Goal: Task Accomplishment & Management: Manage account settings

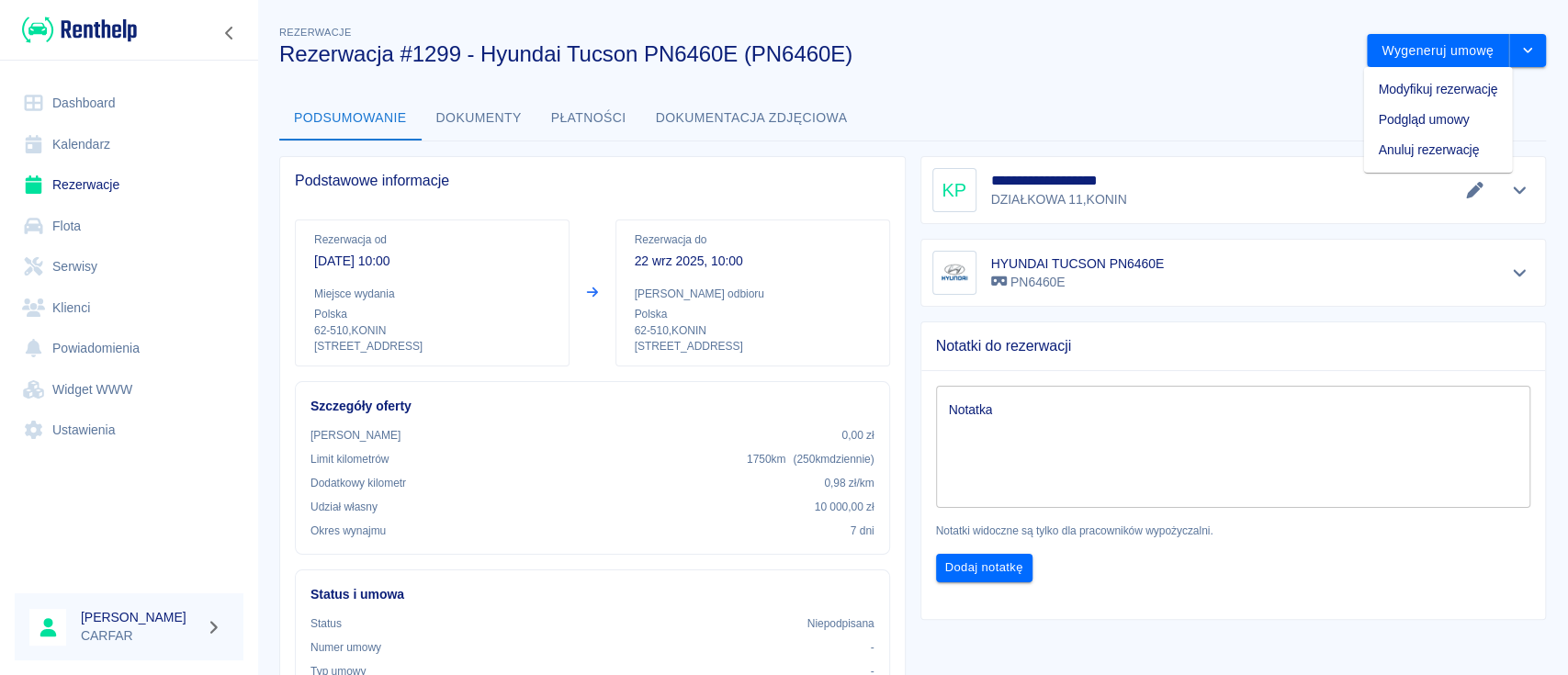
click at [115, 30] on img at bounding box center [79, 29] width 115 height 30
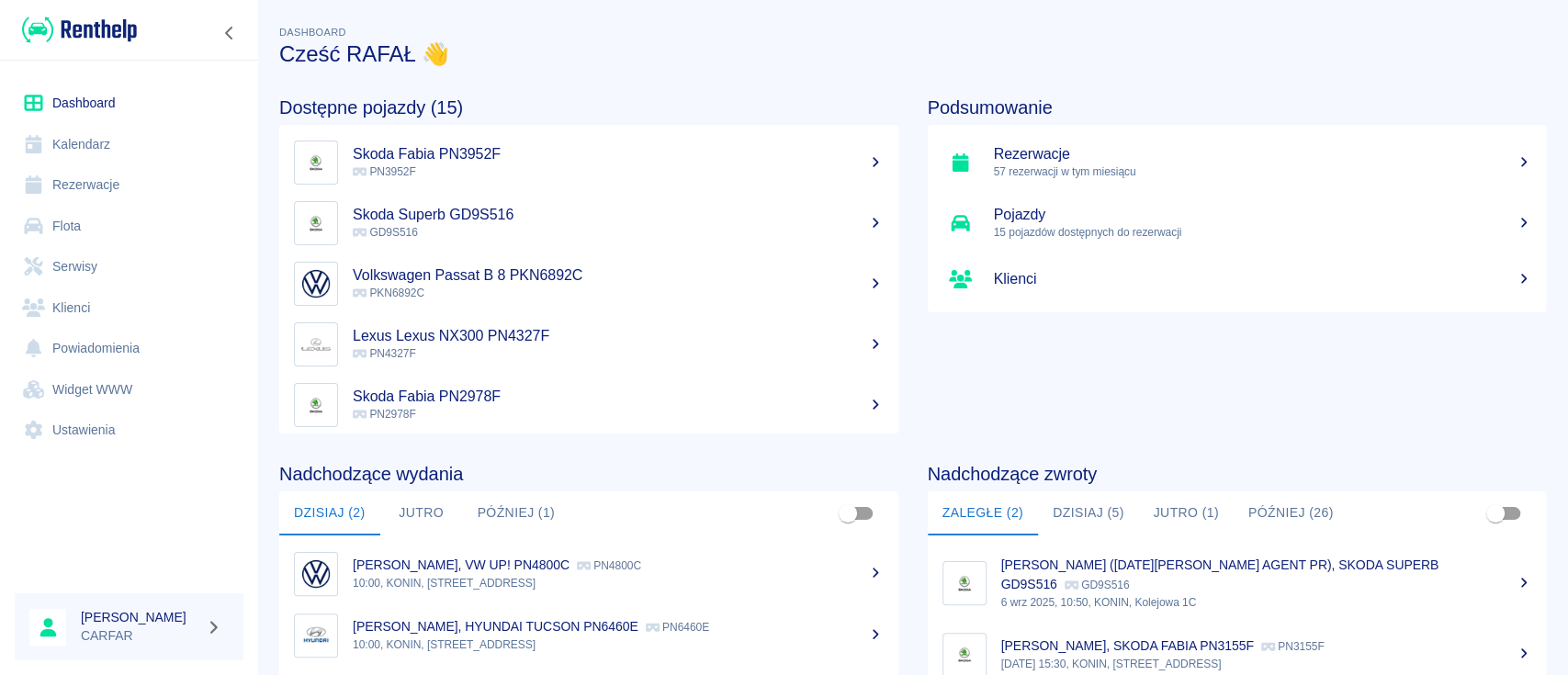
click at [110, 200] on link "Rezerwacje" at bounding box center [128, 185] width 229 height 42
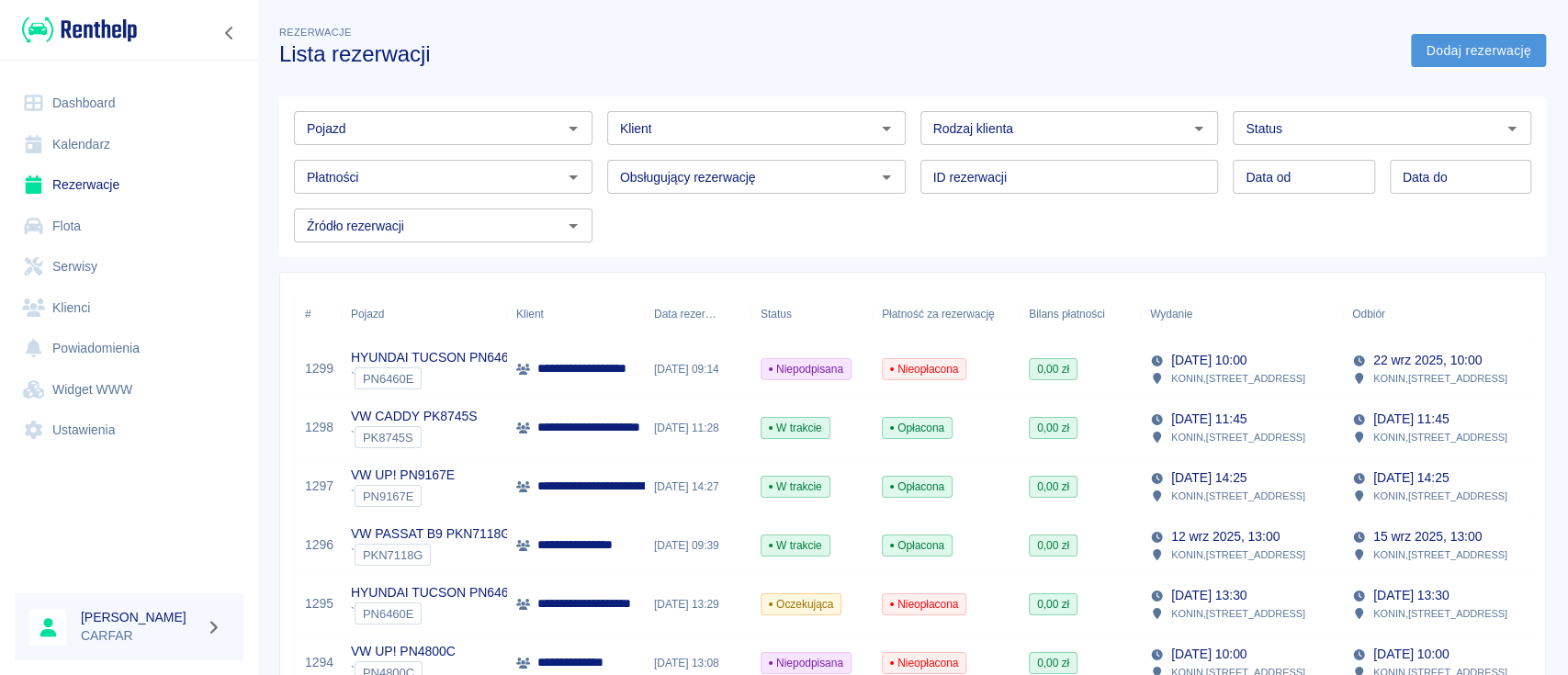
click at [1520, 64] on link "Dodaj rezerwację" at bounding box center [1478, 51] width 135 height 34
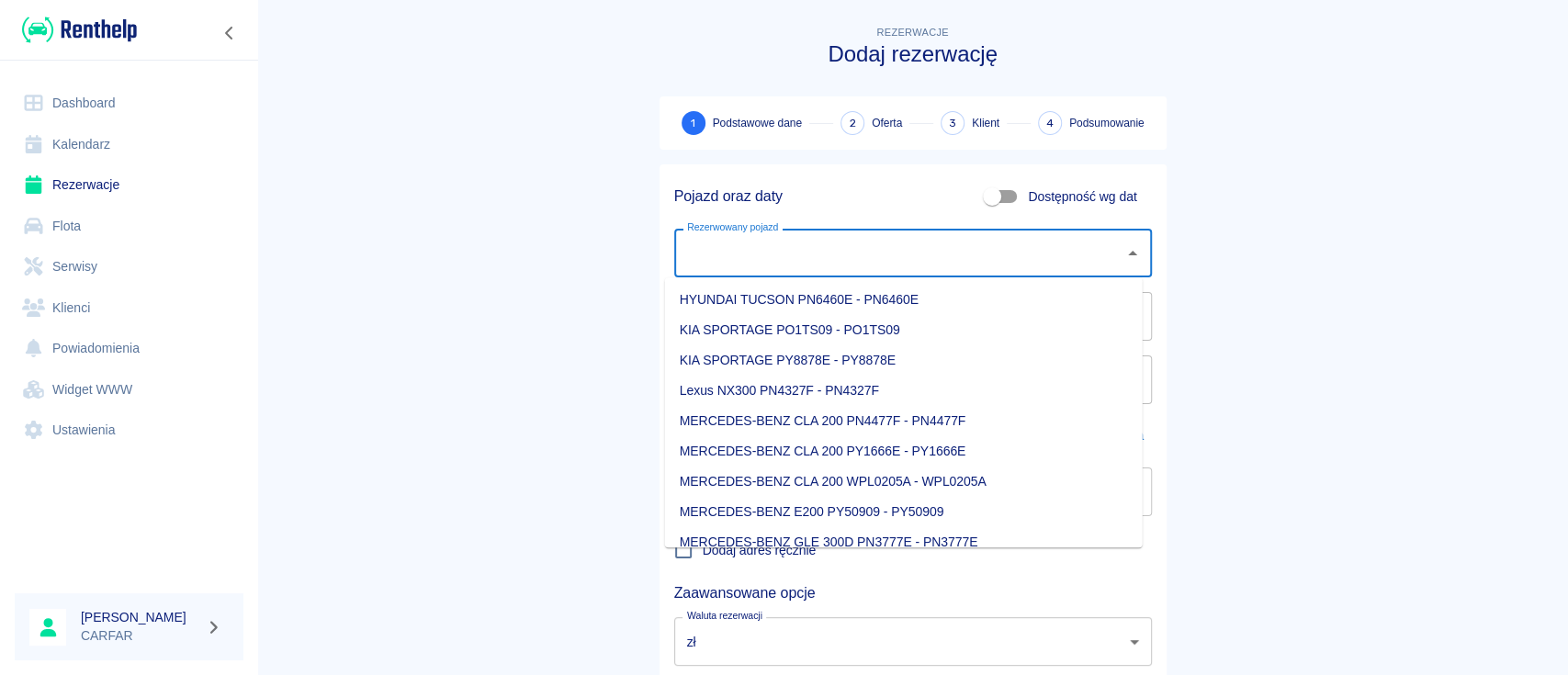
click at [927, 265] on input "Rezerwowany pojazd" at bounding box center [898, 253] width 434 height 32
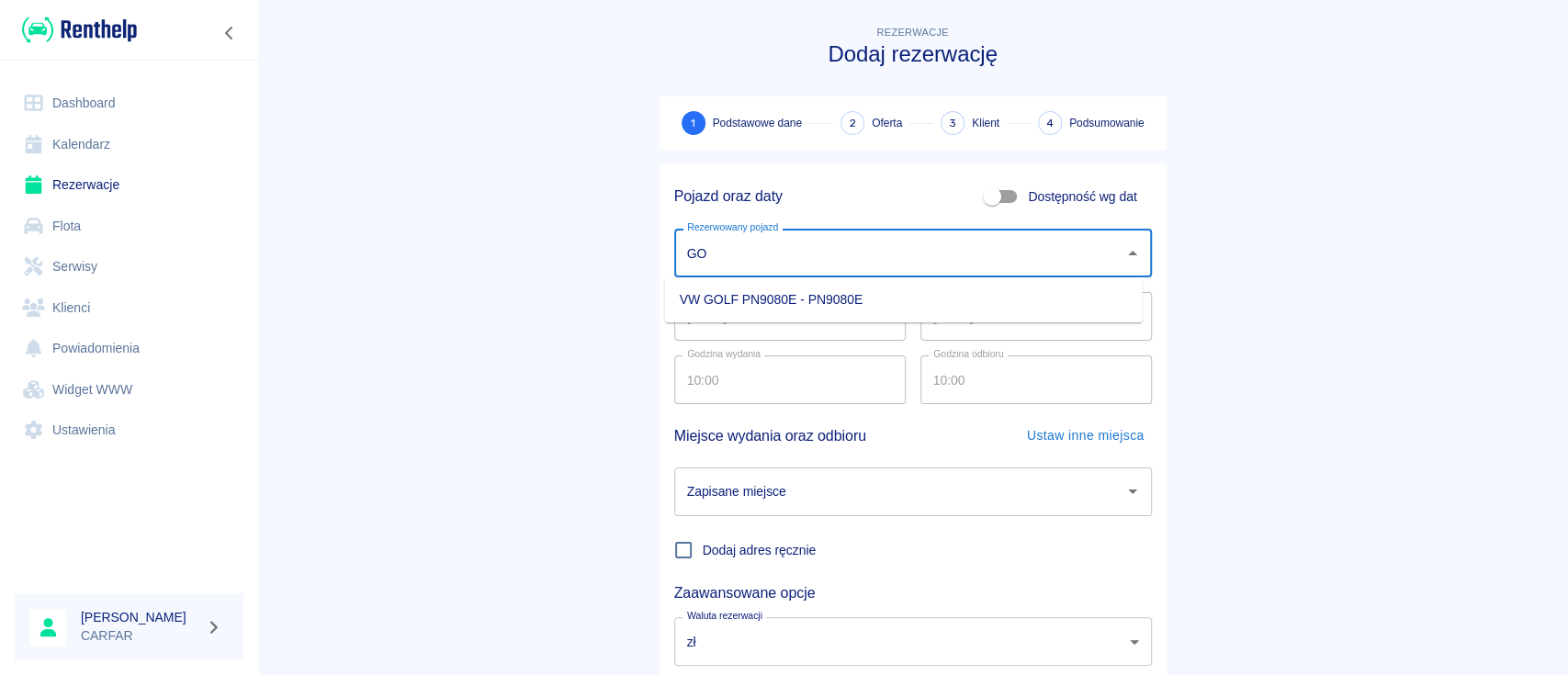
click at [918, 307] on li "VW GOLF PN9080E - PN9080E" at bounding box center [903, 300] width 477 height 30
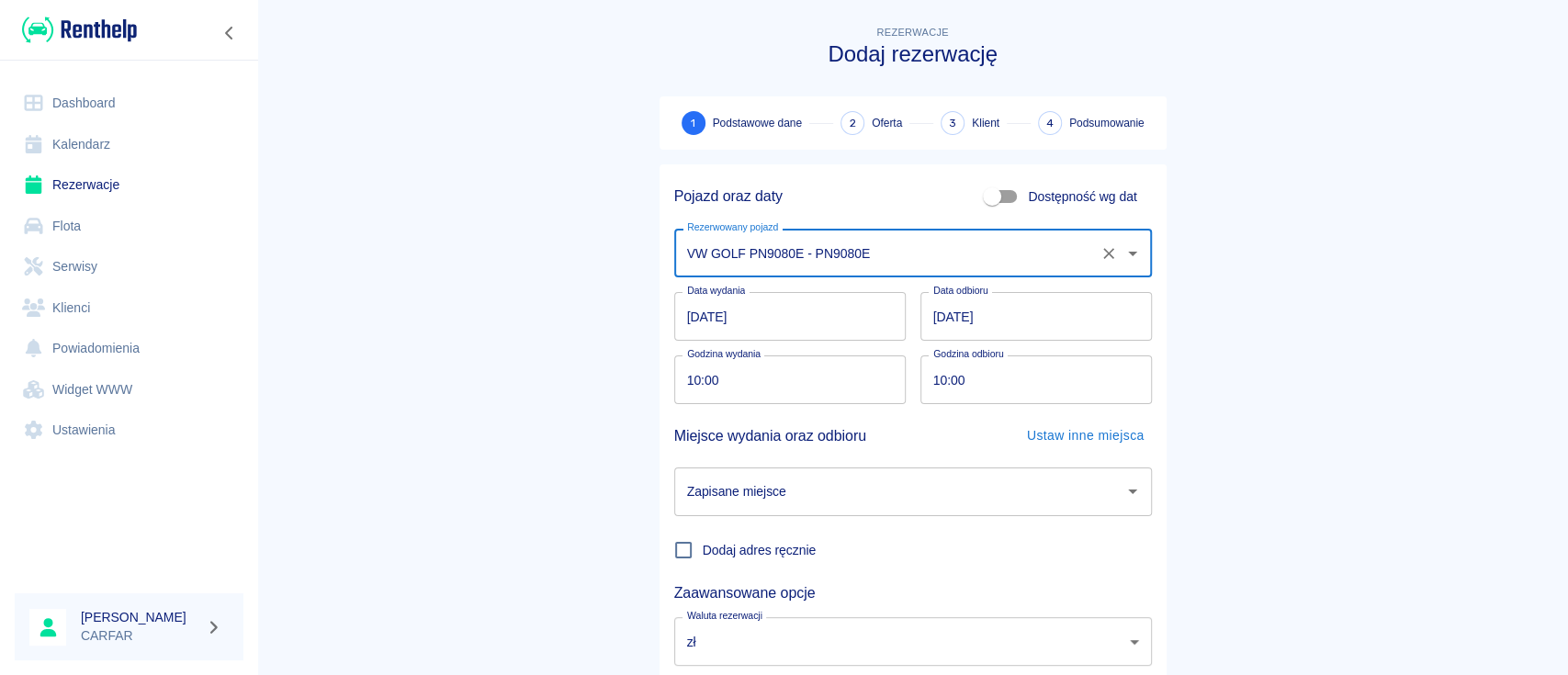
type input "VW GOLF PN9080E - PN9080E"
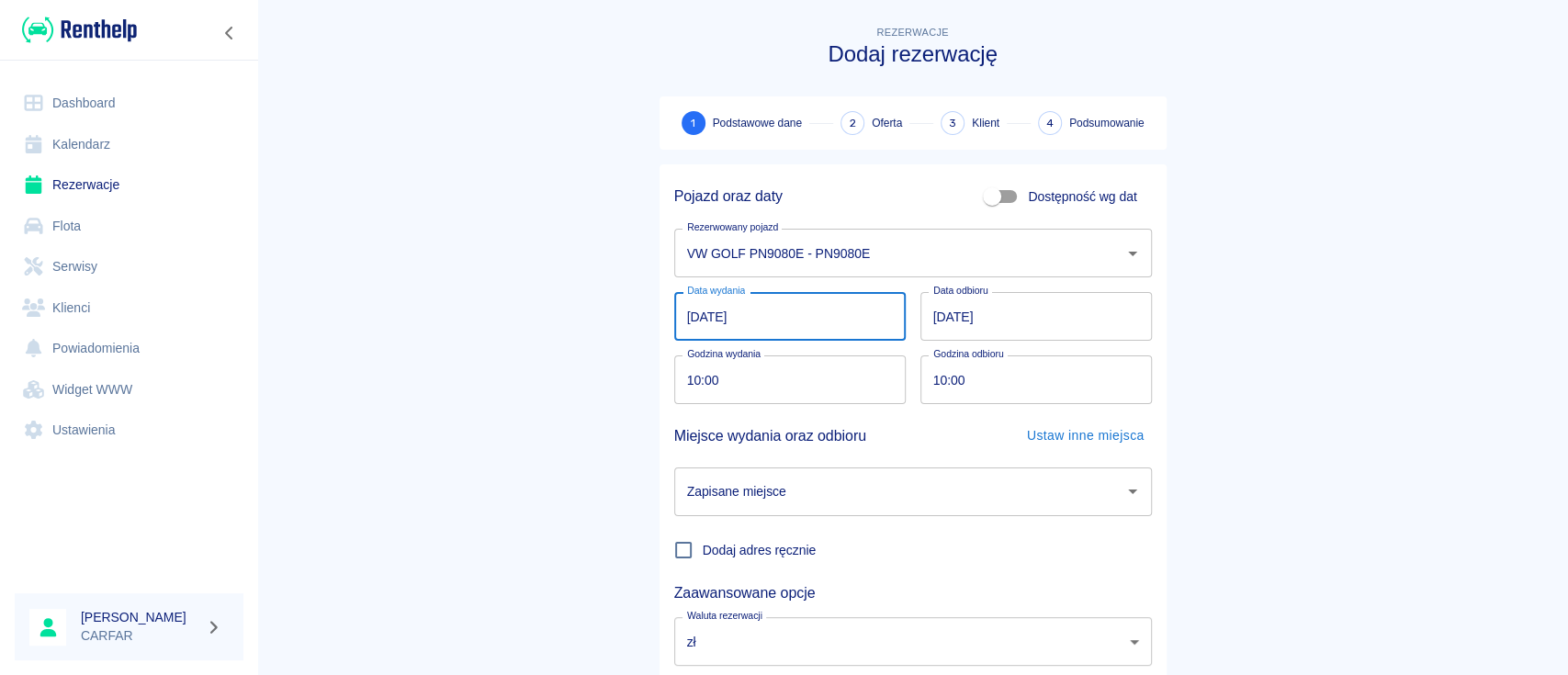
click at [829, 320] on input "15.09.2025" at bounding box center [790, 316] width 231 height 48
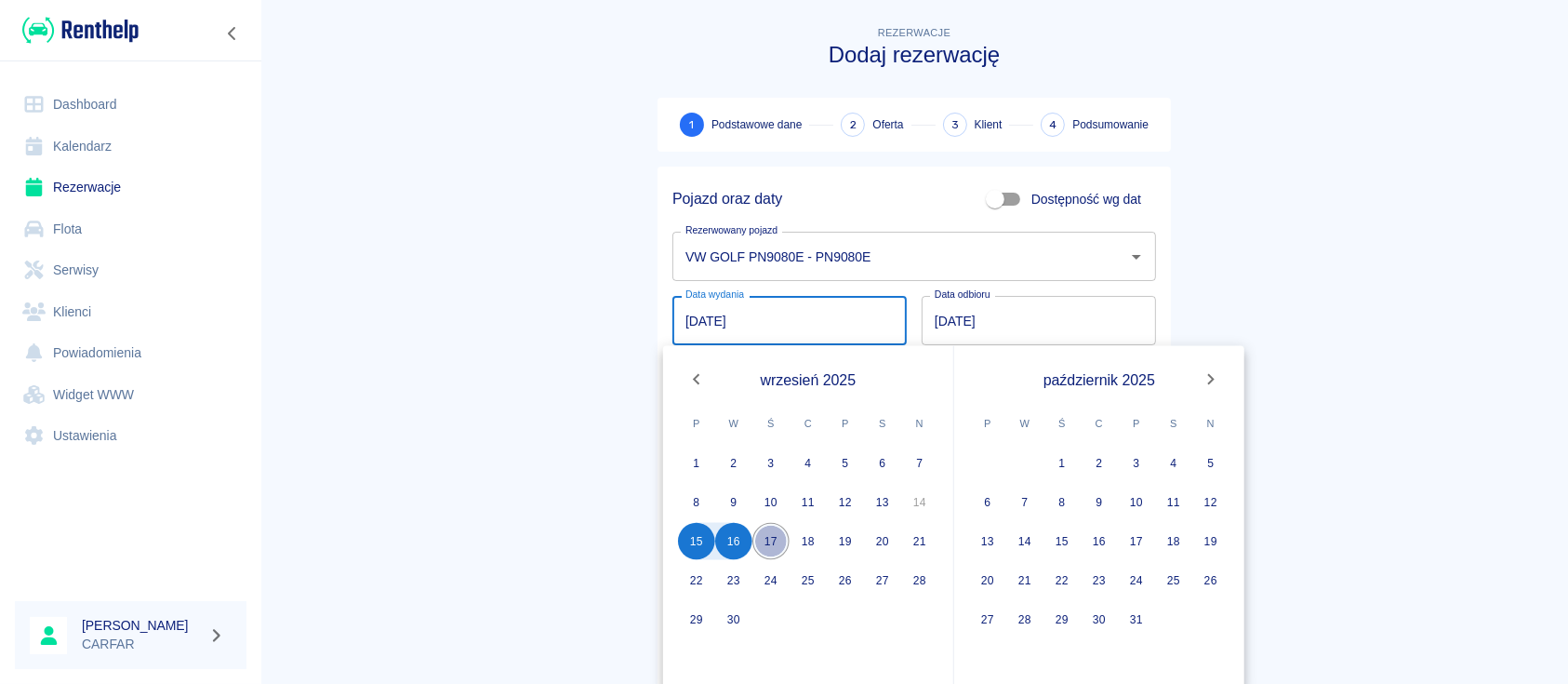
click at [772, 536] on button "17" at bounding box center [771, 541] width 37 height 37
type input "17.09.2025"
type input "DD.MM.YYYY"
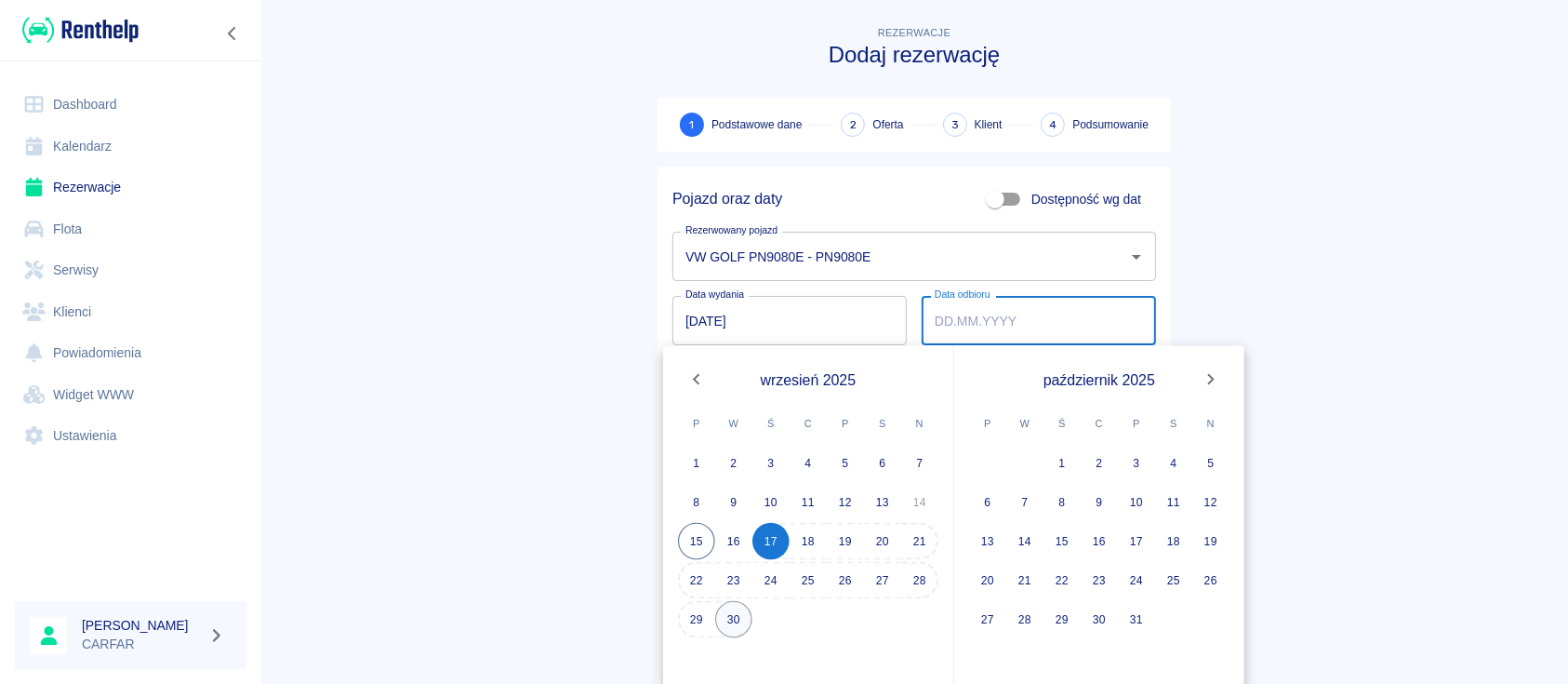
click at [739, 617] on button "30" at bounding box center [734, 619] width 37 height 37
type input "30.09.2025"
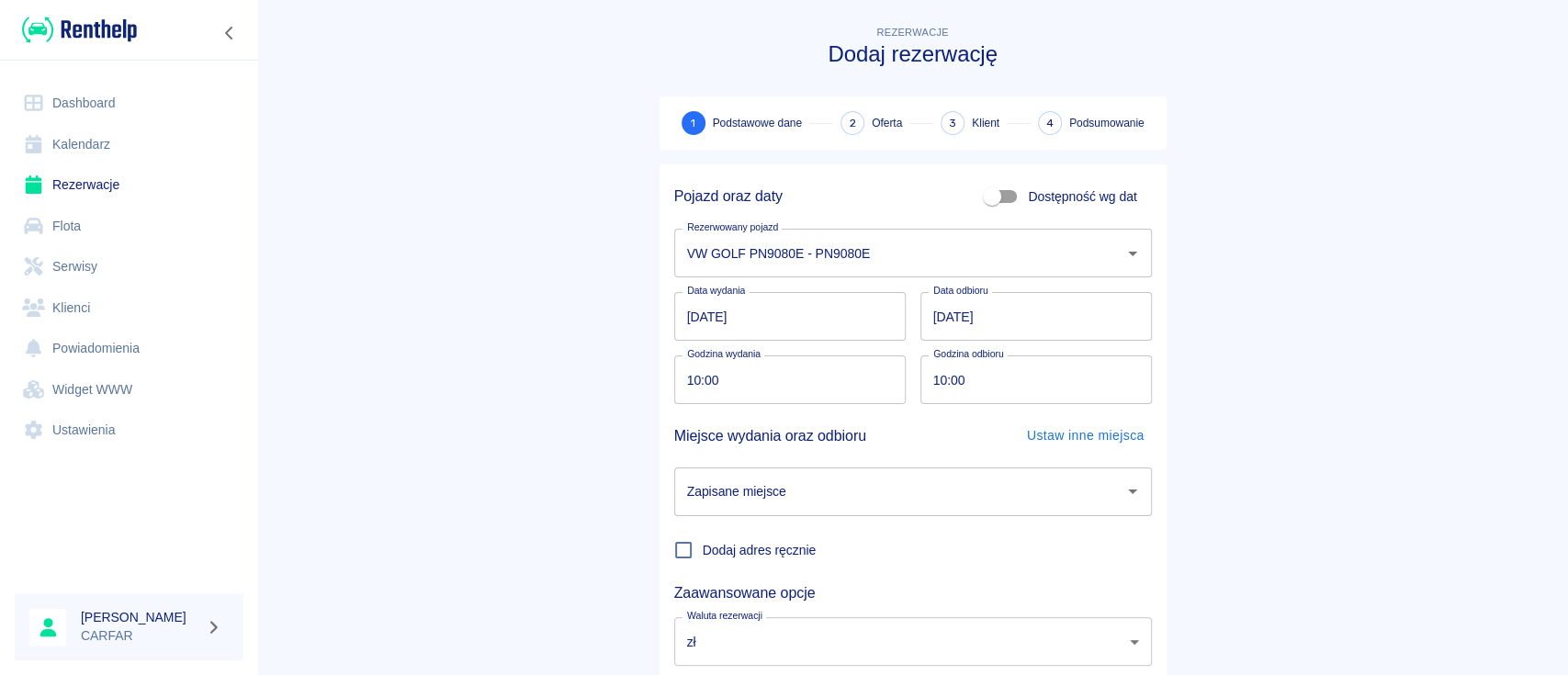
scroll to position [121, 0]
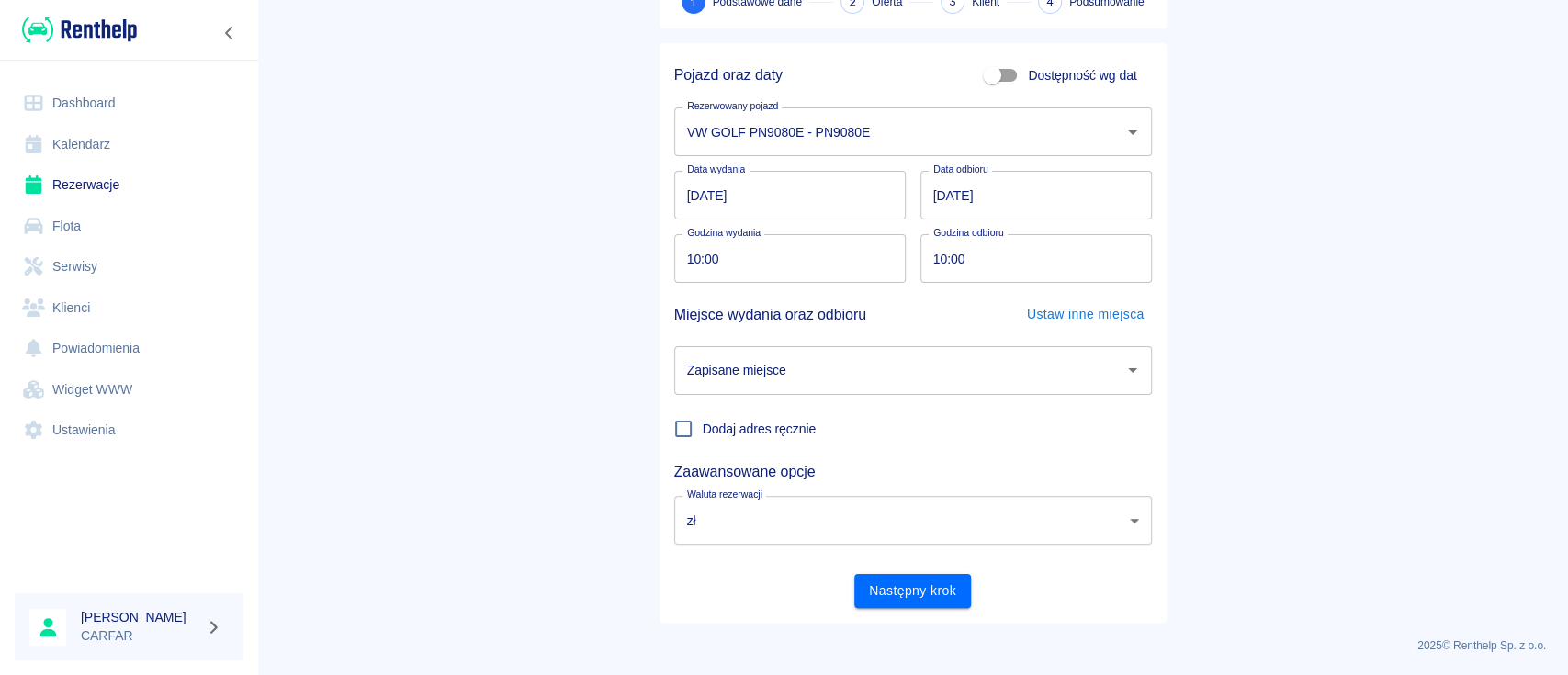
click at [933, 395] on div "Dodaj adres ręcznie" at bounding box center [905, 421] width 492 height 53
click at [934, 386] on input "Zapisane miejsce" at bounding box center [898, 371] width 434 height 32
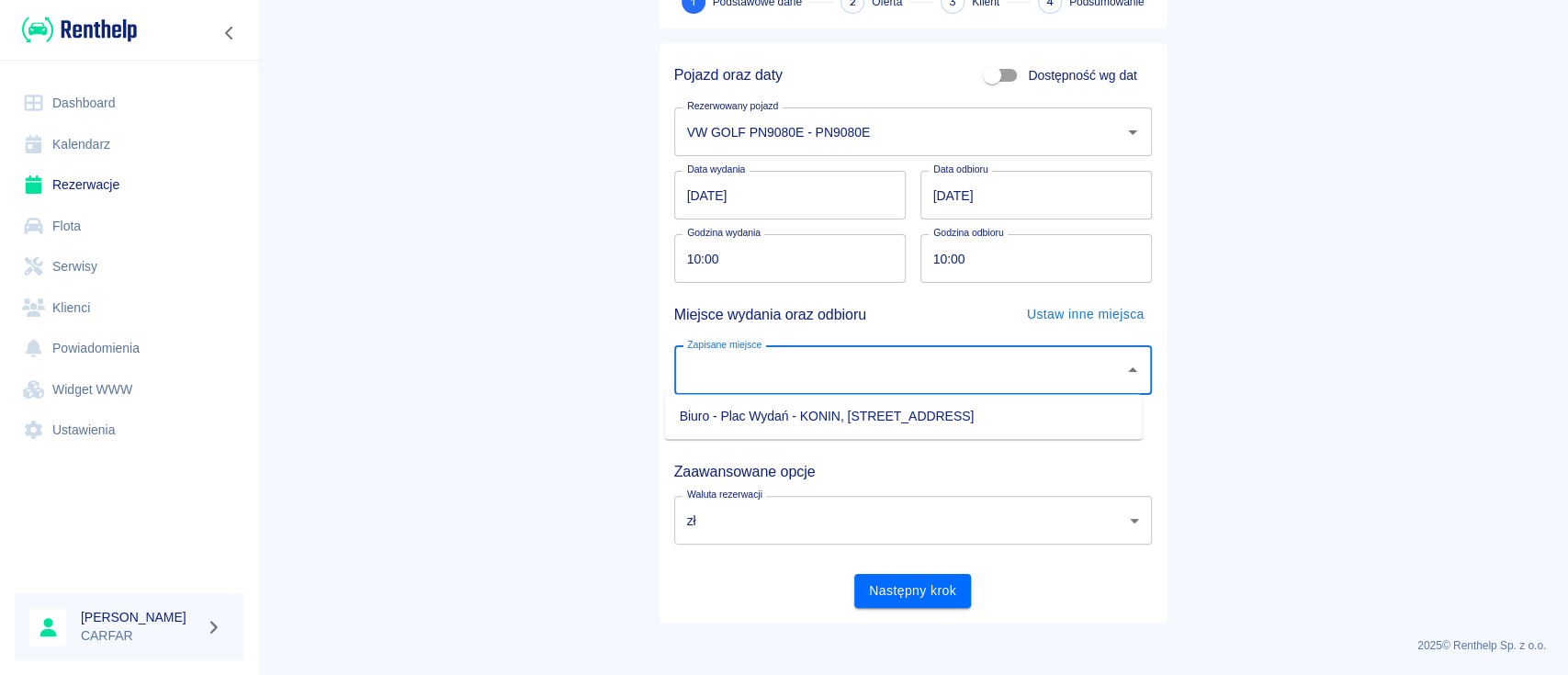
click at [897, 400] on ul "Biuro - Plac Wydań - KONIN, [STREET_ADDRESS]" at bounding box center [903, 415] width 477 height 45
click at [914, 409] on li "Biuro - Plac Wydań - KONIN, [STREET_ADDRESS]" at bounding box center [903, 416] width 477 height 30
type input "Biuro - Plac Wydań - KONIN, [STREET_ADDRESS]"
click at [913, 612] on div "Pojazd oraz daty Dostępność wg dat Rezerwowany pojazd VW GOLF PN9080E - PN9080E…" at bounding box center [913, 333] width 507 height 579
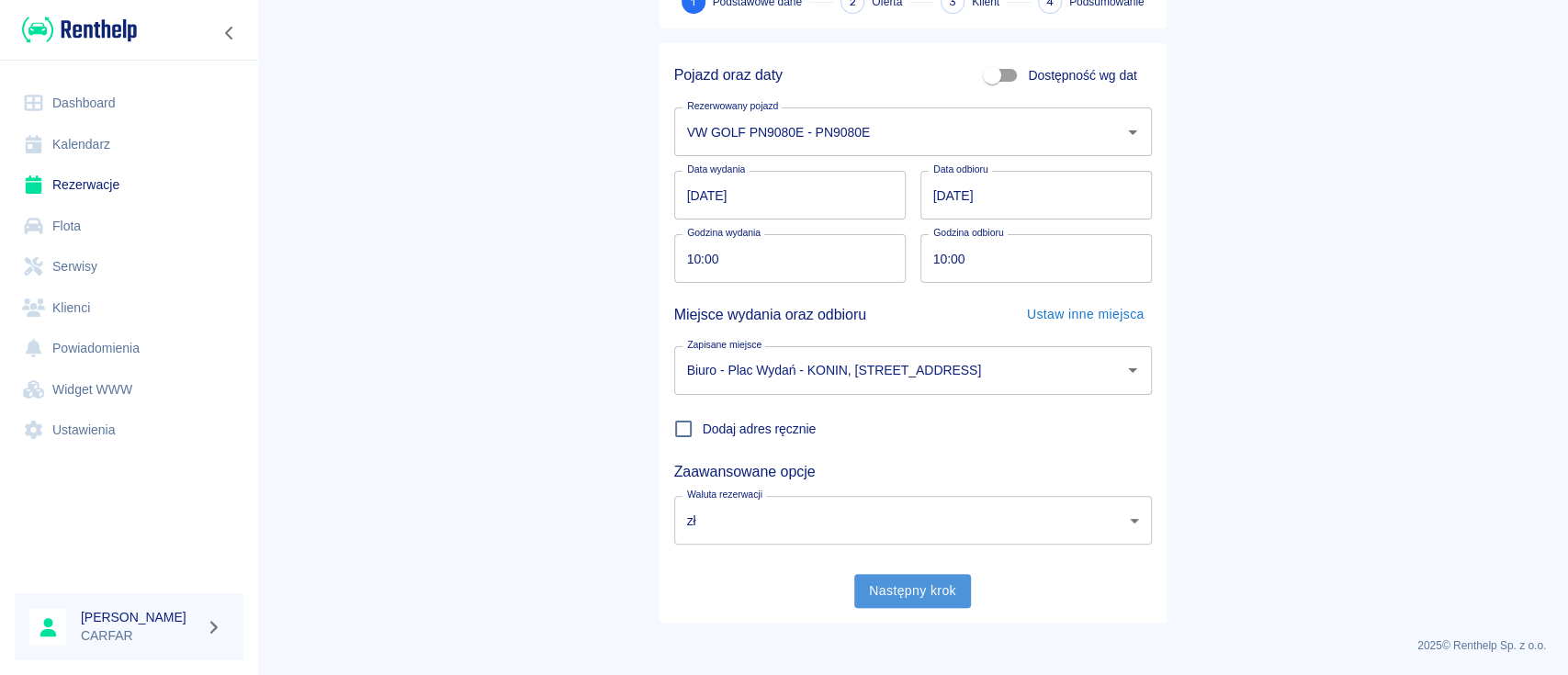
click at [914, 598] on button "Następny krok" at bounding box center [912, 591] width 117 height 34
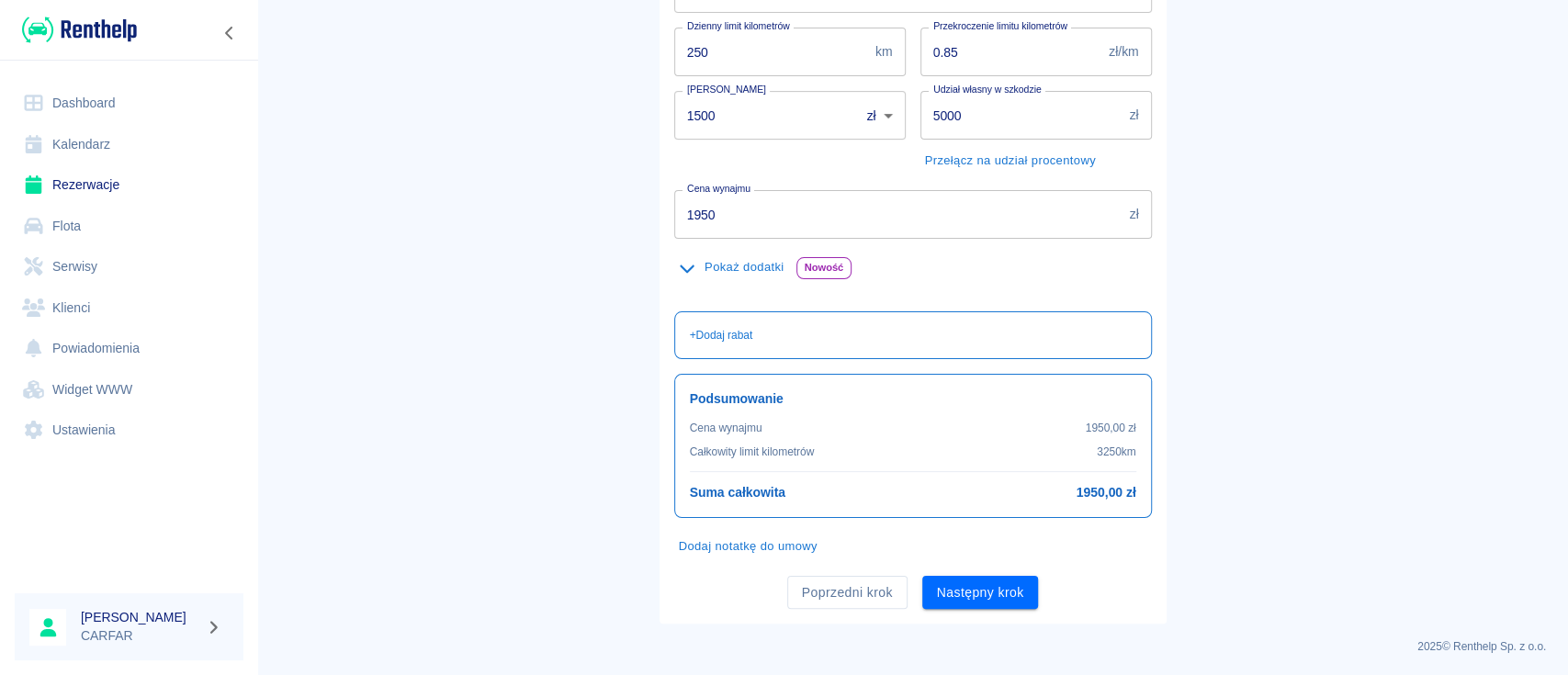
scroll to position [310, 0]
click at [710, 275] on button "Pokaż dodatki" at bounding box center [731, 266] width 115 height 28
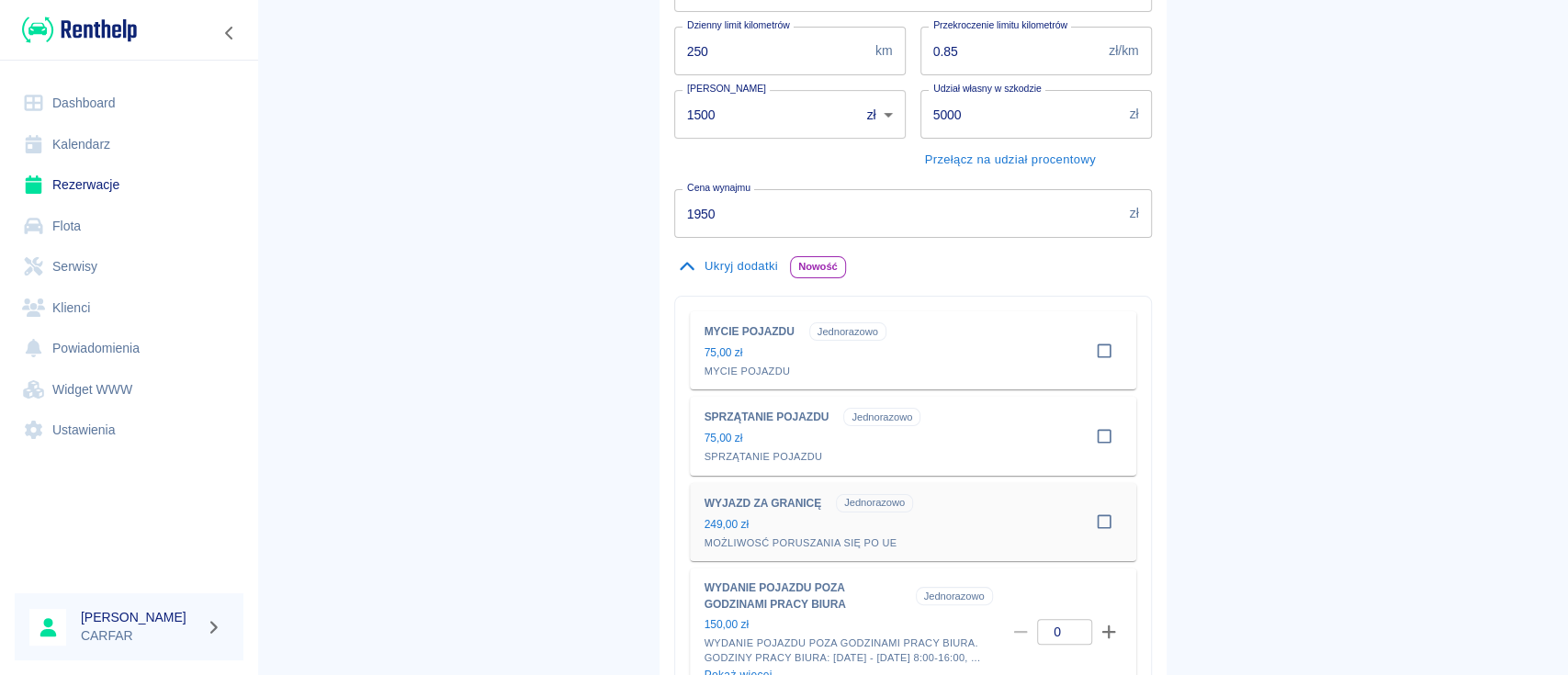
click at [1092, 523] on input "checkbox" at bounding box center [1103, 521] width 35 height 35
checkbox input "true"
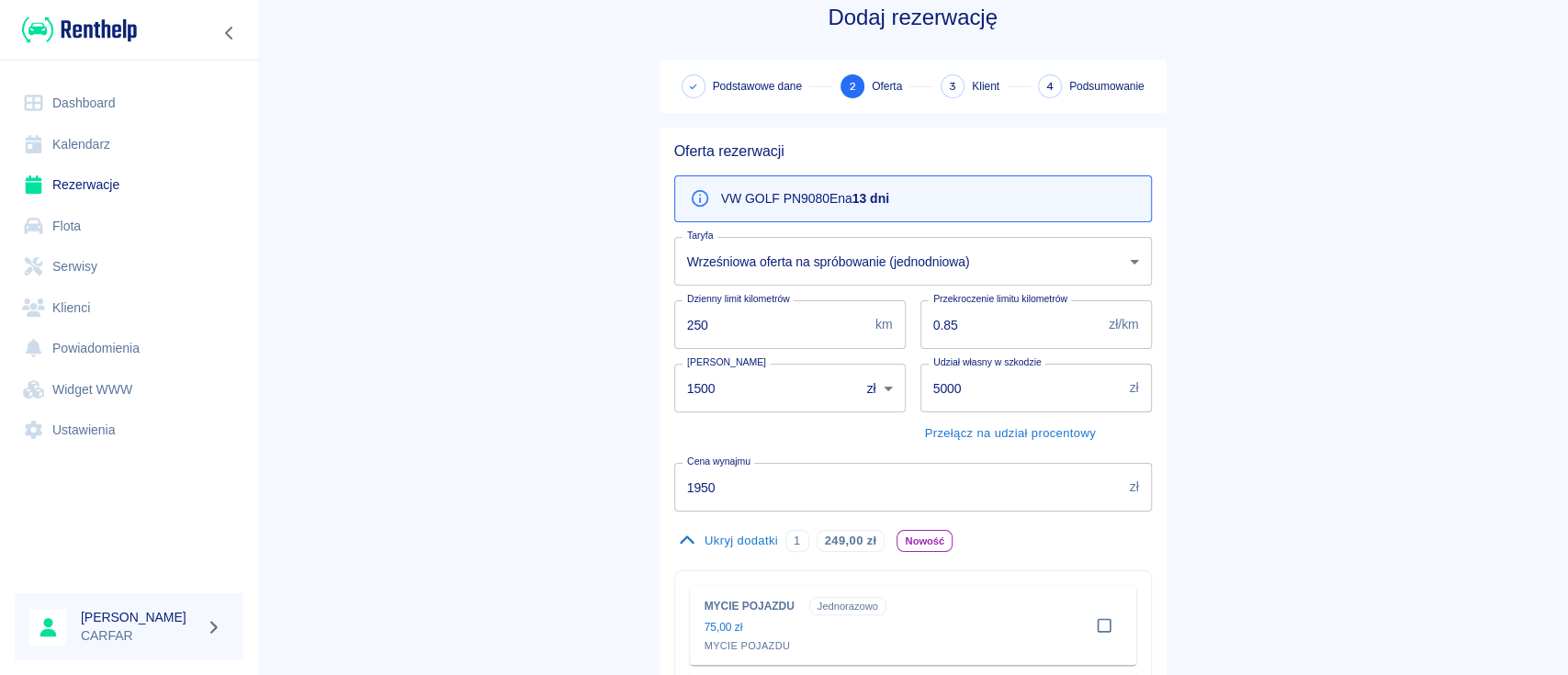
scroll to position [0, 0]
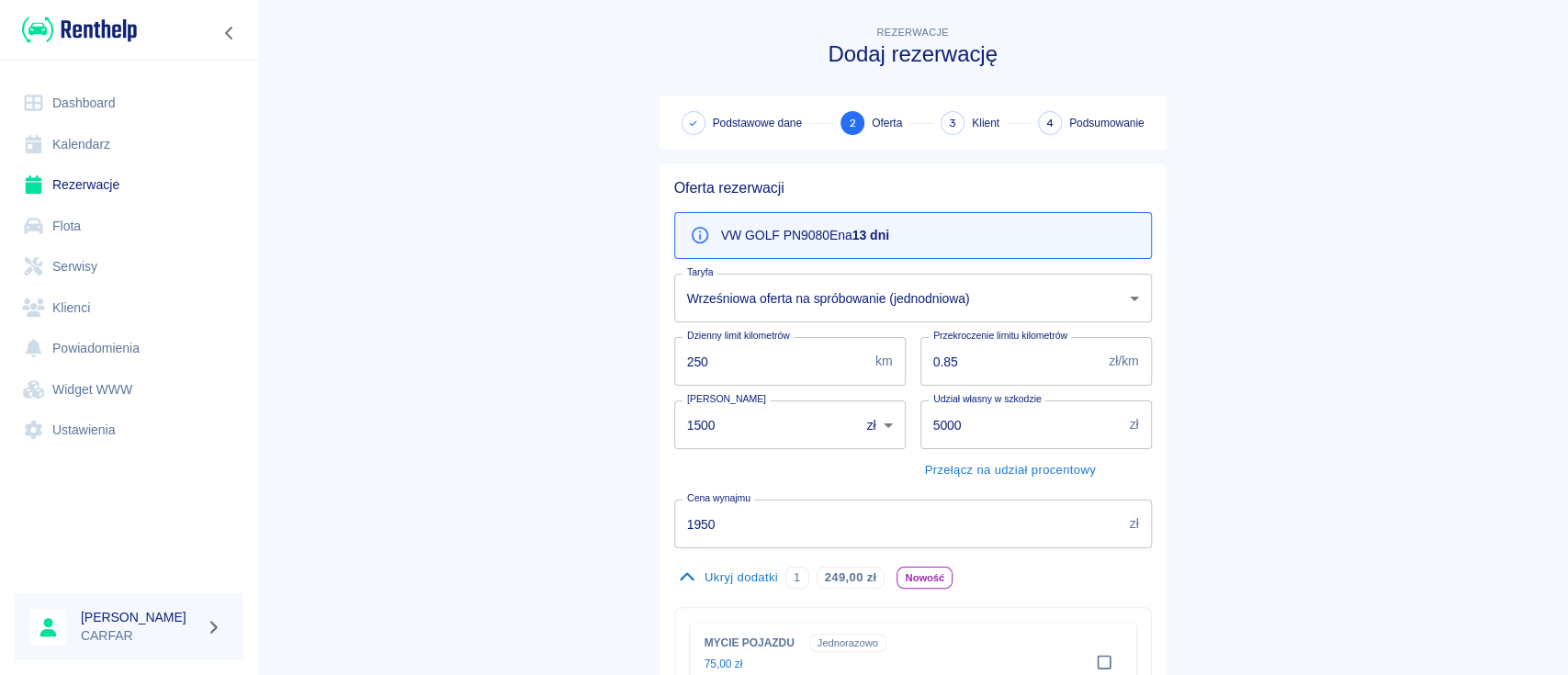
click at [103, 19] on img at bounding box center [79, 29] width 115 height 30
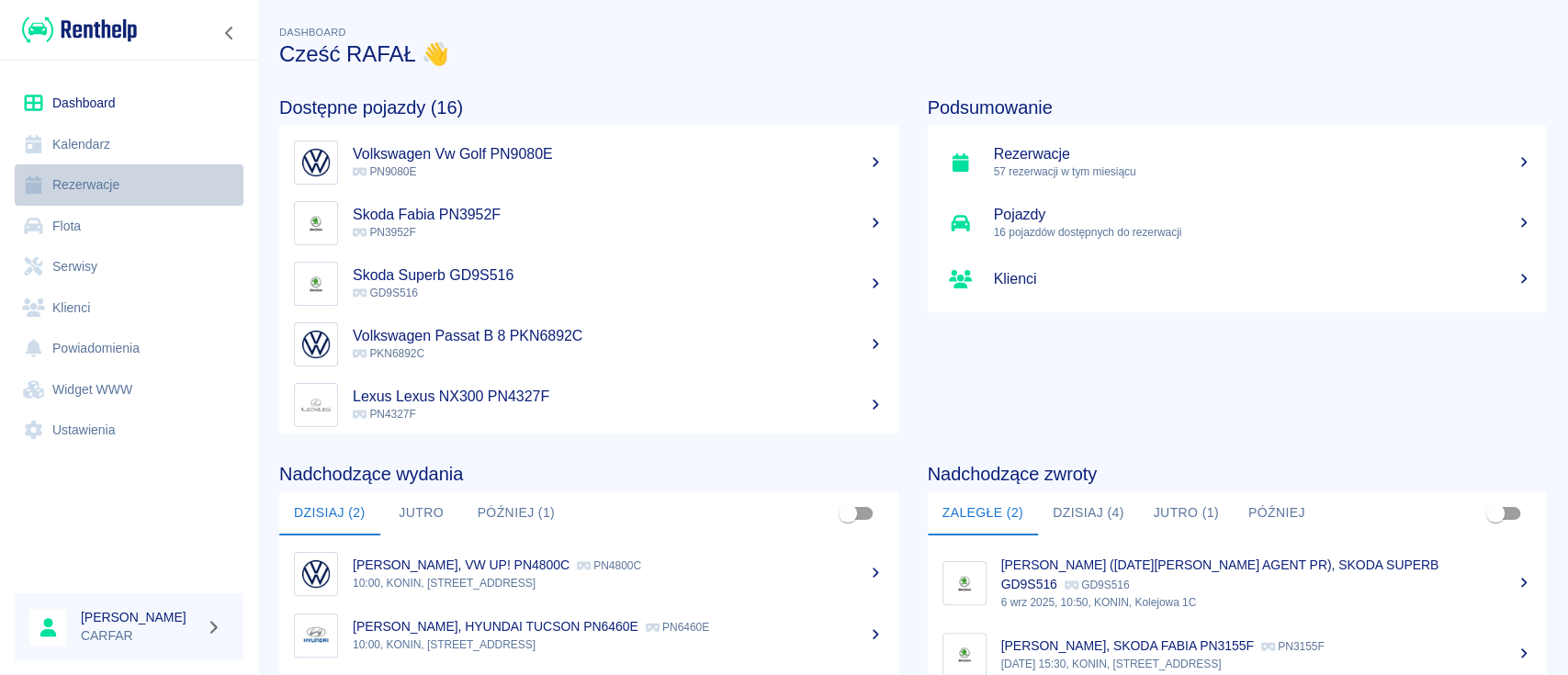
click at [86, 180] on link "Rezerwacje" at bounding box center [128, 185] width 229 height 42
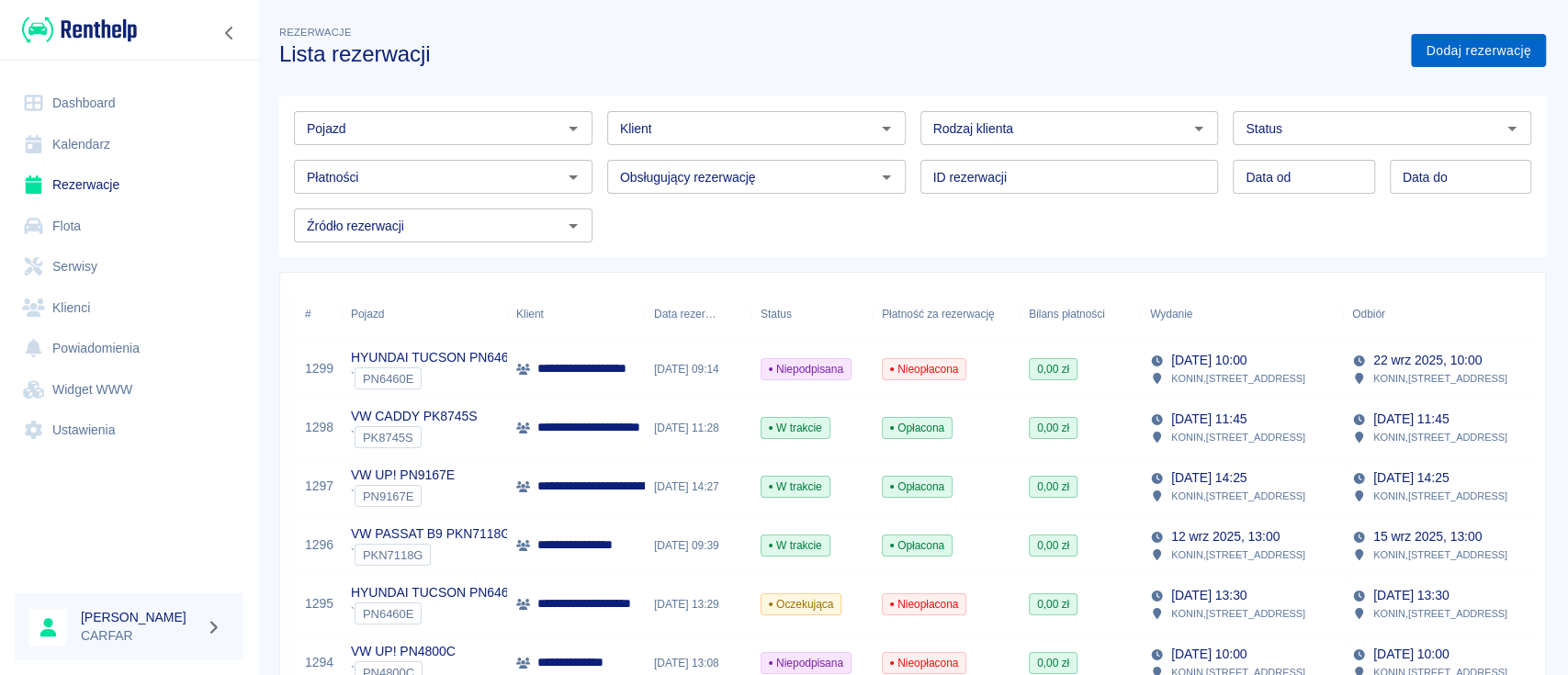
click at [1448, 47] on link "Dodaj rezerwację" at bounding box center [1478, 51] width 135 height 34
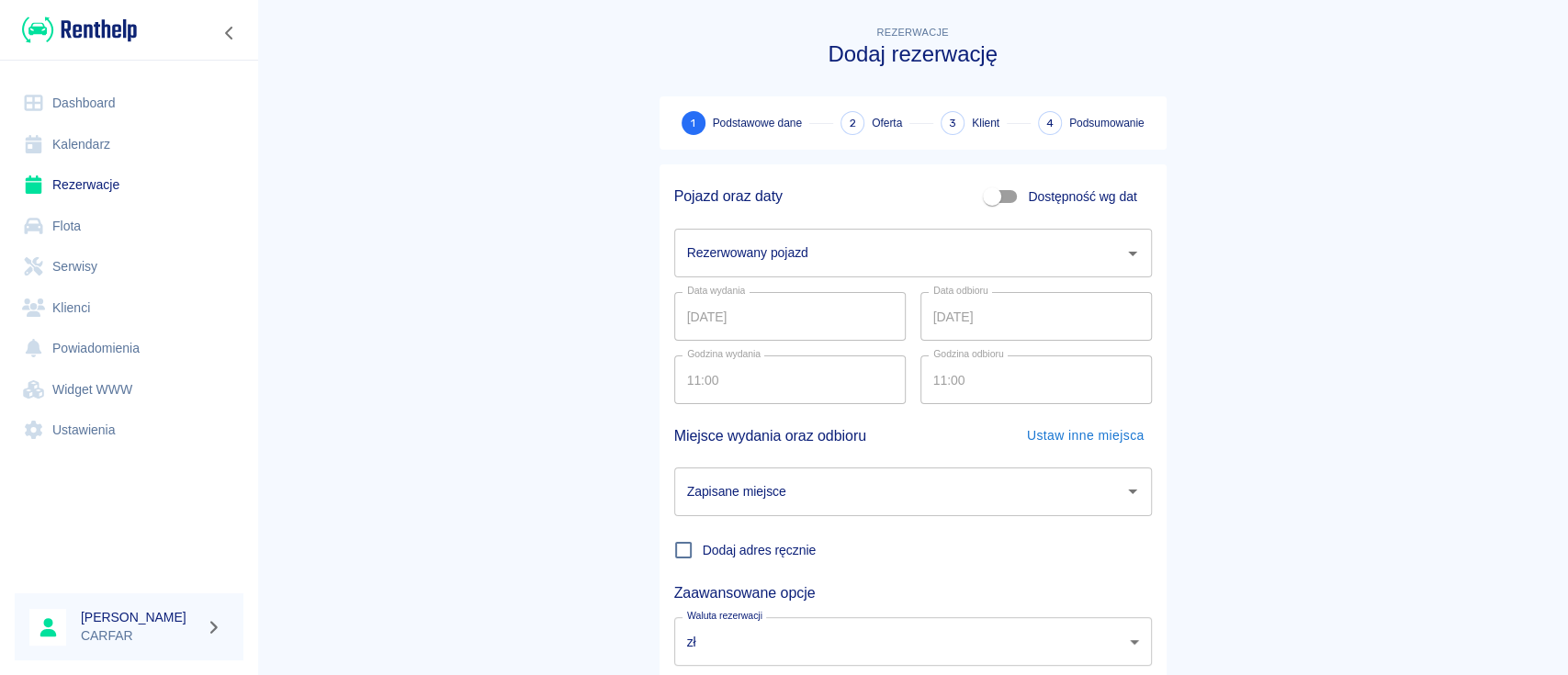
click at [1013, 195] on input "Dostępność wg dat" at bounding box center [992, 196] width 104 height 35
checkbox input "true"
click at [792, 253] on input "15.09.2025" at bounding box center [790, 252] width 231 height 48
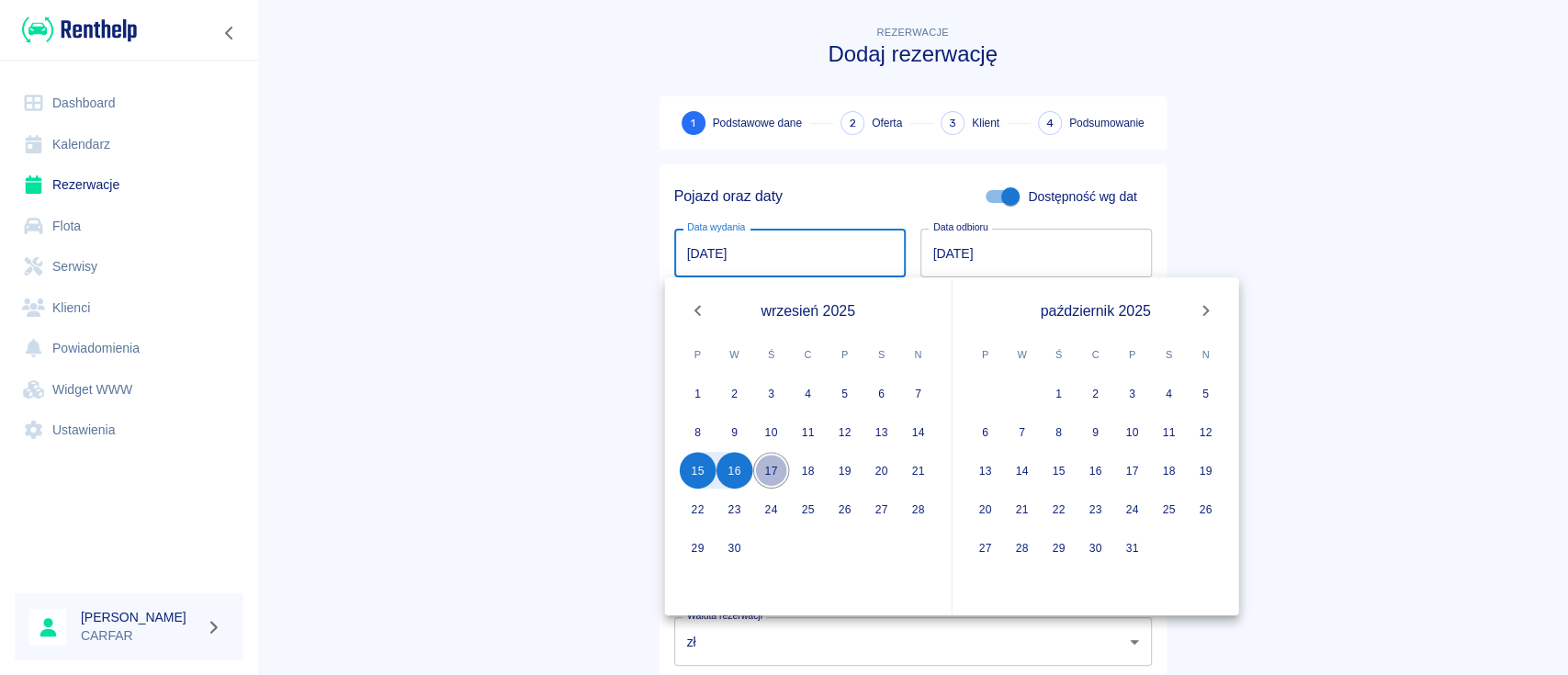
click at [769, 472] on button "17" at bounding box center [771, 469] width 37 height 37
type input "17.09.2025"
type input "DD.MM.YYYY"
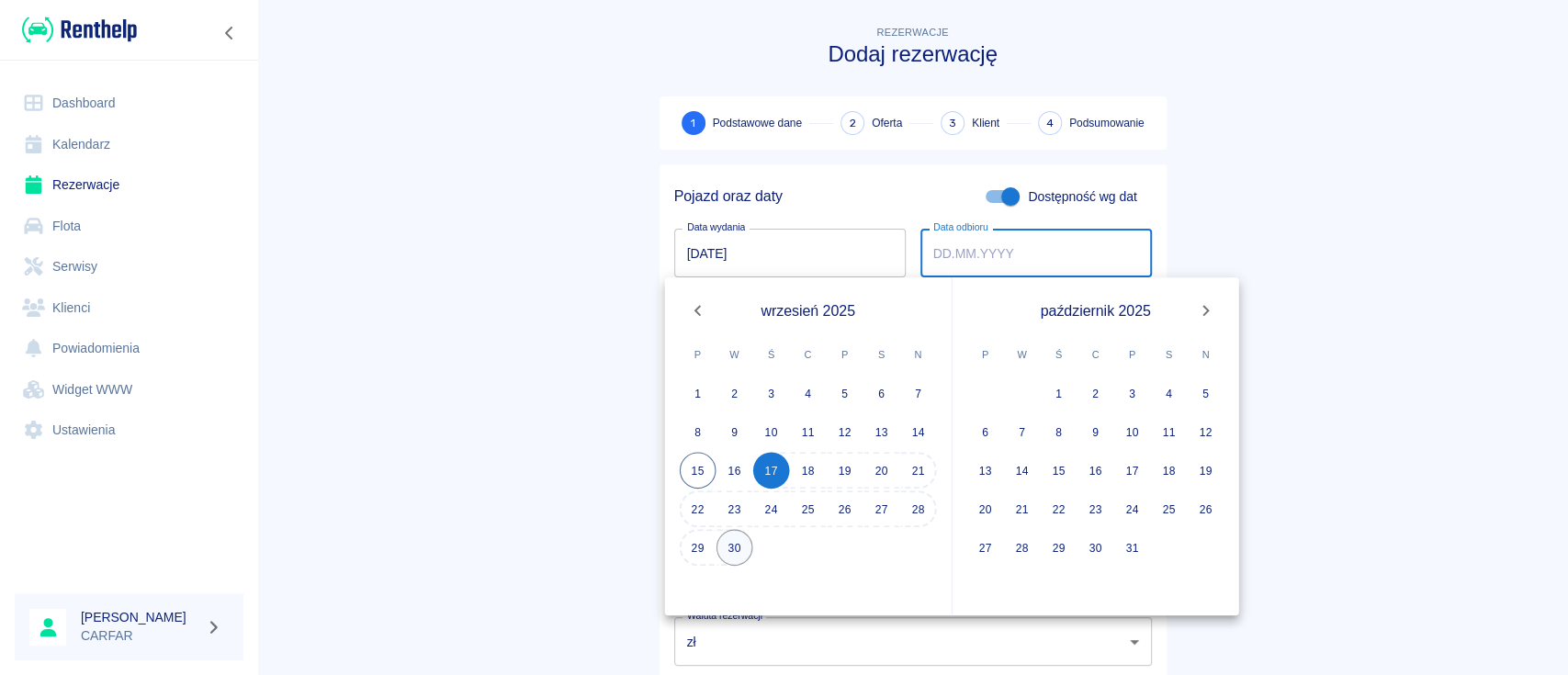
click at [729, 547] on button "30" at bounding box center [734, 547] width 37 height 37
type input "30.09.2025"
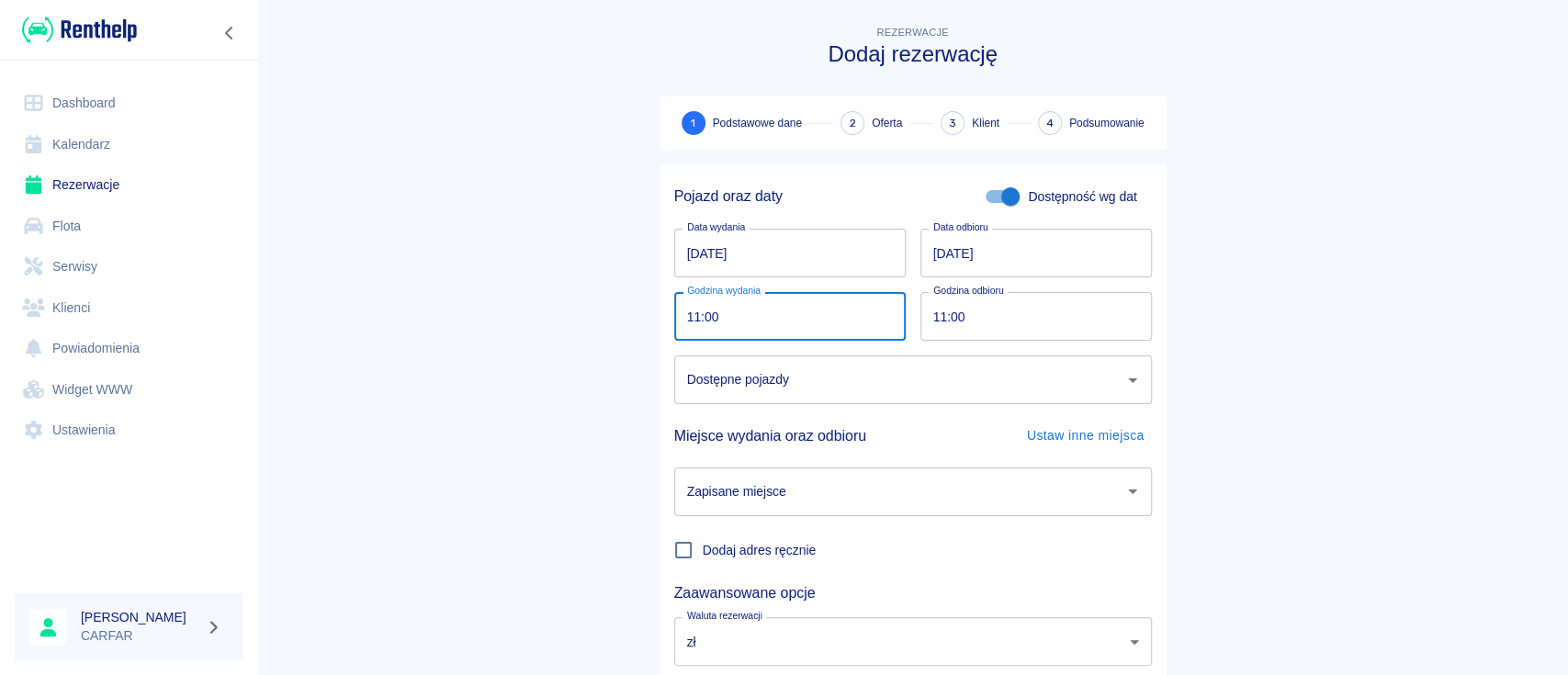
click at [772, 315] on input "11:00" at bounding box center [784, 316] width 218 height 48
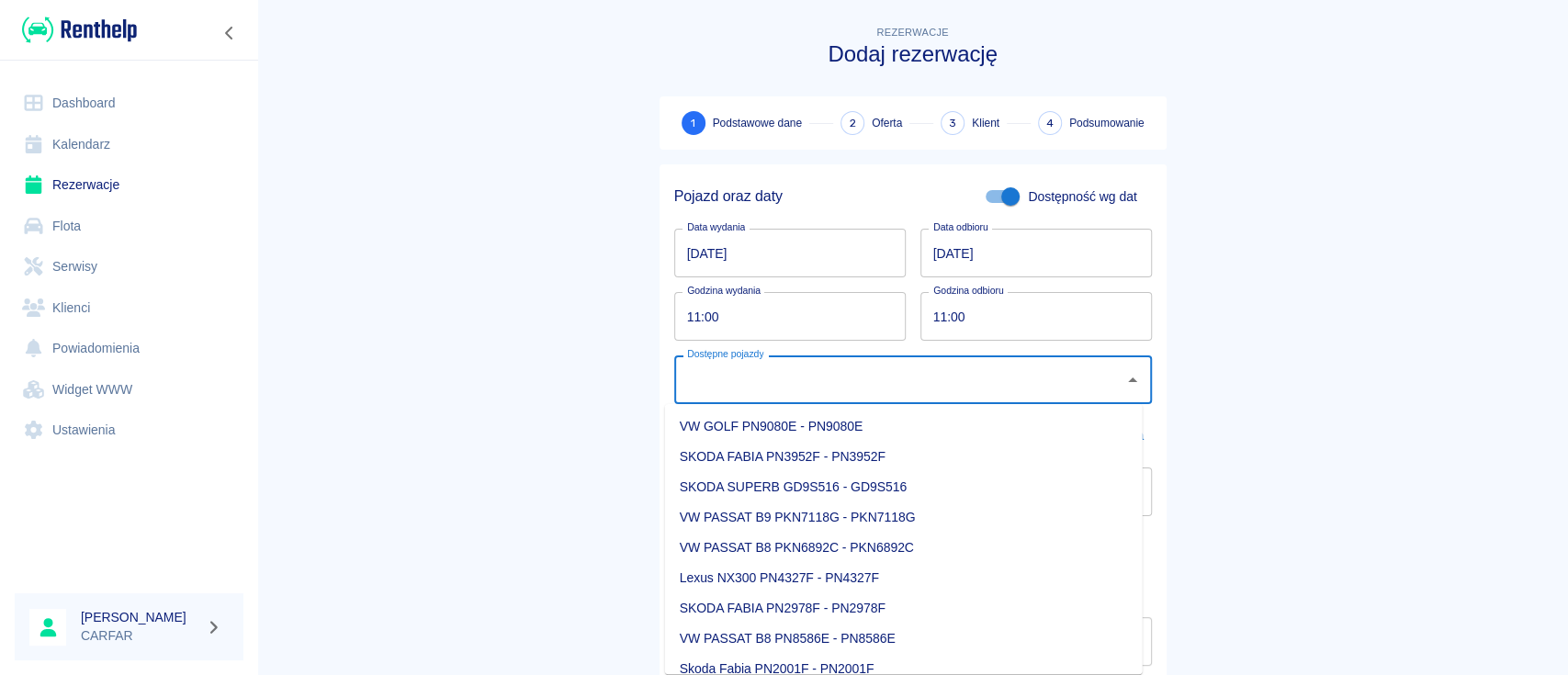
click at [802, 363] on input "Dostępne pojazdy" at bounding box center [898, 379] width 434 height 32
click at [876, 410] on ul "VW GOLF PN9080E - PN9080E SKODA FABIA PN3952F - PN3952F SKODA SUPERB GD9S516 - …" at bounding box center [903, 538] width 477 height 270
click at [988, 418] on li "VW GOLF PN9080E - PN9080E" at bounding box center [903, 427] width 477 height 30
type input "VW GOLF PN9080E - PN9080E"
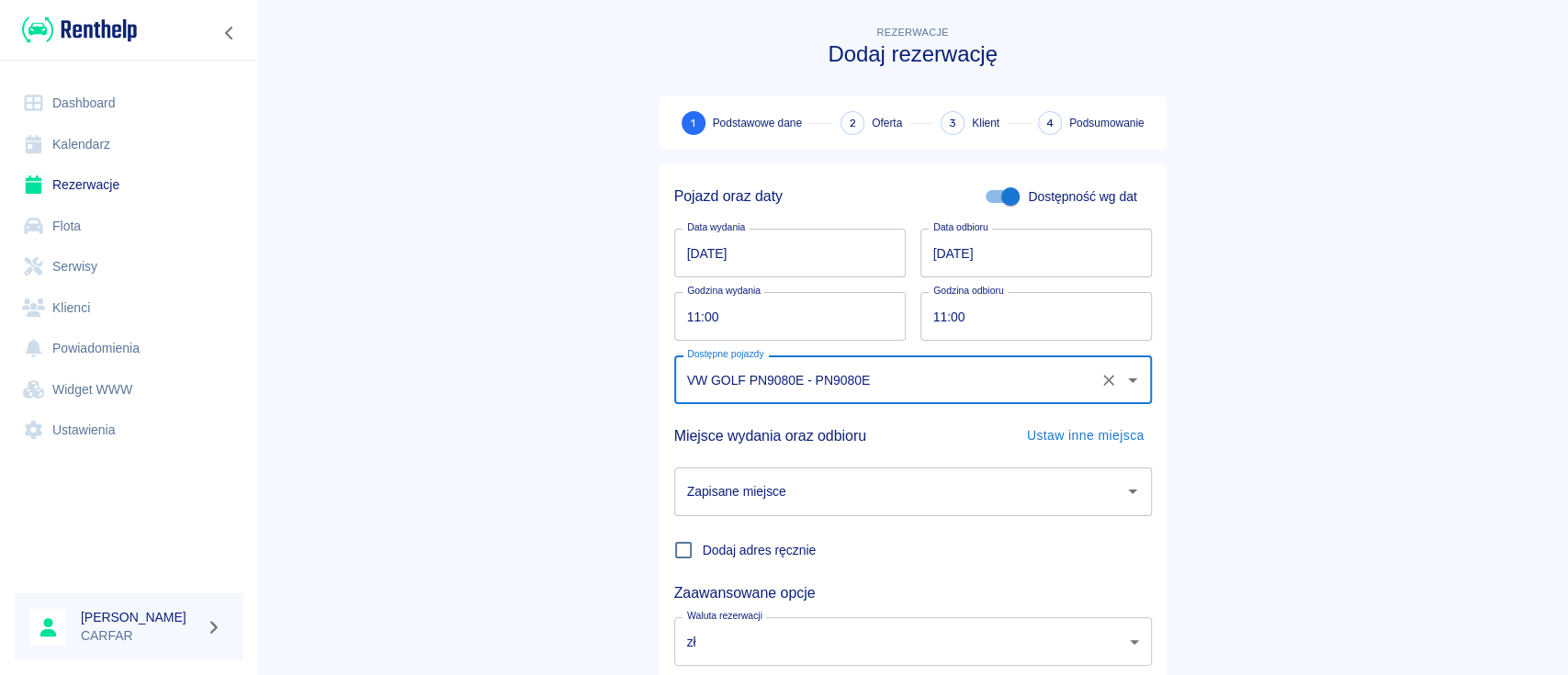
scroll to position [121, 0]
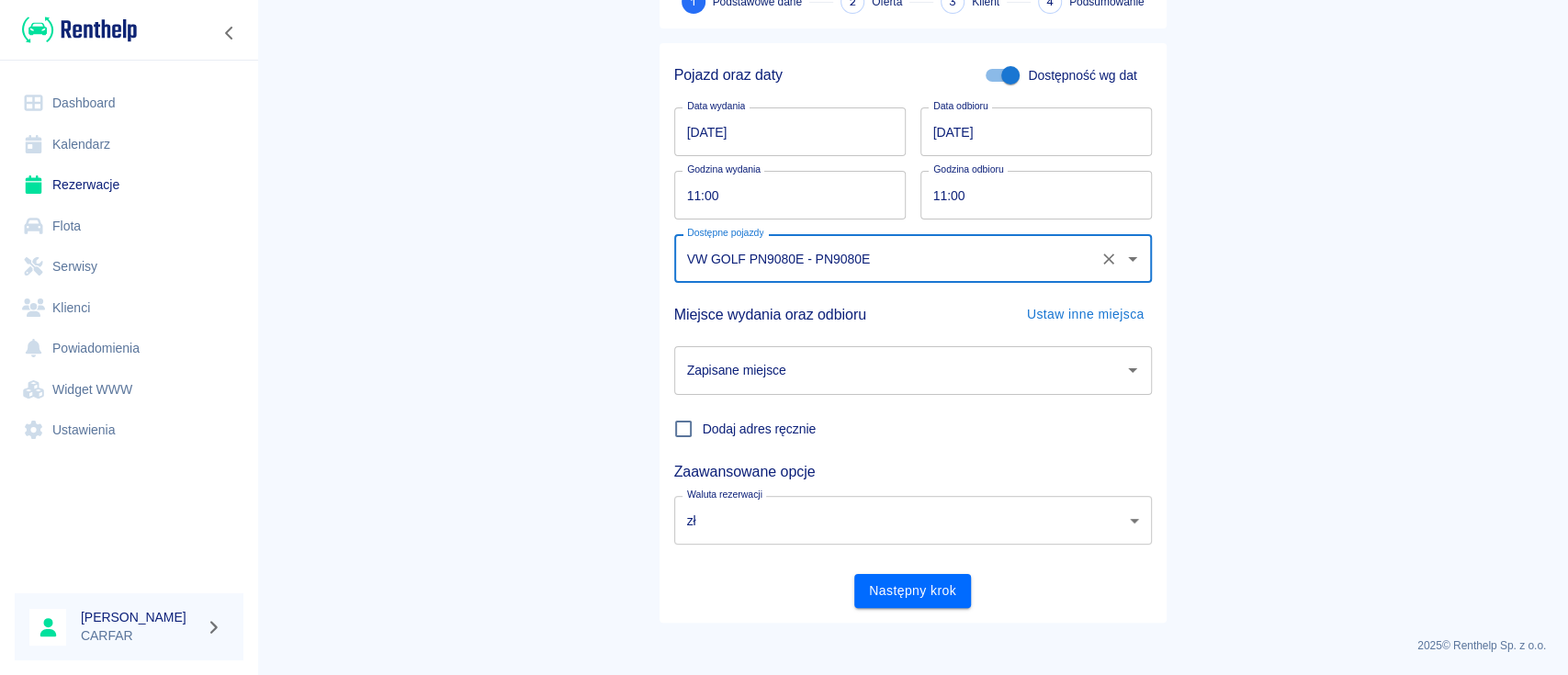
click at [1005, 388] on div "Zapisane miejsce" at bounding box center [913, 370] width 477 height 48
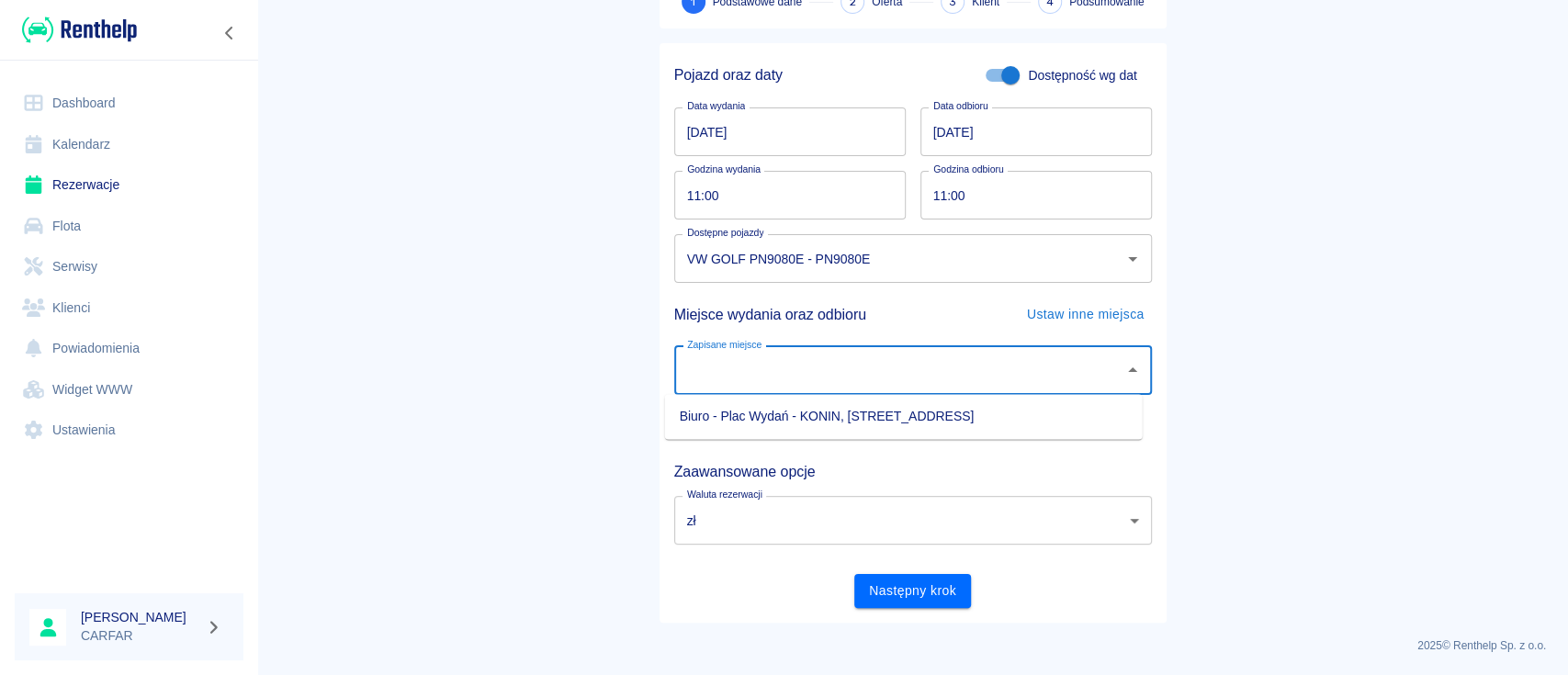
click at [839, 419] on li "Biuro - Plac Wydań - KONIN, [STREET_ADDRESS]" at bounding box center [903, 416] width 477 height 30
type input "Biuro - Plac Wydań - KONIN, [STREET_ADDRESS]"
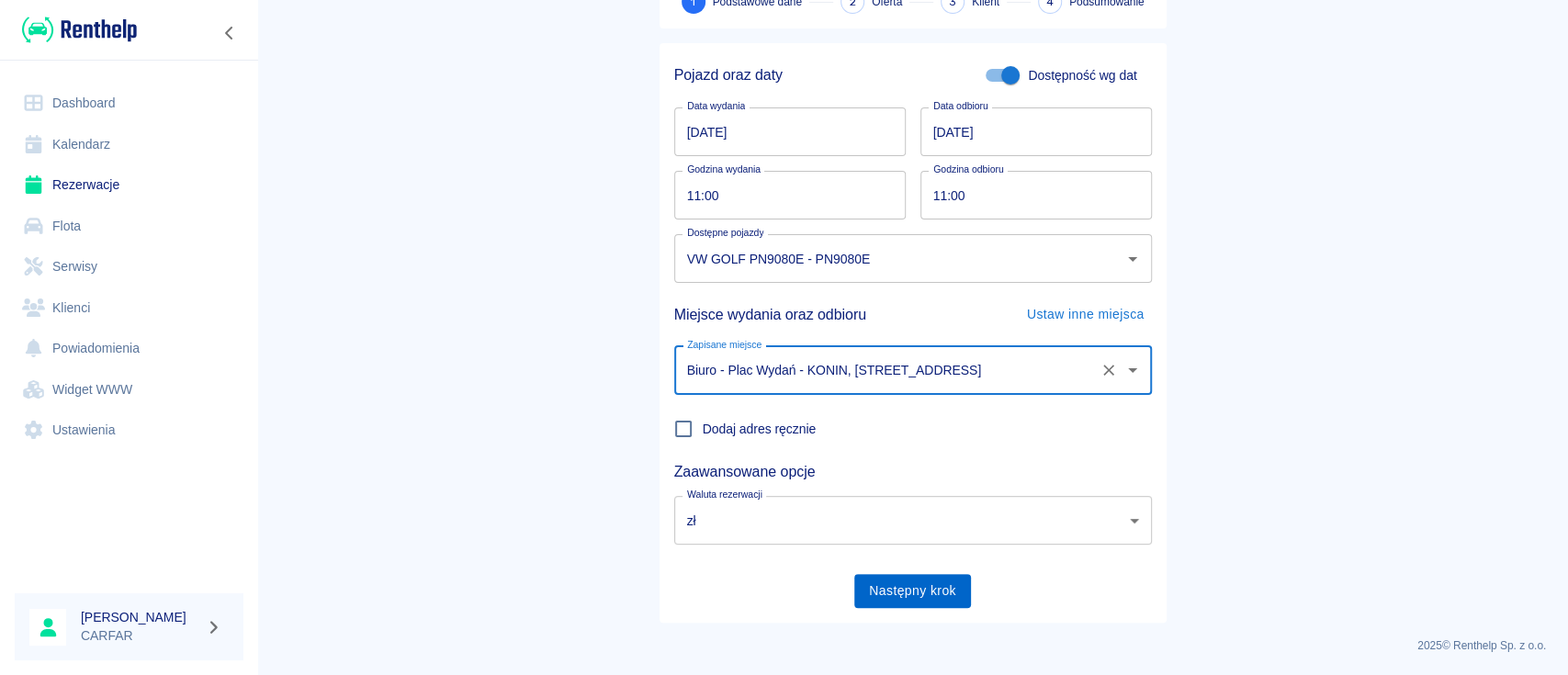
click at [893, 600] on button "Następny krok" at bounding box center [912, 591] width 117 height 34
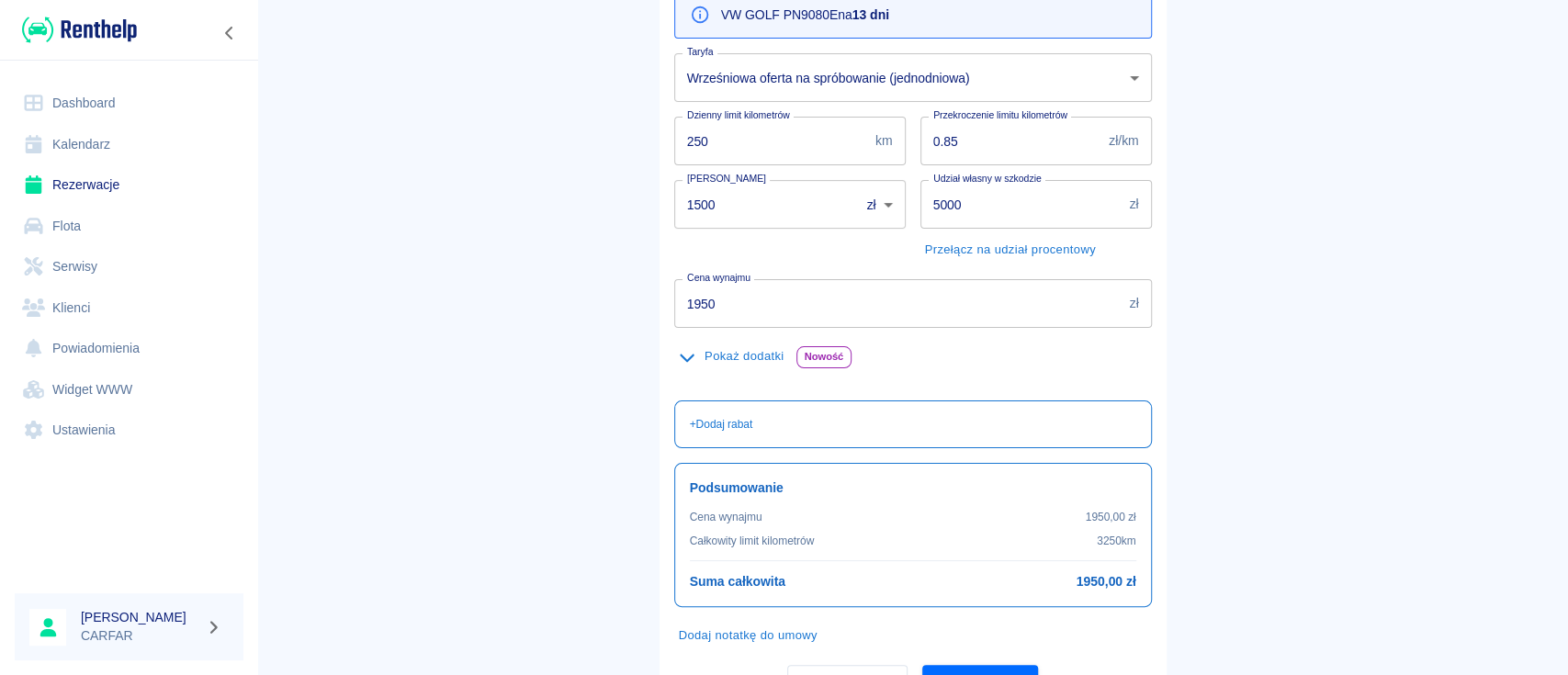
scroll to position [310, 0]
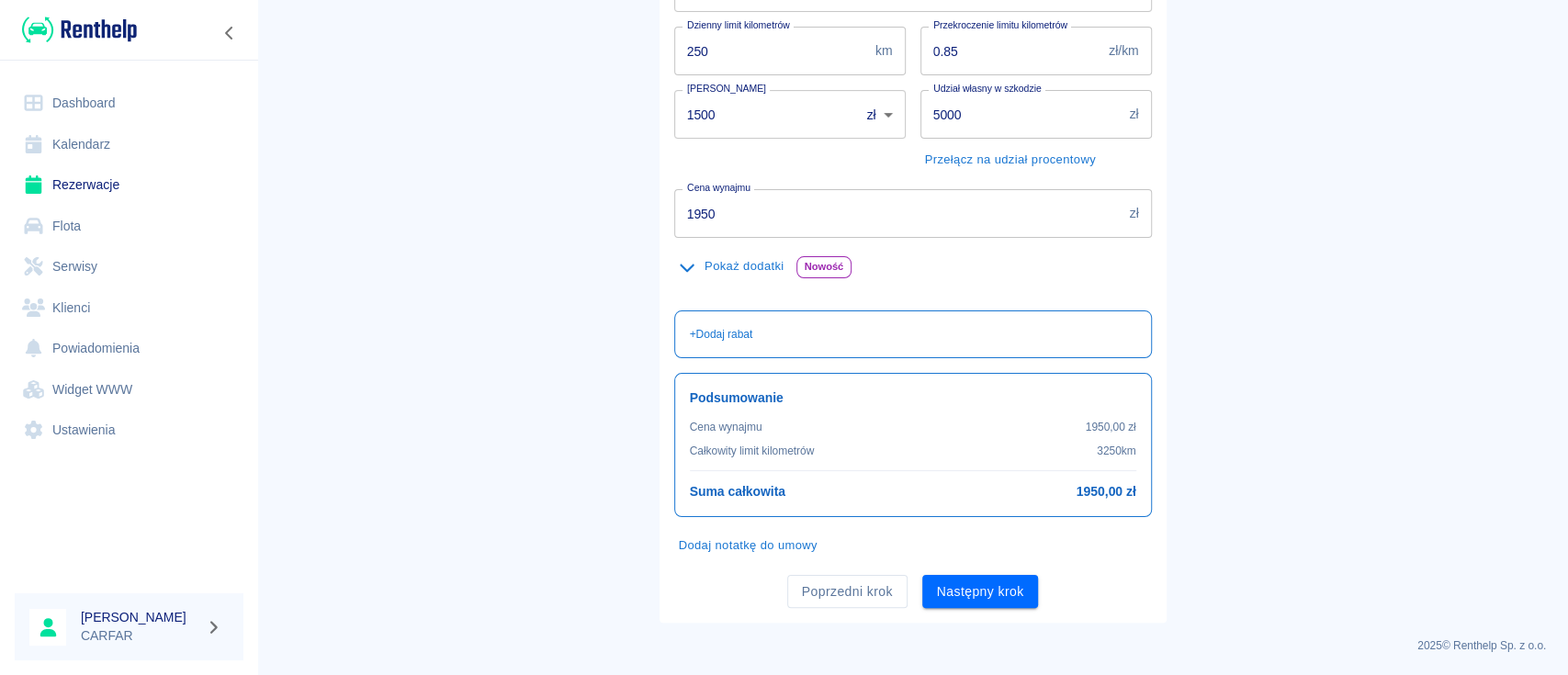
click at [789, 546] on button "Dodaj notatkę do umowy" at bounding box center [748, 546] width 148 height 28
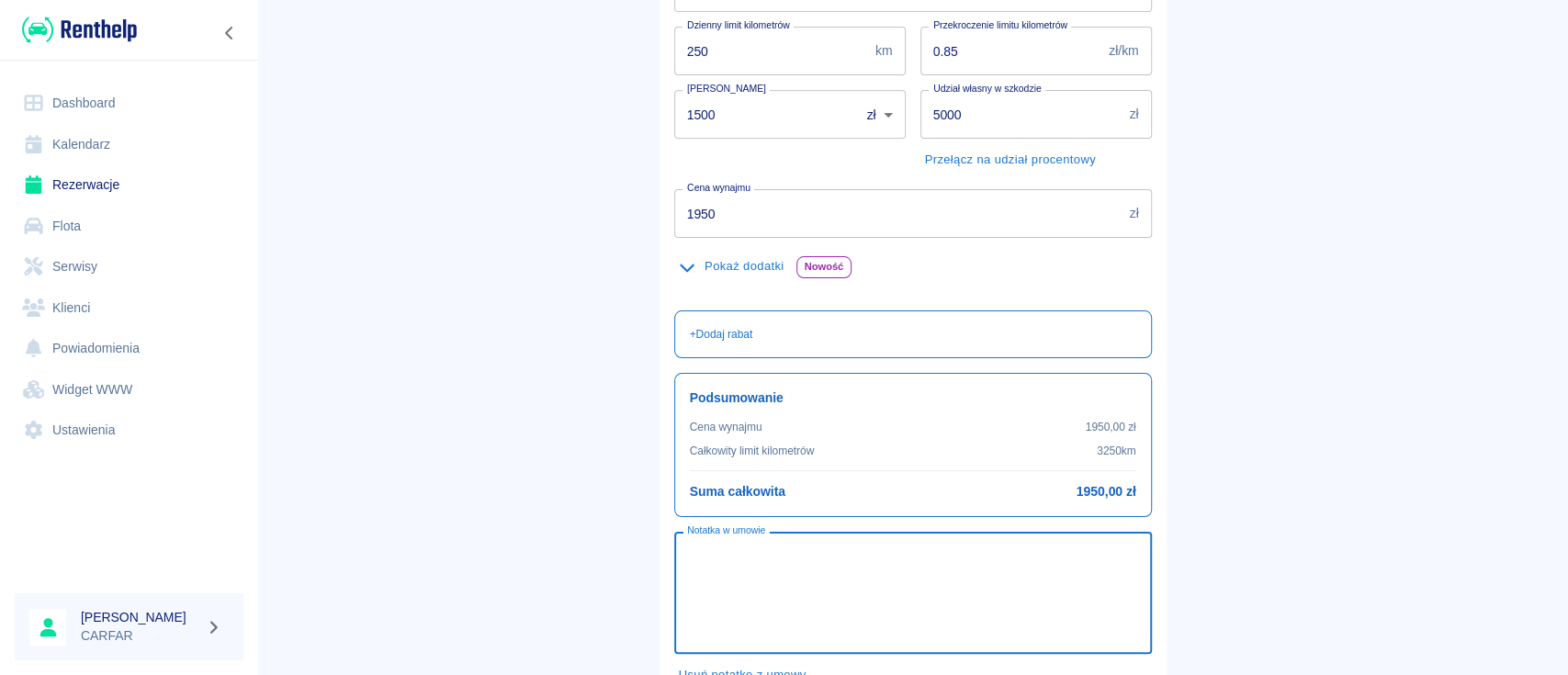
click at [832, 556] on textarea "Notatka w umowie" at bounding box center [913, 593] width 452 height 92
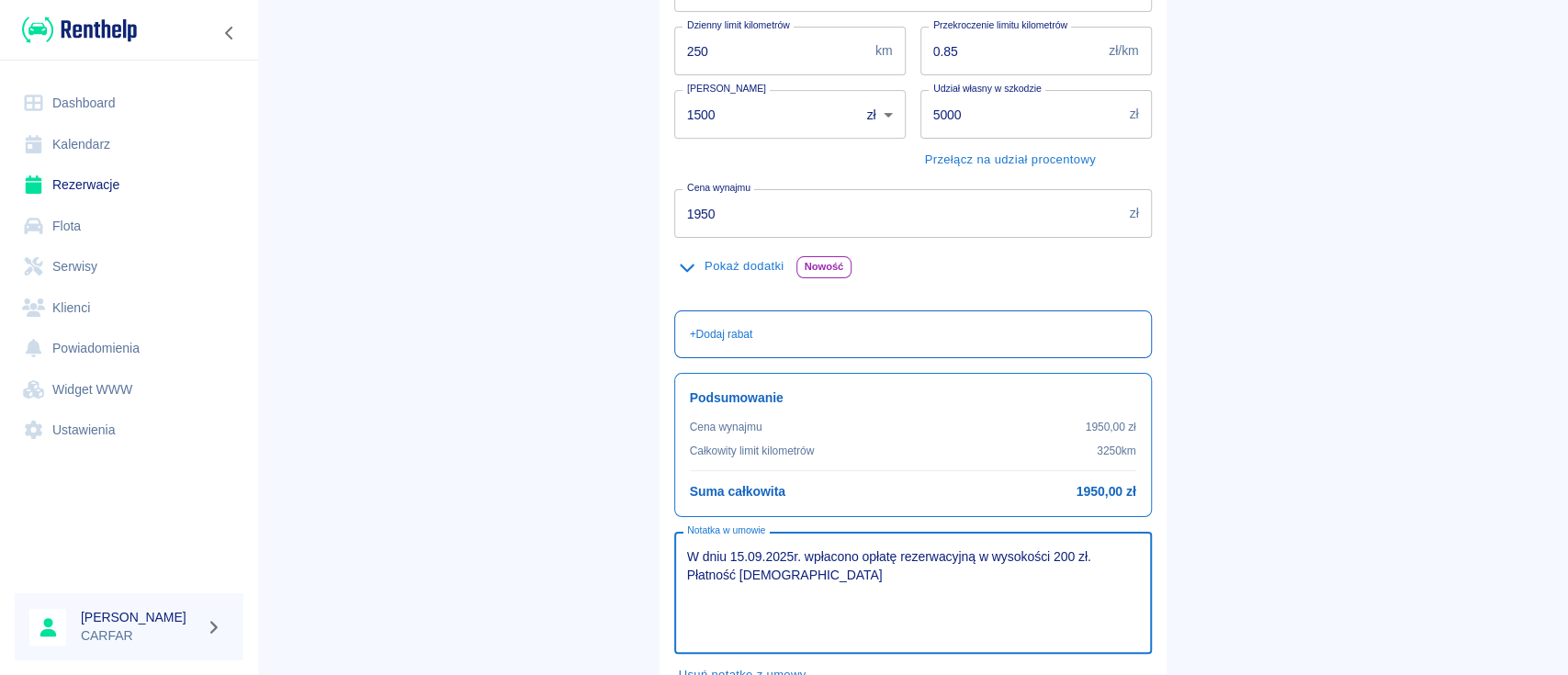
type textarea "W dniu 15.09.2025r. wpłacono opłatę rezerwacyjną w wysokości 200 zł. Płatność g…"
click at [703, 329] on p "+ Dodaj rabat" at bounding box center [721, 334] width 64 height 16
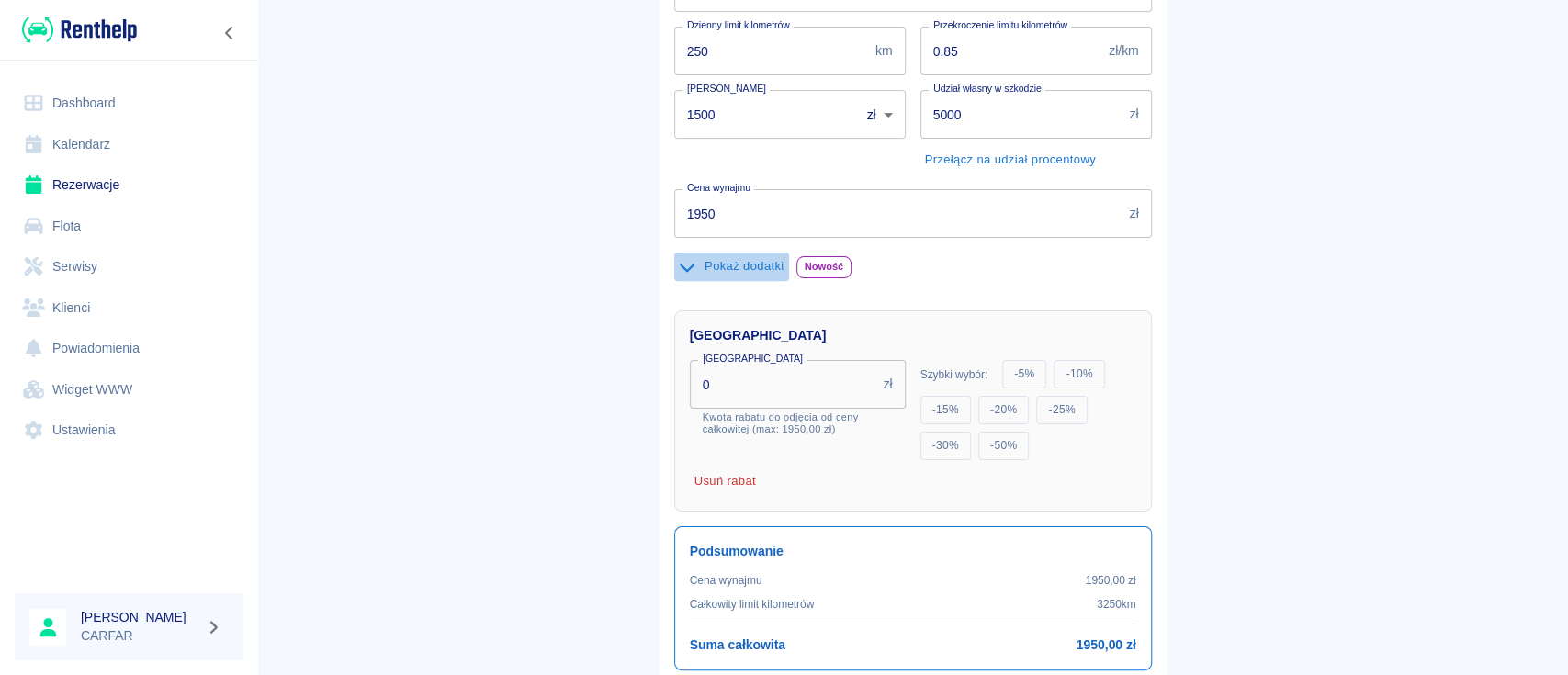
click at [725, 265] on button "Pokaż dodatki" at bounding box center [731, 266] width 115 height 28
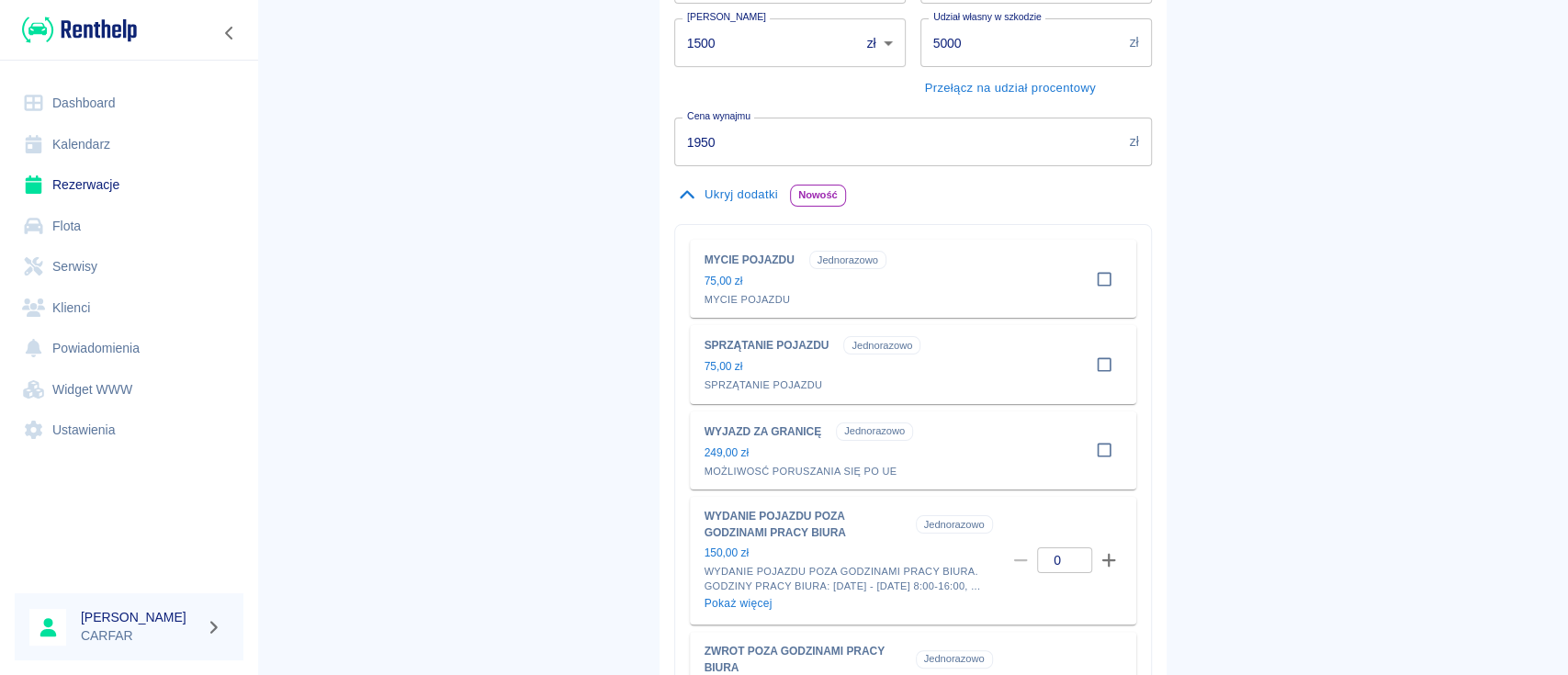
scroll to position [433, 0]
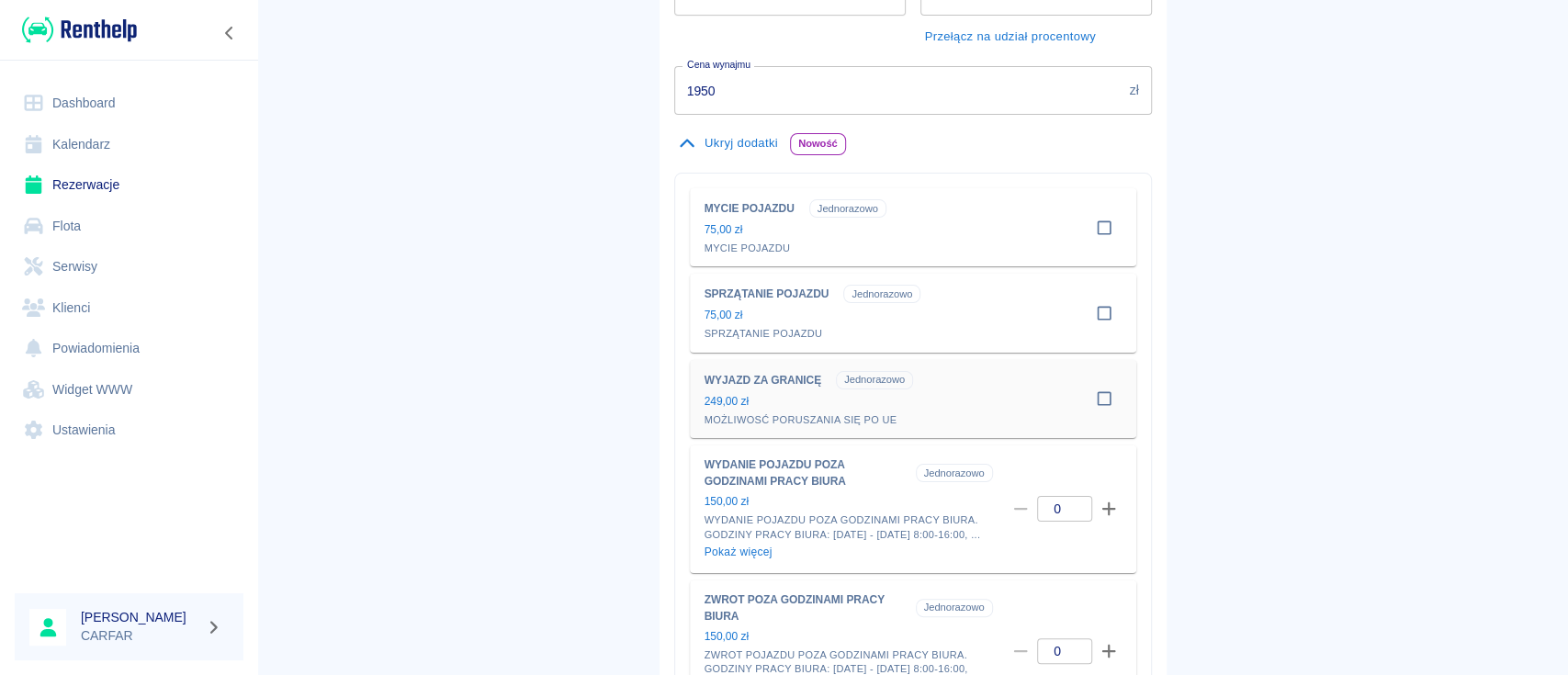
click at [1057, 391] on div "WYJAZD ZA GRANICĘ Jednorazowo 249,00 zł MOŻLIWOSĆ PORUSZANIA SIĘ PO UE" at bounding box center [888, 398] width 367 height 56
click at [1098, 396] on input "checkbox" at bounding box center [1103, 398] width 35 height 35
checkbox input "true"
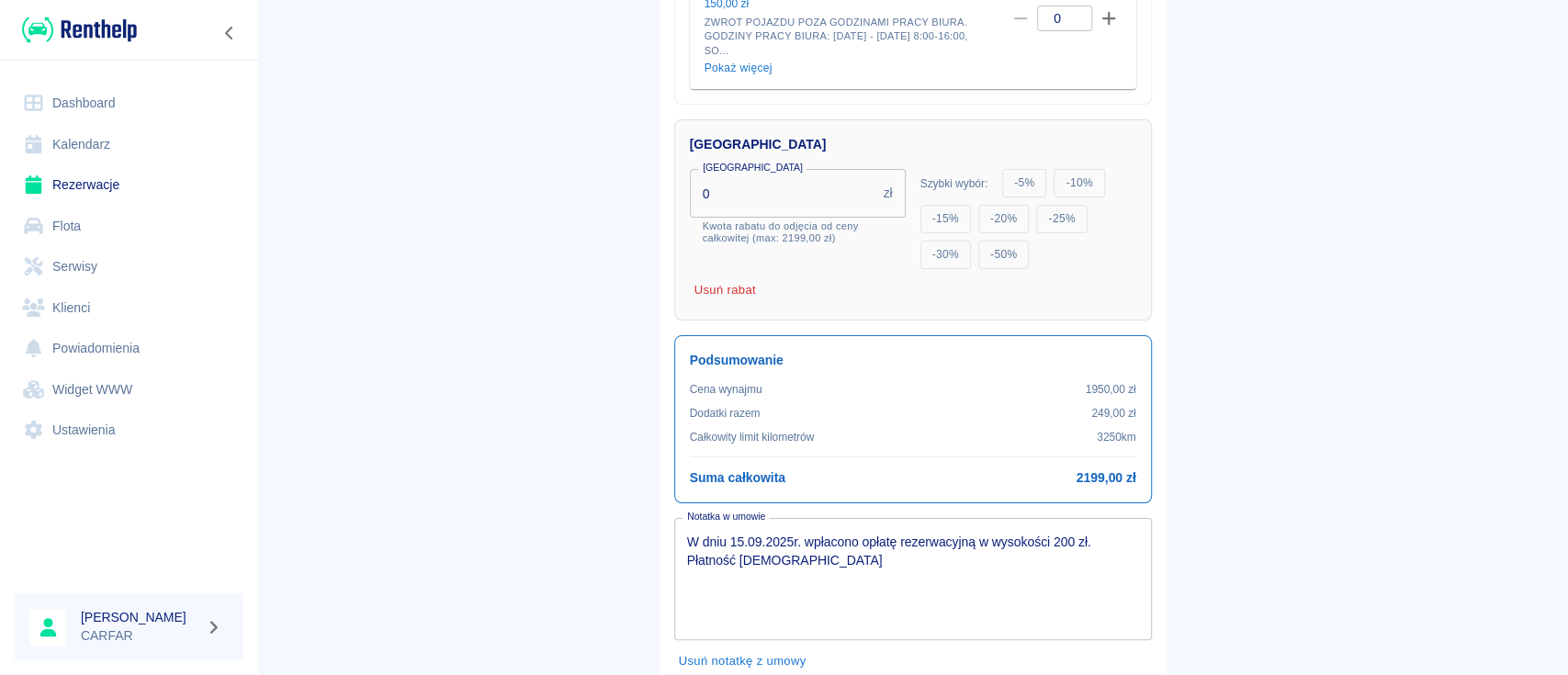
scroll to position [1216, 0]
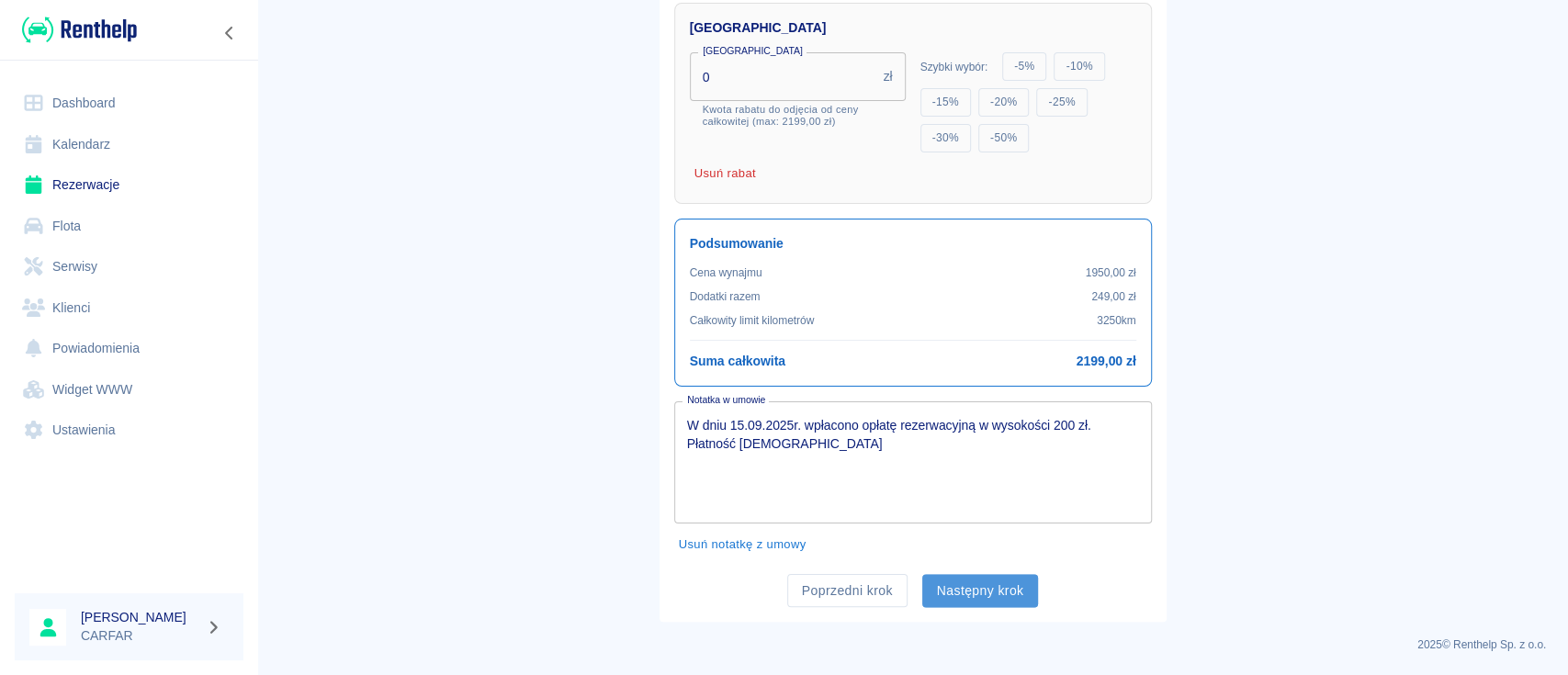
click at [991, 585] on button "Następny krok" at bounding box center [980, 591] width 117 height 34
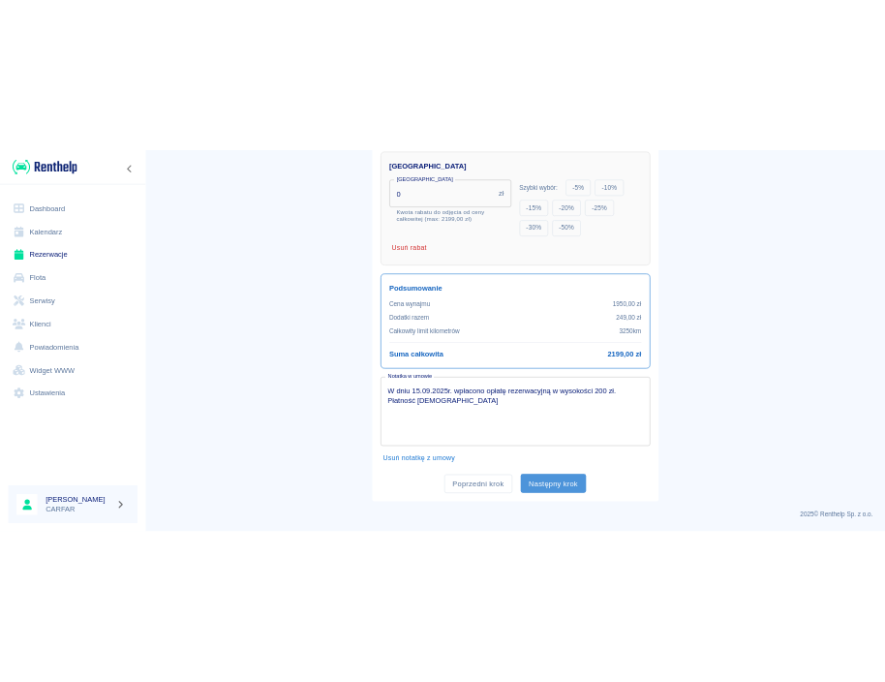
scroll to position [0, 0]
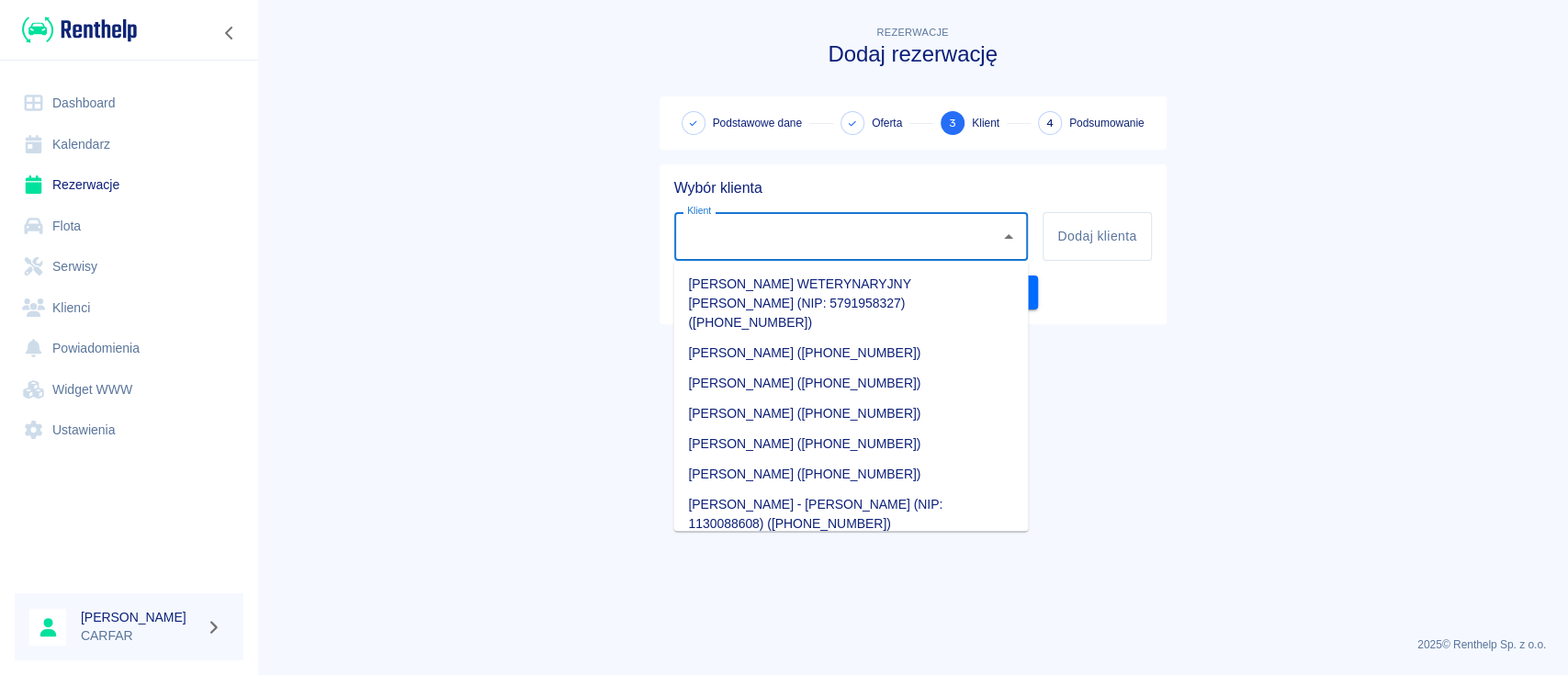
click at [869, 233] on input "Klient" at bounding box center [837, 236] width 310 height 32
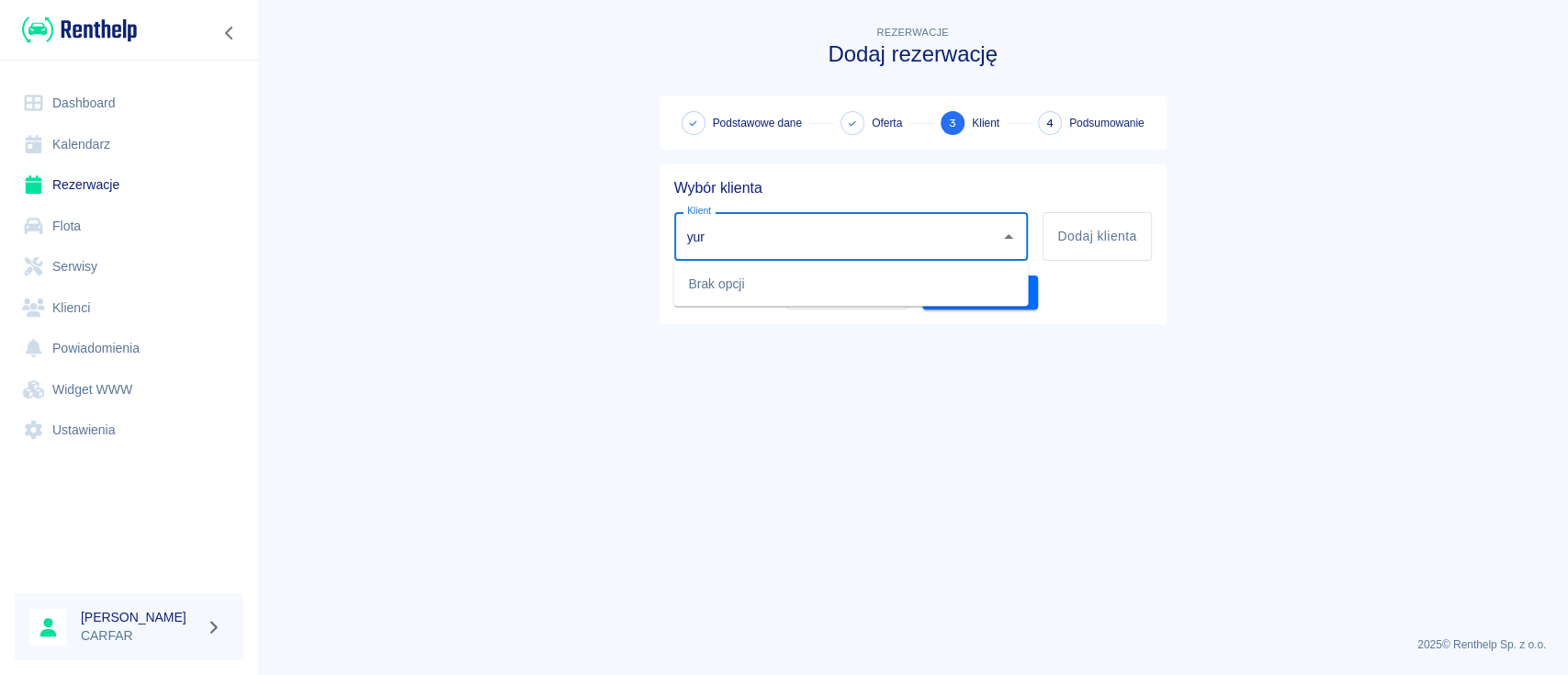
type input "yur"
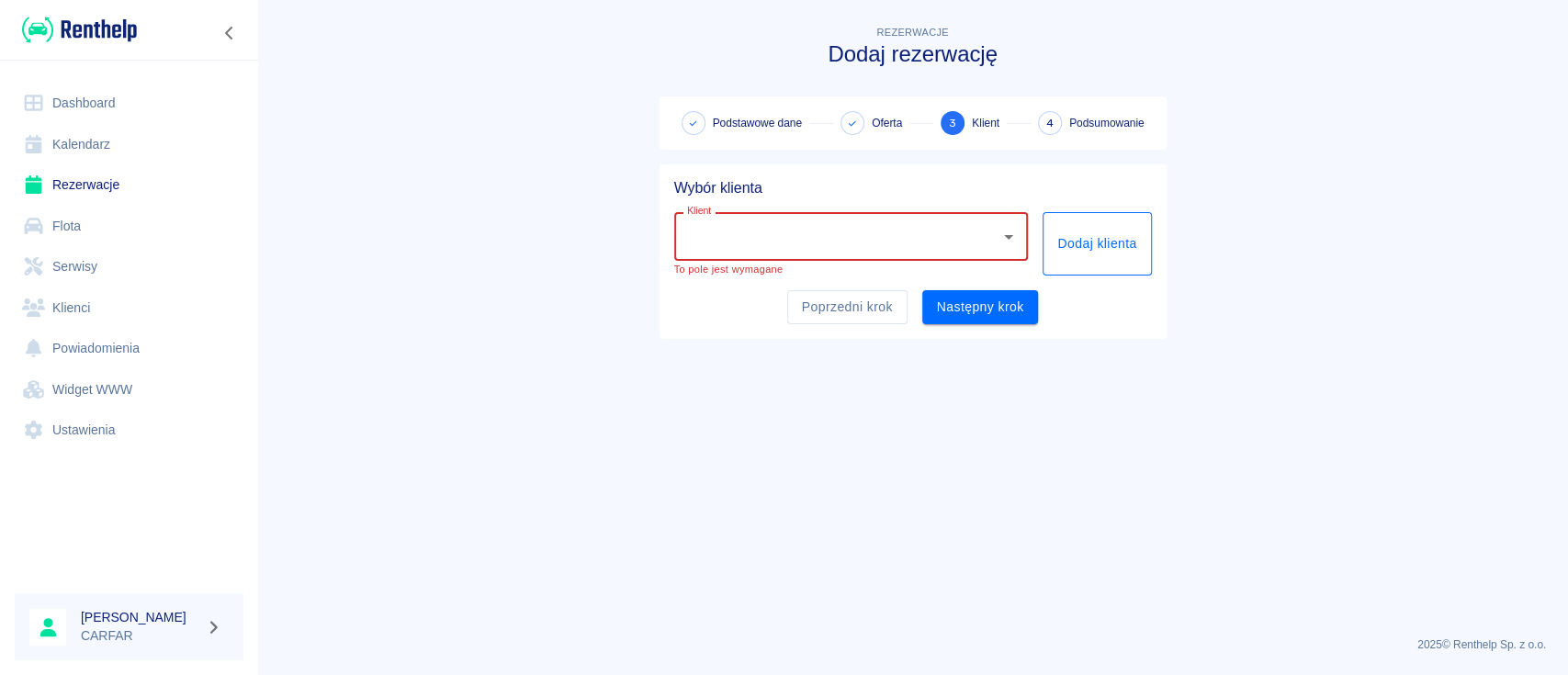
click at [1098, 242] on button "Dodaj klienta" at bounding box center [1097, 244] width 108 height 64
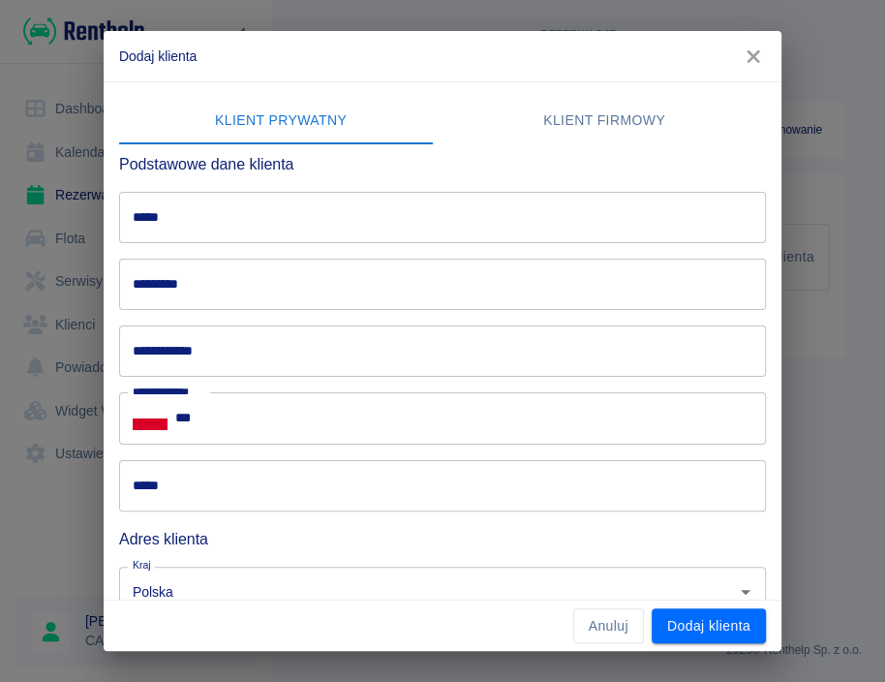
click at [262, 223] on input "*****" at bounding box center [442, 217] width 647 height 51
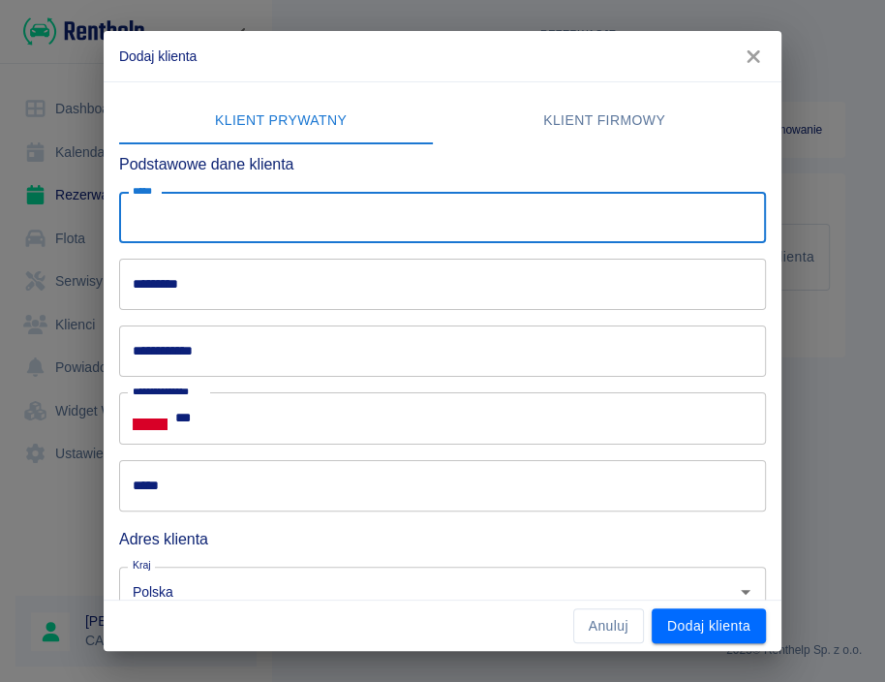
paste input "*****"
type input "*****"
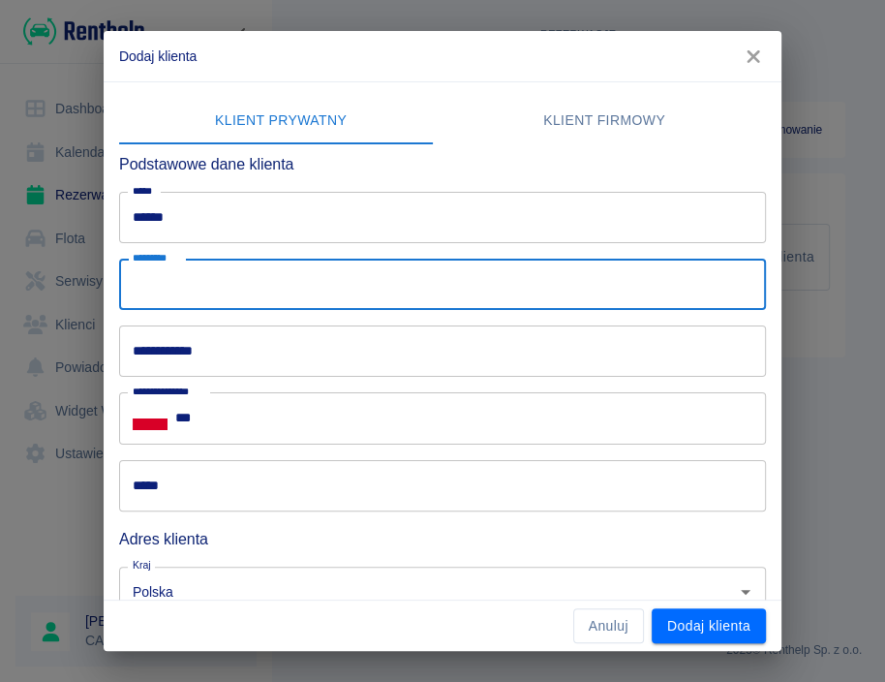
click at [350, 298] on input "*********" at bounding box center [442, 284] width 647 height 51
paste input "*********"
type input "*********"
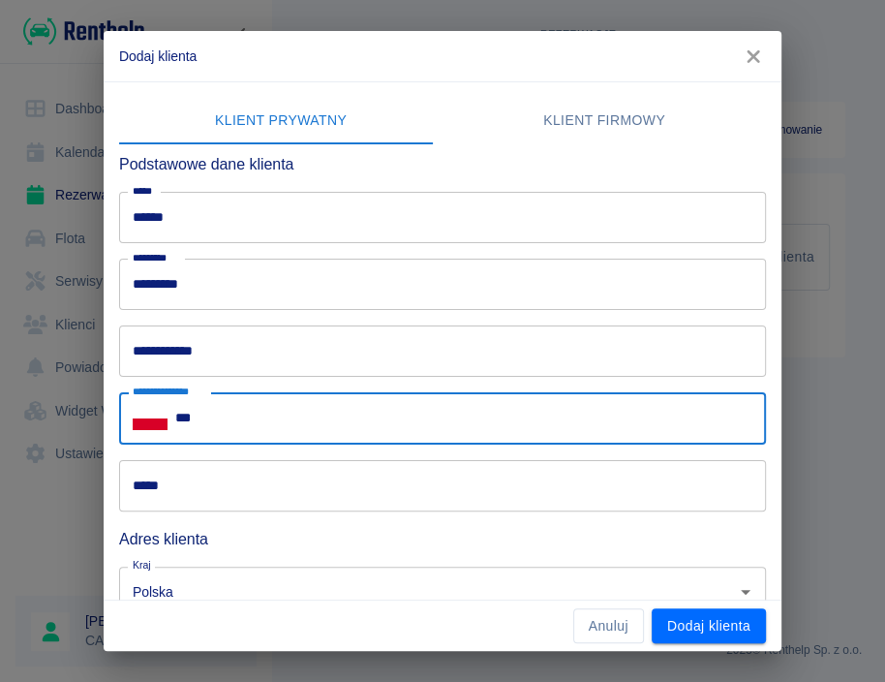
click at [395, 419] on input "***" at bounding box center [470, 417] width 591 height 51
paste input "**********"
type input "**********"
click at [299, 491] on input "*****" at bounding box center [442, 485] width 647 height 51
click at [302, 482] on input "*****" at bounding box center [442, 485] width 647 height 51
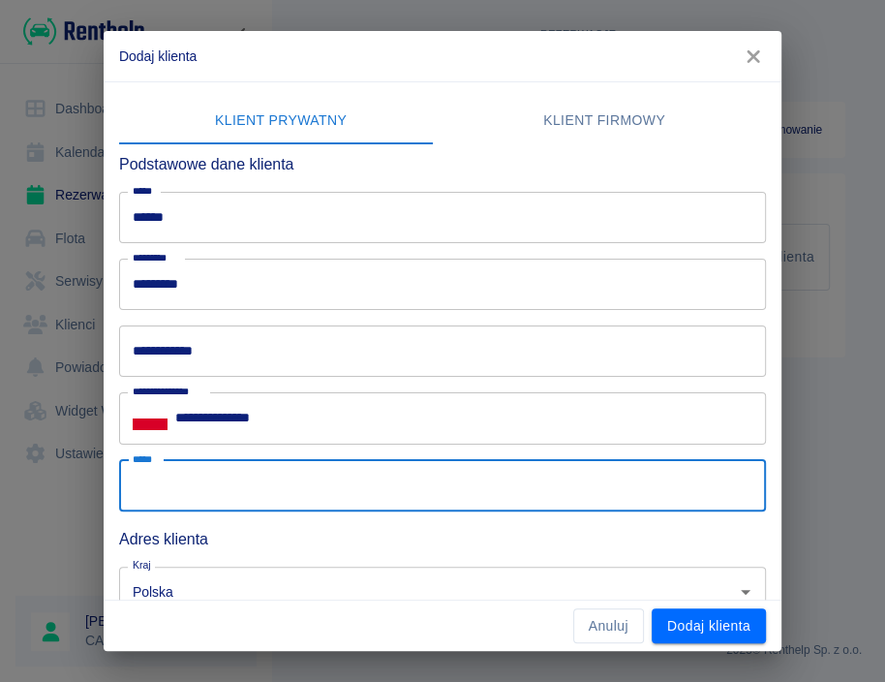
paste input "**********"
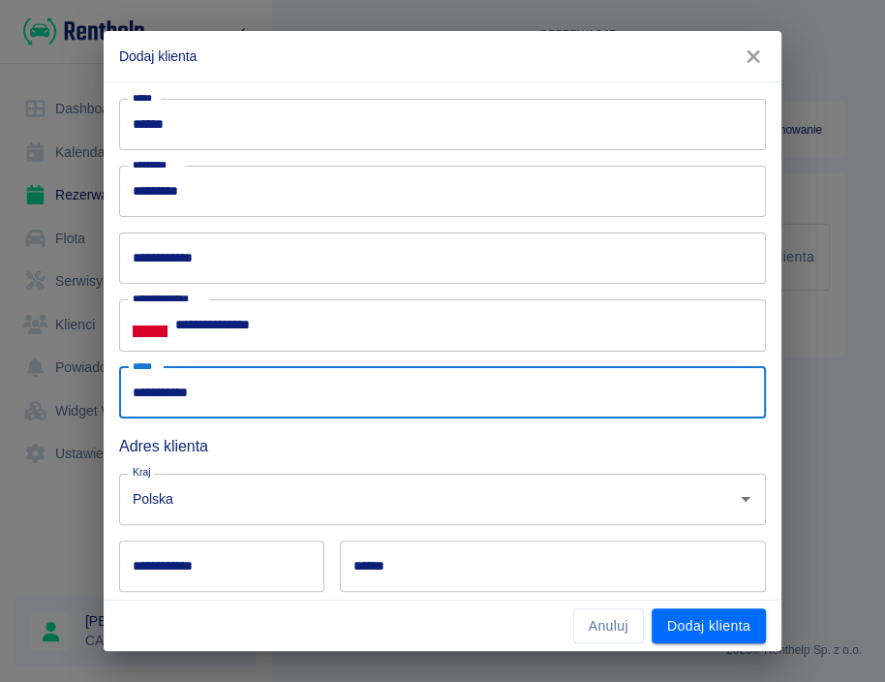
scroll to position [258, 0]
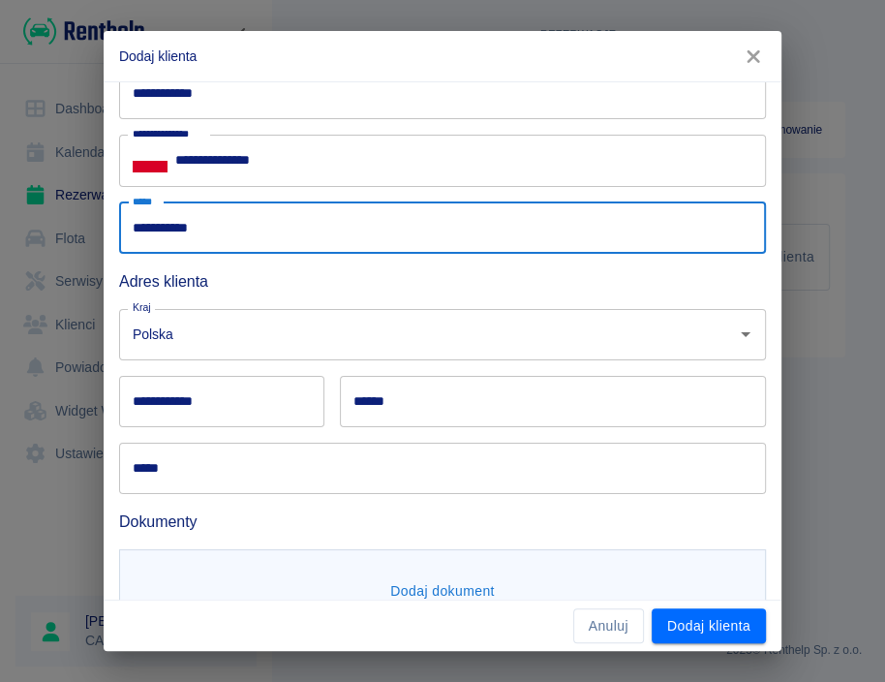
type input "**********"
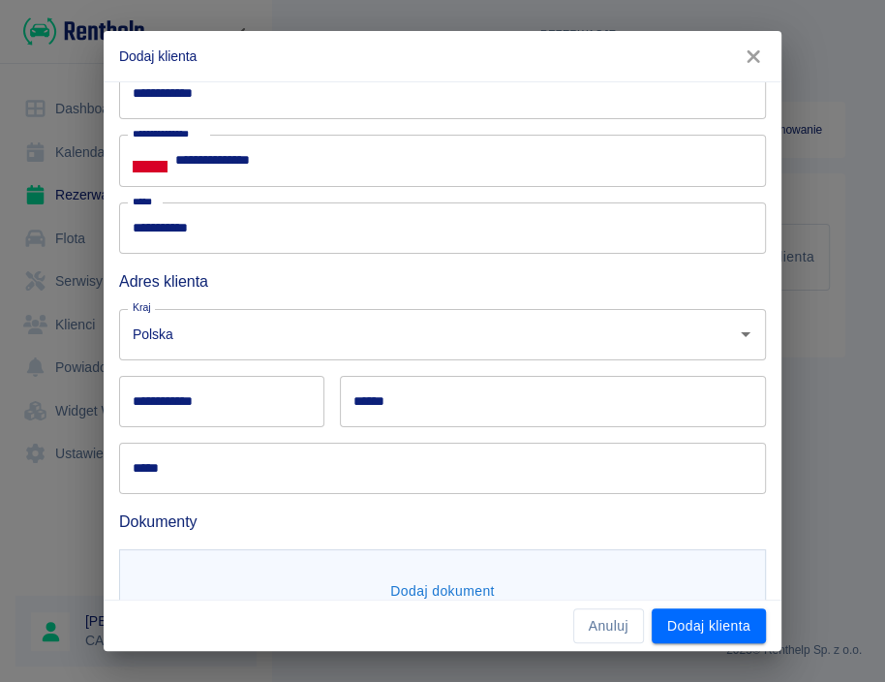
click at [201, 406] on input "**********" at bounding box center [221, 401] width 205 height 51
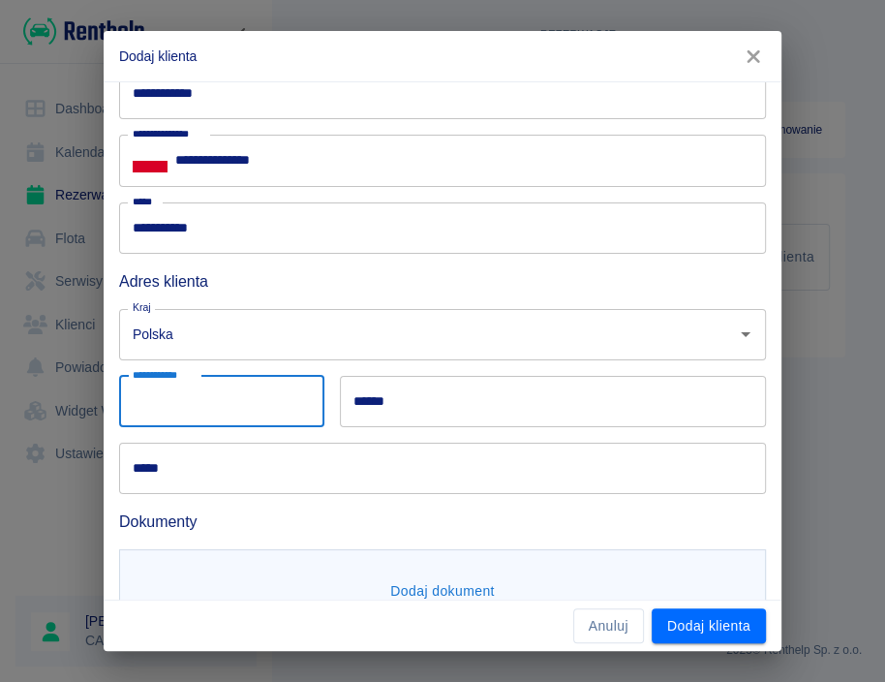
paste input "******"
type input "******"
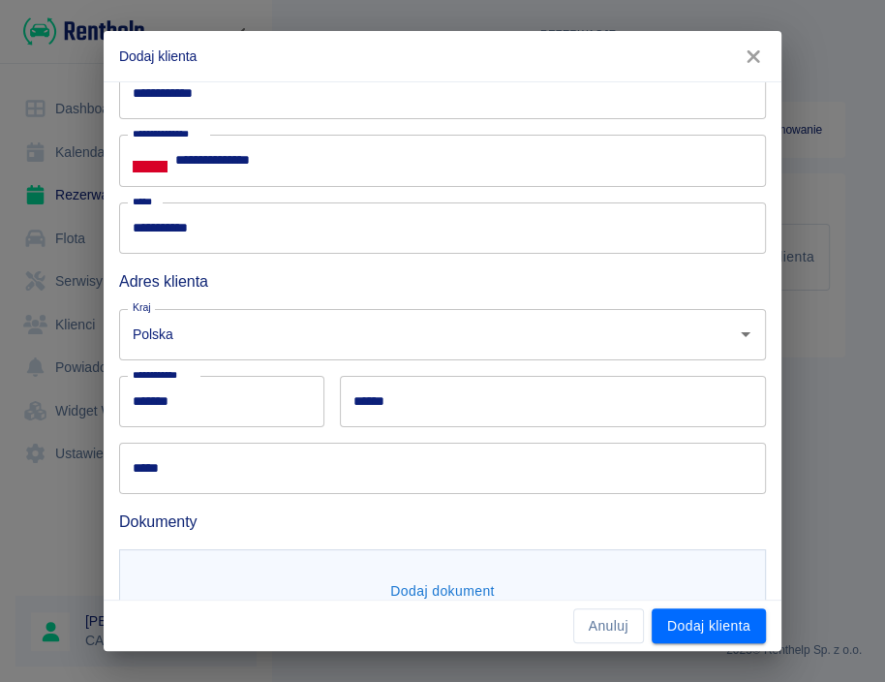
click at [537, 390] on input "******" at bounding box center [553, 401] width 426 height 51
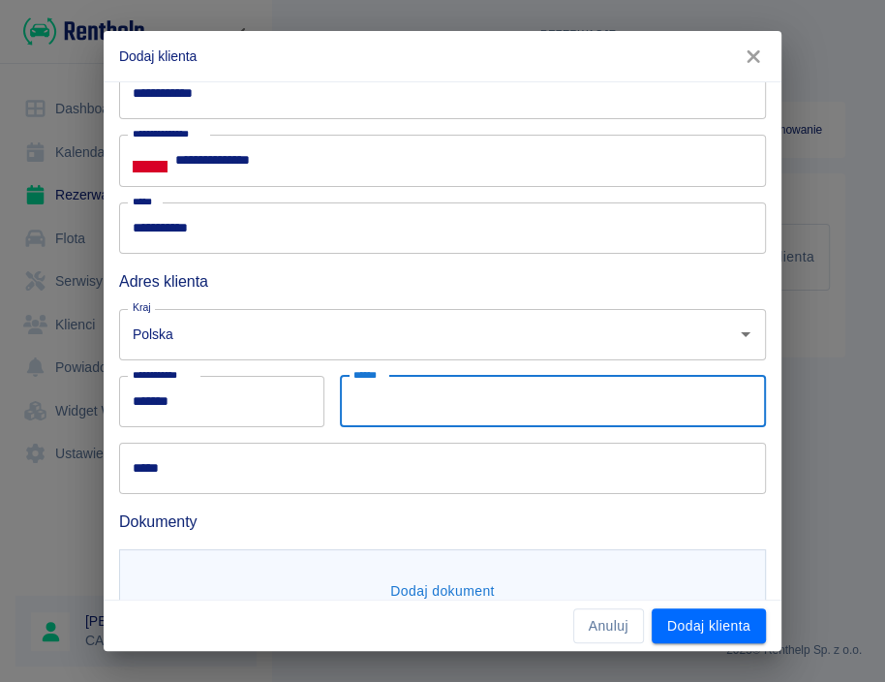
paste input "*****"
type input "*****"
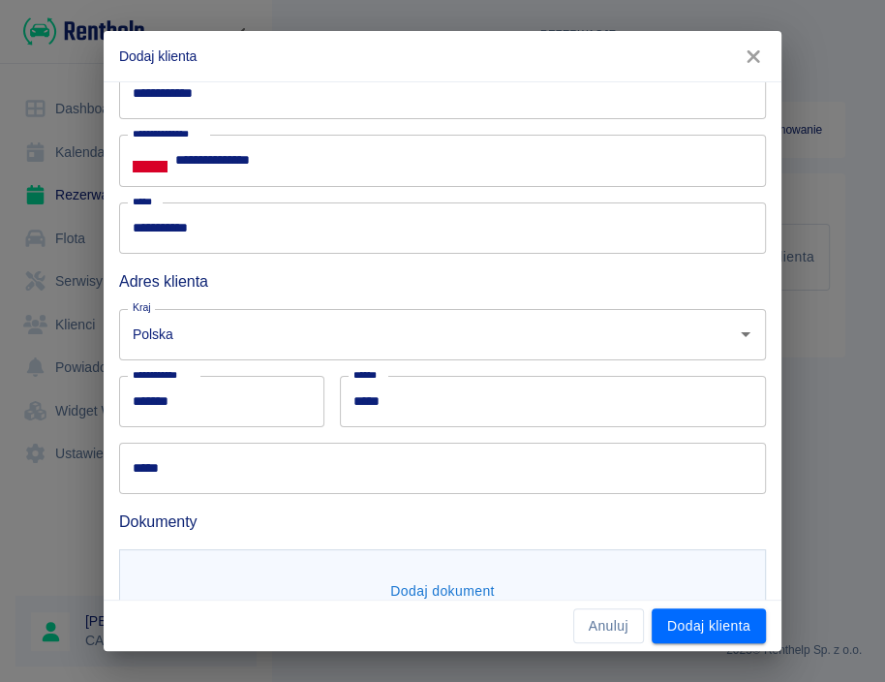
click at [225, 459] on input "*****" at bounding box center [442, 467] width 647 height 51
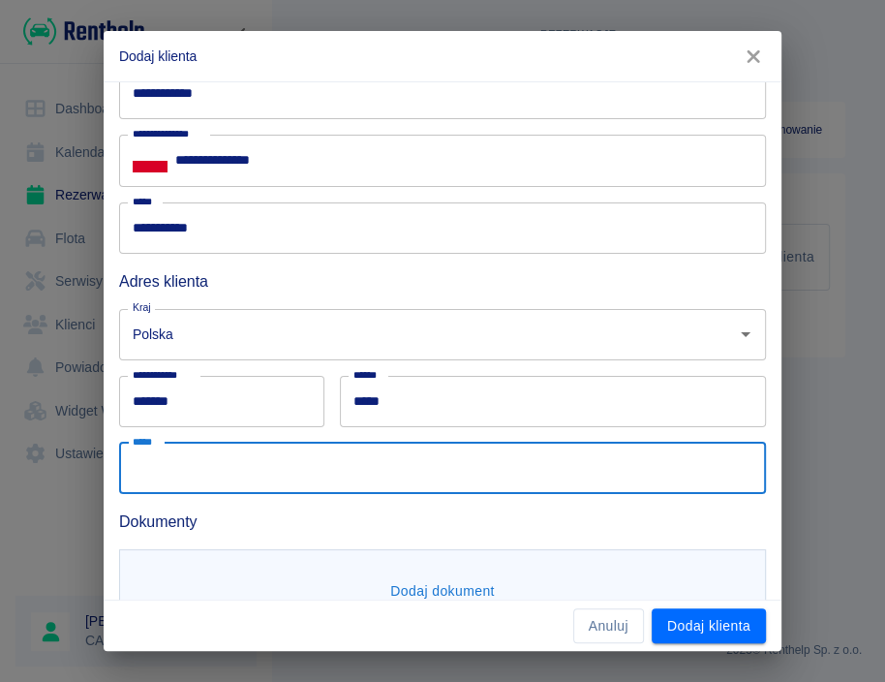
paste input "**********"
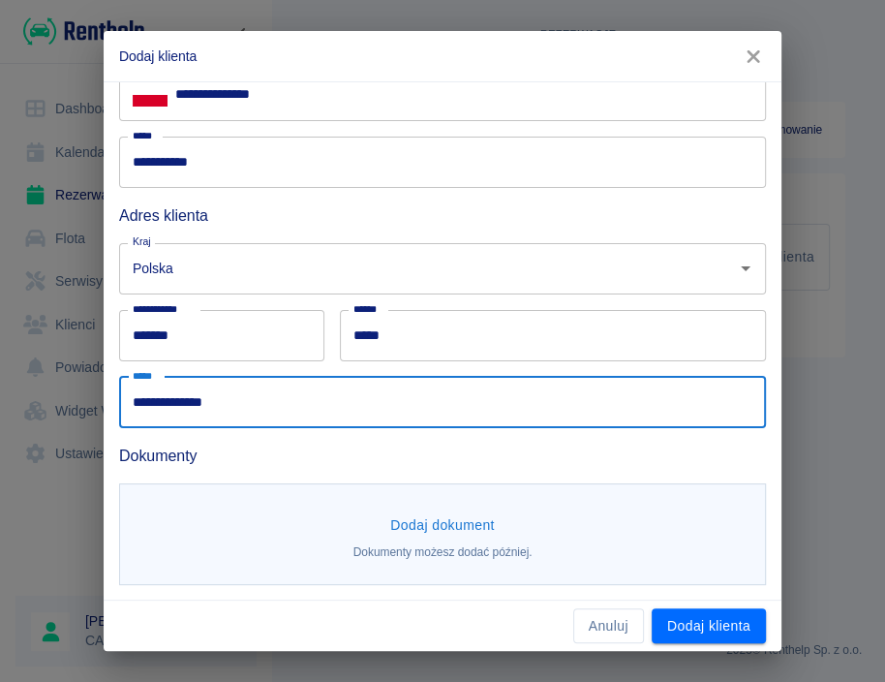
type input "**********"
click at [425, 516] on button "Dodaj dokument" at bounding box center [442, 525] width 120 height 36
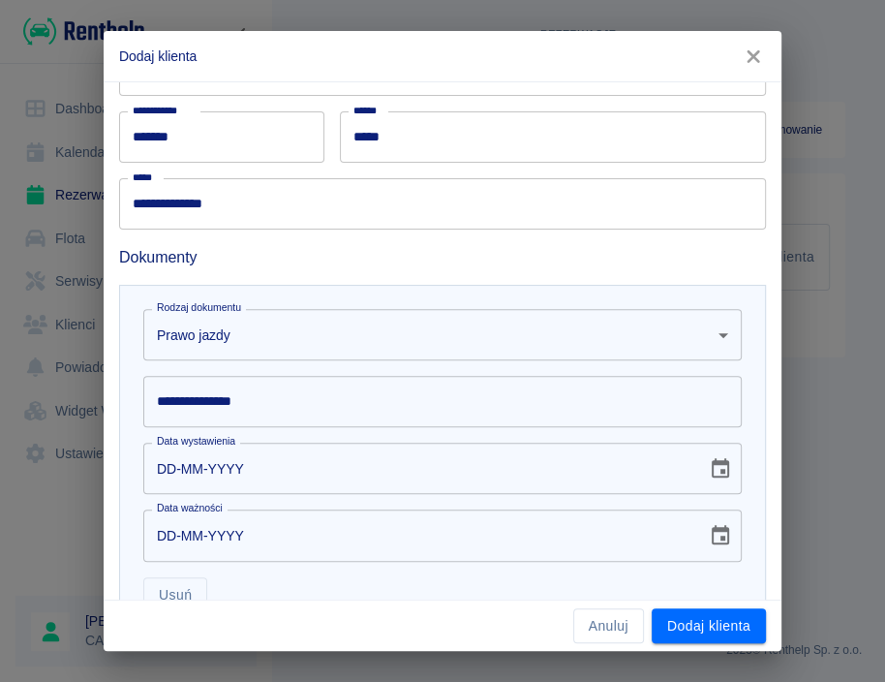
scroll to position [581, 0]
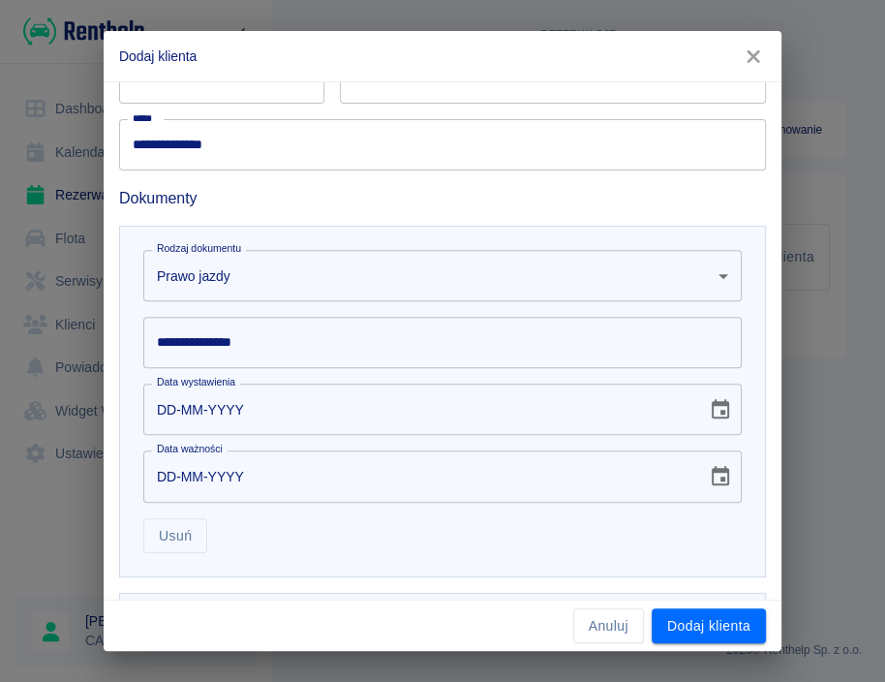
click at [276, 330] on input "**********" at bounding box center [442, 342] width 598 height 51
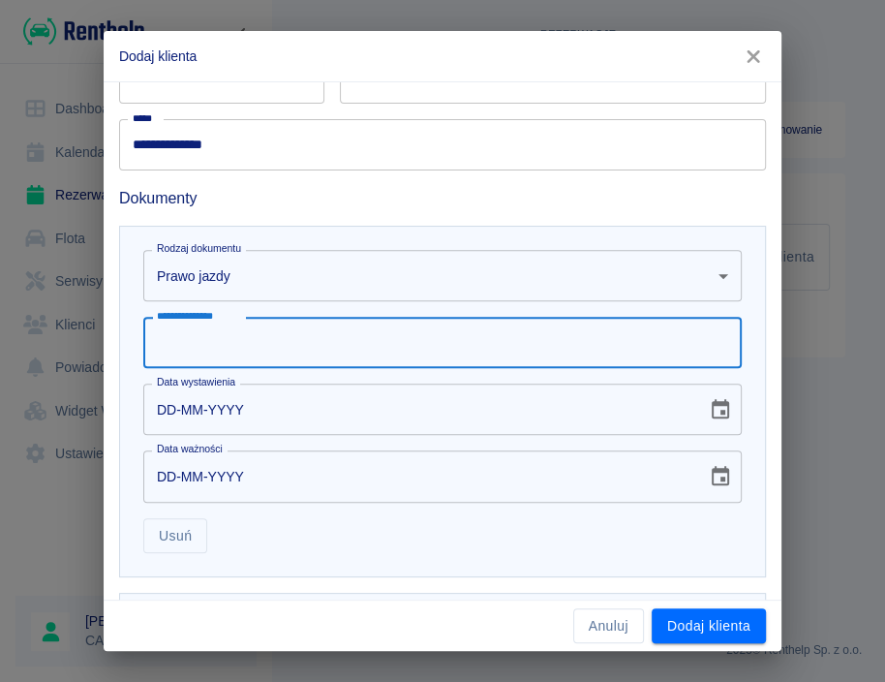
paste input "*********"
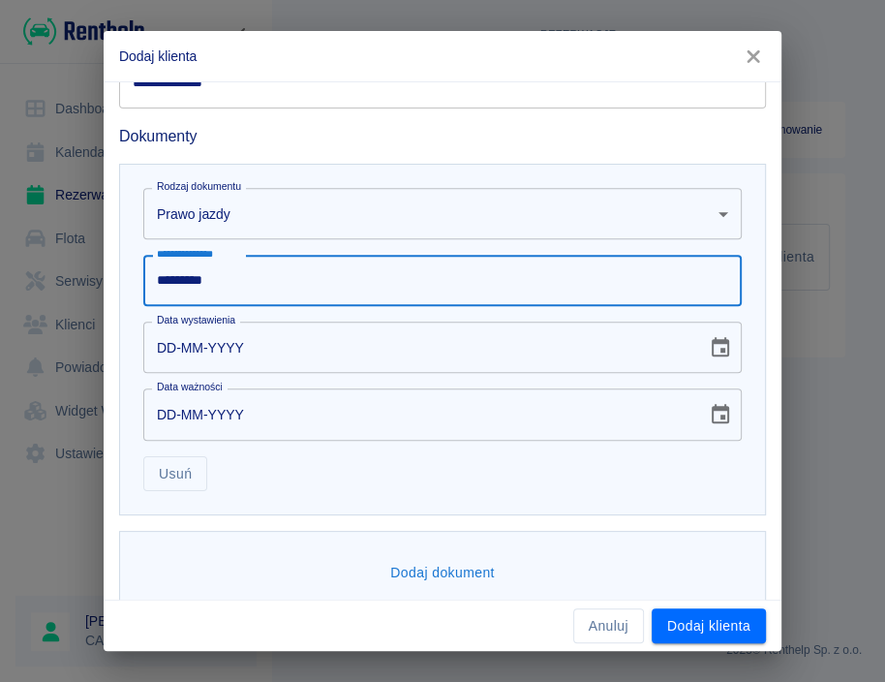
scroll to position [673, 0]
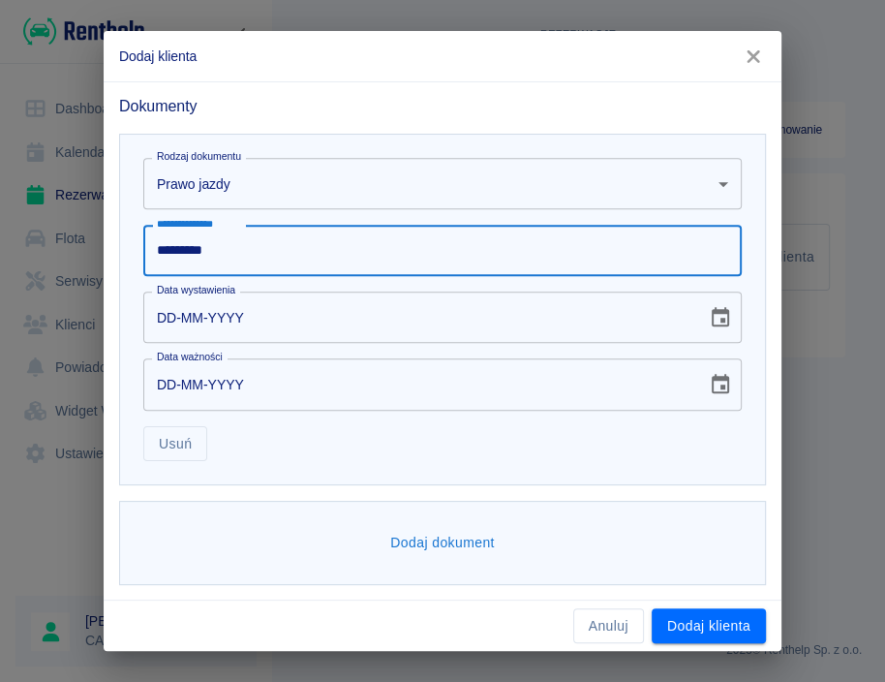
type input "*********"
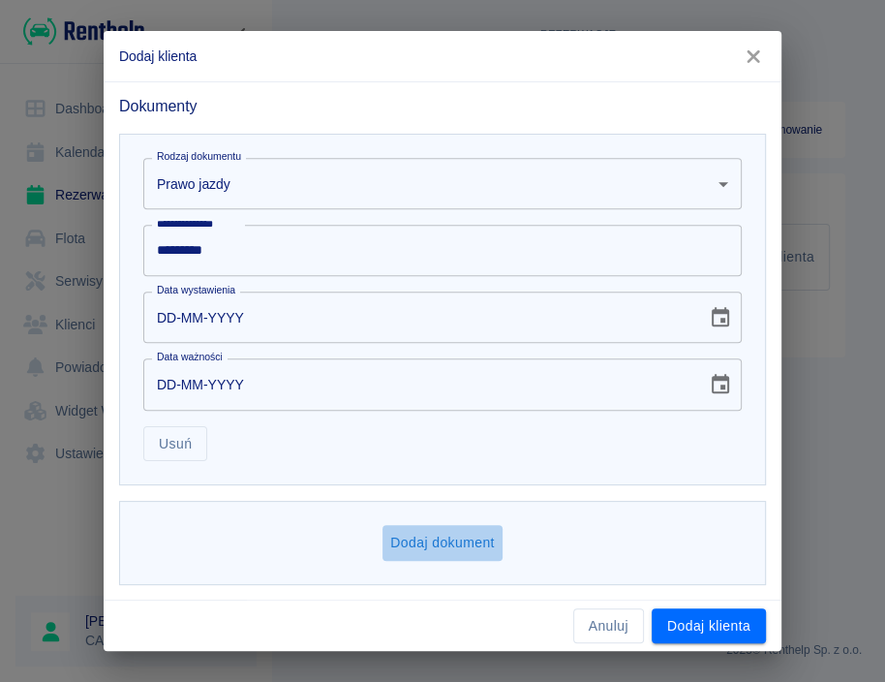
click at [460, 537] on button "Dodaj dokument" at bounding box center [442, 543] width 120 height 36
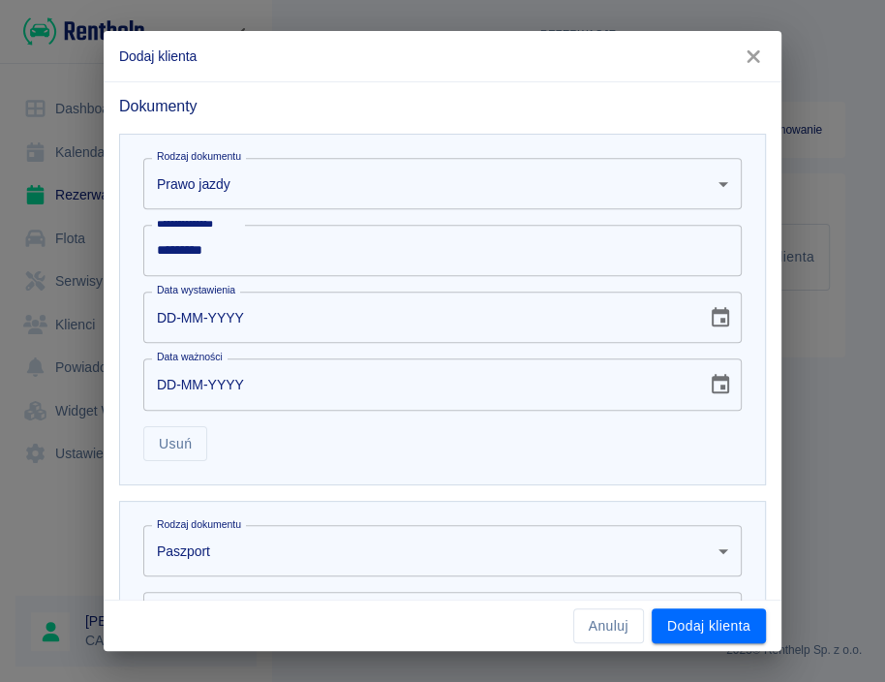
scroll to position [930, 0]
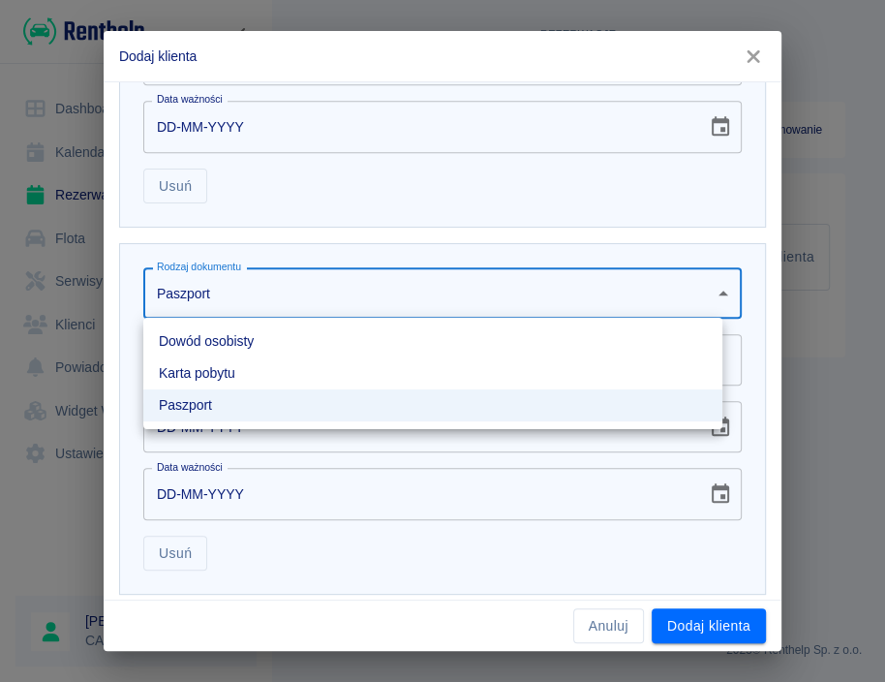
click at [396, 301] on body "**********" at bounding box center [442, 341] width 885 height 682
click at [354, 365] on li "Karta pobytu" at bounding box center [432, 373] width 579 height 32
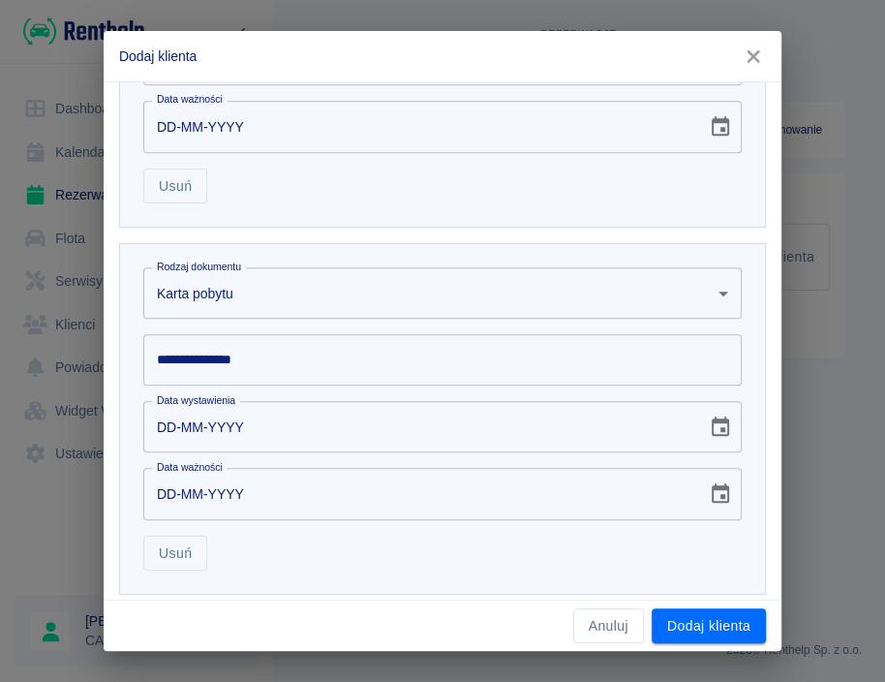
click at [292, 350] on input "**********" at bounding box center [442, 359] width 598 height 51
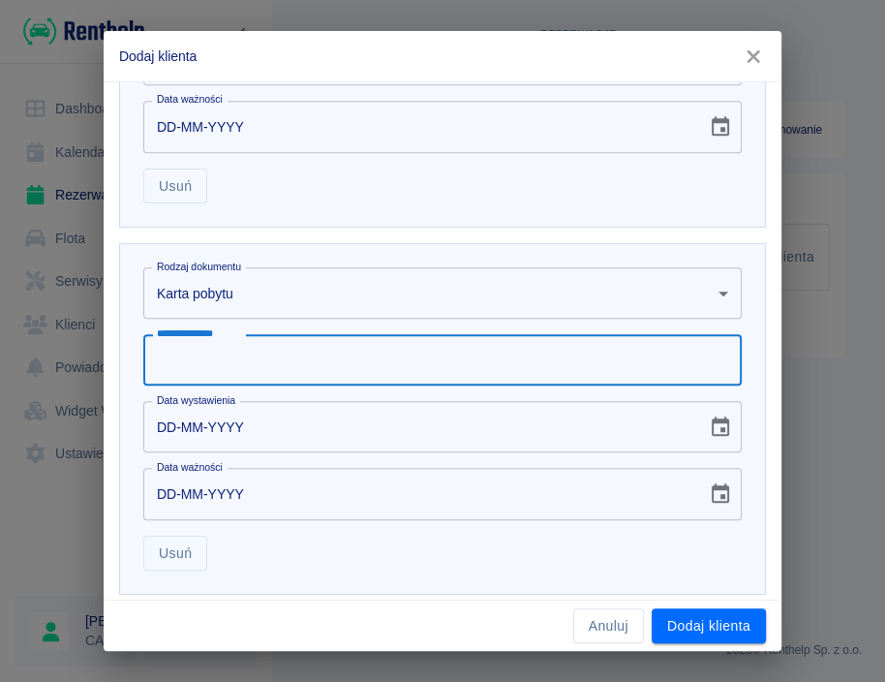
paste input "*********"
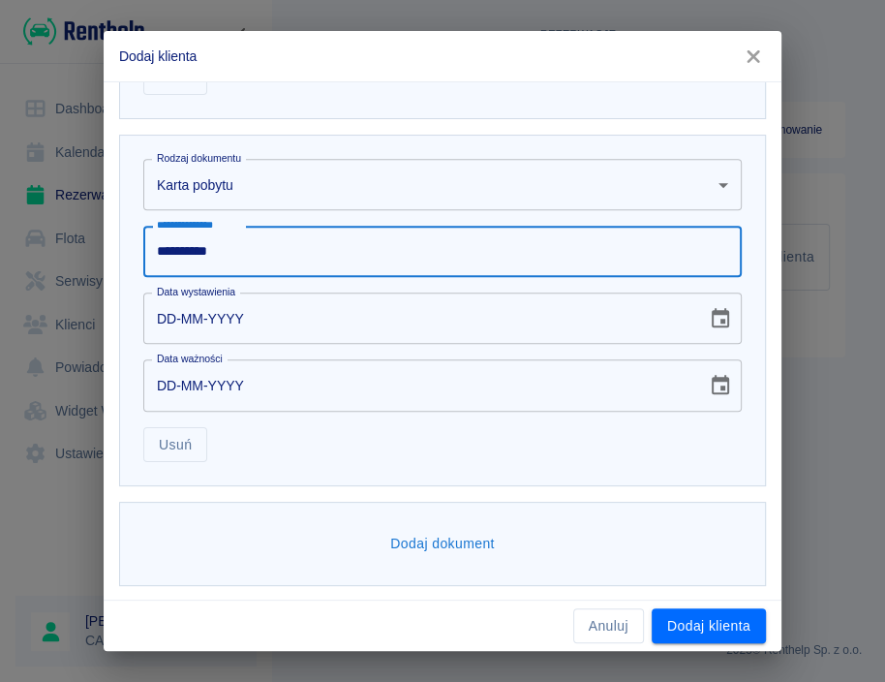
type input "*********"
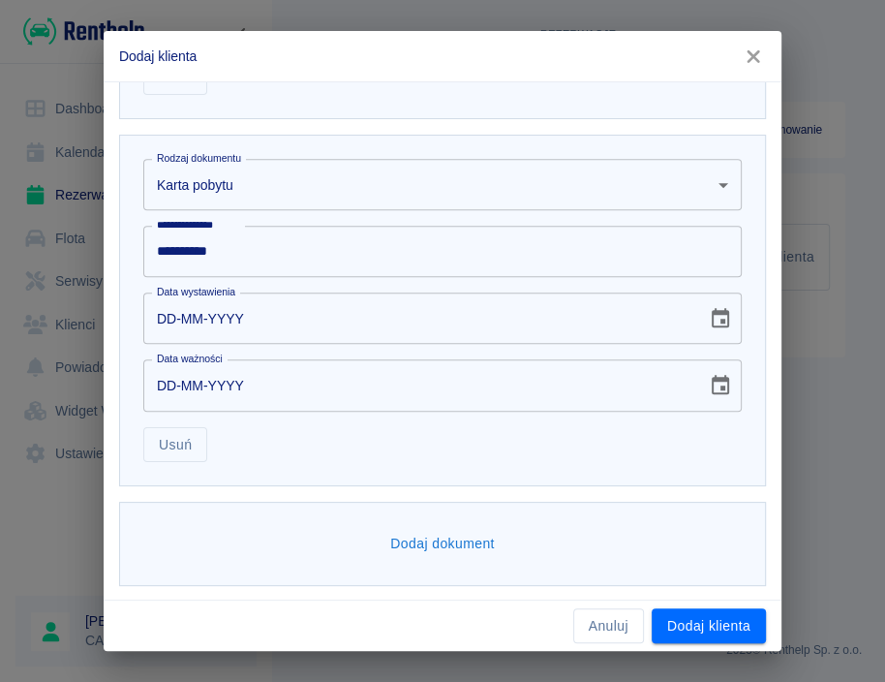
click at [432, 535] on button "Dodaj dokument" at bounding box center [442, 544] width 120 height 36
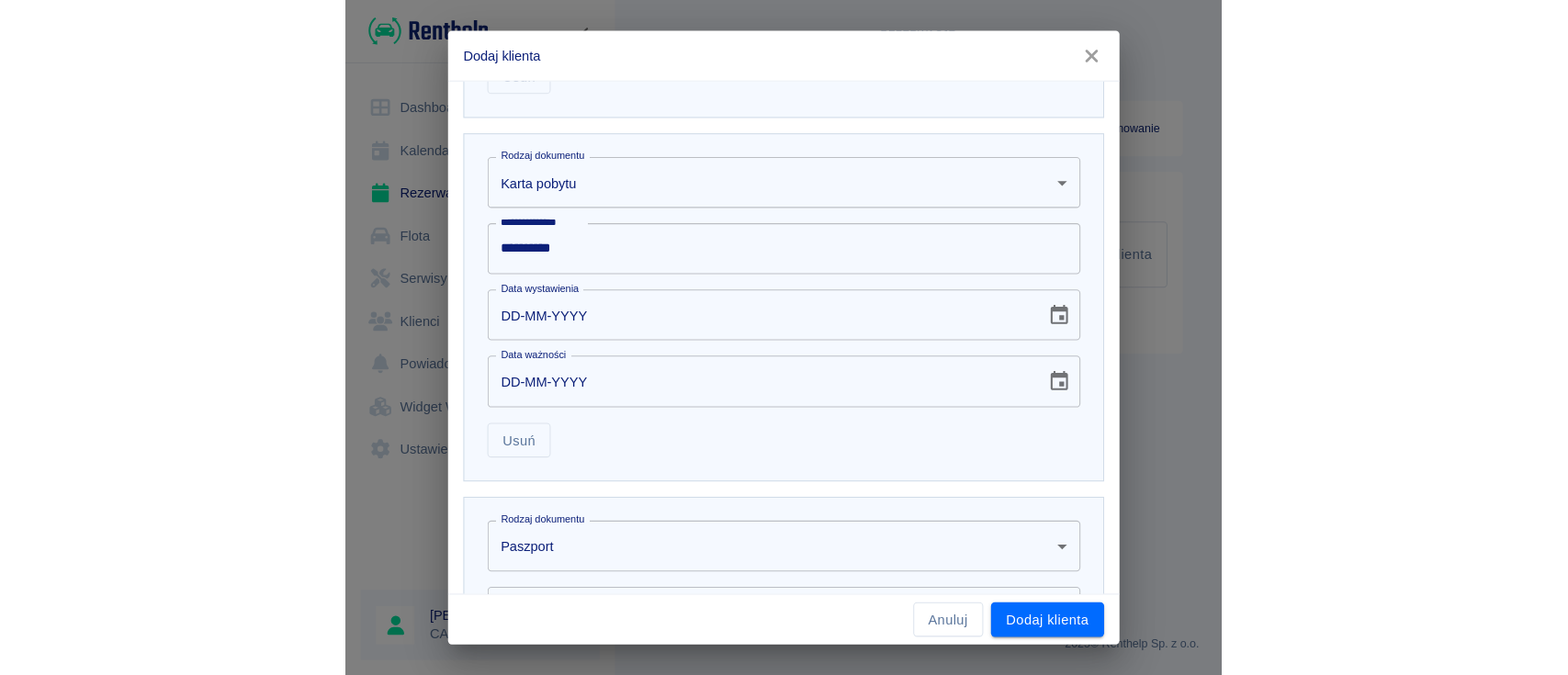
scroll to position [1230, 0]
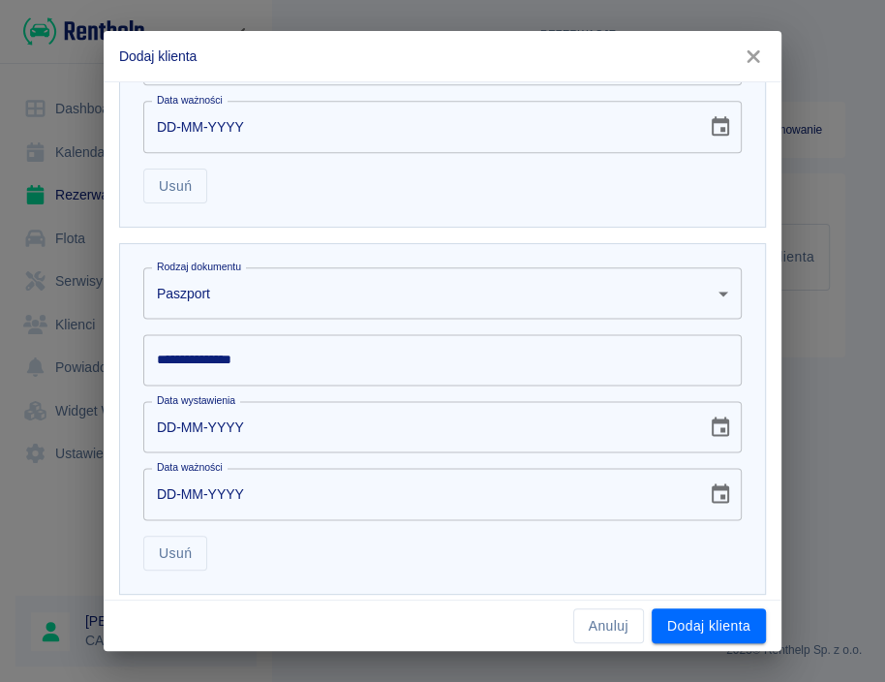
click at [307, 362] on input "**********" at bounding box center [442, 359] width 598 height 51
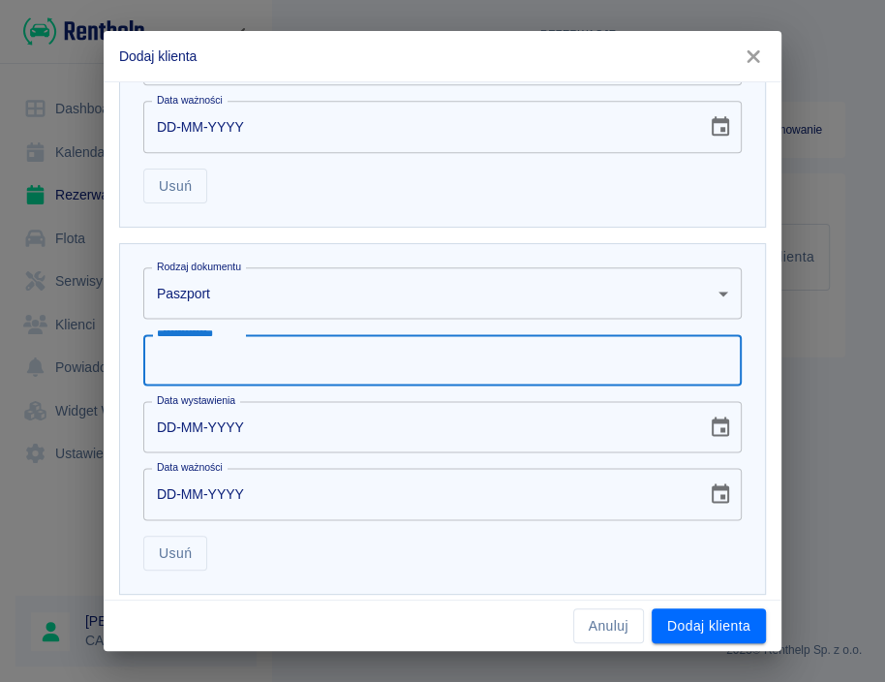
paste input "**********"
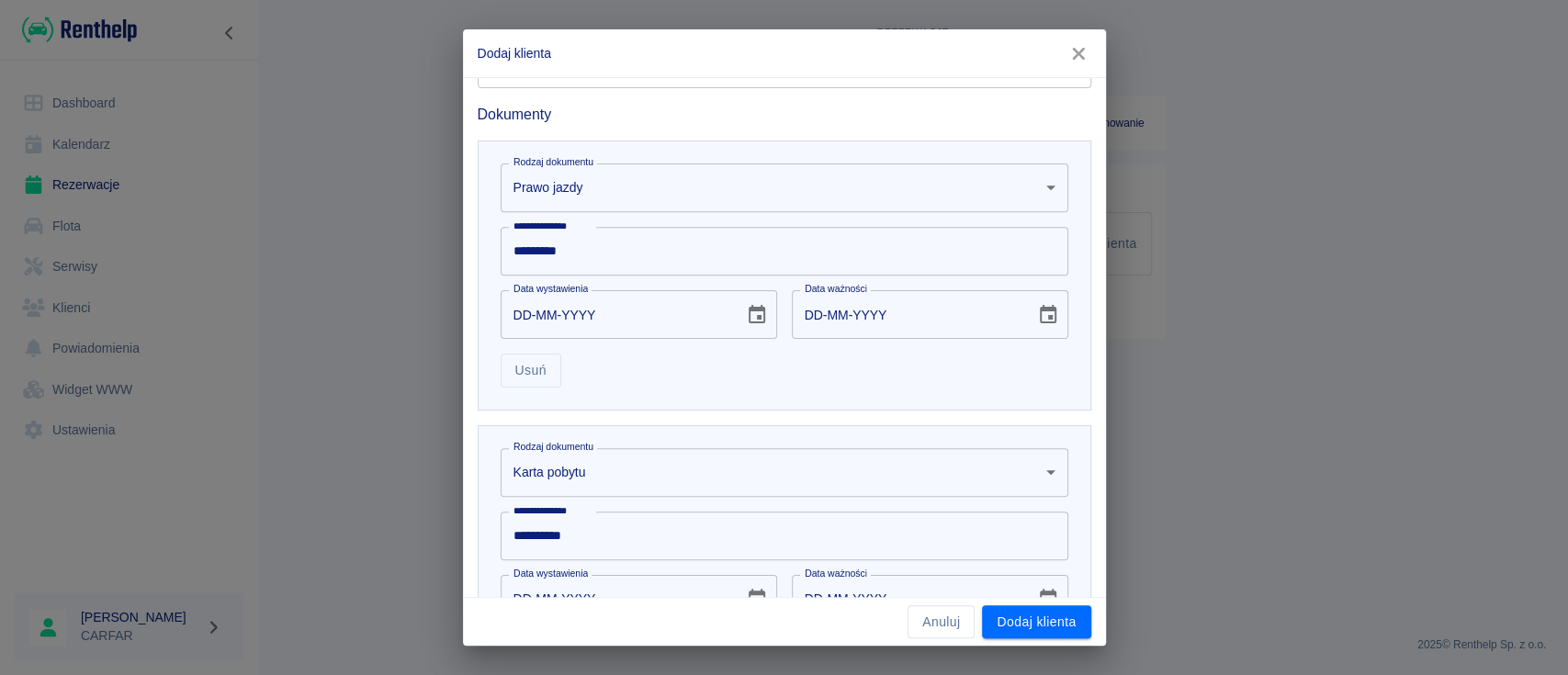
scroll to position [0, 0]
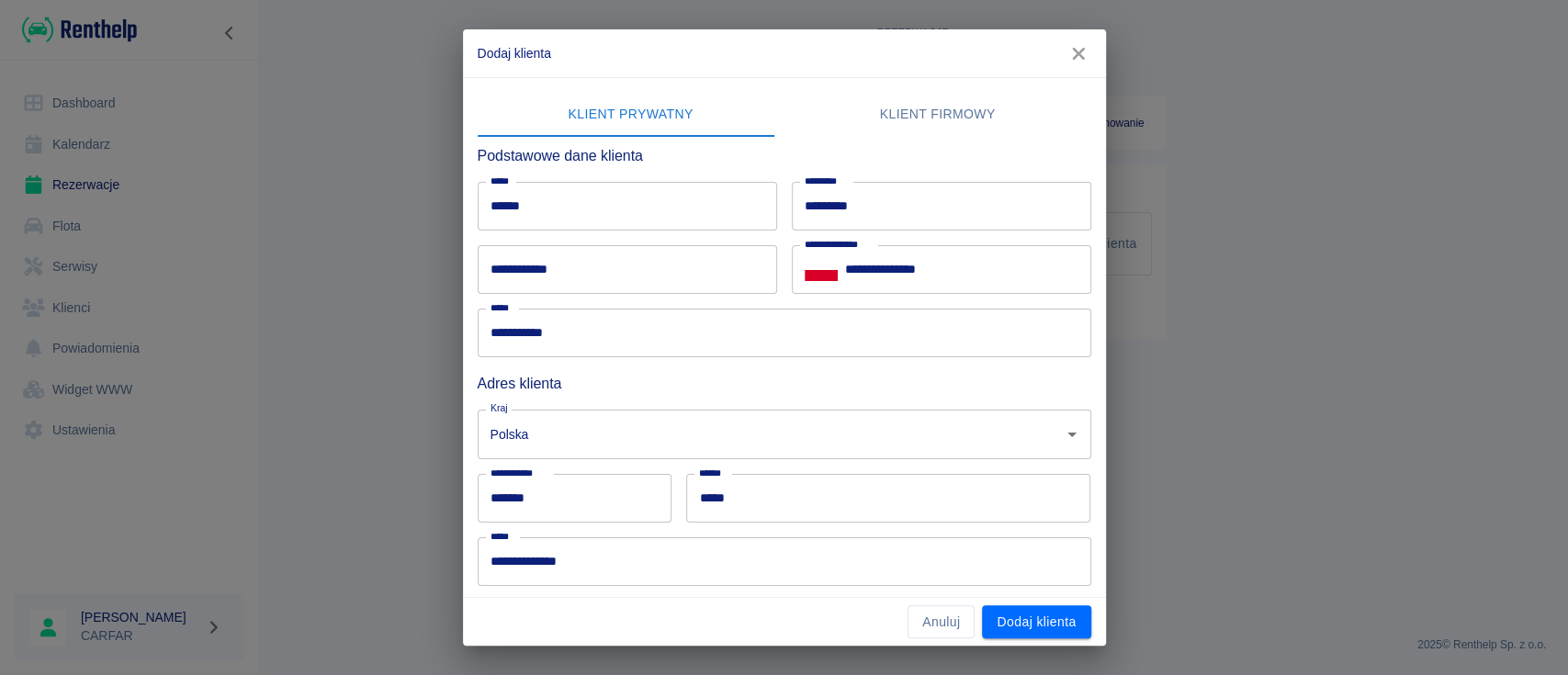
type input "**********"
drag, startPoint x: 932, startPoint y: 274, endPoint x: 863, endPoint y: 270, distance: 69.1
click at [863, 270] on input "**********" at bounding box center [968, 269] width 246 height 48
type input "**********"
click at [683, 270] on input "**********" at bounding box center [627, 269] width 300 height 48
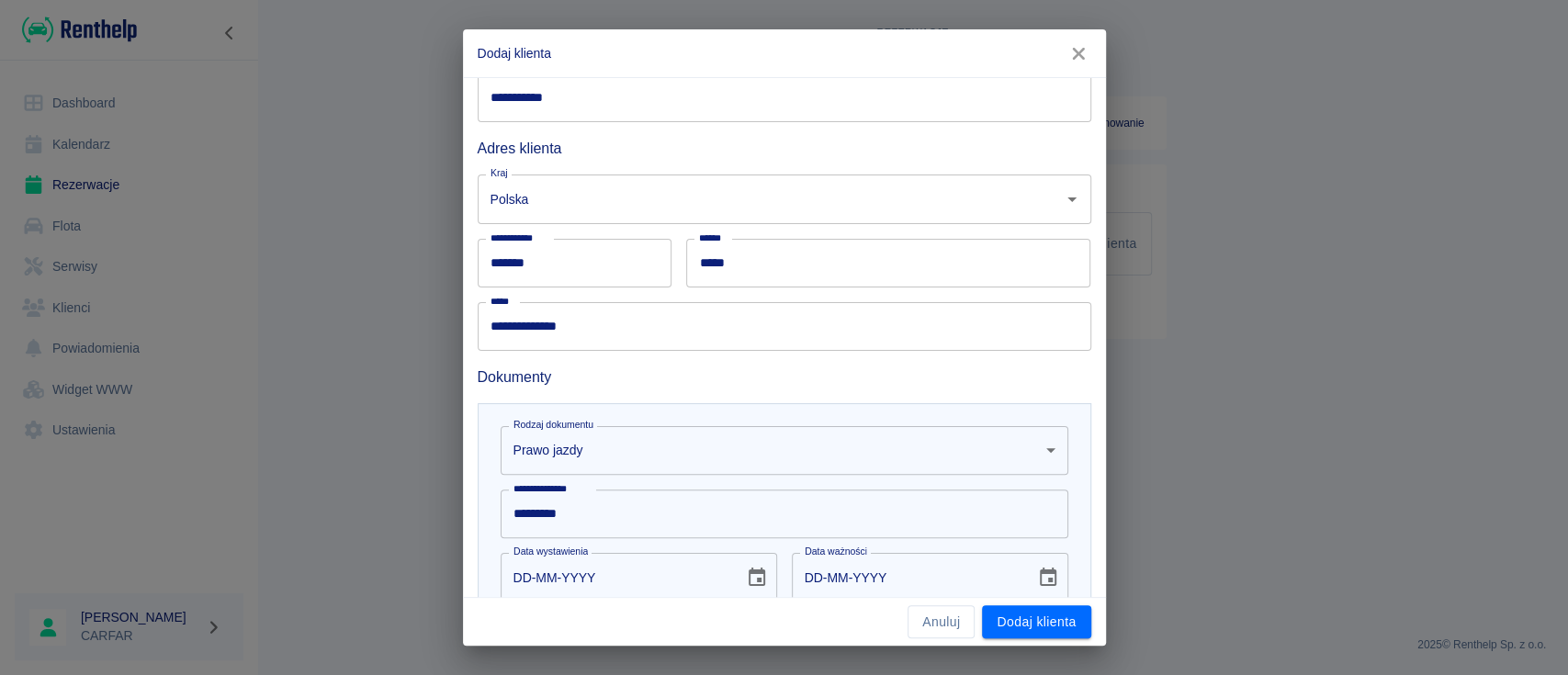
scroll to position [245, 0]
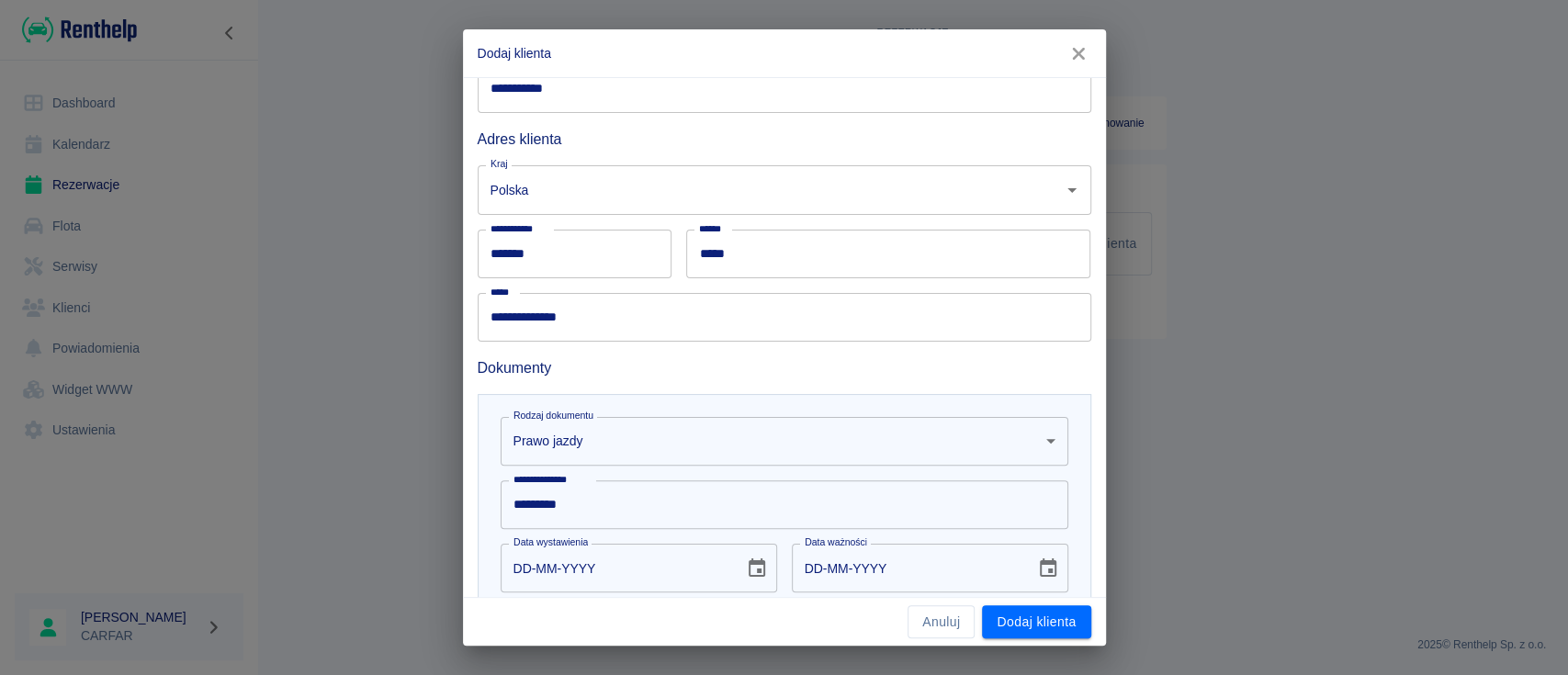
type input "**********"
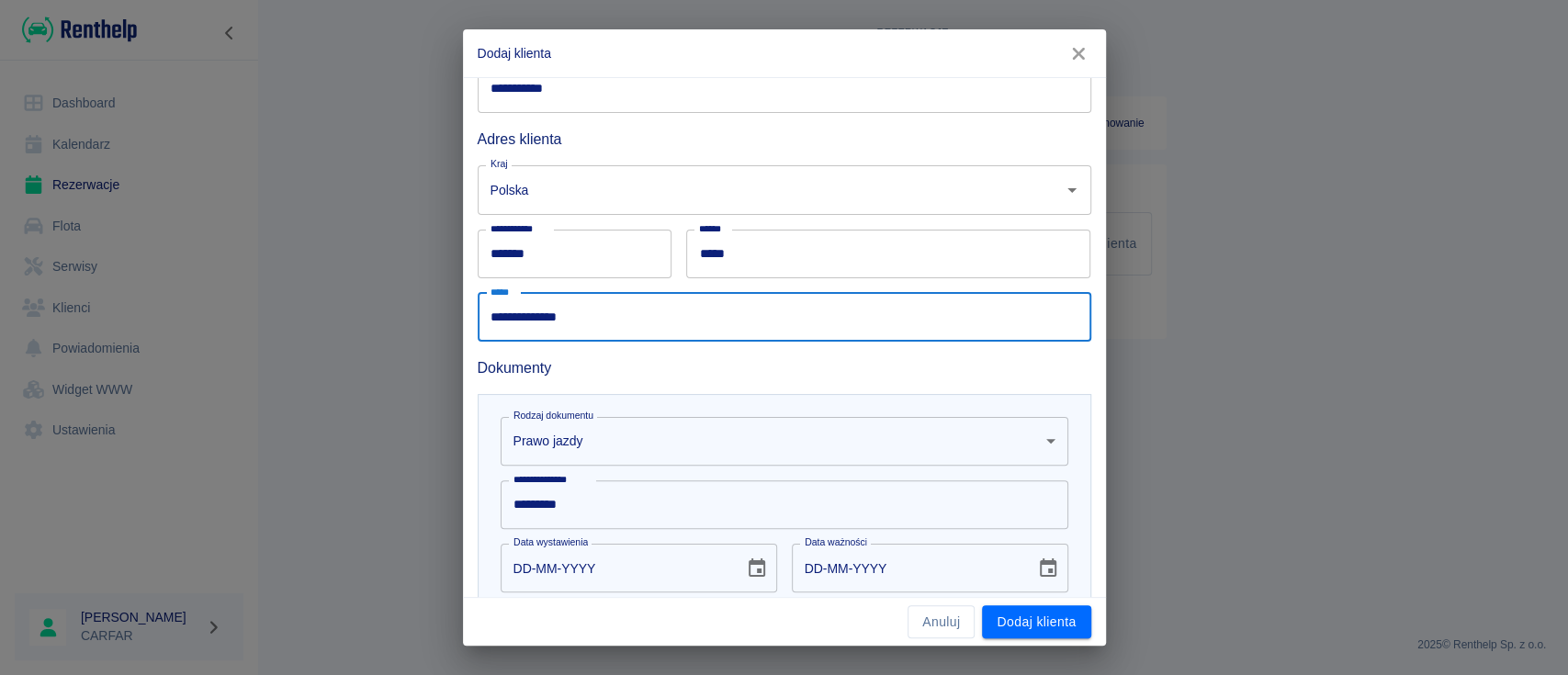
drag, startPoint x: 615, startPoint y: 315, endPoint x: 586, endPoint y: 314, distance: 29.0
click at [586, 314] on input "**********" at bounding box center [784, 317] width 614 height 48
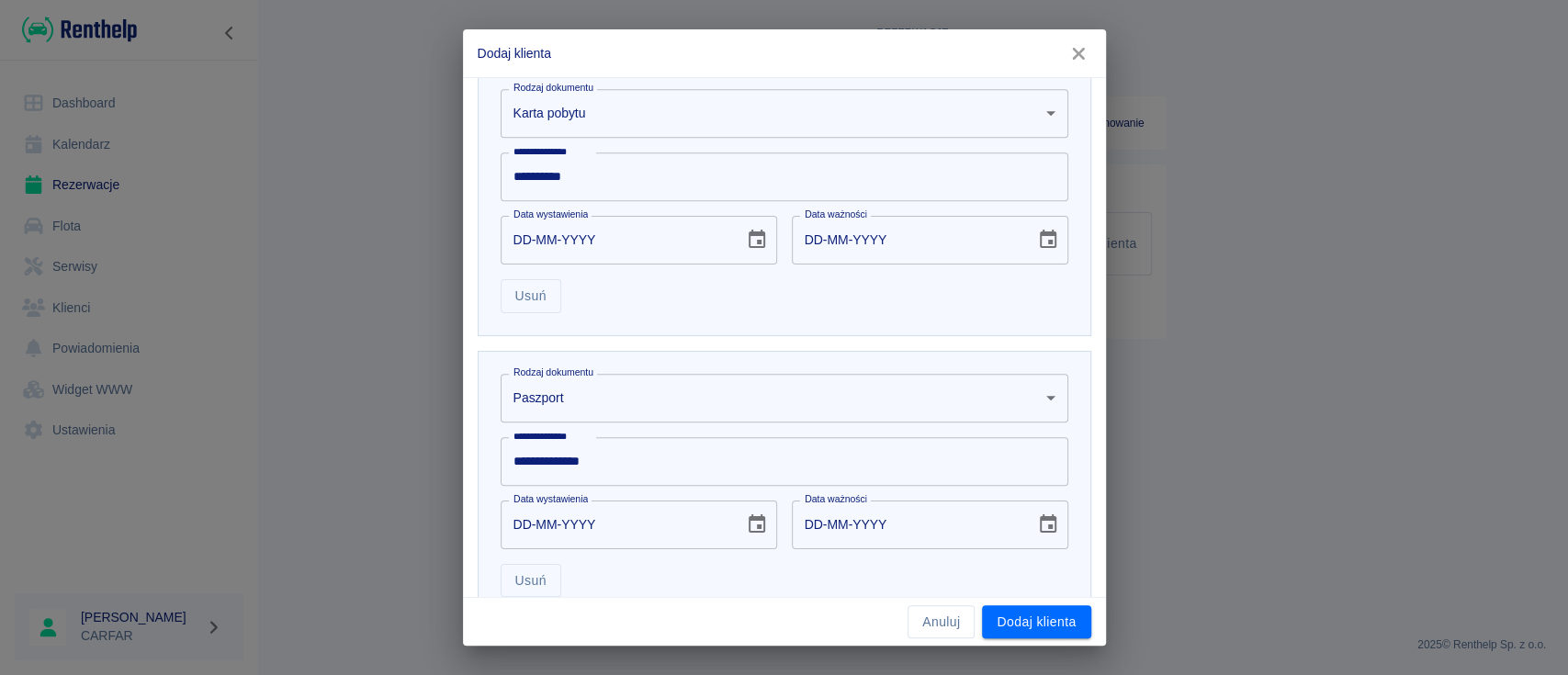
scroll to position [987, 0]
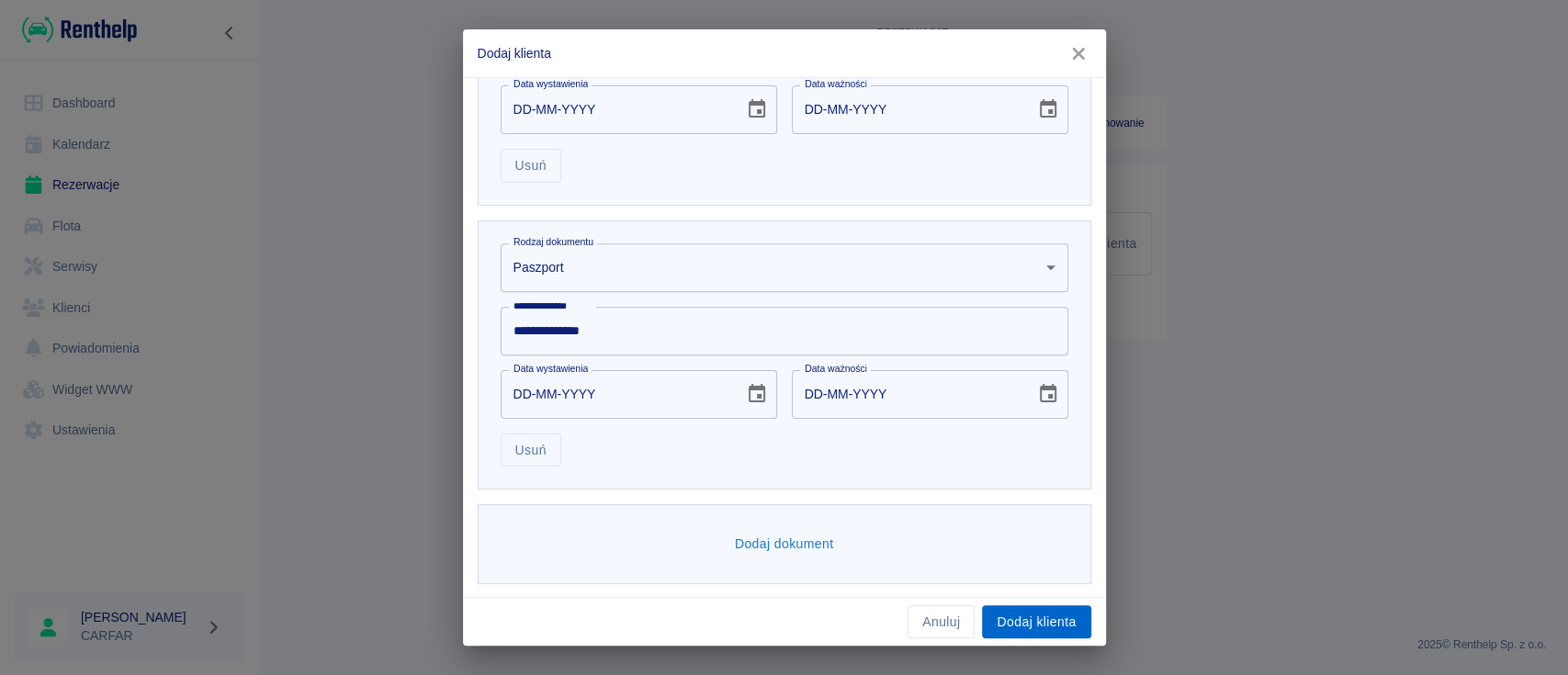
type input "**********"
click at [1033, 612] on button "Dodaj klienta" at bounding box center [1036, 622] width 108 height 34
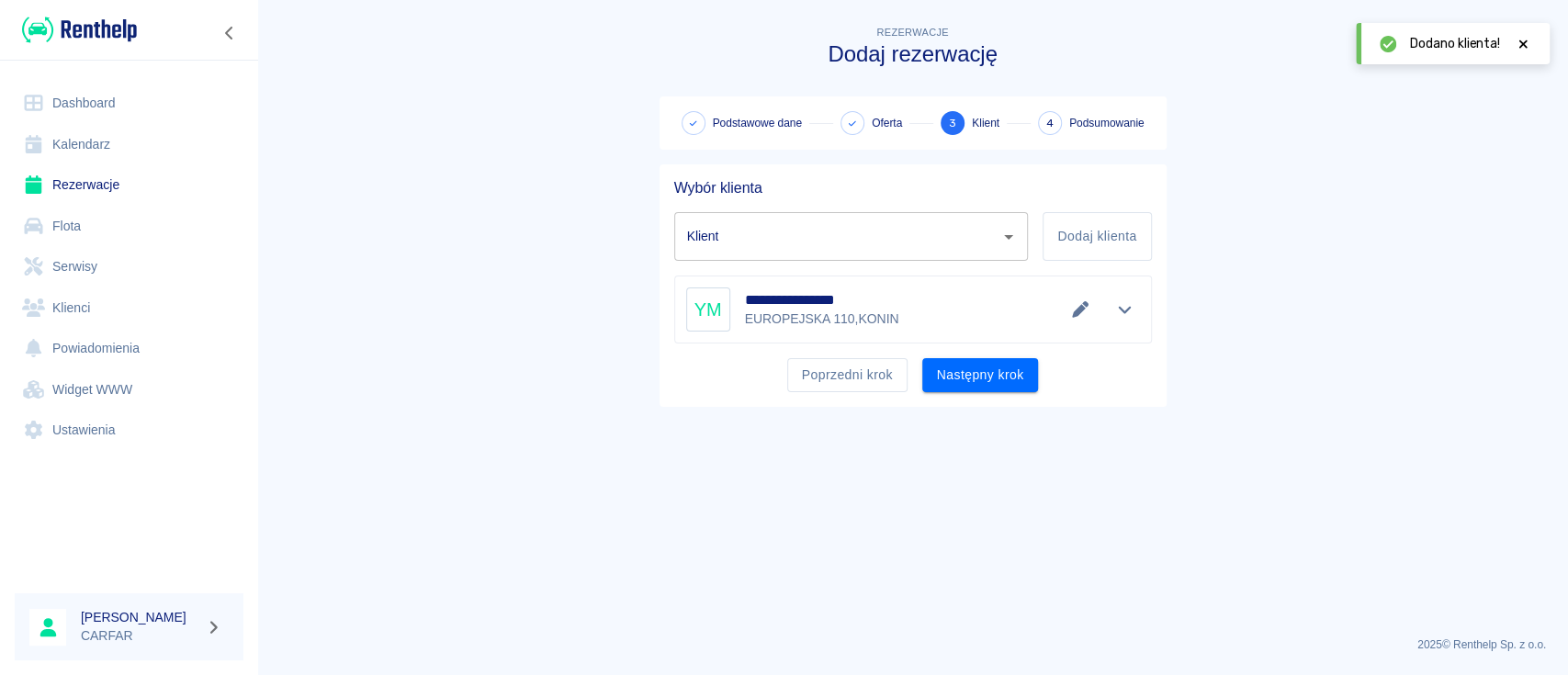
type input "YURII MARCHENKO (+48723628197)"
click at [992, 384] on button "Następny krok" at bounding box center [980, 375] width 117 height 34
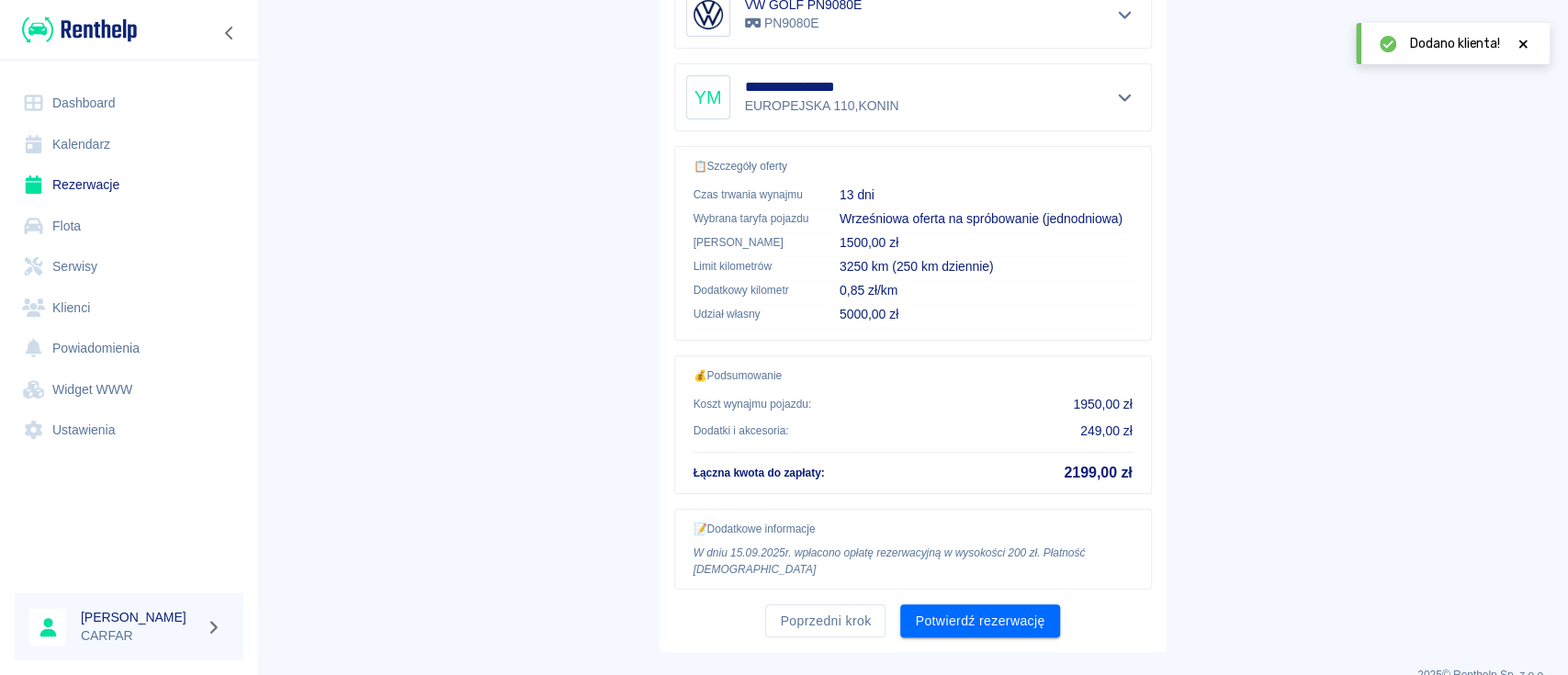
scroll to position [404, 0]
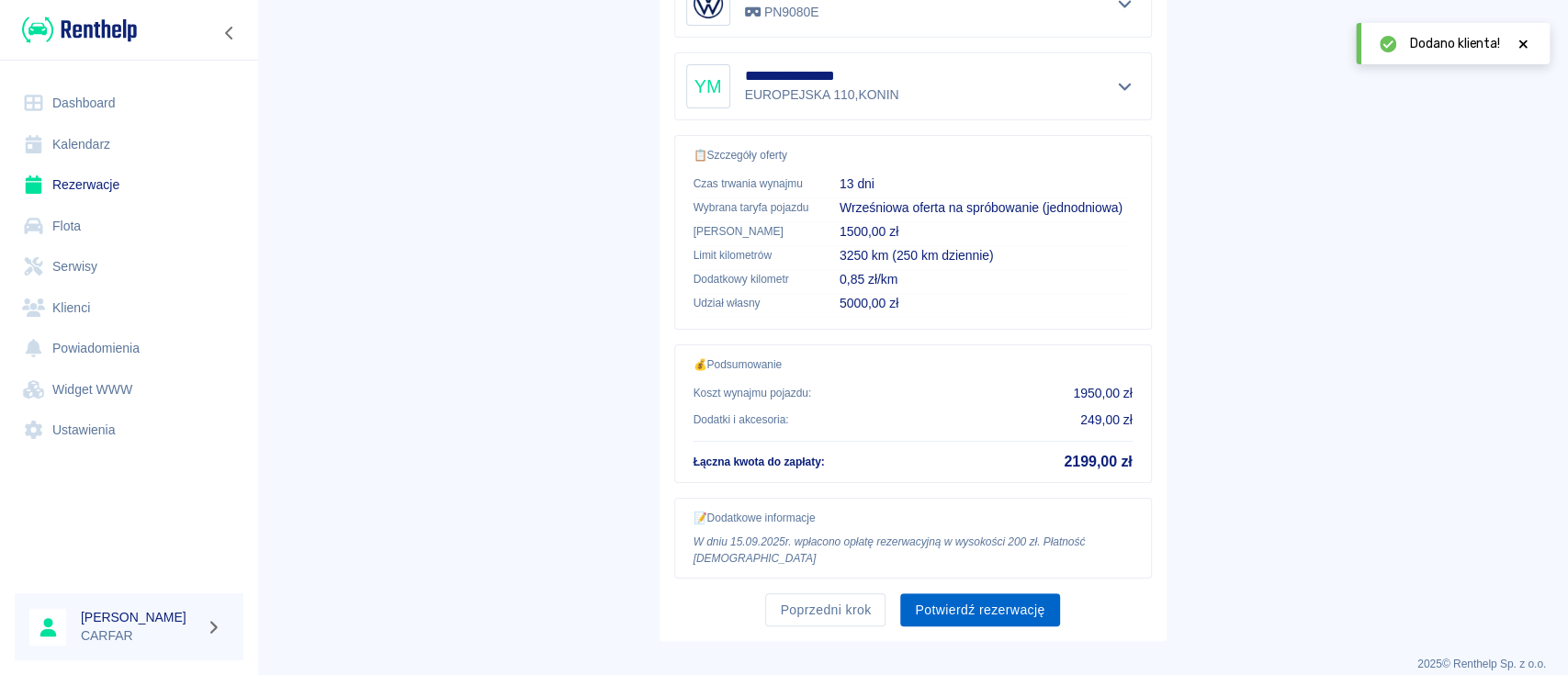
click at [980, 593] on button "Potwierdź rezerwację" at bounding box center [980, 610] width 159 height 34
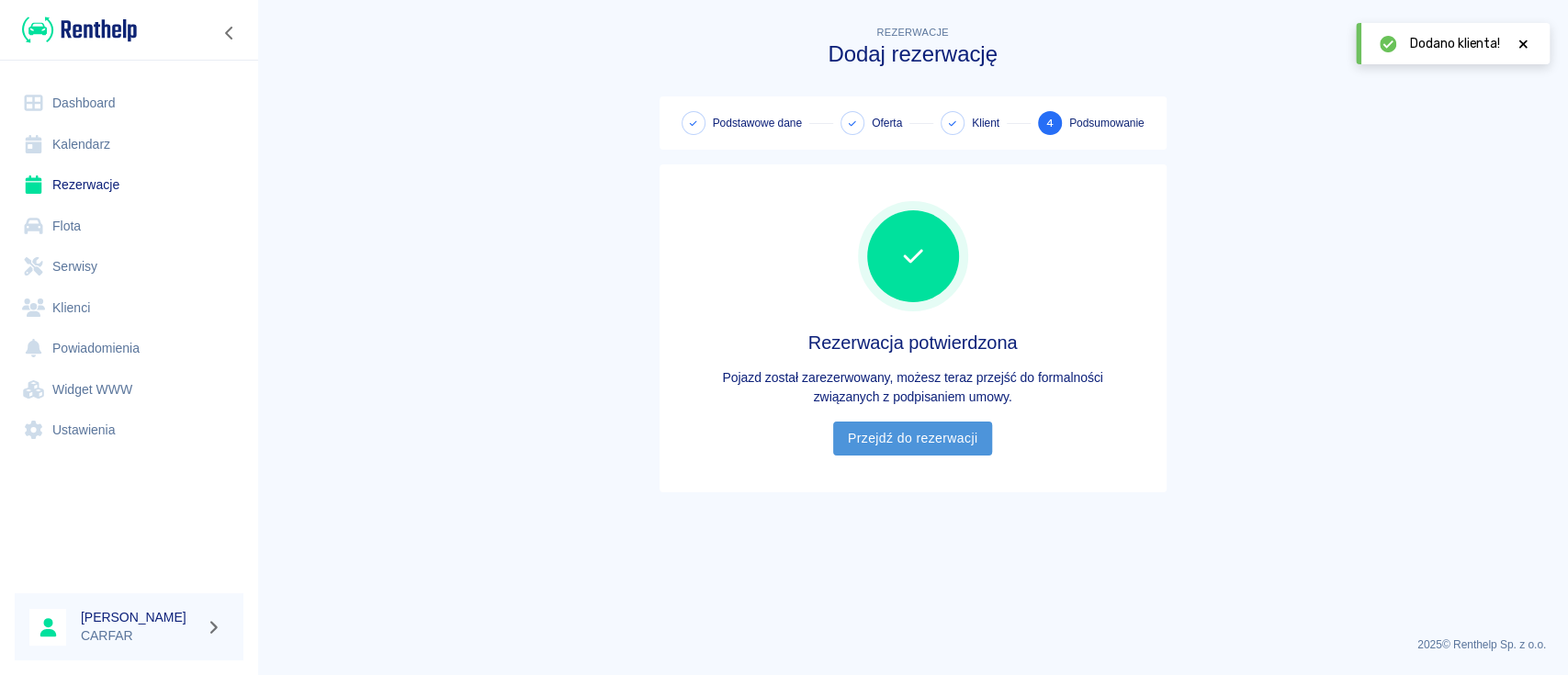
click at [955, 432] on link "Przejdź do rezerwacji" at bounding box center [913, 438] width 159 height 34
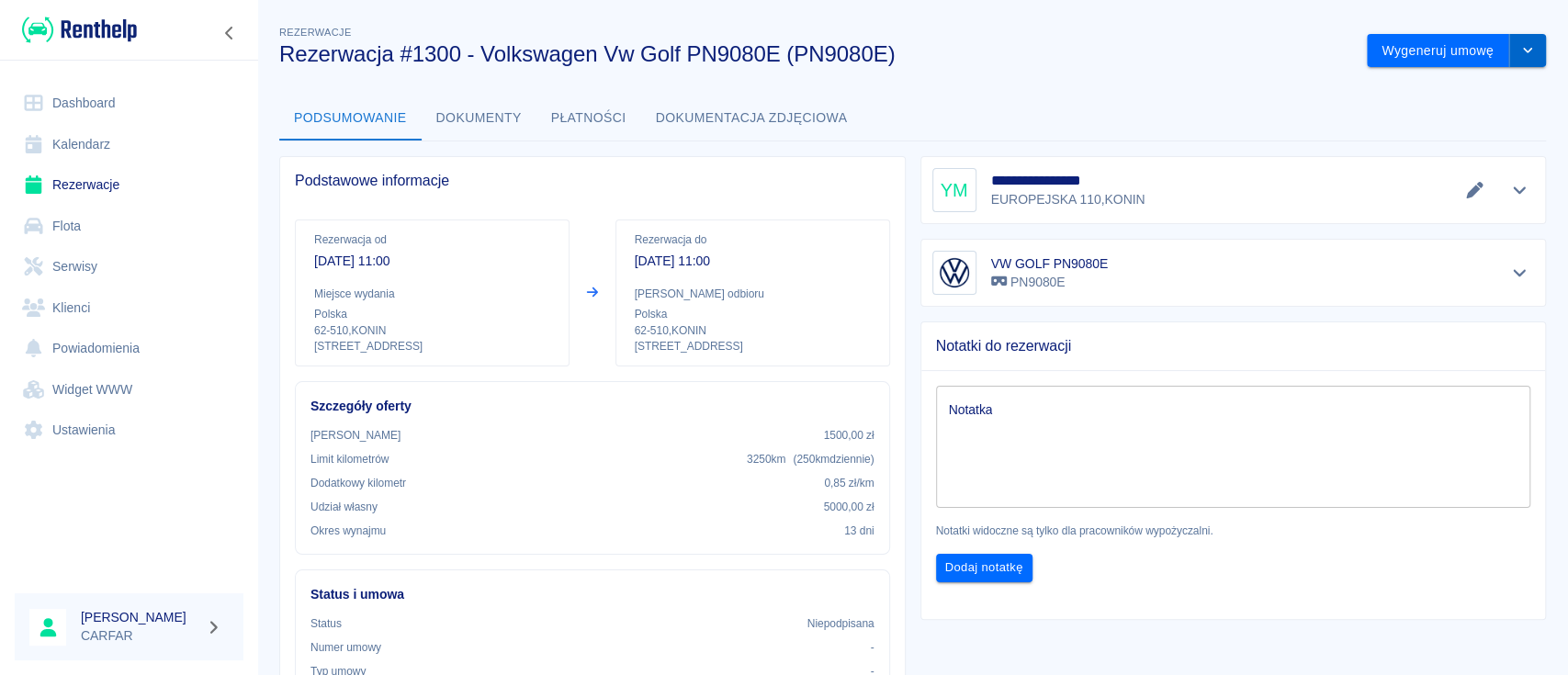
click at [1516, 47] on button "drop-down" at bounding box center [1527, 51] width 37 height 34
click at [1465, 119] on li "Podgląd umowy" at bounding box center [1437, 119] width 149 height 30
click at [119, 32] on img at bounding box center [79, 29] width 115 height 30
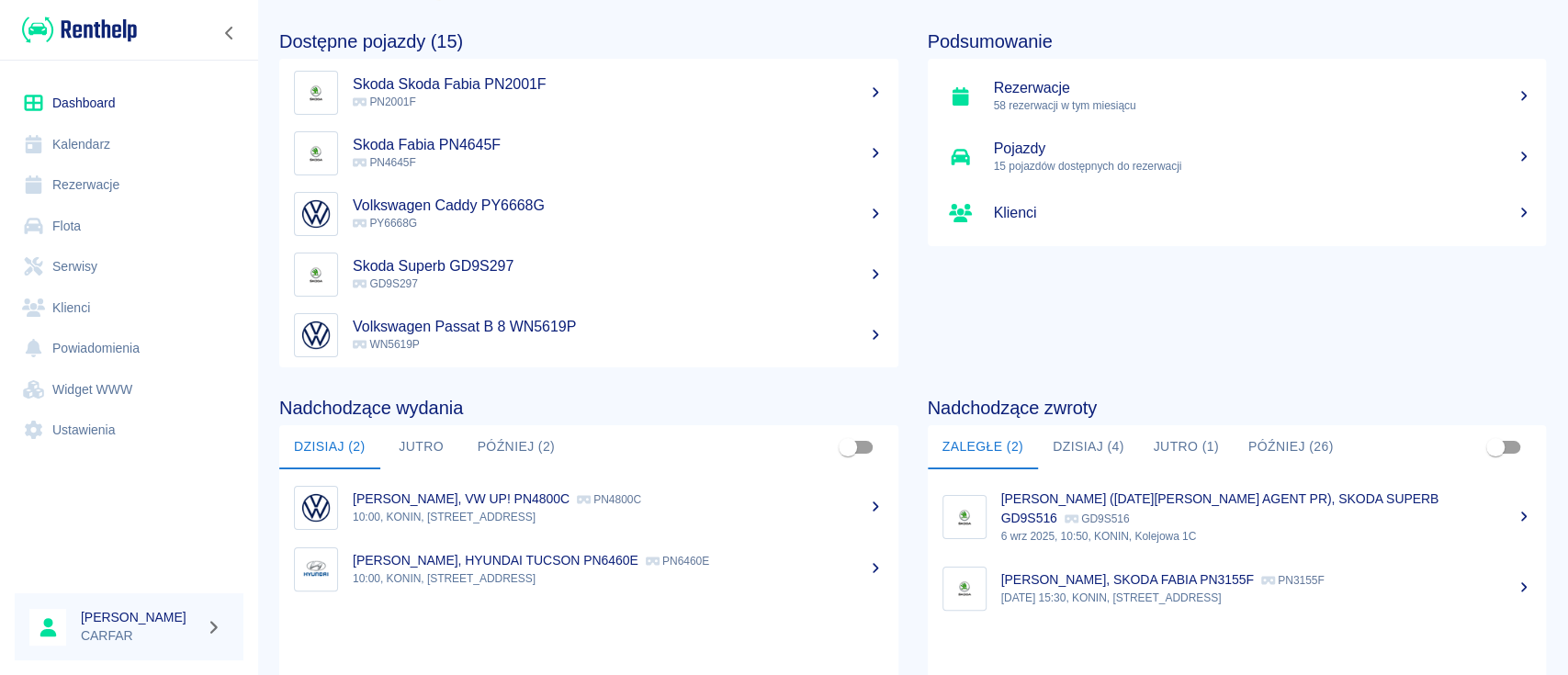
scroll to position [122, 0]
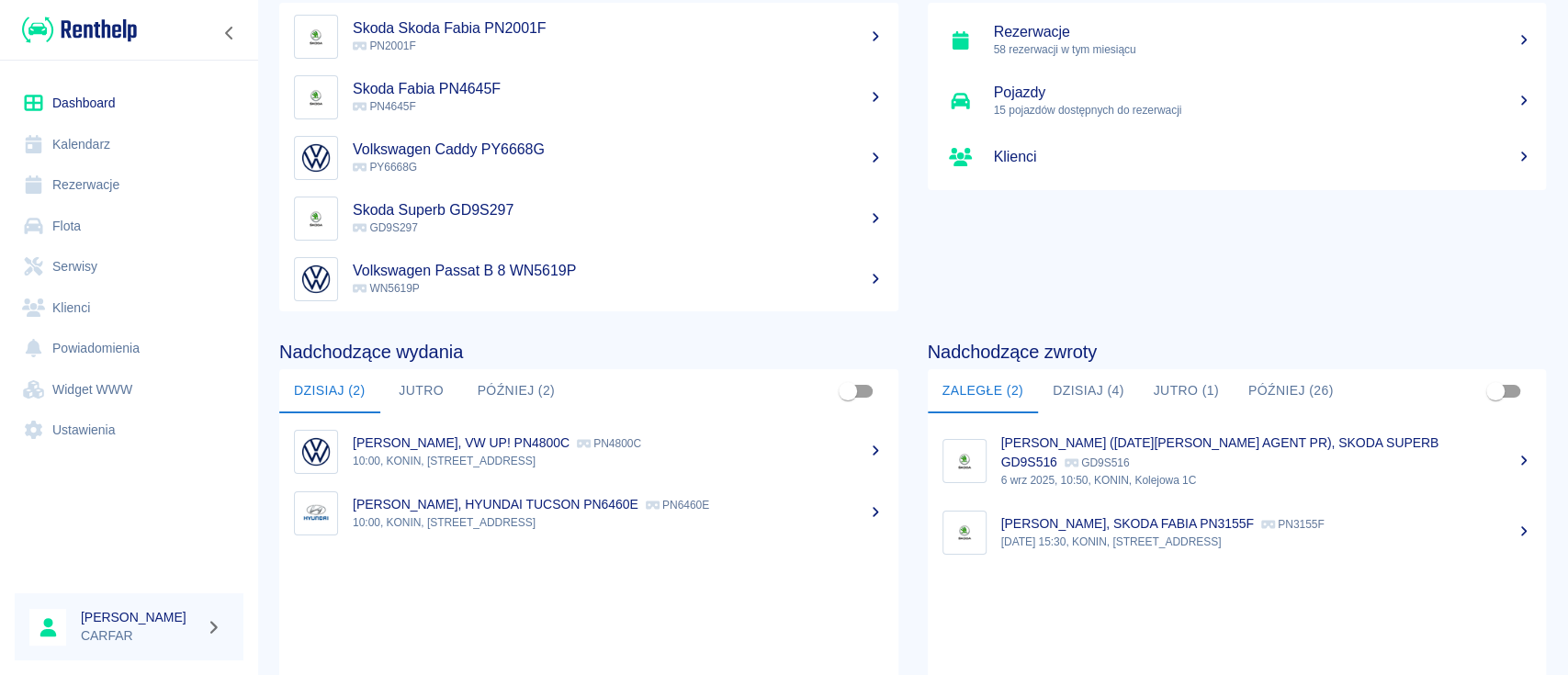
click at [444, 445] on p "EMILIA PASZEK, VW UP! PN4800C" at bounding box center [461, 442] width 217 height 14
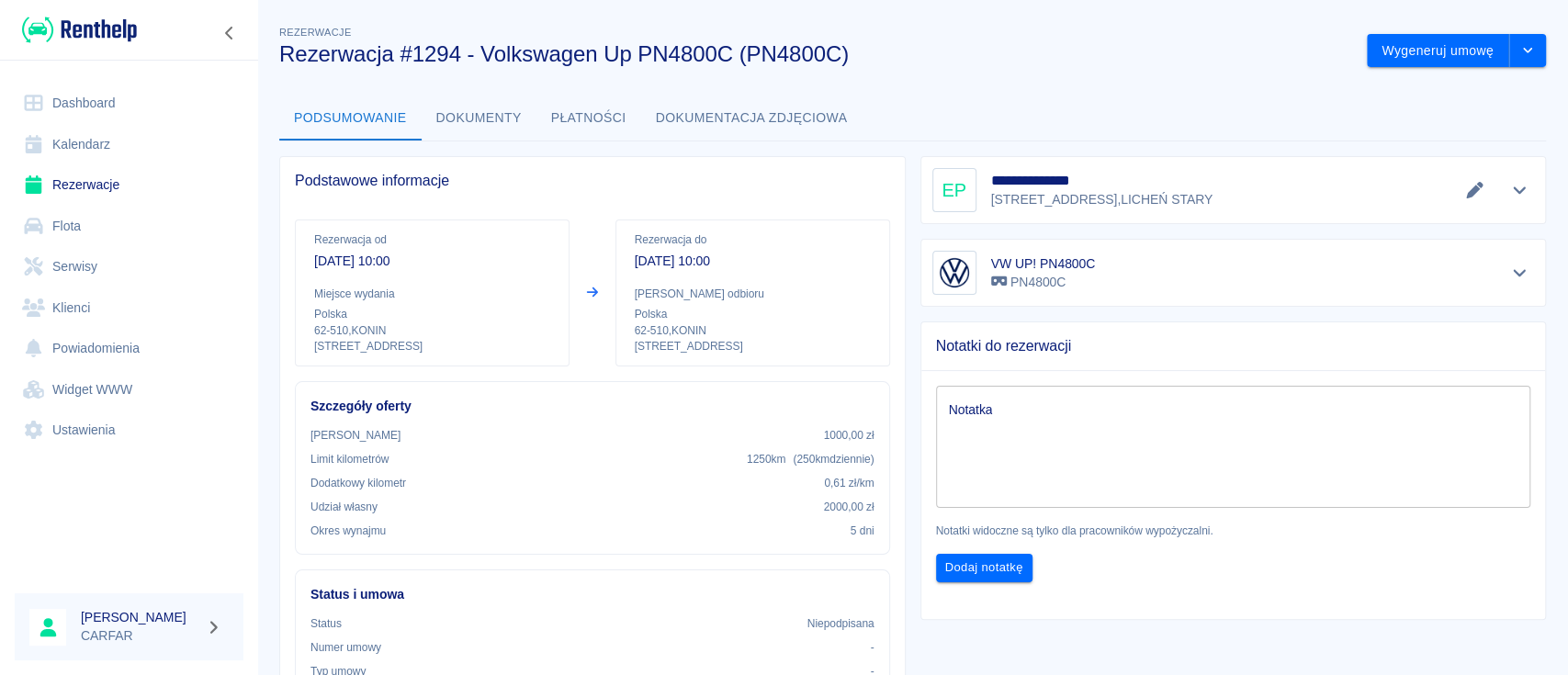
click at [1464, 187] on icon "Edytuj dane" at bounding box center [1474, 190] width 21 height 16
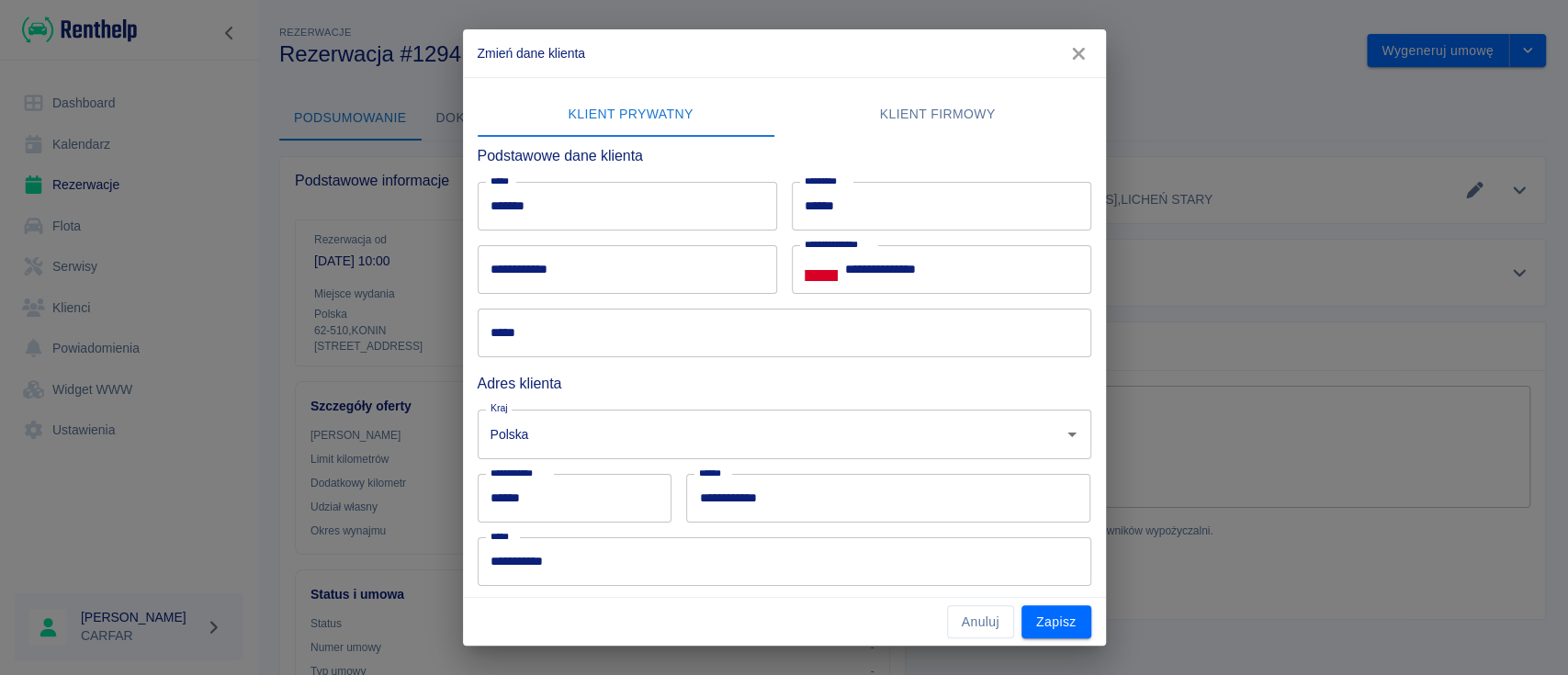
click at [641, 209] on input "******" at bounding box center [627, 206] width 300 height 48
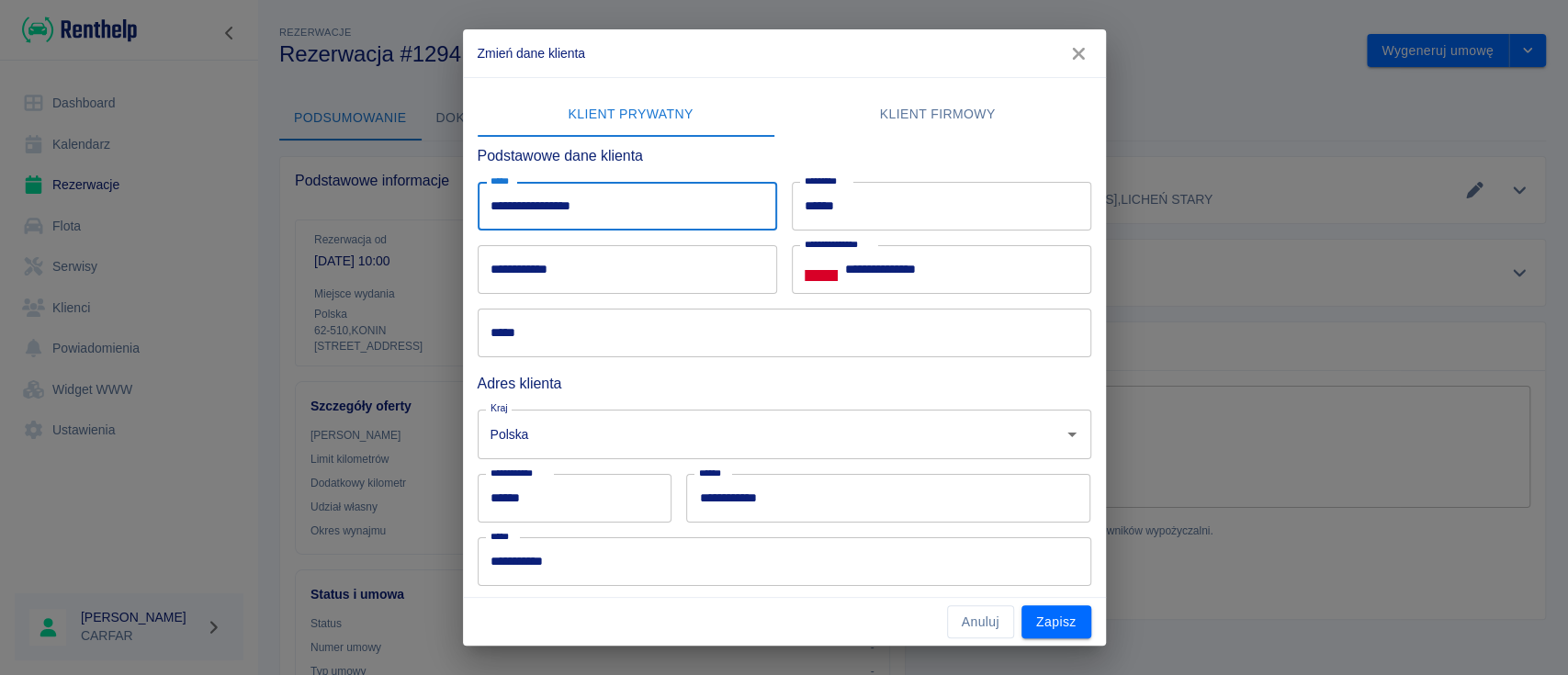
type input "**********"
click at [825, 348] on input "*****" at bounding box center [784, 332] width 614 height 48
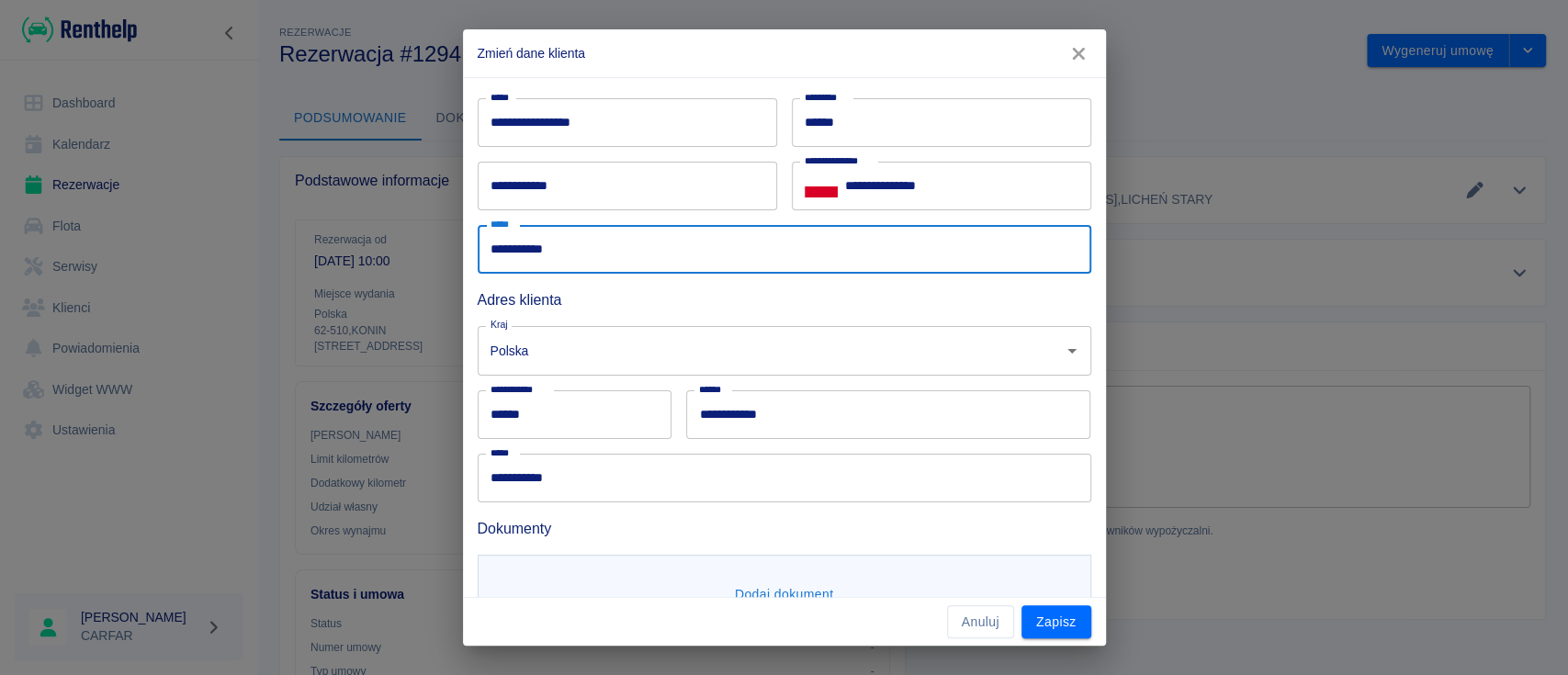
scroll to position [122, 0]
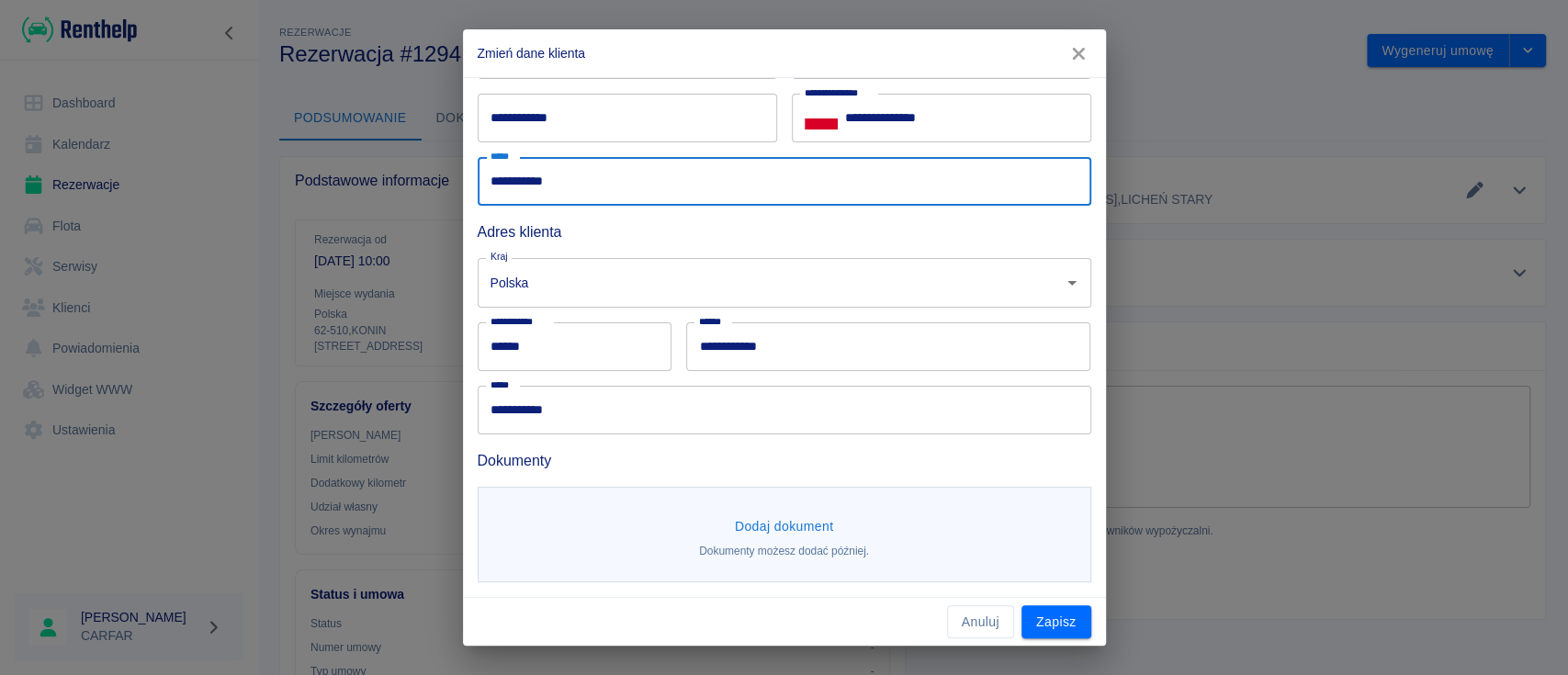
type input "**********"
click at [771, 514] on button "Dodaj dokument" at bounding box center [784, 526] width 114 height 34
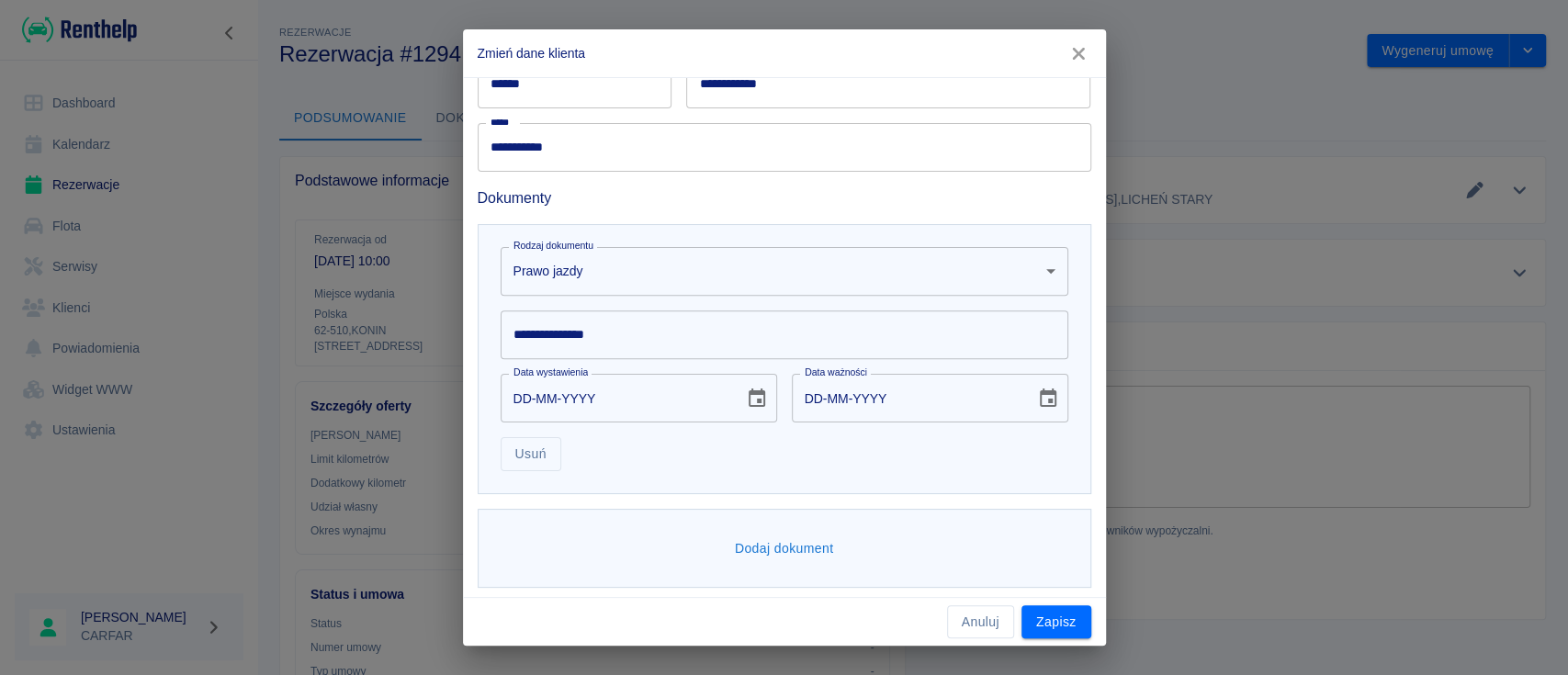
scroll to position [419, 0]
click at [632, 318] on input "**********" at bounding box center [784, 329] width 567 height 48
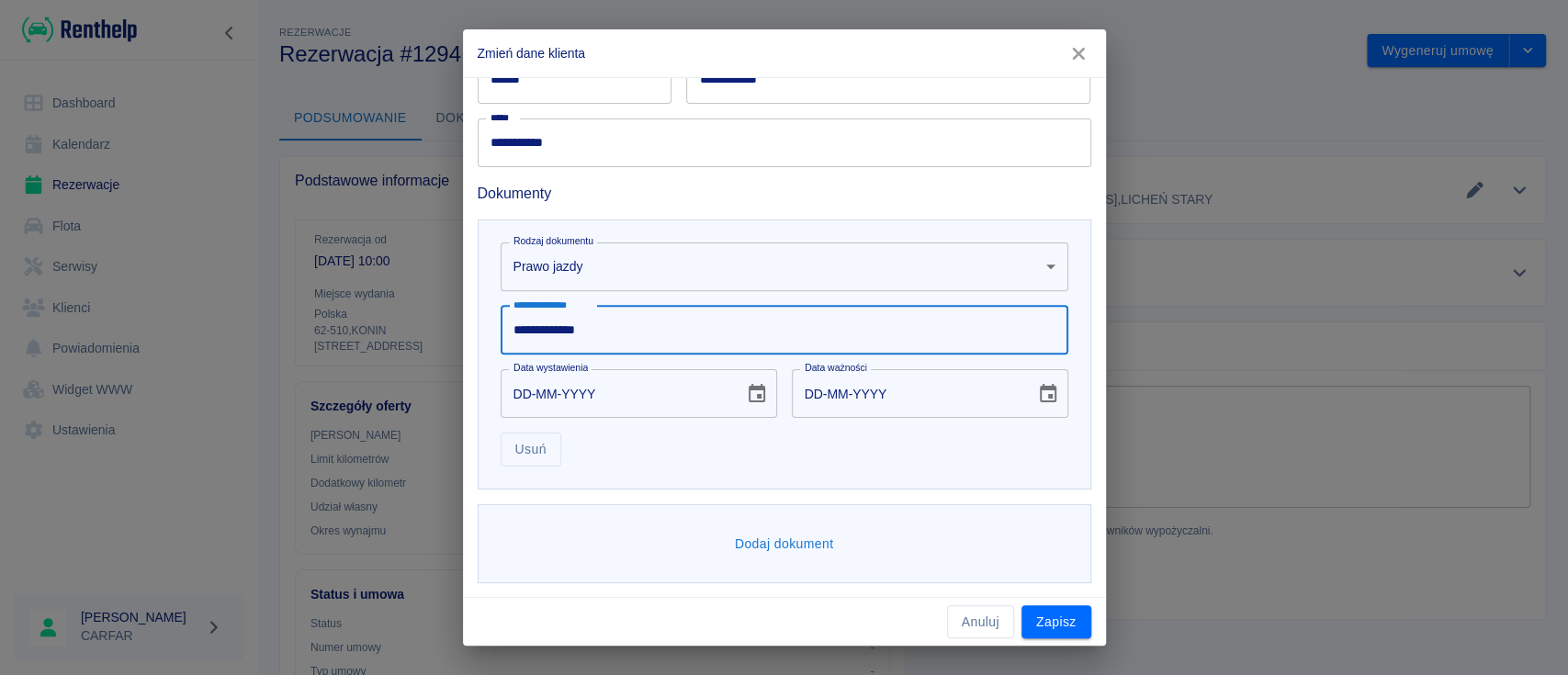
type input "**********"
click at [634, 385] on input "DD-MM-YYYY" at bounding box center [616, 392] width 231 height 48
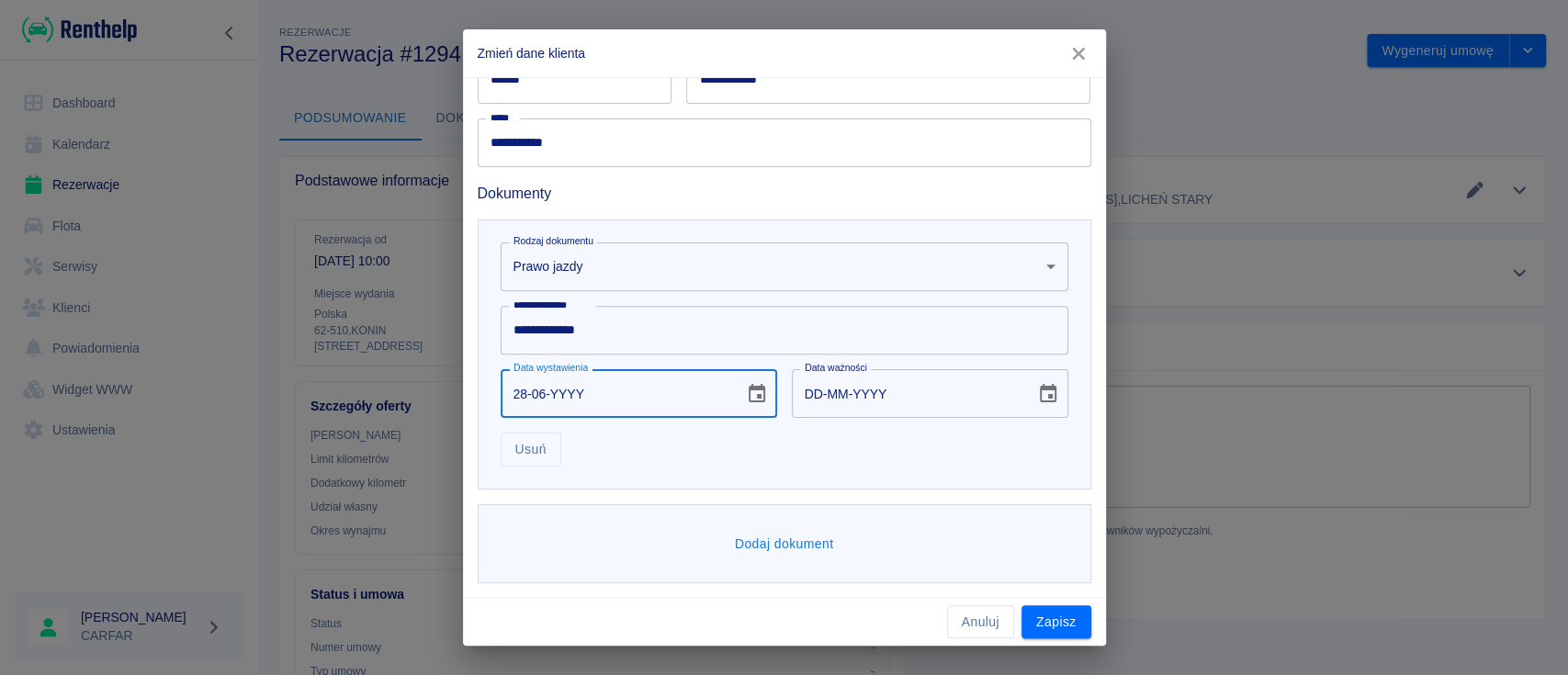
type input "28-06-0001"
type input "28-06-0011"
type input "28-06-0019"
type input "28-06-0029"
type input "28-06-0199"
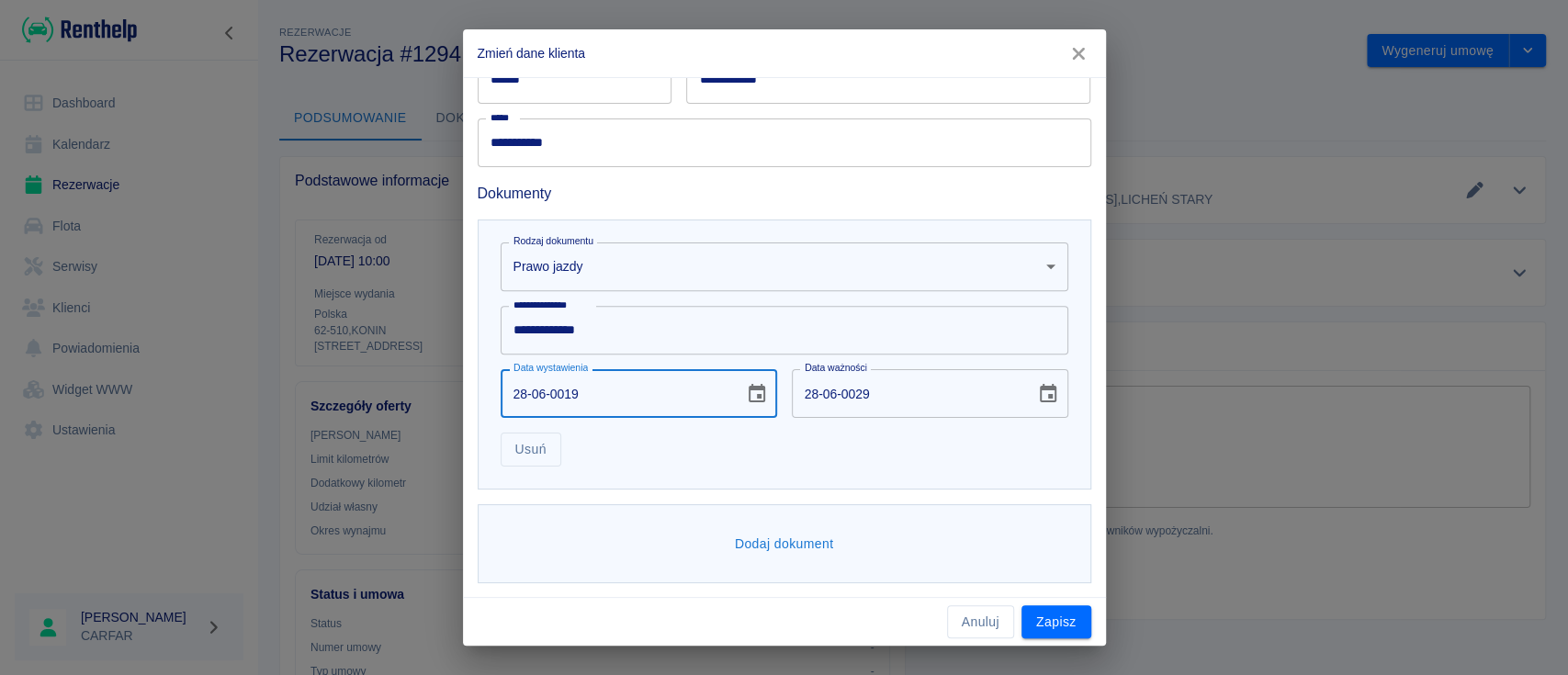
type input "28-06-0209"
type input "28-06-1995"
type input "28-06-2005"
type input "28-06-1995"
click at [922, 394] on input "28-06-2005" at bounding box center [907, 392] width 231 height 48
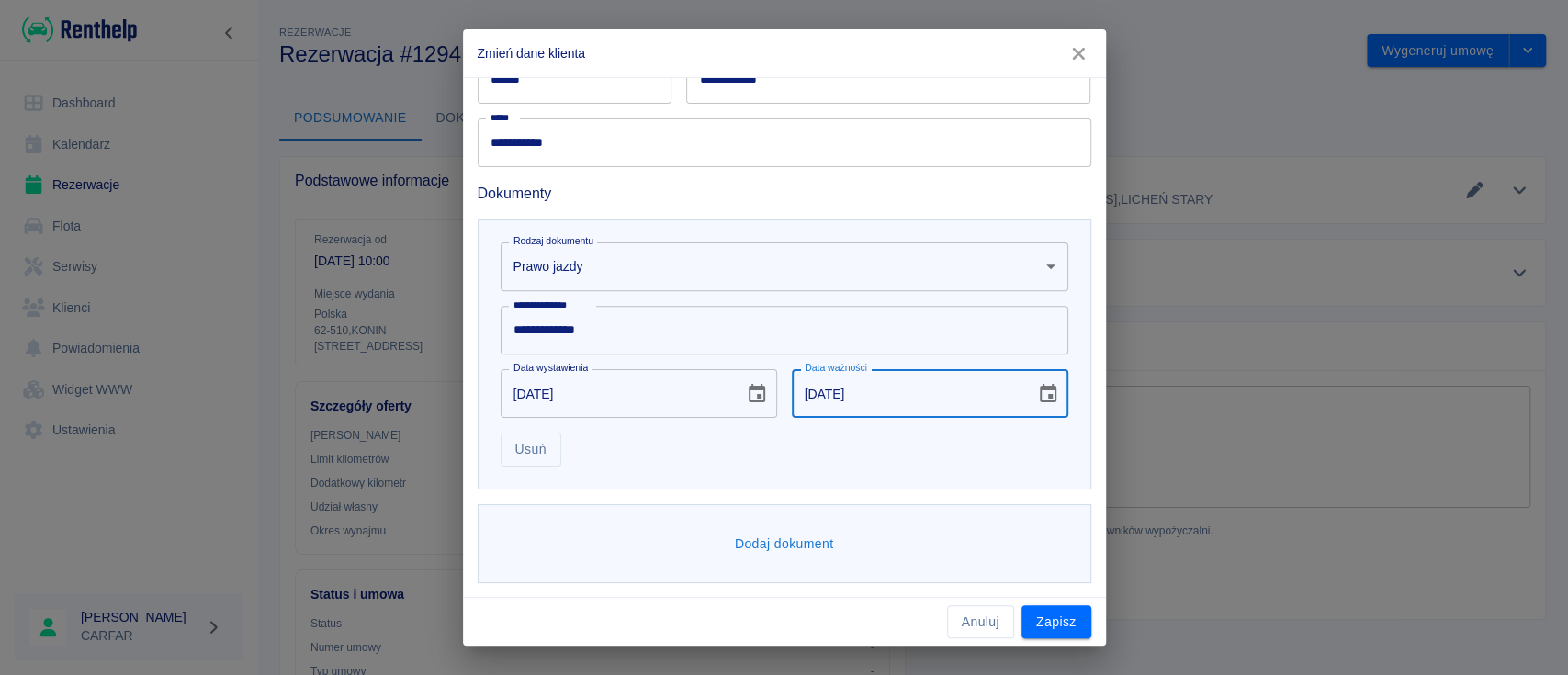
type input "17-11-2029"
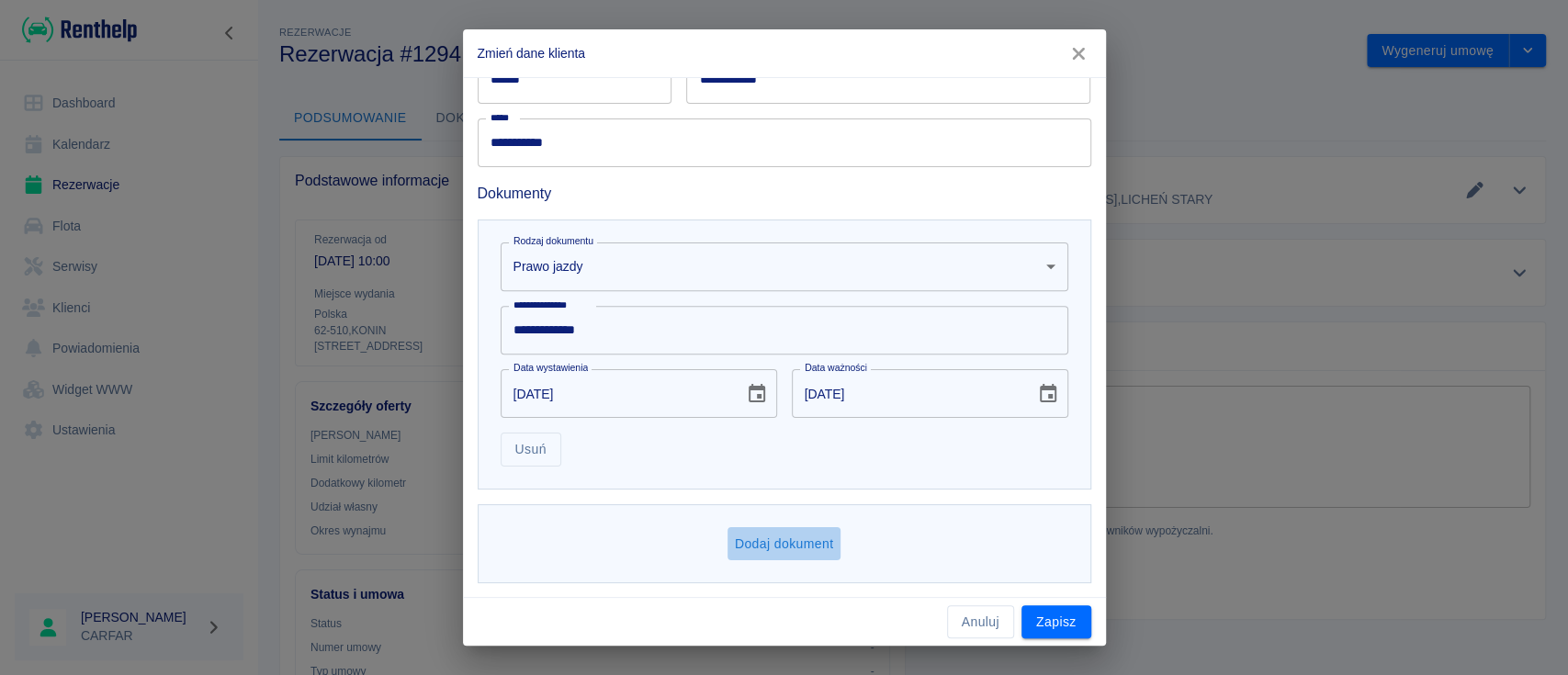
click at [818, 538] on button "Dodaj dokument" at bounding box center [784, 544] width 114 height 34
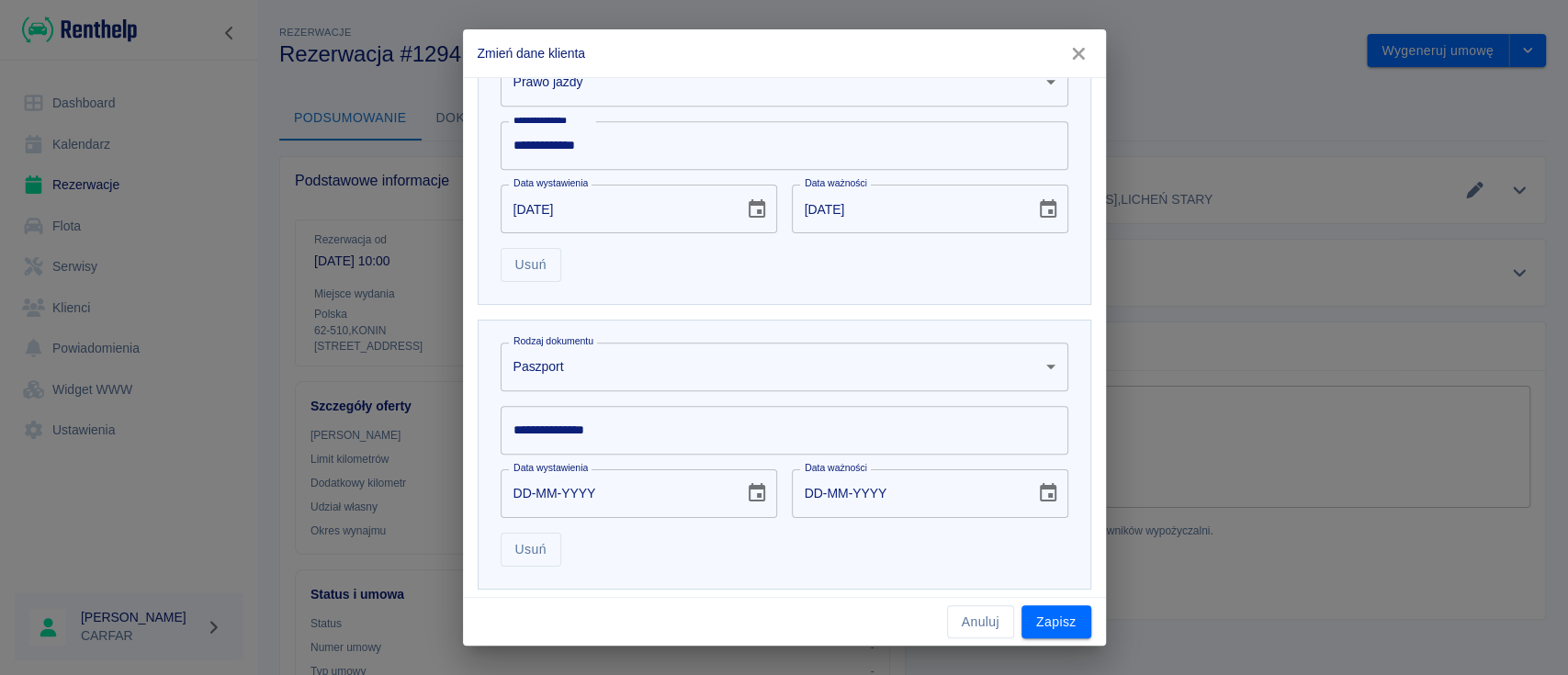
scroll to position [664, 0]
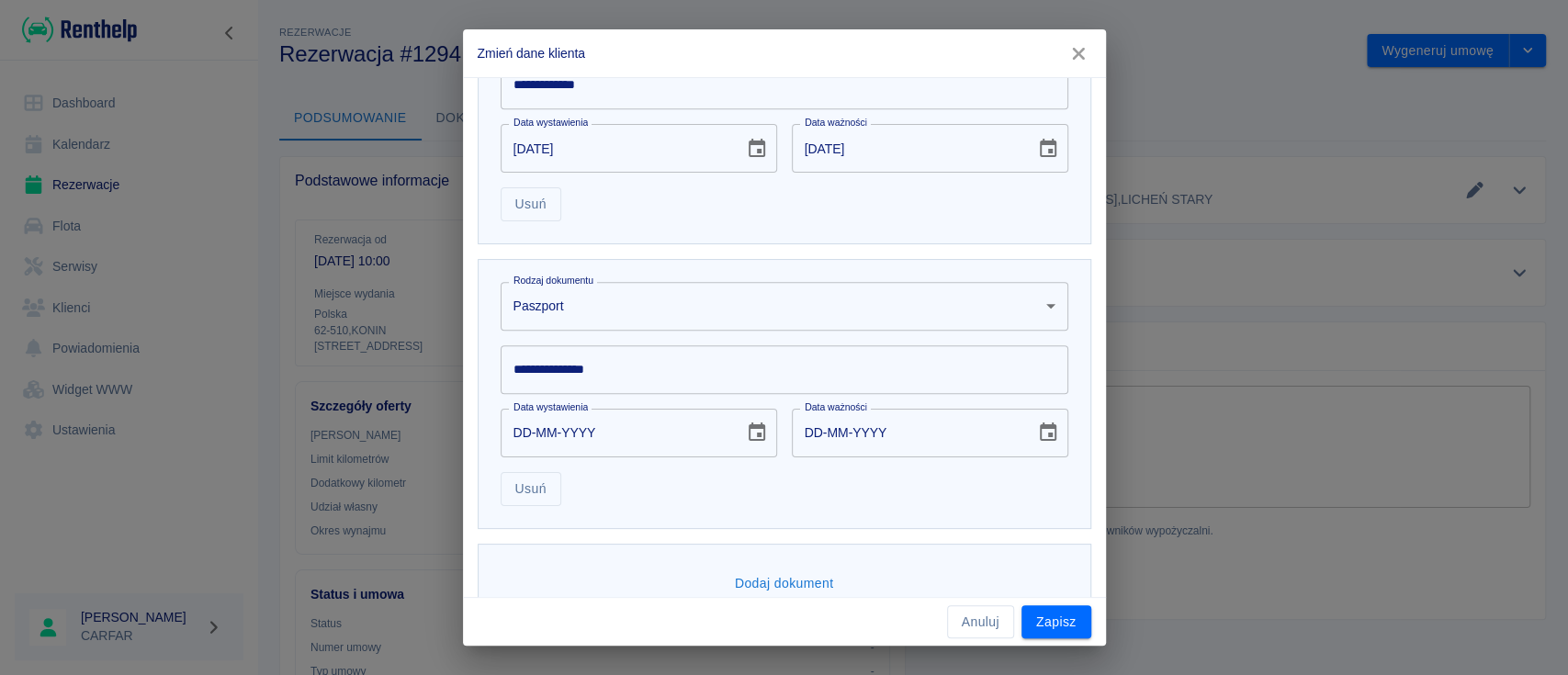
click at [748, 305] on body "Używamy plików Cookies, by zapewnić Ci najlepsze możliwe doświadczenie. Aby dow…" at bounding box center [784, 338] width 1568 height 675
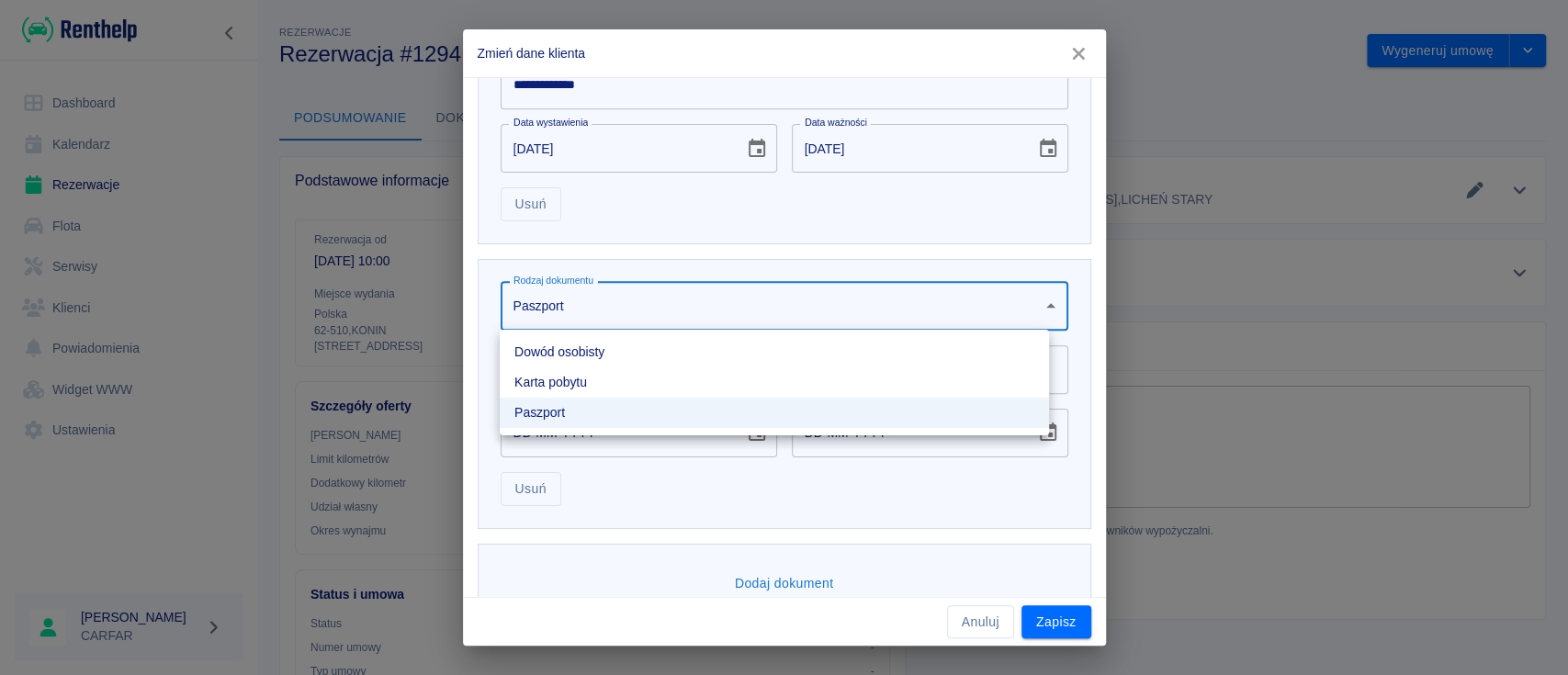
click at [692, 348] on li "Dowód osobisty" at bounding box center [774, 352] width 549 height 30
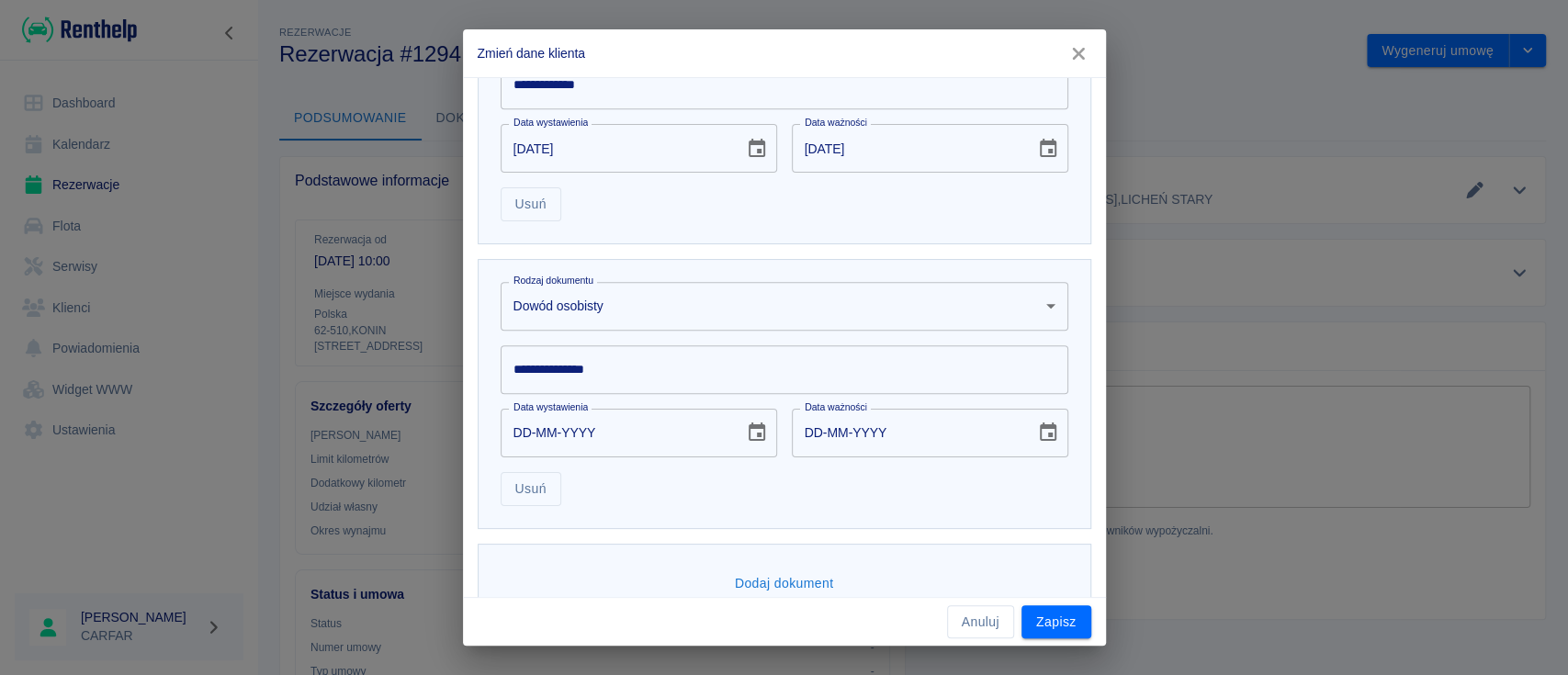
click at [681, 361] on input "**********" at bounding box center [784, 369] width 567 height 48
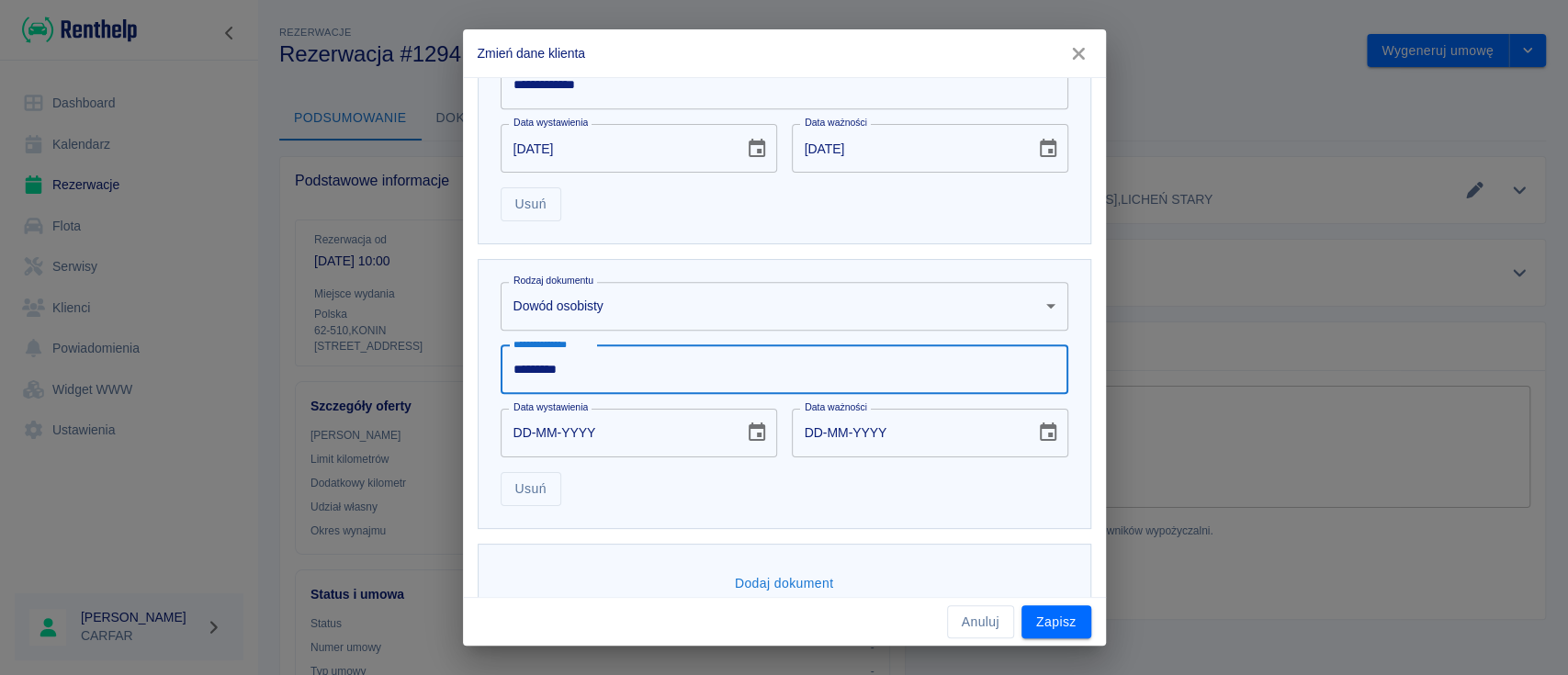
type input "*********"
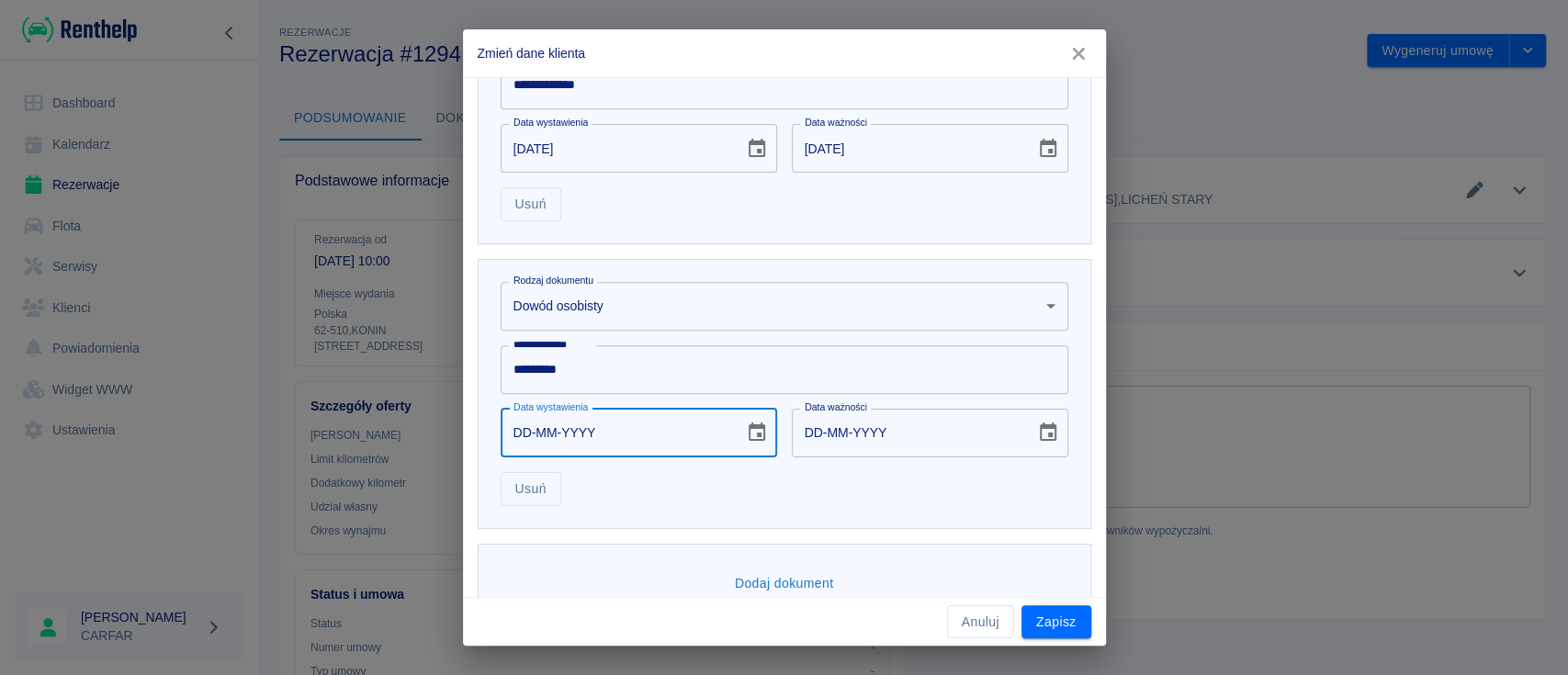
click at [610, 441] on input "DD-MM-YYYY" at bounding box center [616, 432] width 231 height 48
type input "22-08-0002"
type input "22-08-0012"
type input "22-08-0020"
type input "22-08-0030"
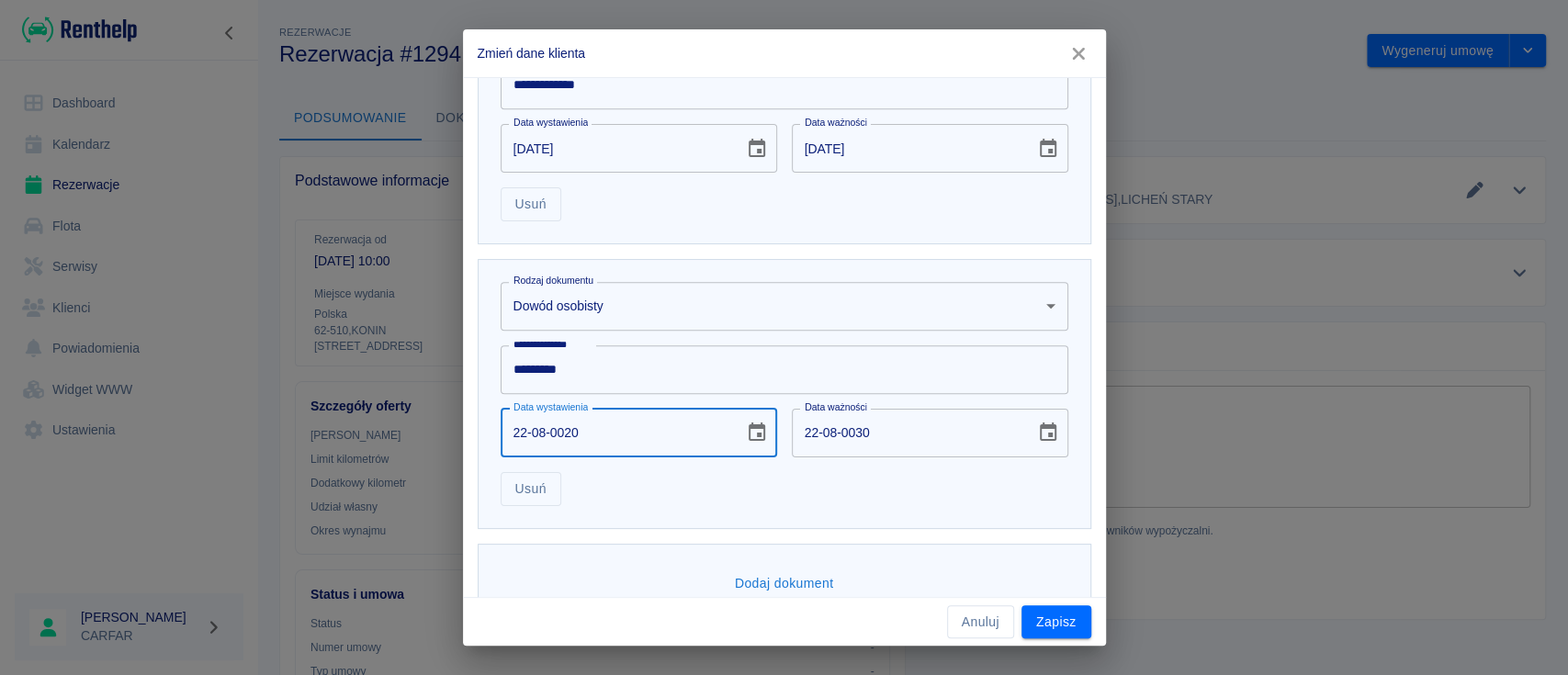
type input "22-08-0202"
type input "22-08-0212"
type input "22-08-2024"
type input "22-08-2034"
type input "22-08-2024"
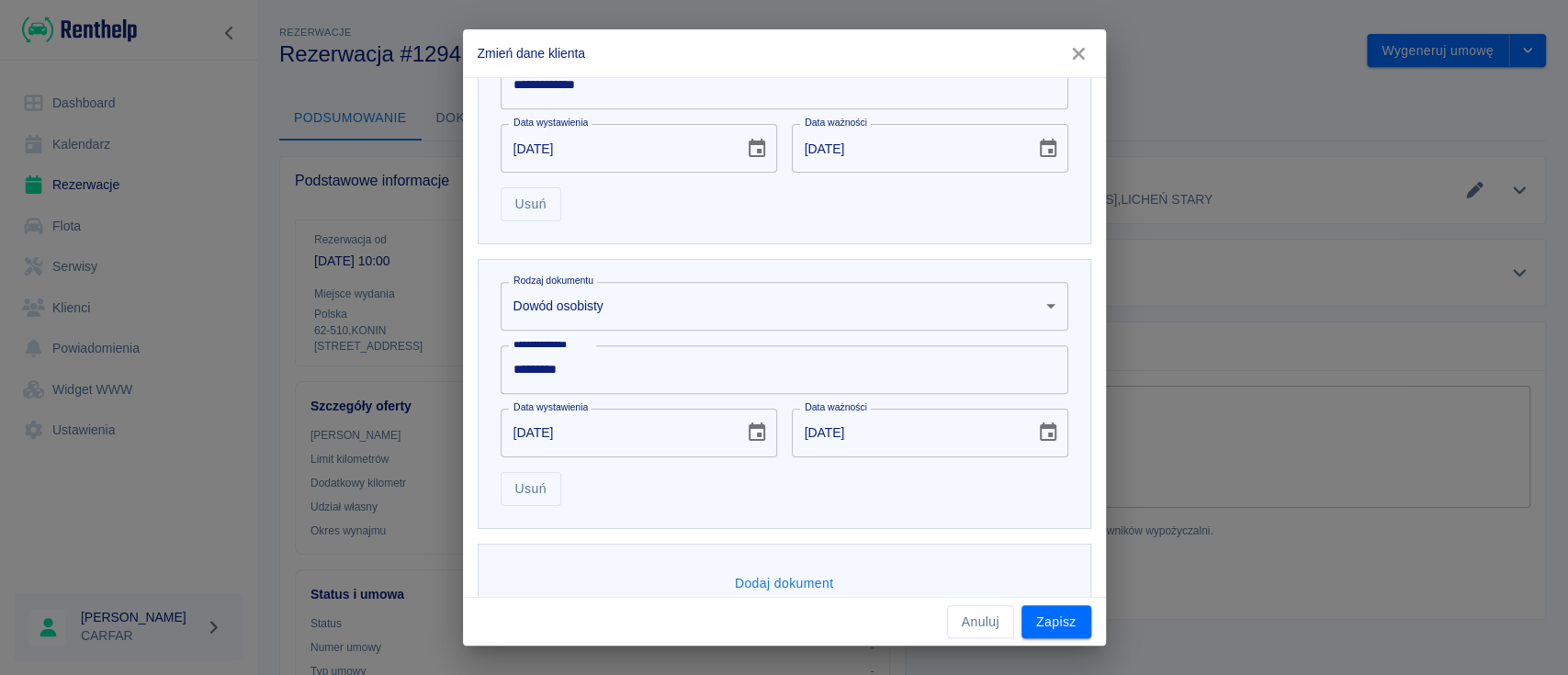
click at [652, 482] on div "Usuń" at bounding box center [777, 481] width 582 height 48
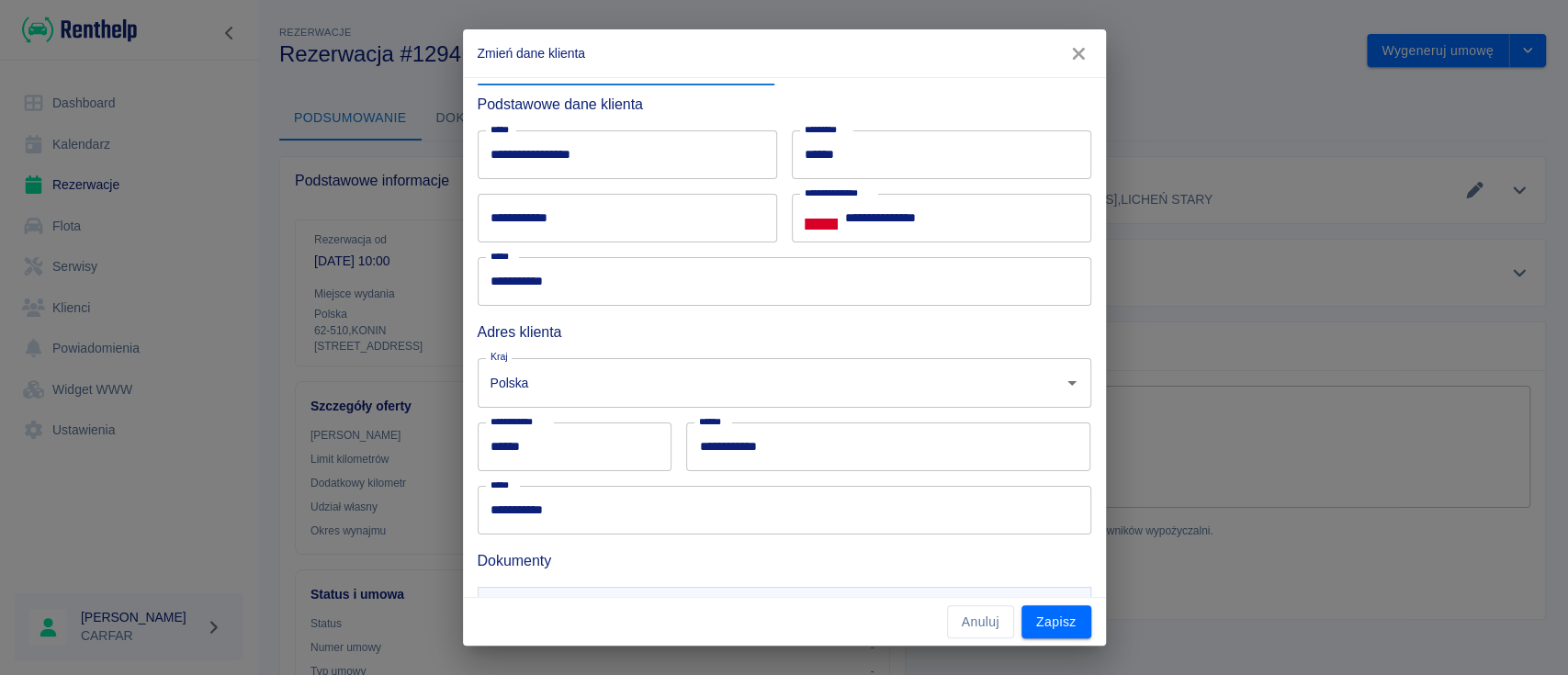
scroll to position [0, 0]
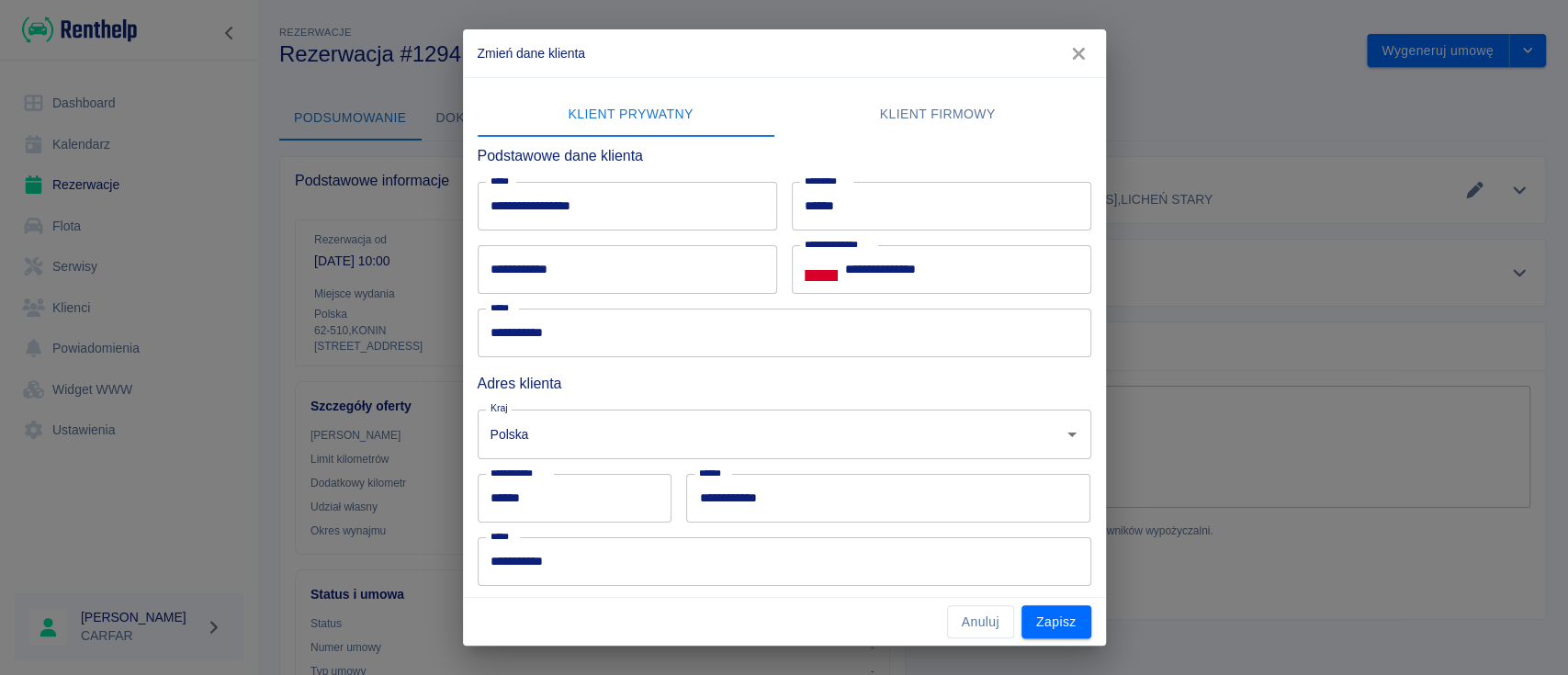
click at [515, 208] on input "**********" at bounding box center [627, 206] width 300 height 48
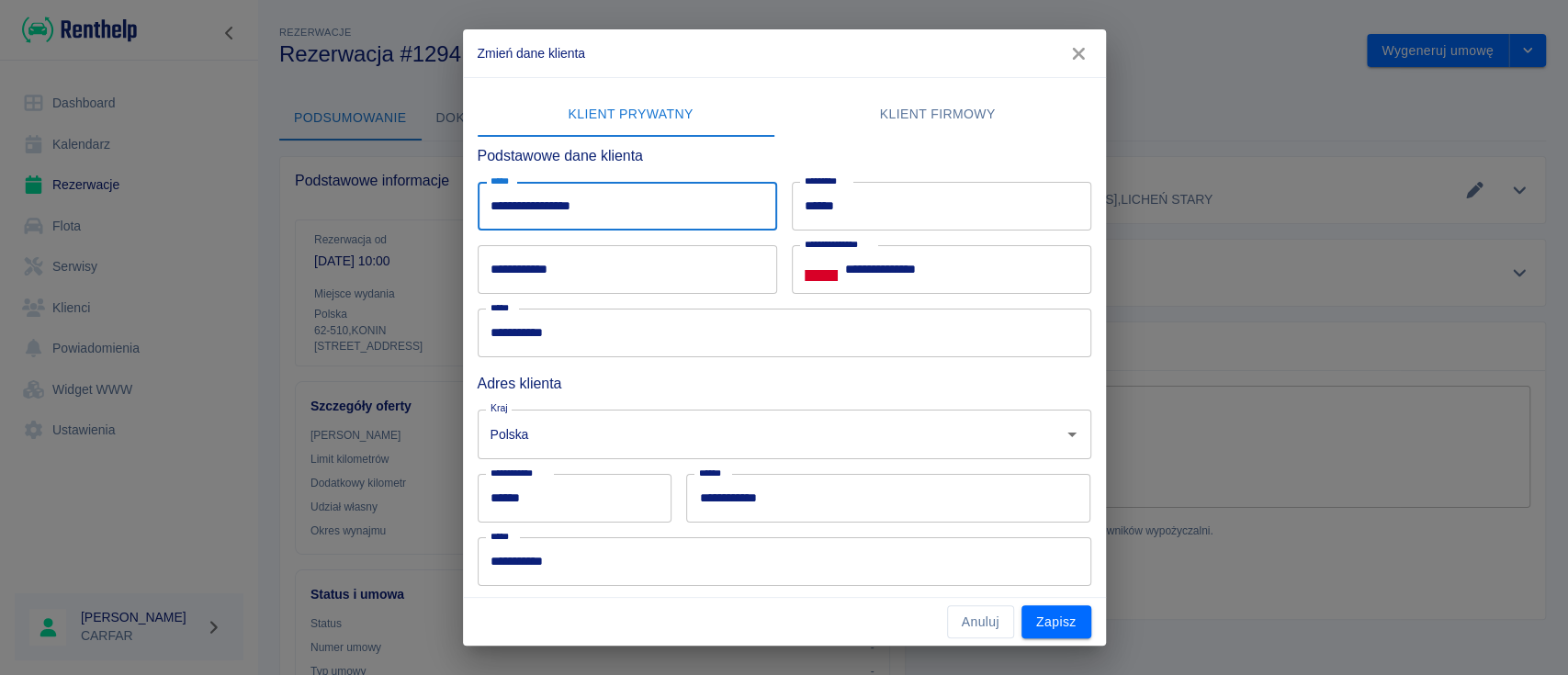
click at [515, 208] on input "**********" at bounding box center [627, 206] width 300 height 48
click at [827, 206] on input "******" at bounding box center [942, 206] width 300 height 48
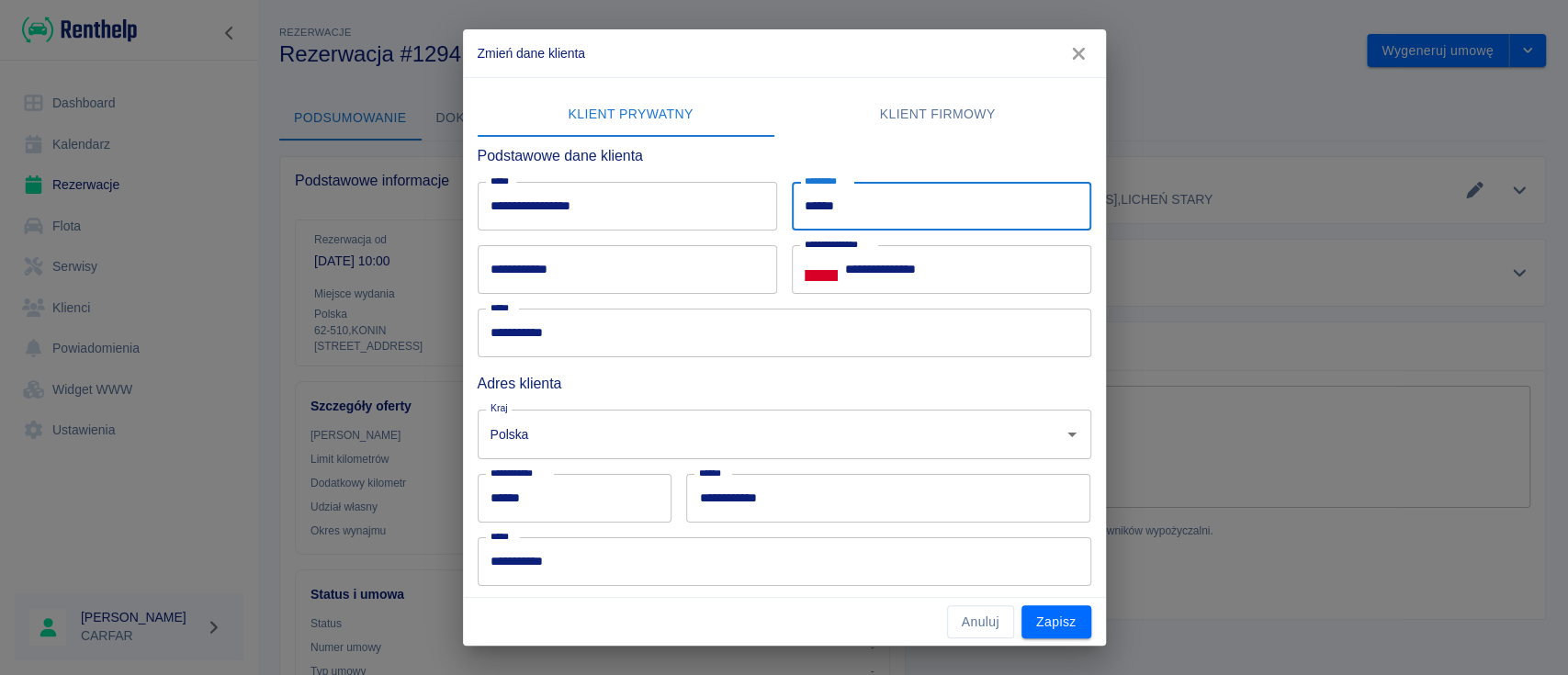
click at [827, 206] on input "******" at bounding box center [942, 206] width 300 height 48
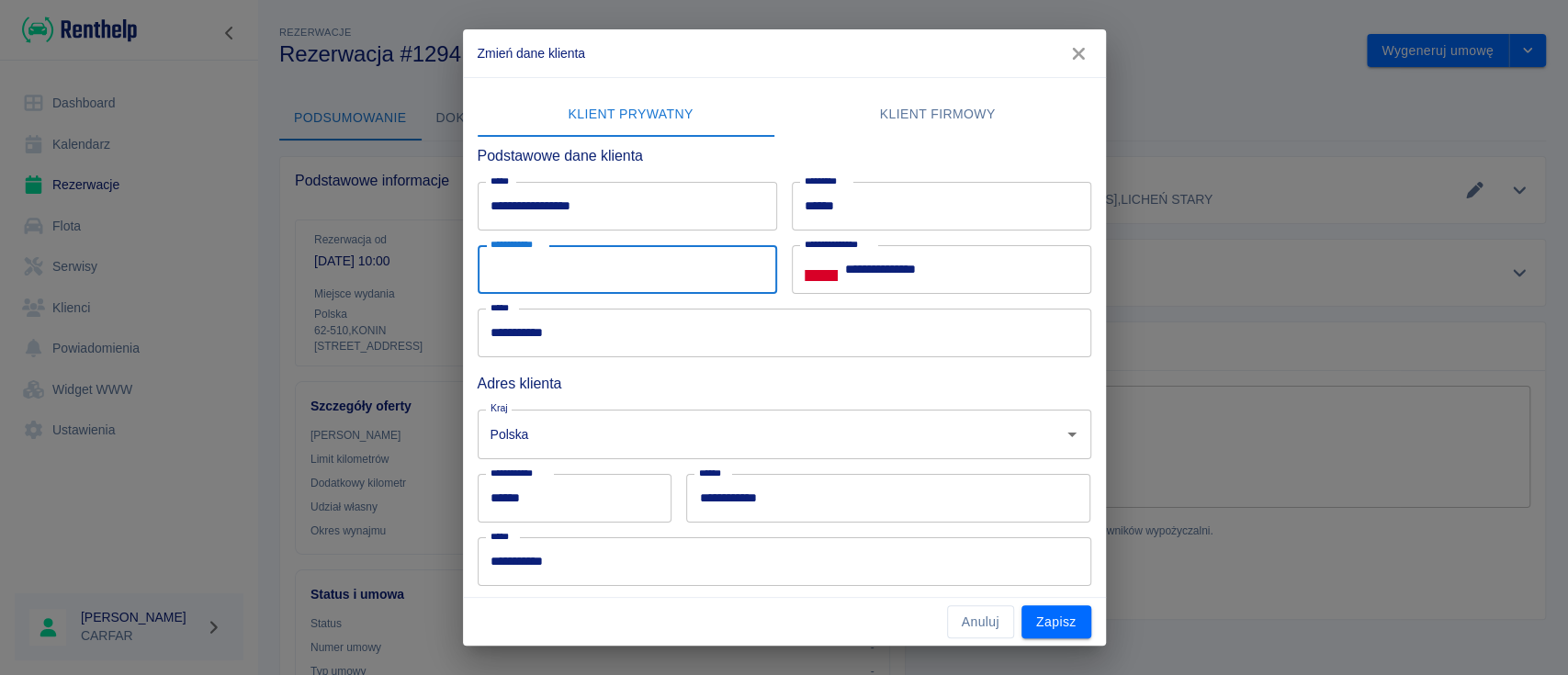
click at [591, 288] on input "**********" at bounding box center [627, 269] width 300 height 48
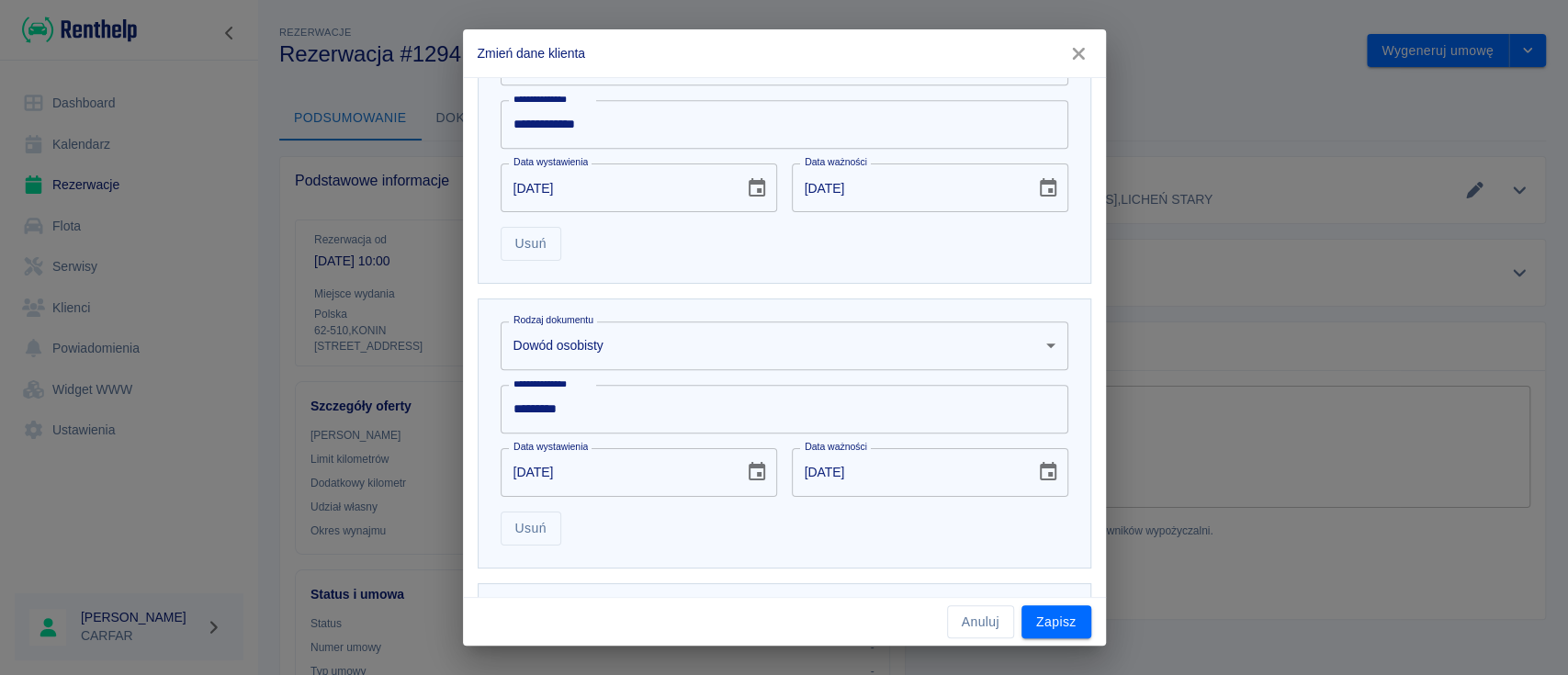
scroll to position [703, 0]
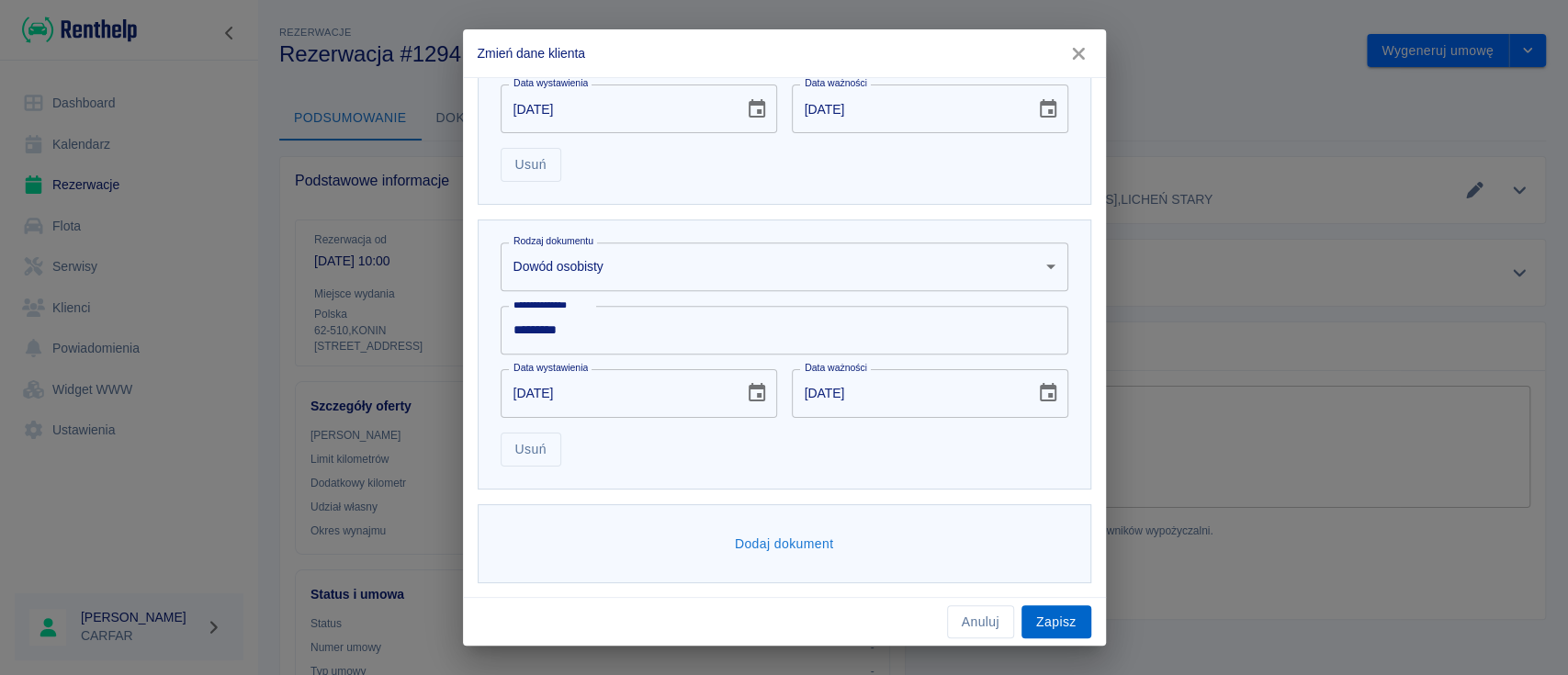
type input "**********"
click at [1075, 611] on button "Zapisz" at bounding box center [1057, 622] width 70 height 34
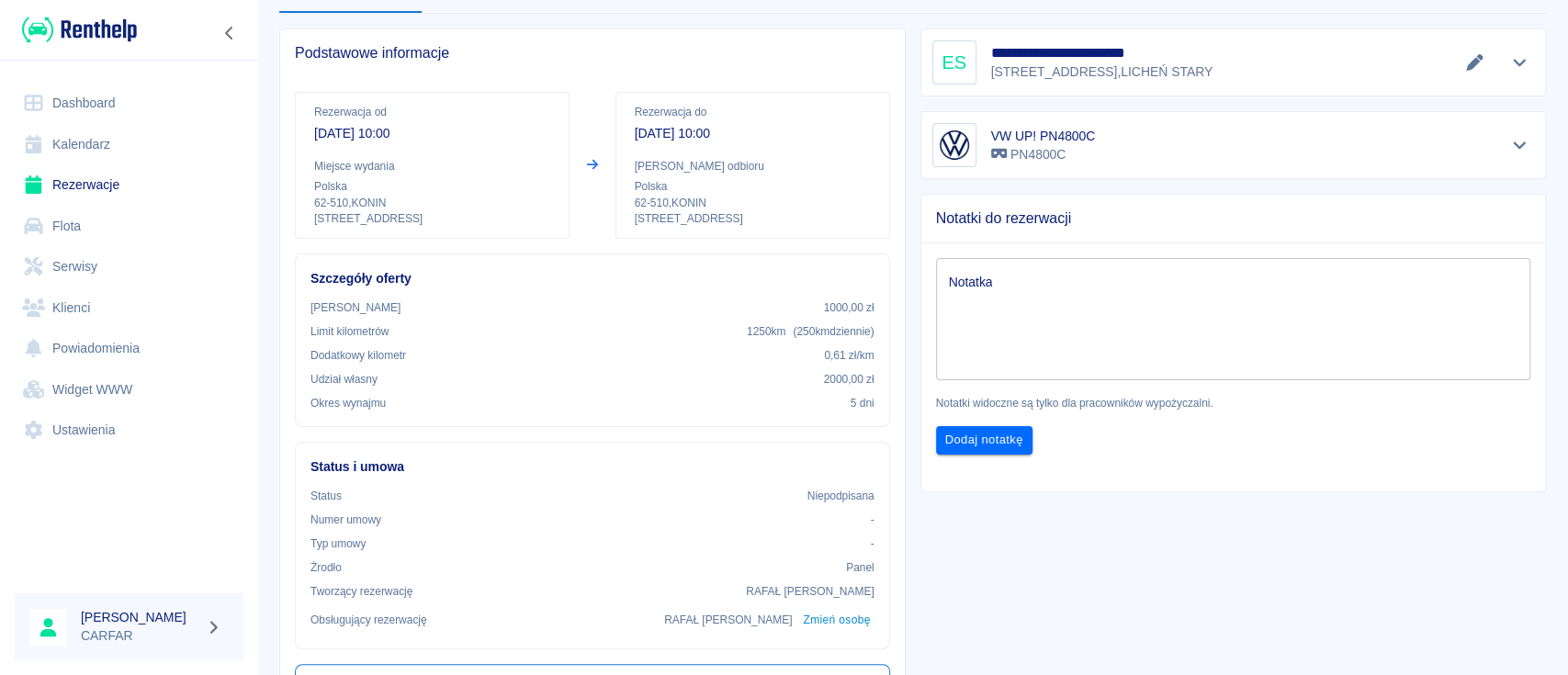
scroll to position [6, 0]
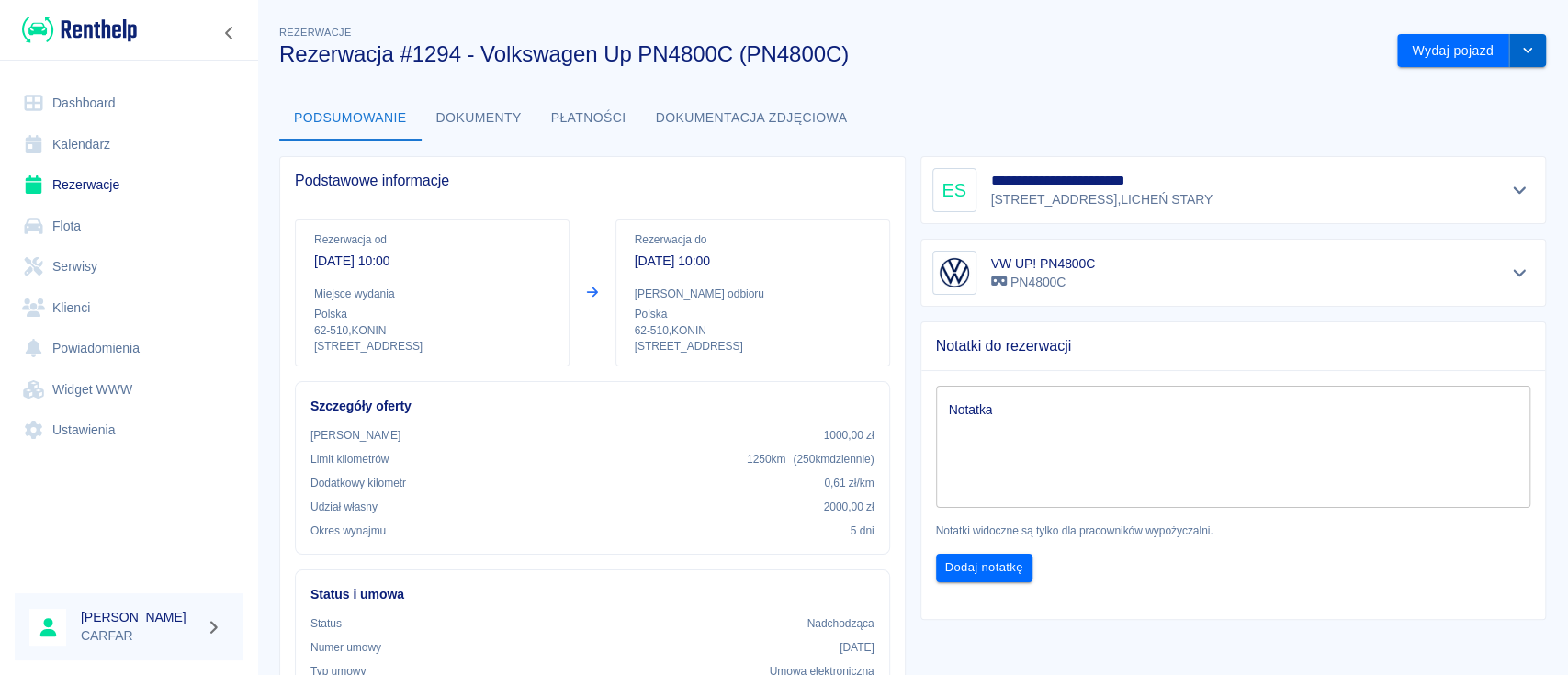
click at [1520, 46] on icon "drop-down" at bounding box center [1526, 49] width 14 height 12
click at [1133, 51] on h3 "Rezerwacja #1294 - Volkswagen Up PN4800C (PN4800C)" at bounding box center [830, 54] width 1103 height 26
drag, startPoint x: 435, startPoint y: 119, endPoint x: 446, endPoint y: 117, distance: 11.2
click at [440, 119] on button "Dokumenty" at bounding box center [478, 119] width 115 height 44
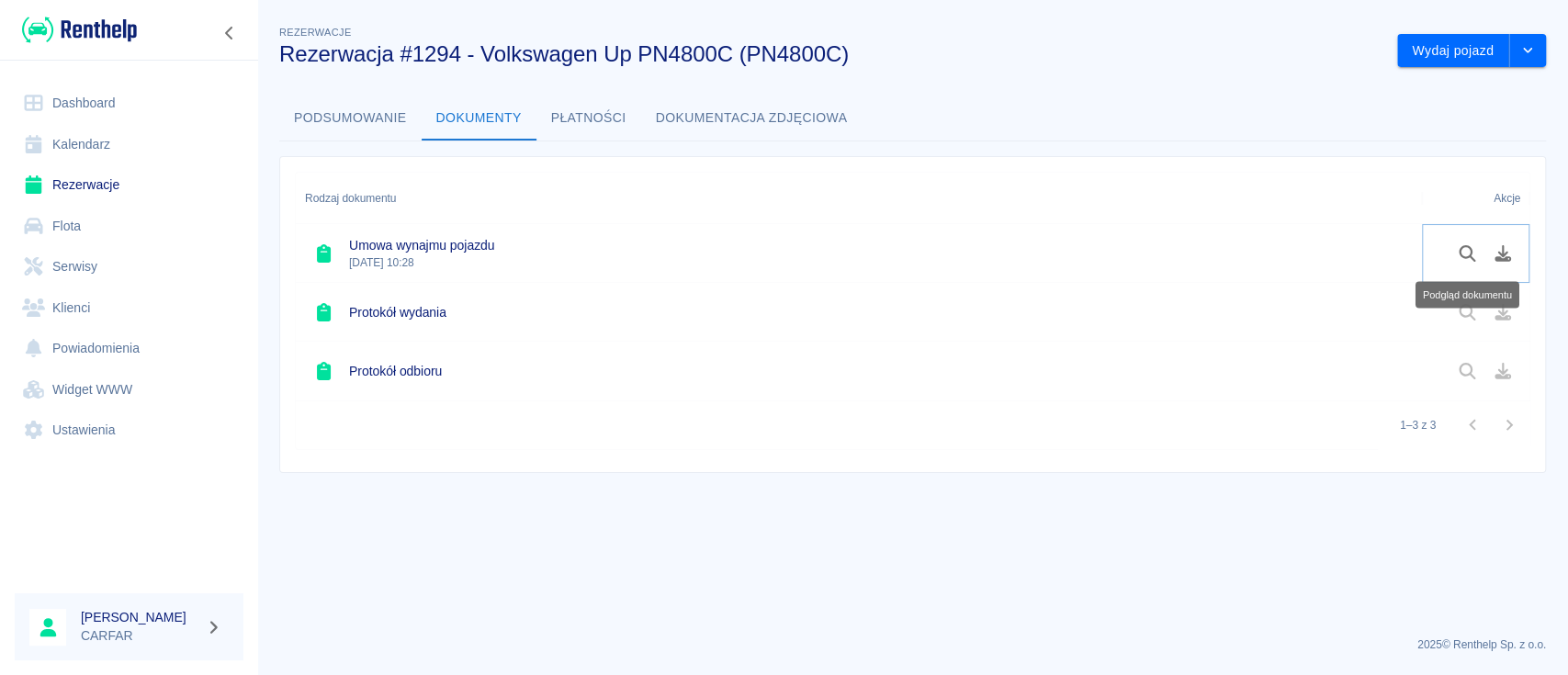
click at [1467, 248] on icon "Podgląd dokumentu" at bounding box center [1467, 253] width 21 height 16
click at [1008, 137] on div "Podsumowanie Dokumenty Płatności Dokumentacja zdjęciowa" at bounding box center [912, 119] width 1266 height 44
click at [1506, 253] on icon "Pobierz dokument" at bounding box center [1503, 253] width 21 height 16
click at [341, 120] on button "Podsumowanie" at bounding box center [350, 119] width 142 height 44
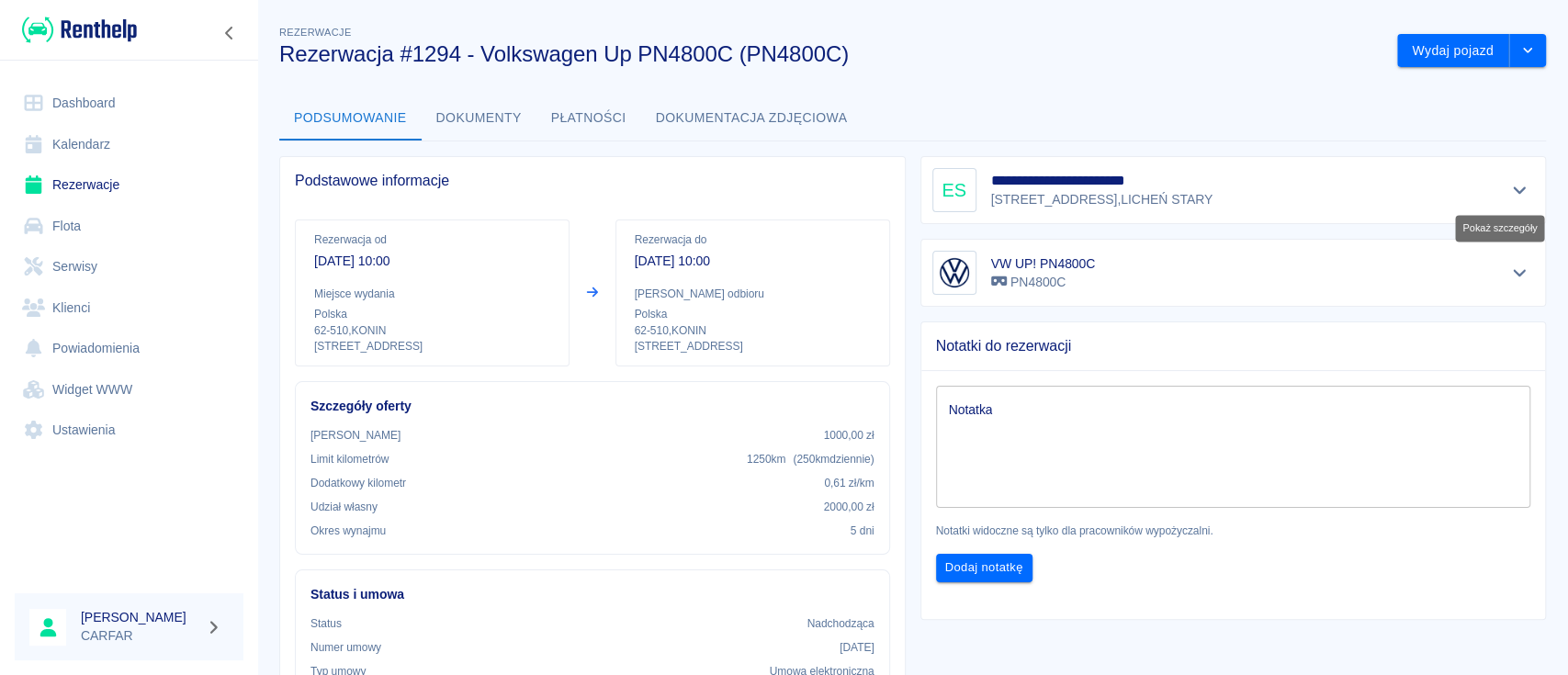
click at [1509, 192] on icon "Pokaż szczegóły" at bounding box center [1520, 190] width 21 height 16
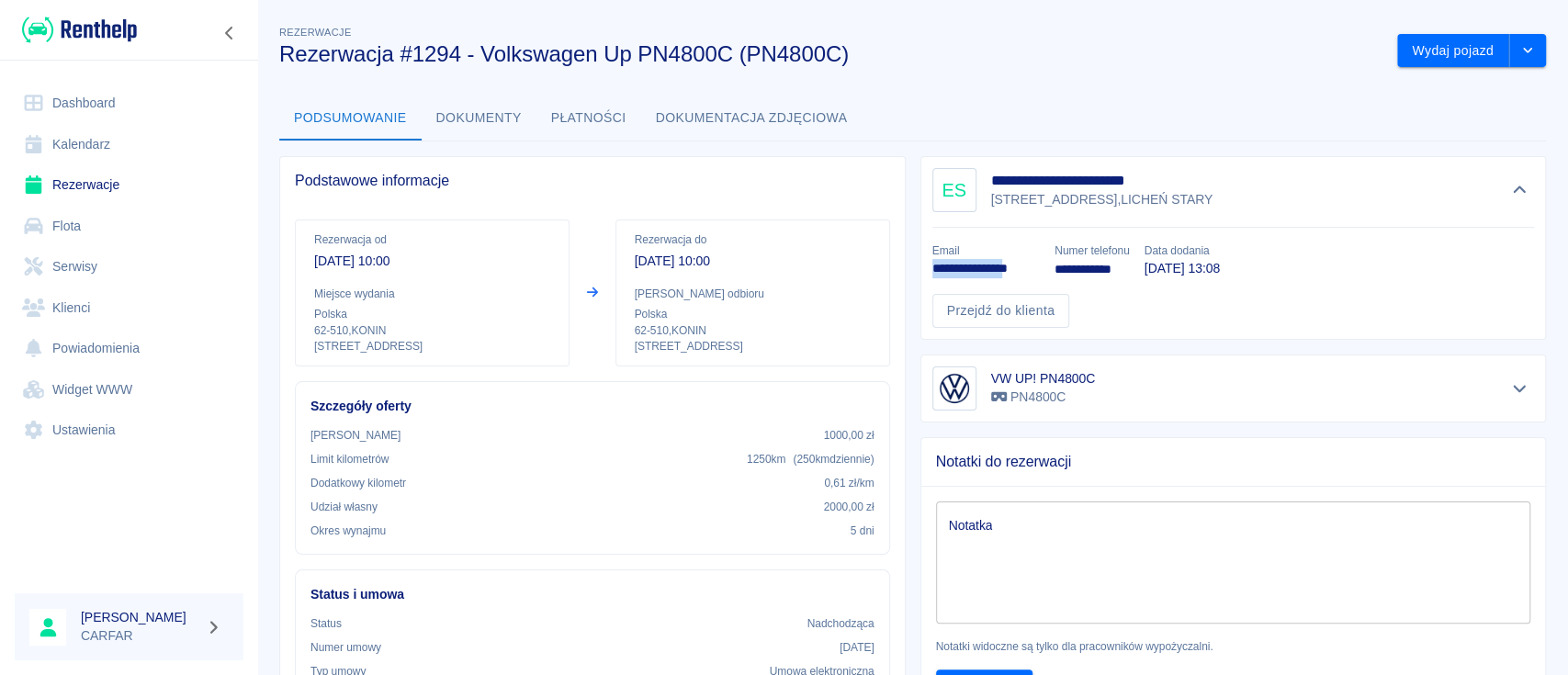
drag, startPoint x: 921, startPoint y: 273, endPoint x: 1024, endPoint y: 275, distance: 103.0
click at [1024, 275] on p "**********" at bounding box center [987, 268] width 108 height 19
copy p "**********"
drag, startPoint x: 474, startPoint y: 121, endPoint x: 487, endPoint y: 123, distance: 13.2
click at [476, 121] on button "Dokumenty" at bounding box center [478, 119] width 115 height 44
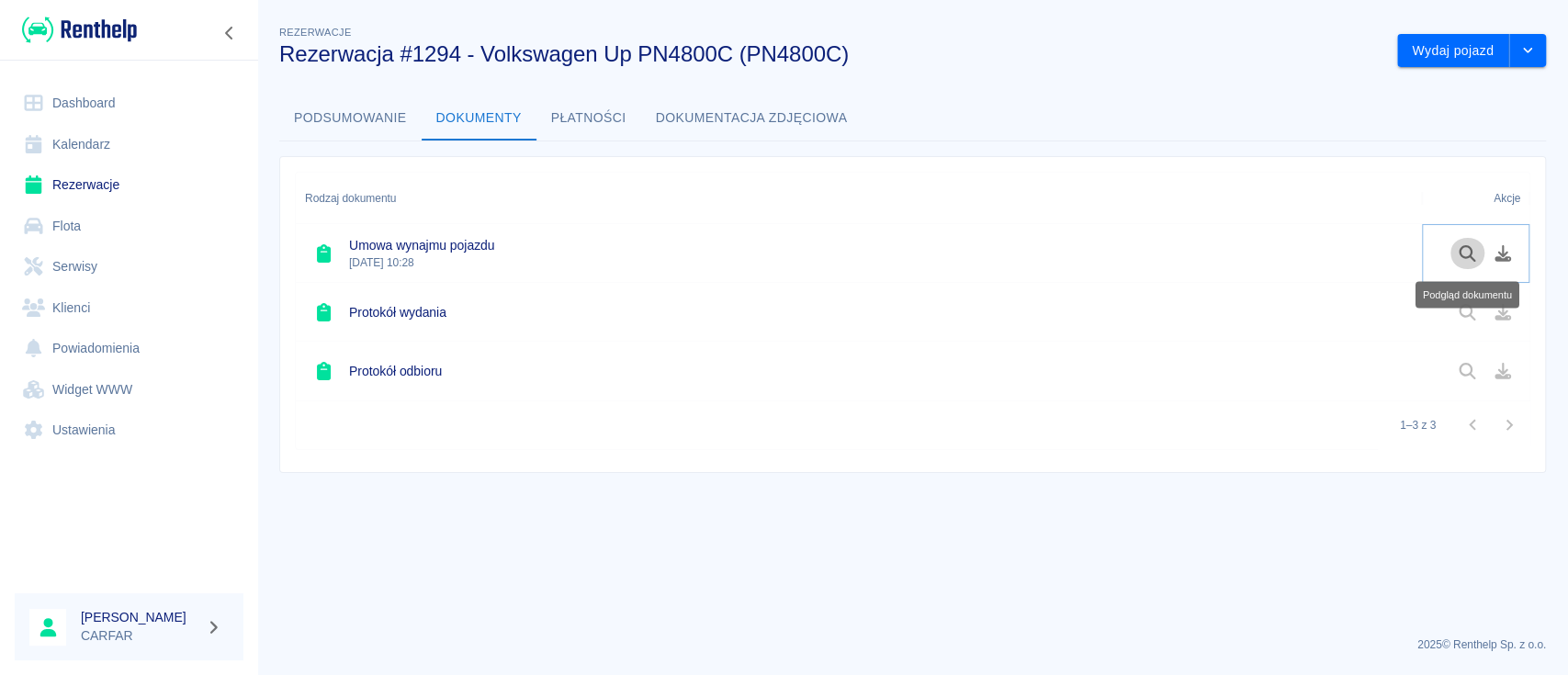
click at [1468, 250] on icon "Podgląd dokumentu" at bounding box center [1467, 253] width 21 height 16
click at [96, 41] on img at bounding box center [79, 29] width 115 height 30
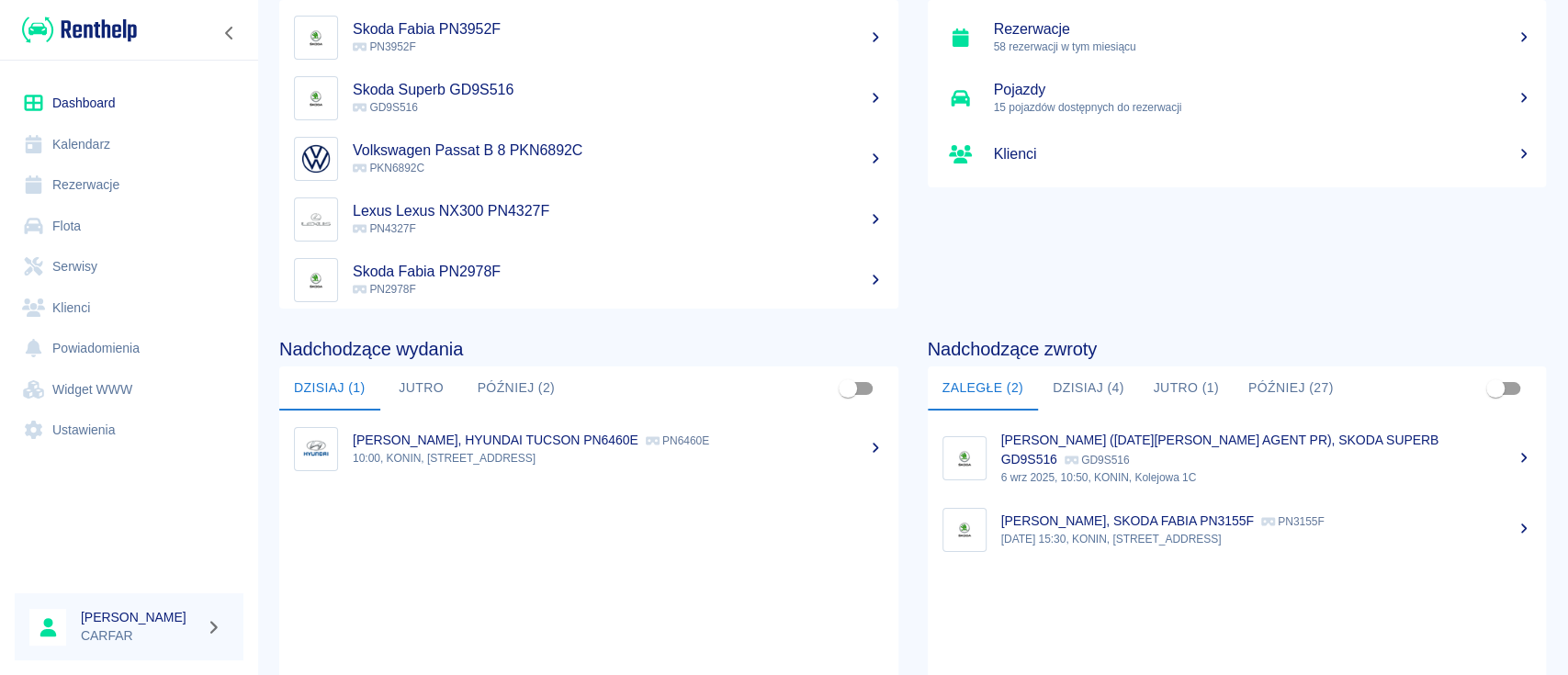
scroll to position [245, 0]
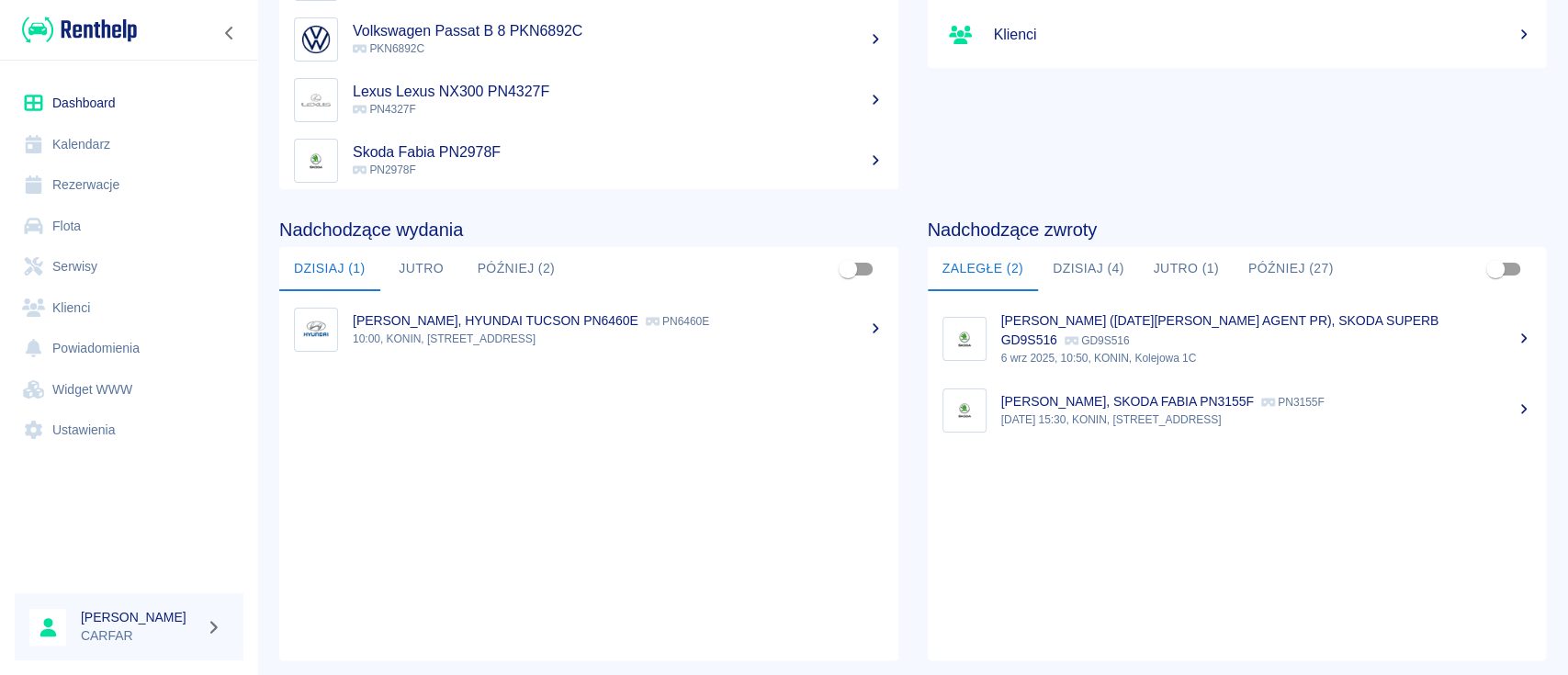
click at [1057, 273] on button "Dzisiaj (4)" at bounding box center [1088, 268] width 101 height 44
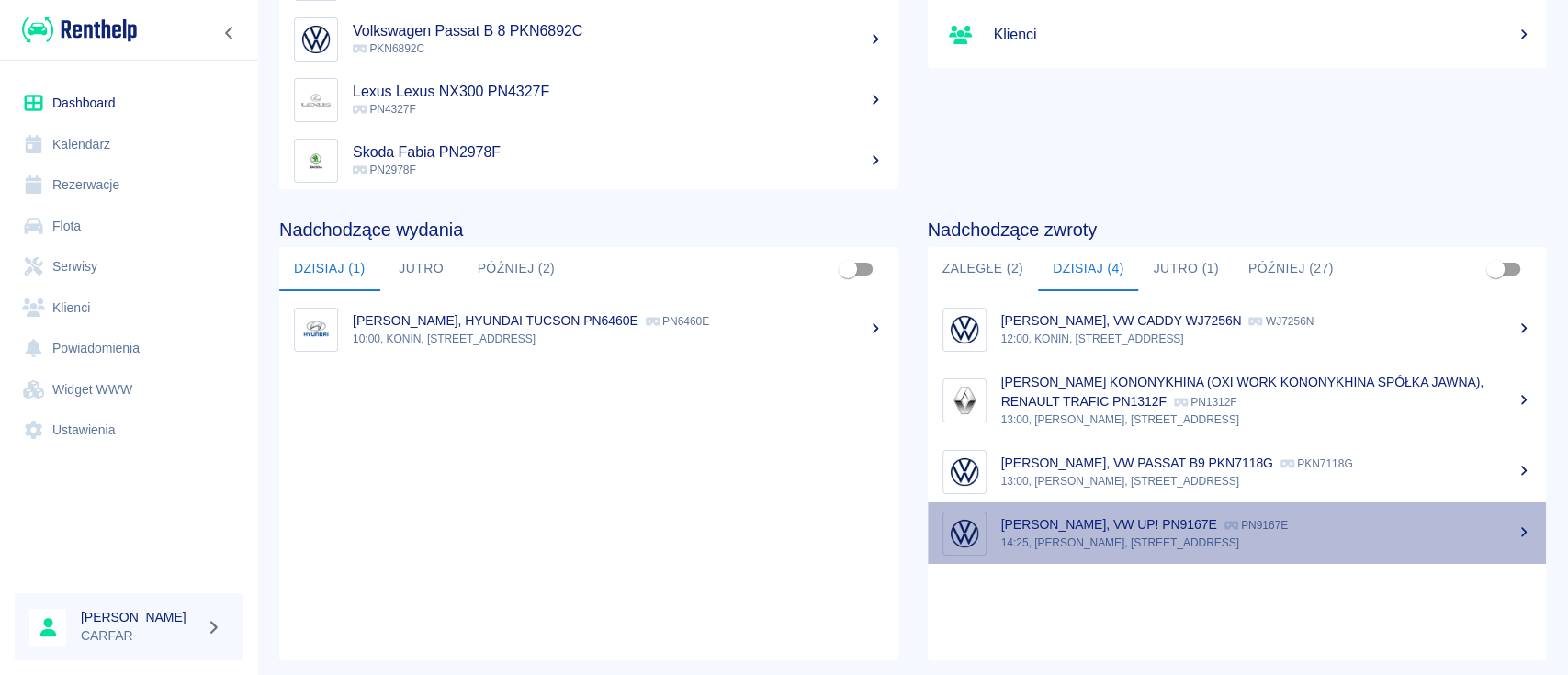
click at [1262, 539] on p "14:25, [PERSON_NAME], [STREET_ADDRESS]" at bounding box center [1266, 542] width 531 height 16
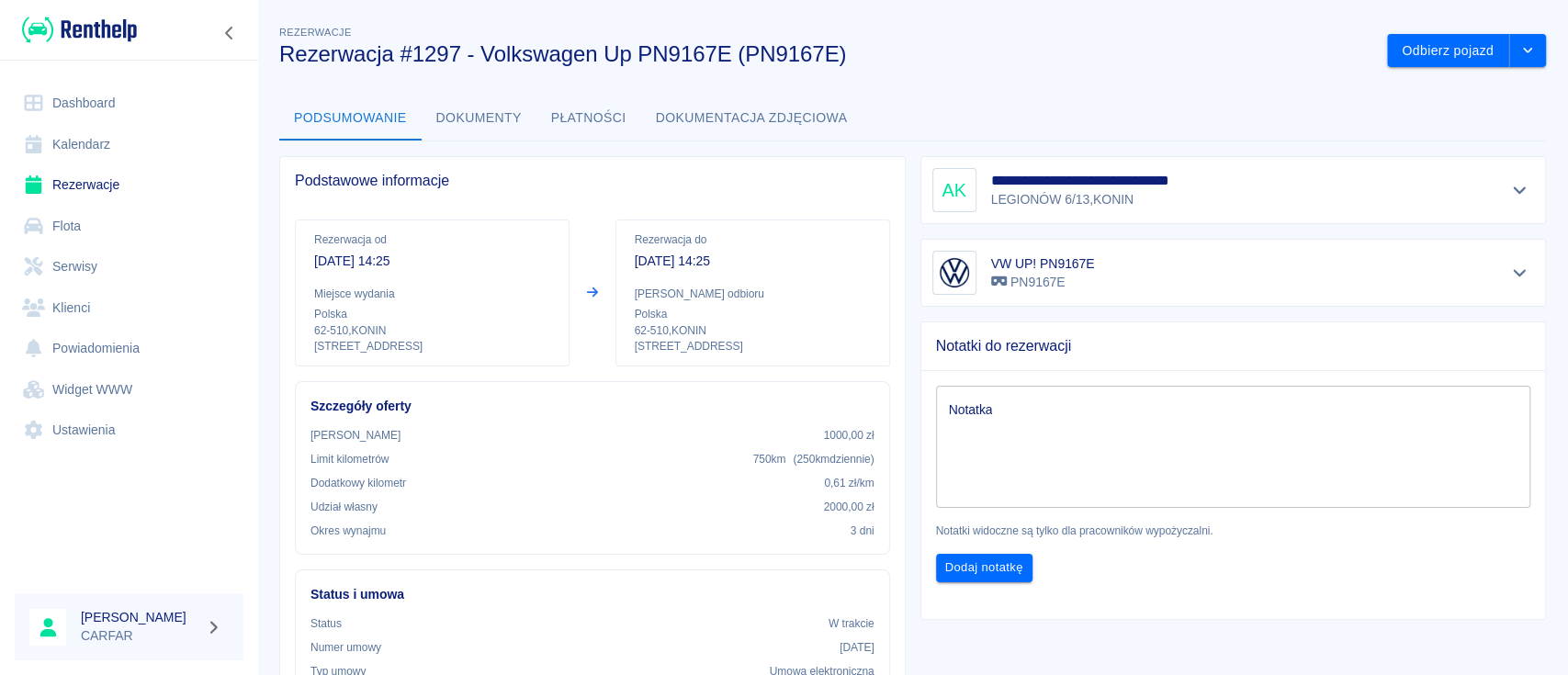
click at [88, 32] on img at bounding box center [79, 29] width 115 height 30
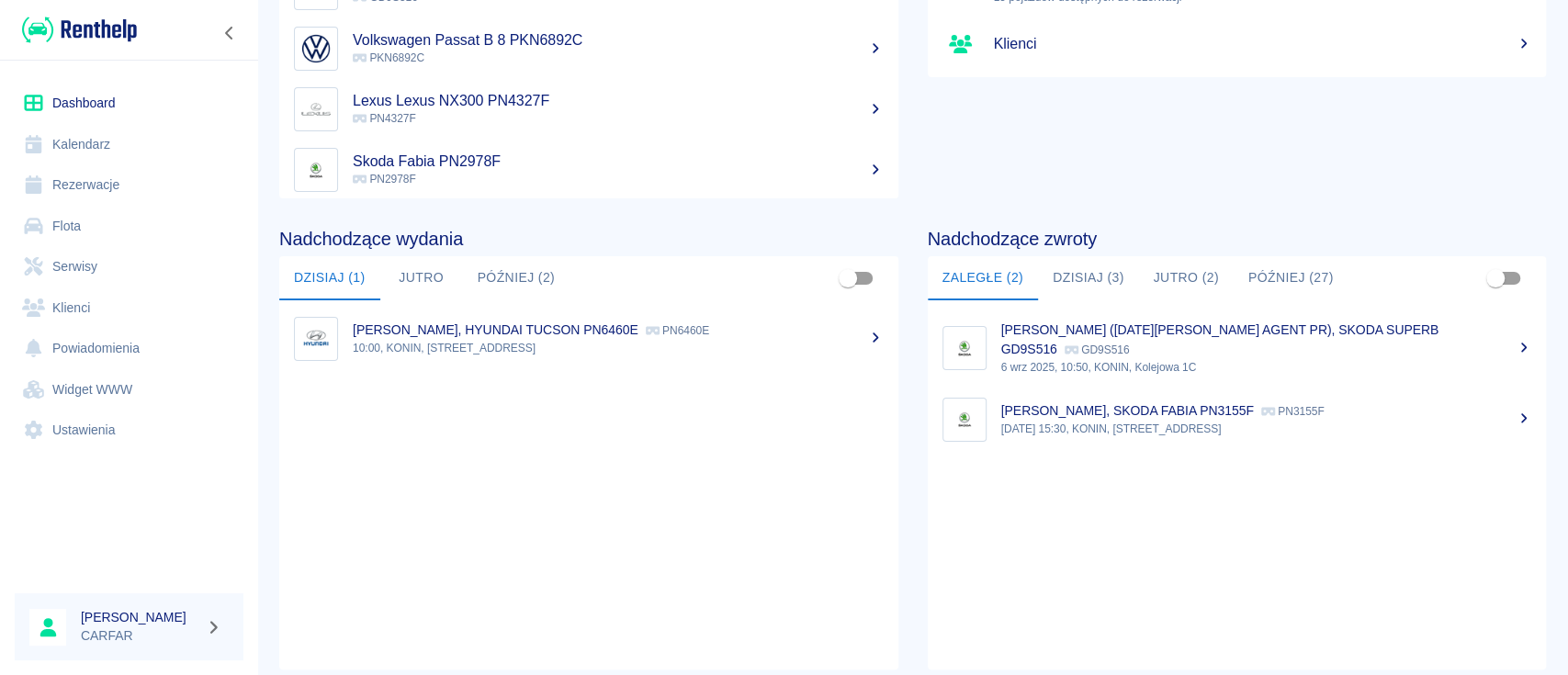
scroll to position [245, 0]
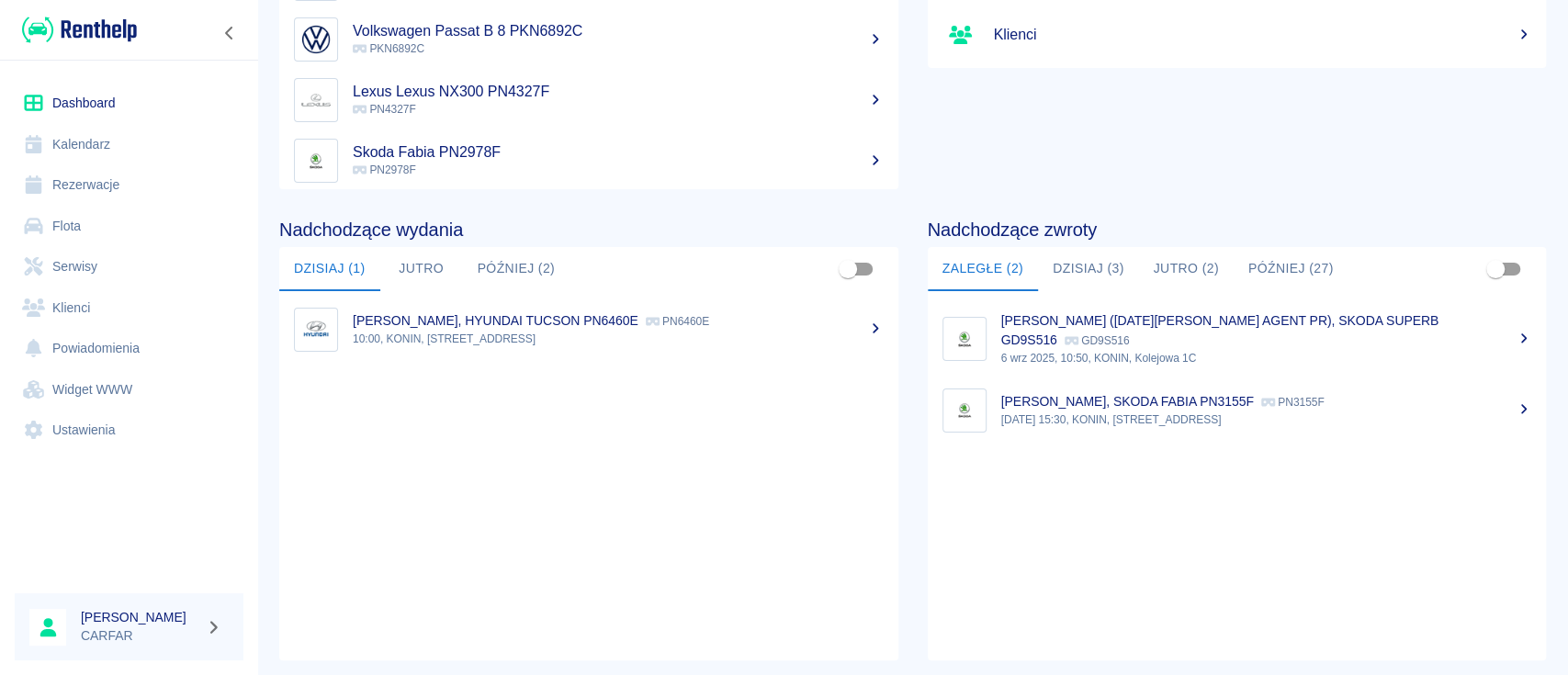
click at [1085, 263] on button "Dzisiaj (3)" at bounding box center [1088, 268] width 101 height 44
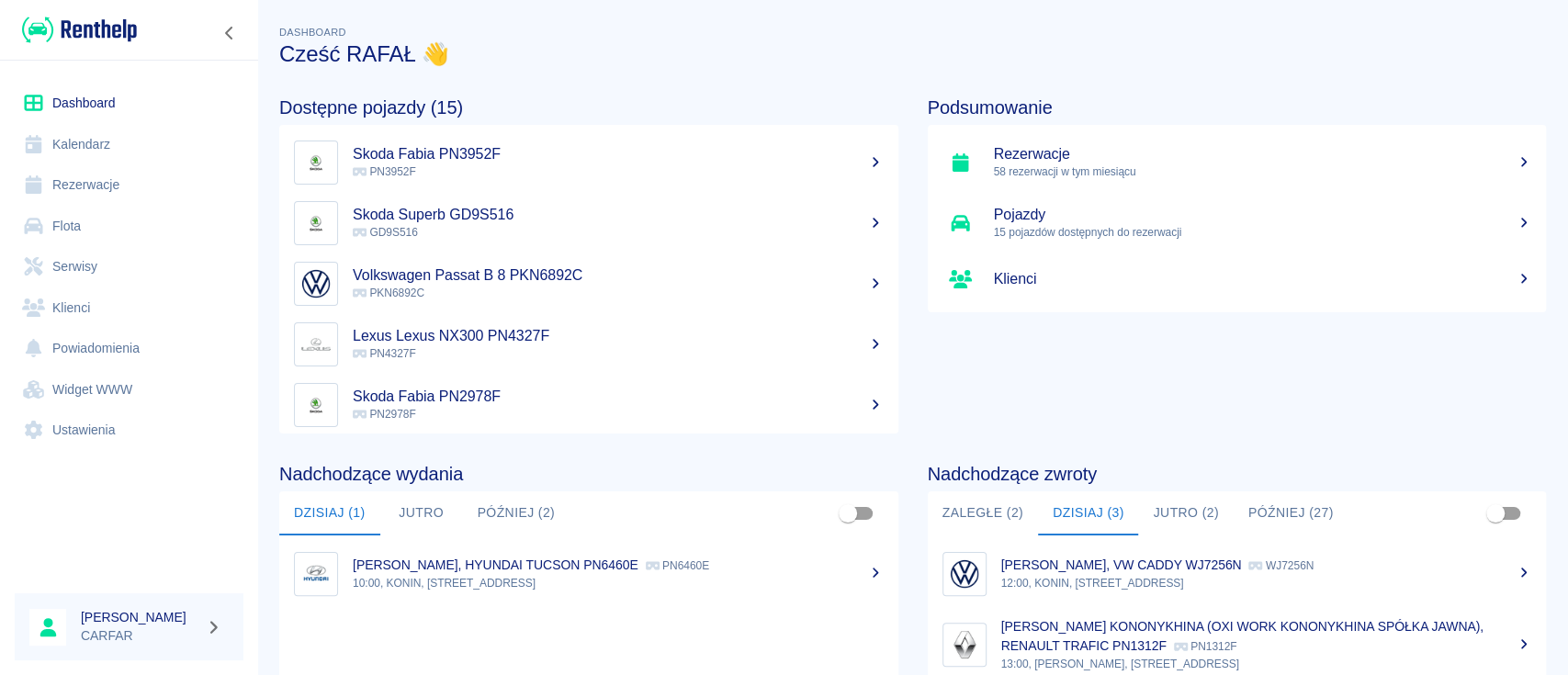
scroll to position [0, 0]
click at [406, 511] on button "Jutro" at bounding box center [421, 513] width 83 height 44
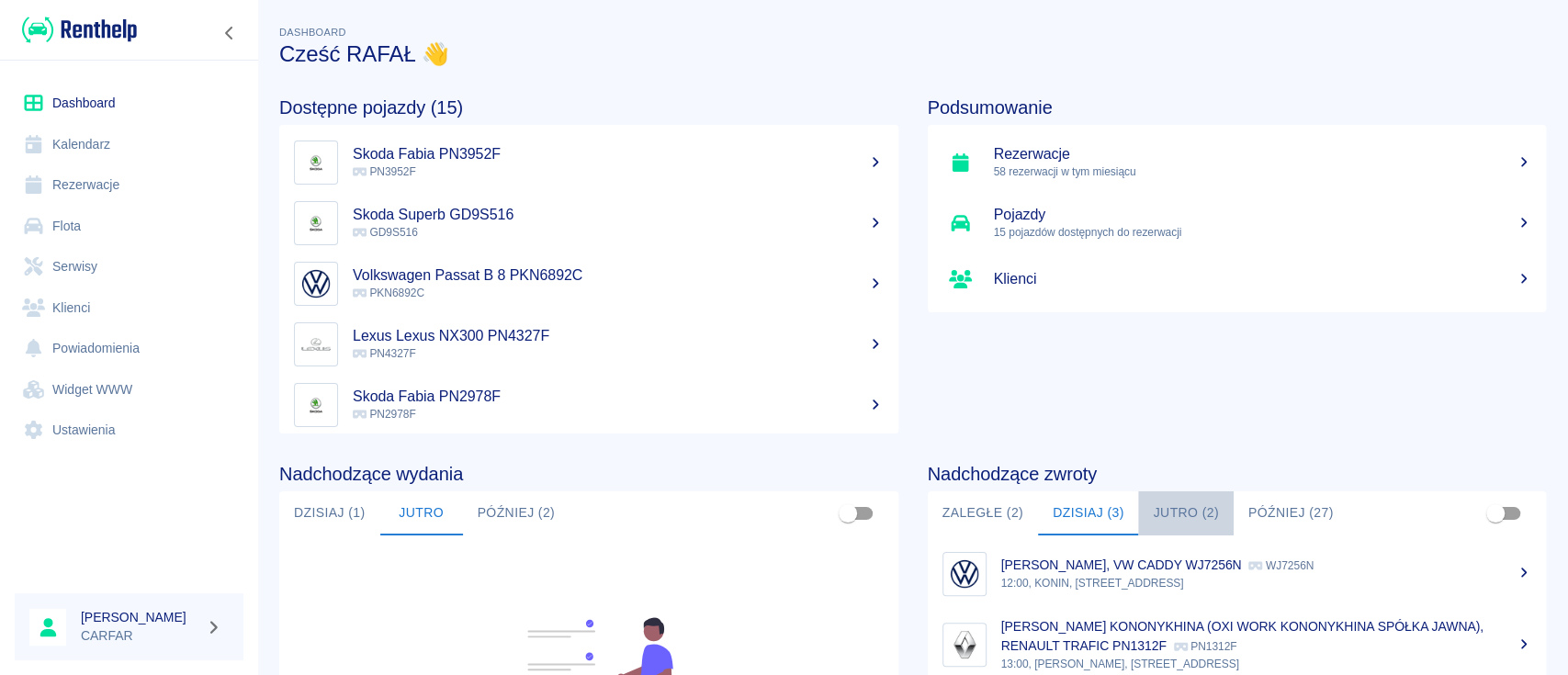
click at [1170, 513] on button "Jutro (2)" at bounding box center [1186, 513] width 95 height 44
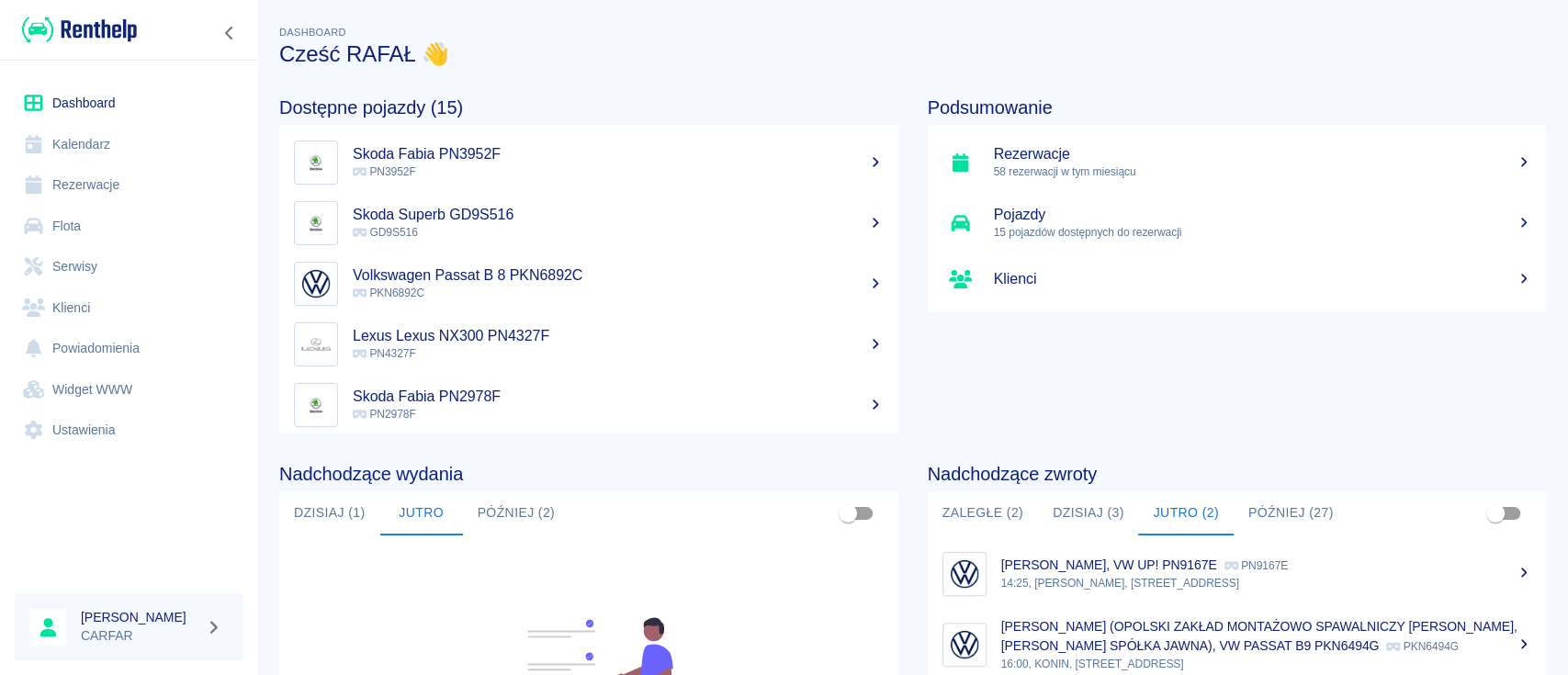
scroll to position [122, 0]
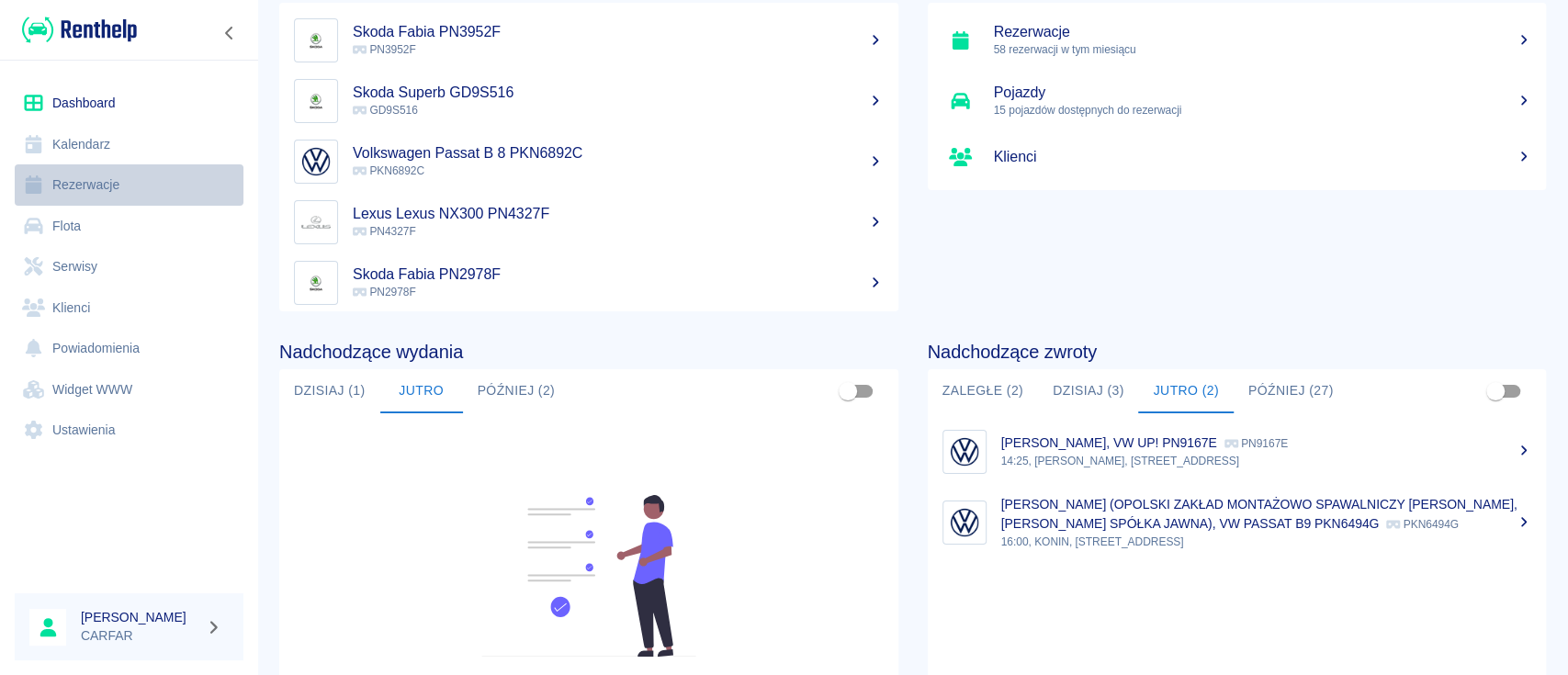
click at [130, 180] on link "Rezerwacje" at bounding box center [128, 185] width 229 height 42
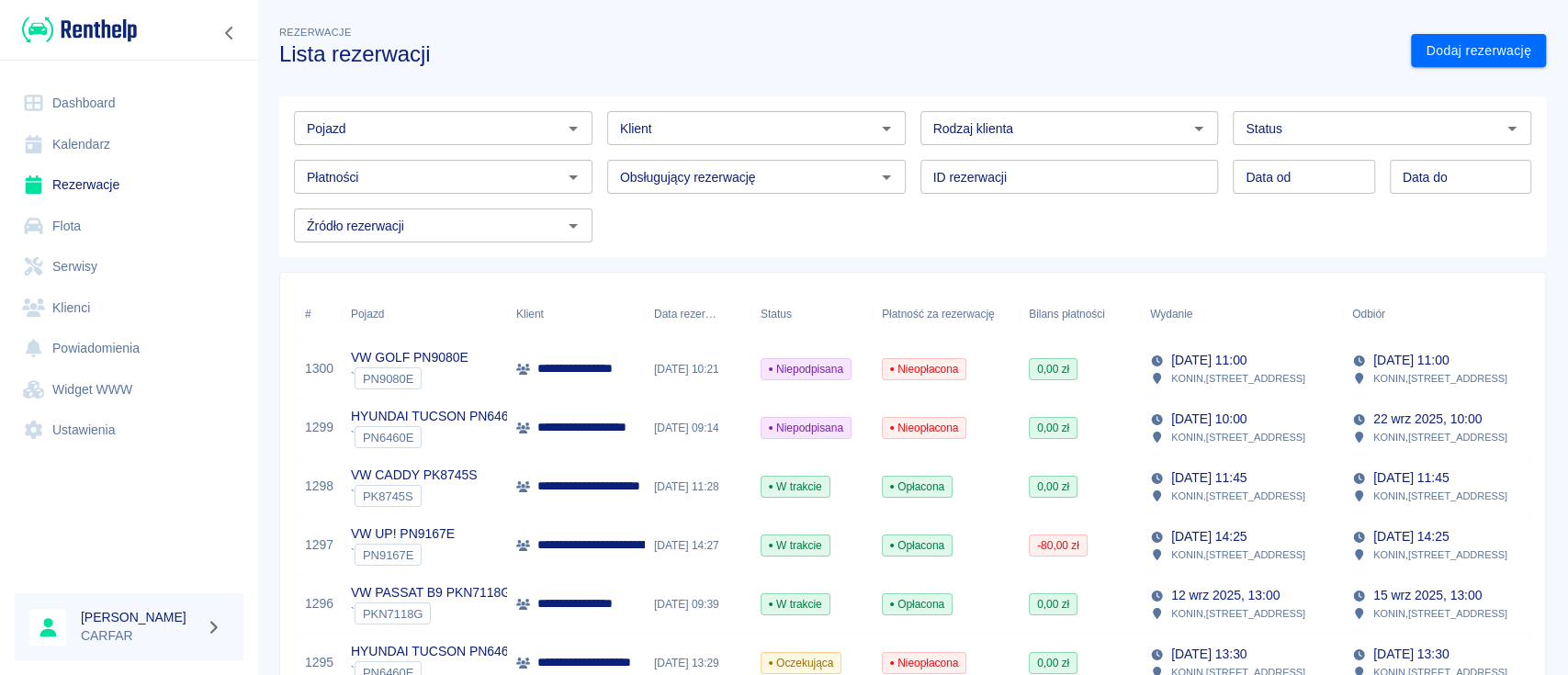
click at [405, 118] on input "Pojazd" at bounding box center [428, 128] width 257 height 23
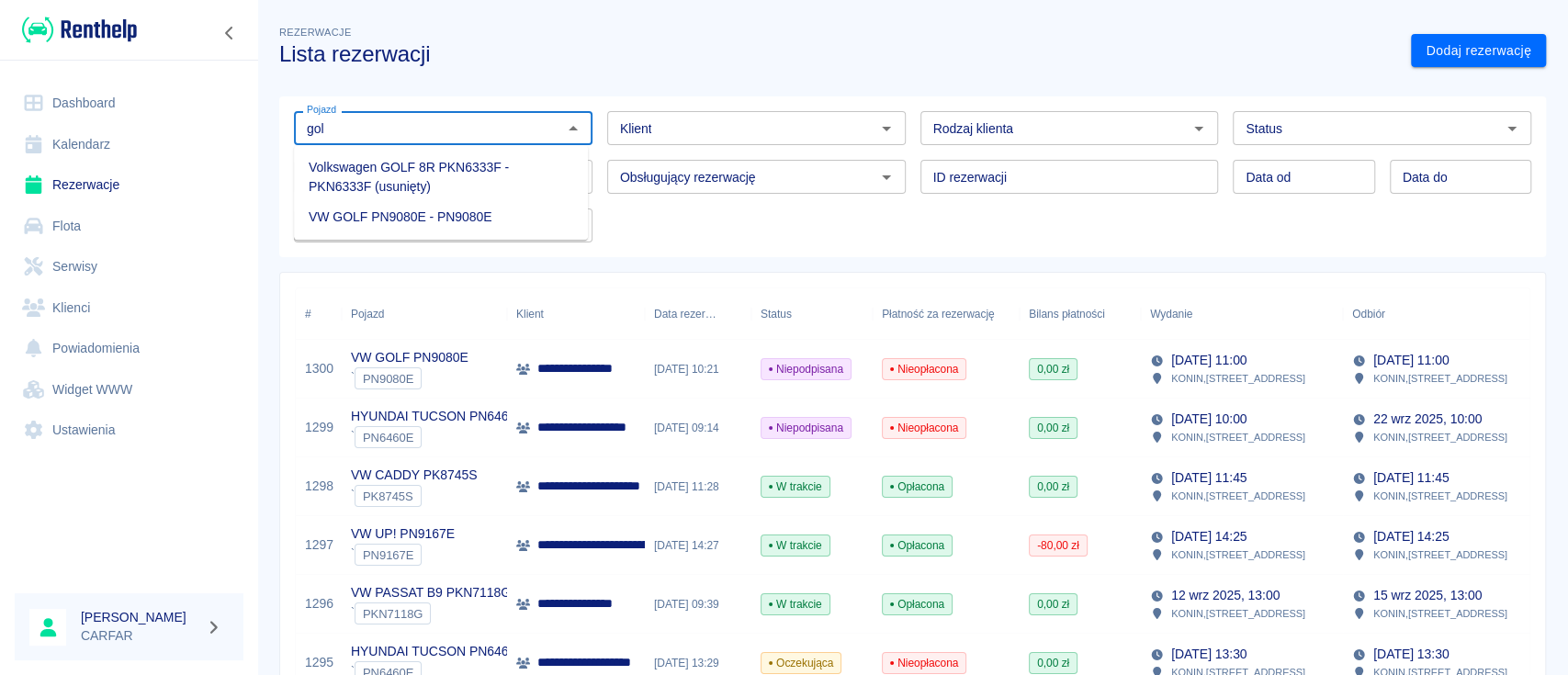
click at [440, 217] on li "VW GOLF PN9080E - PN9080E" at bounding box center [441, 217] width 294 height 30
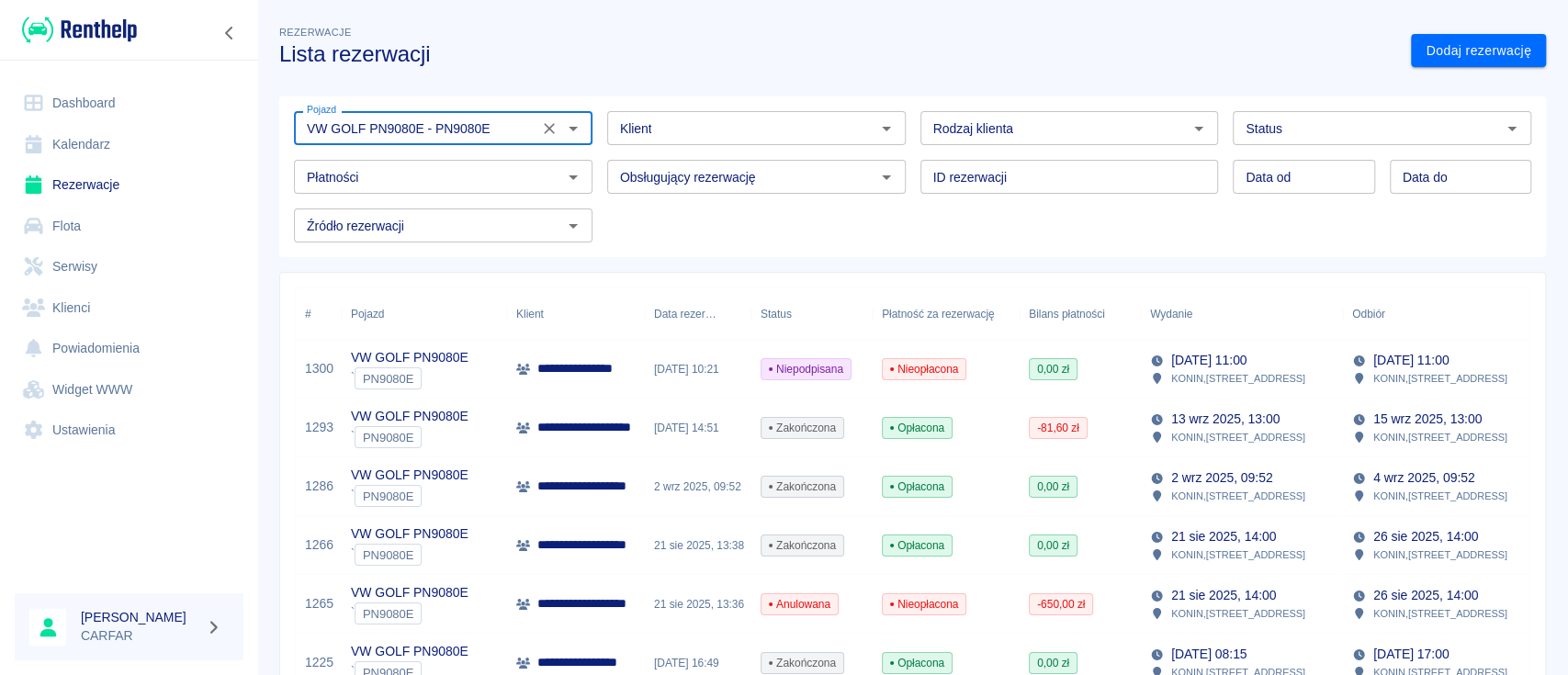
scroll to position [122, 0]
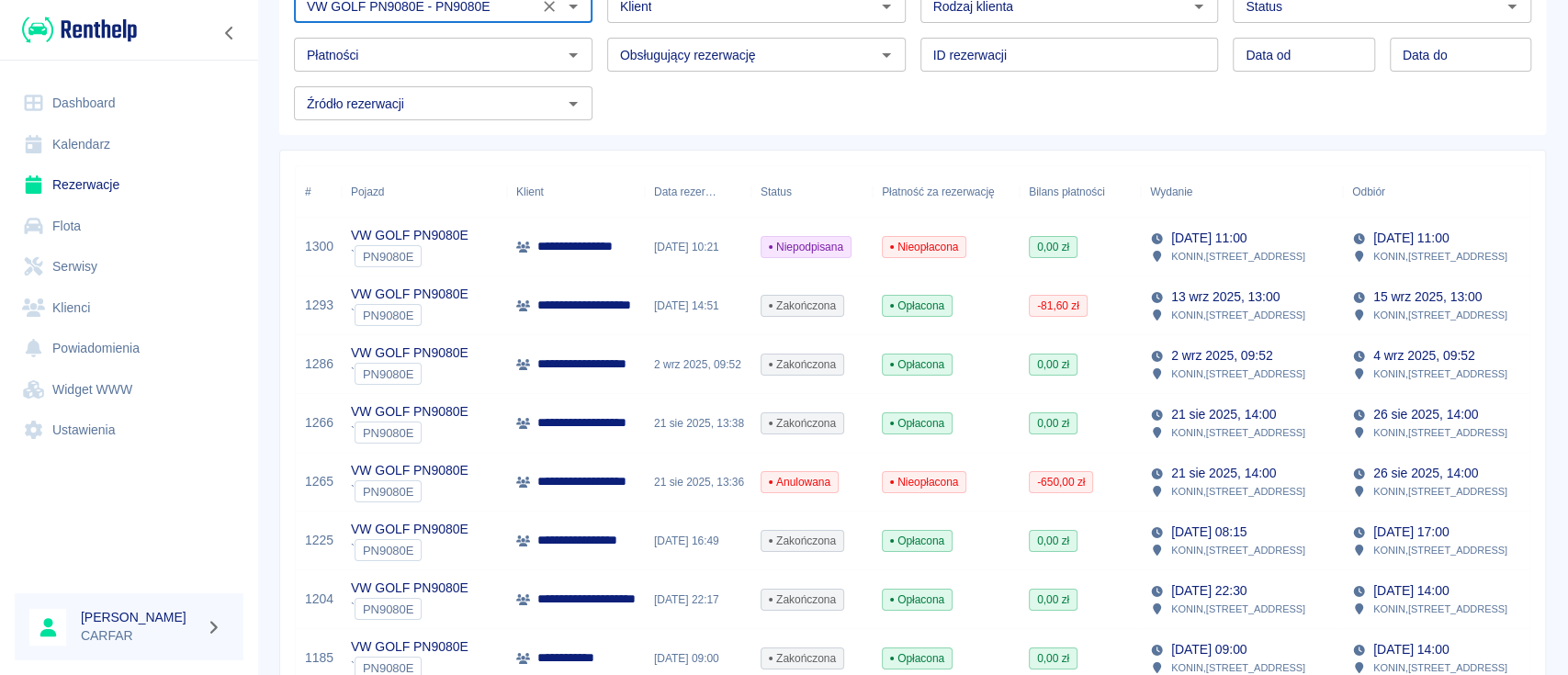
type input "VW GOLF PN9080E - PN9080E"
click at [596, 309] on p "**********" at bounding box center [617, 305] width 159 height 19
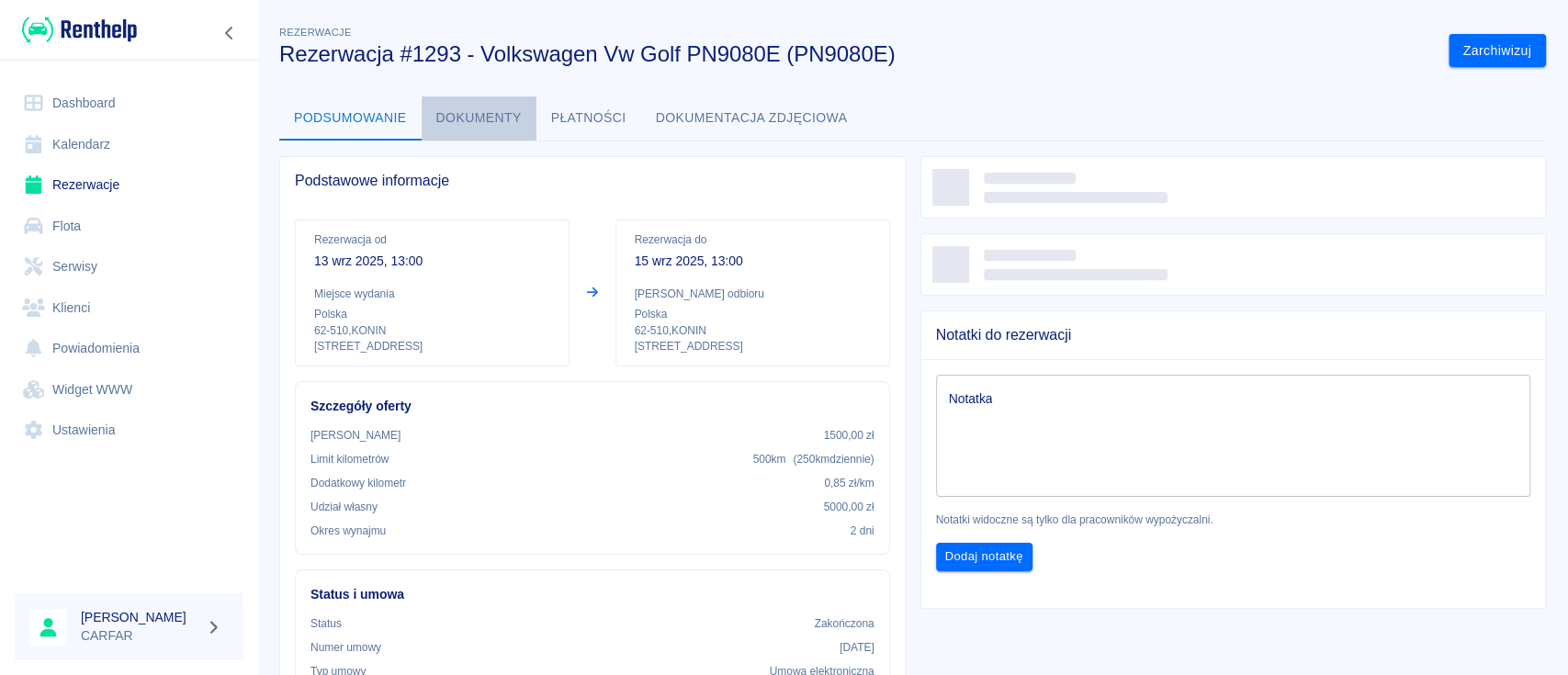
click at [502, 111] on button "Dokumenty" at bounding box center [478, 119] width 115 height 44
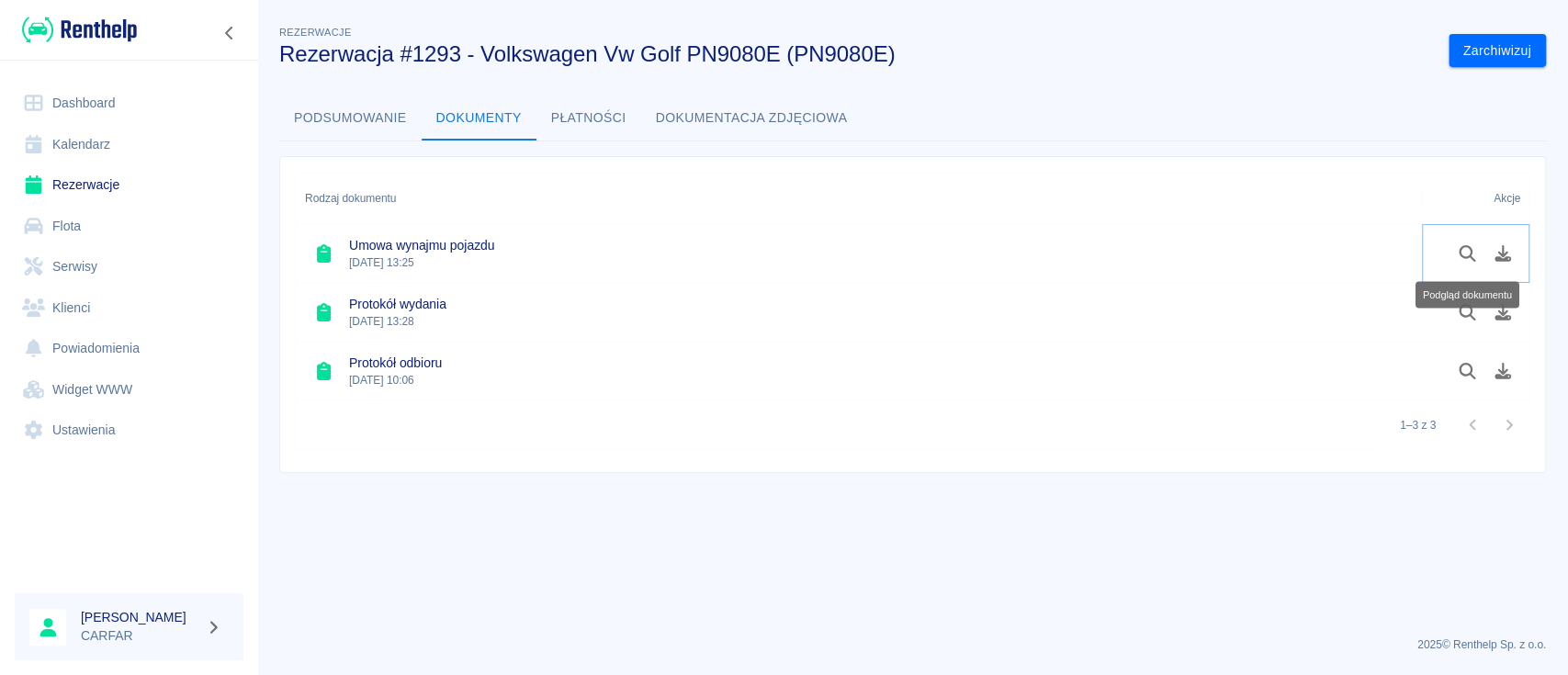
click at [1455, 252] on button "Podgląd dokumentu" at bounding box center [1467, 253] width 36 height 31
click at [87, 26] on img at bounding box center [79, 29] width 115 height 30
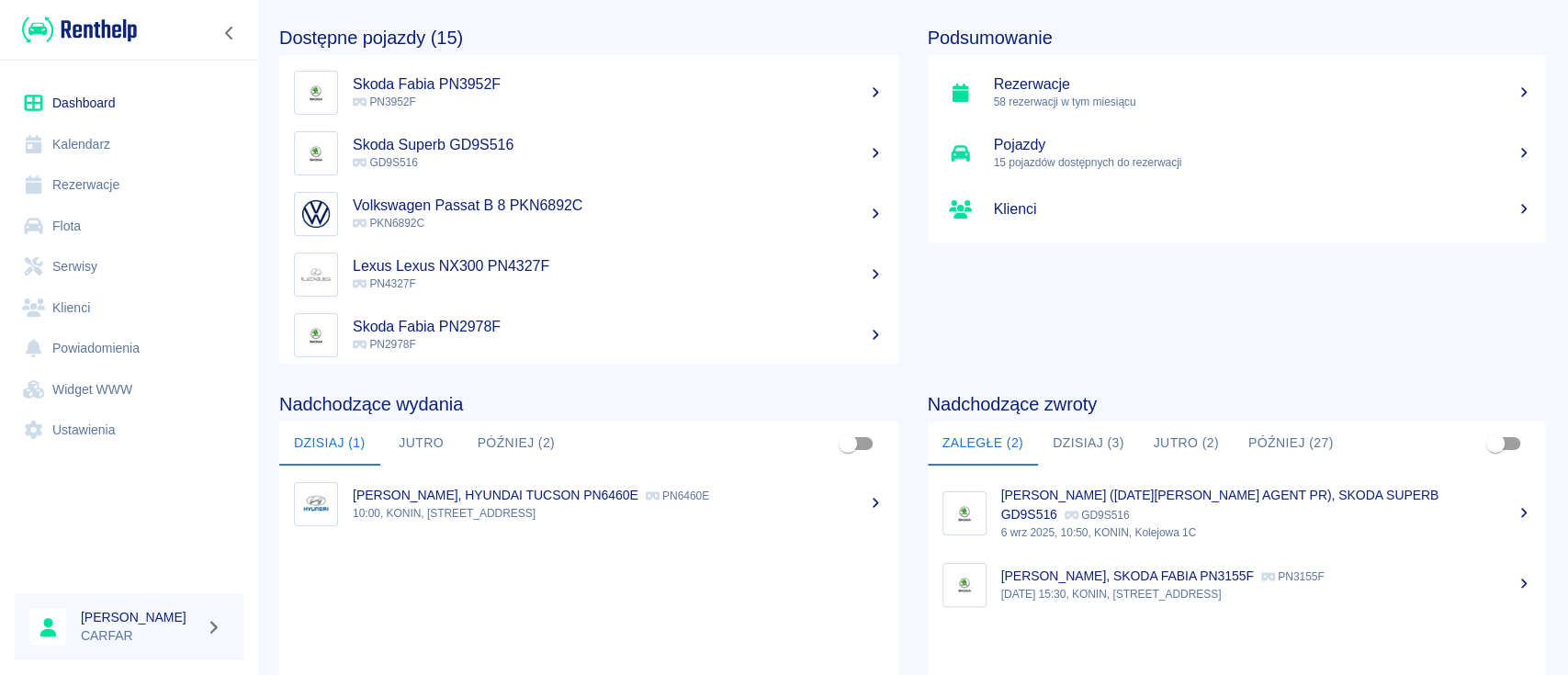
scroll to position [122, 0]
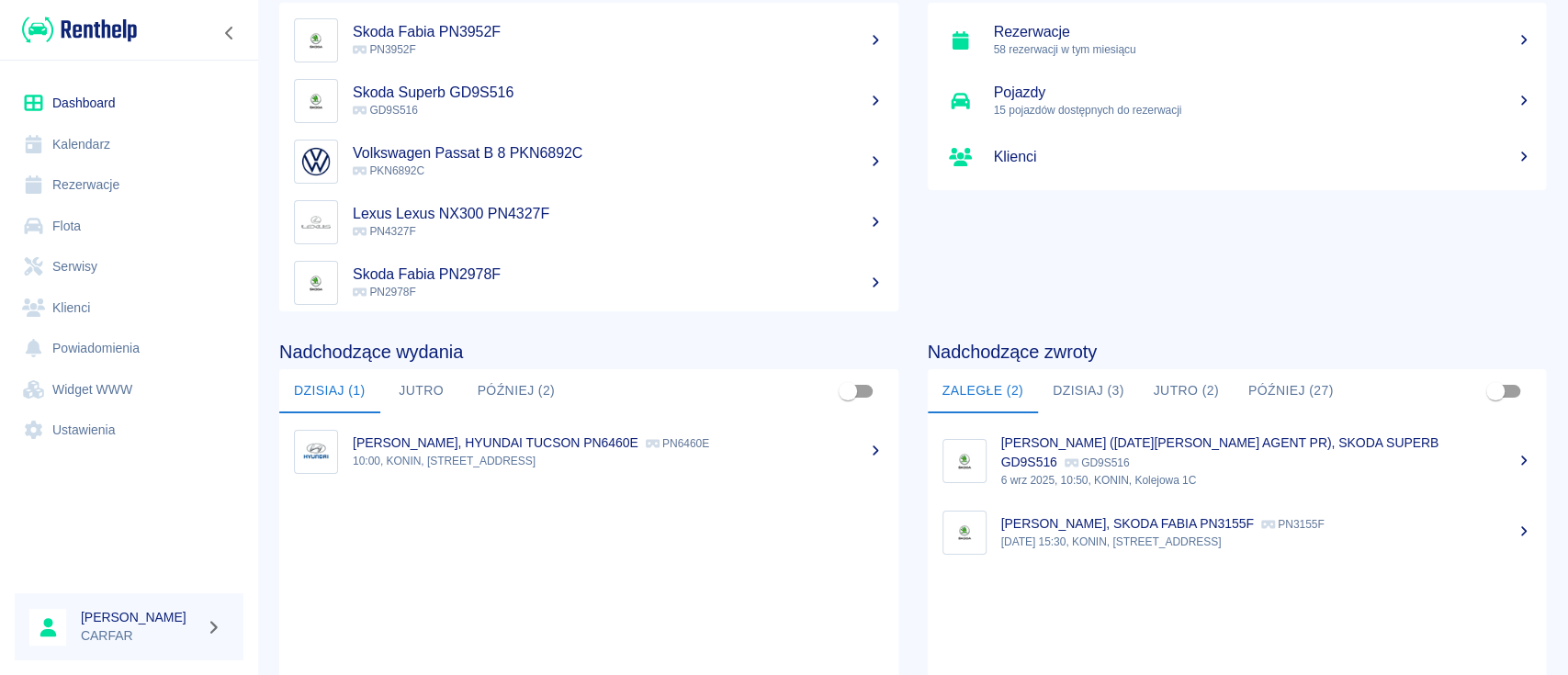
click at [1177, 390] on button "Jutro (2)" at bounding box center [1186, 391] width 95 height 44
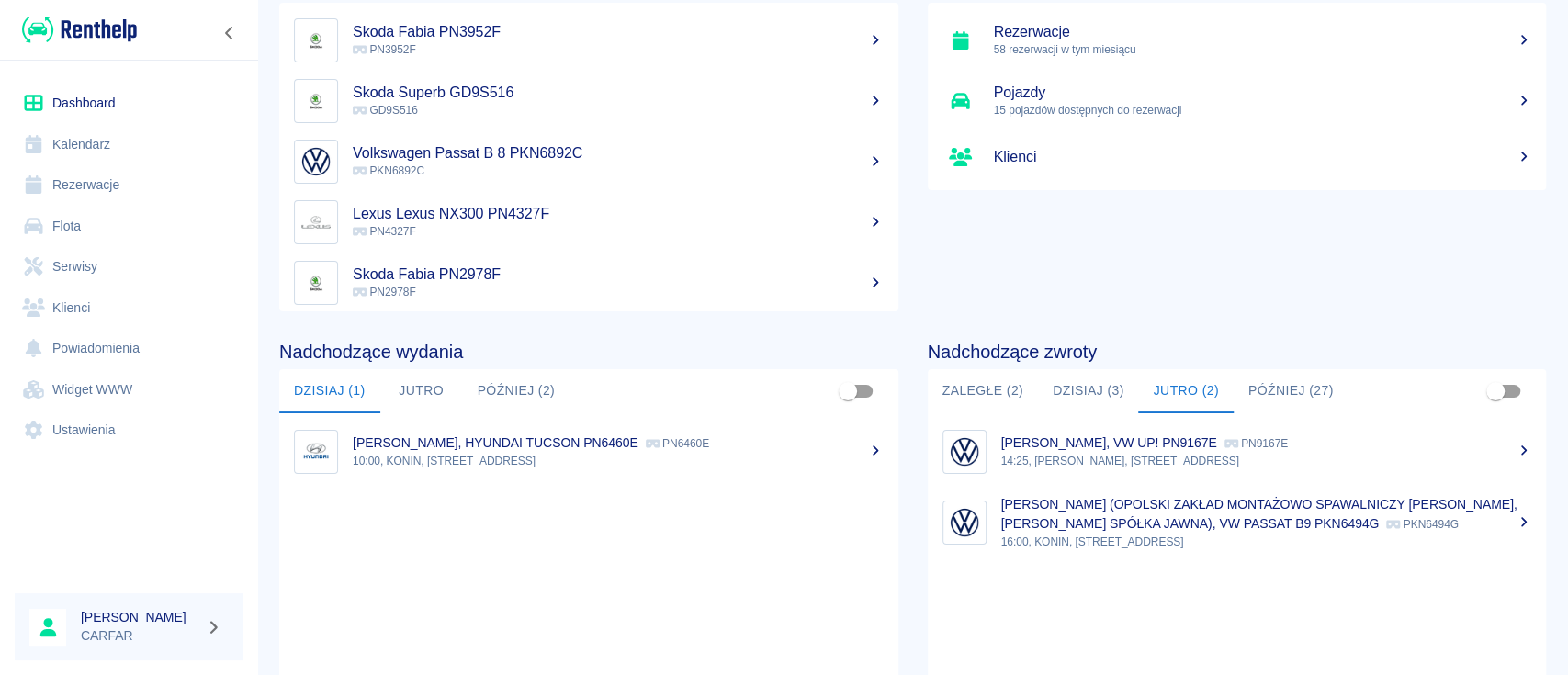
click at [1092, 377] on button "Dzisiaj (3)" at bounding box center [1088, 391] width 101 height 44
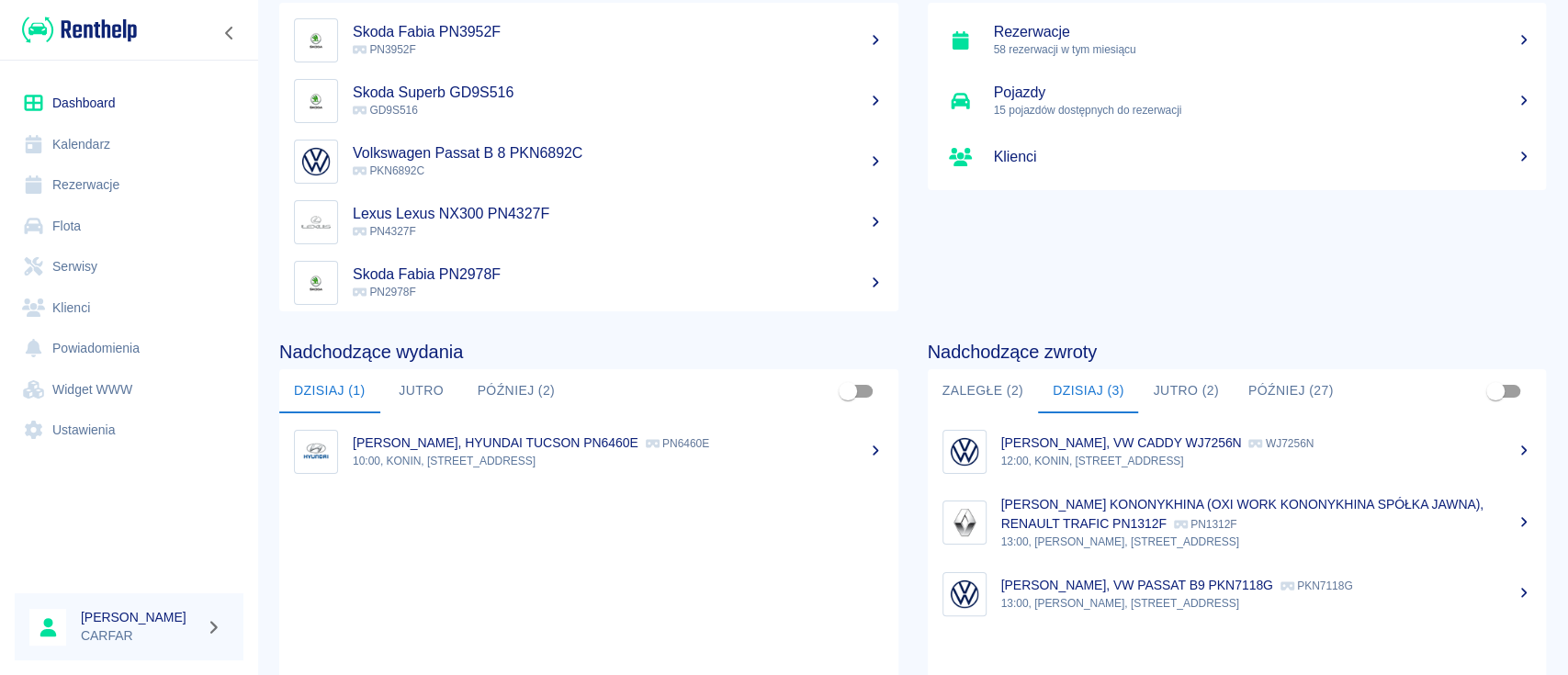
click at [1001, 381] on button "Zaległe (2)" at bounding box center [983, 391] width 110 height 44
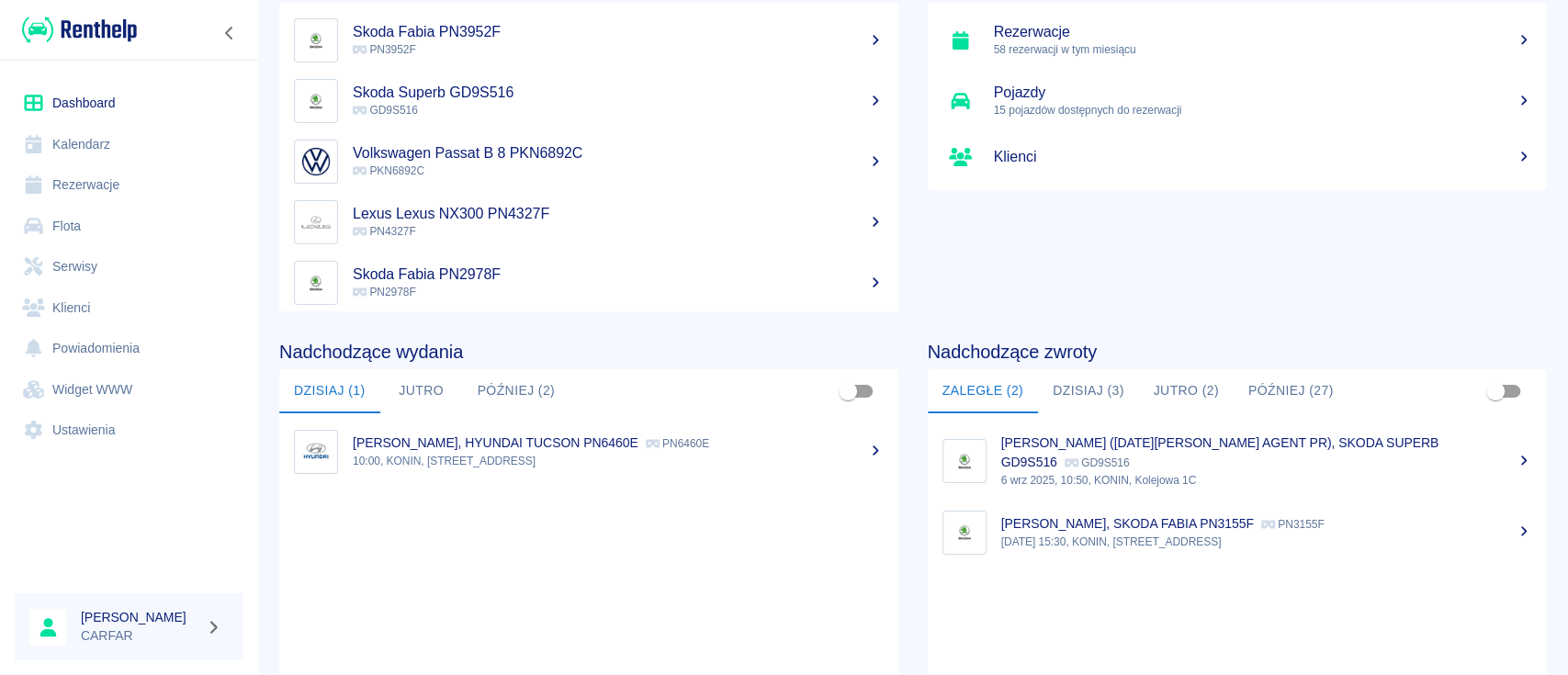
click at [1065, 545] on p "[DATE] 15:30, KONIN, [STREET_ADDRESS]" at bounding box center [1266, 541] width 531 height 16
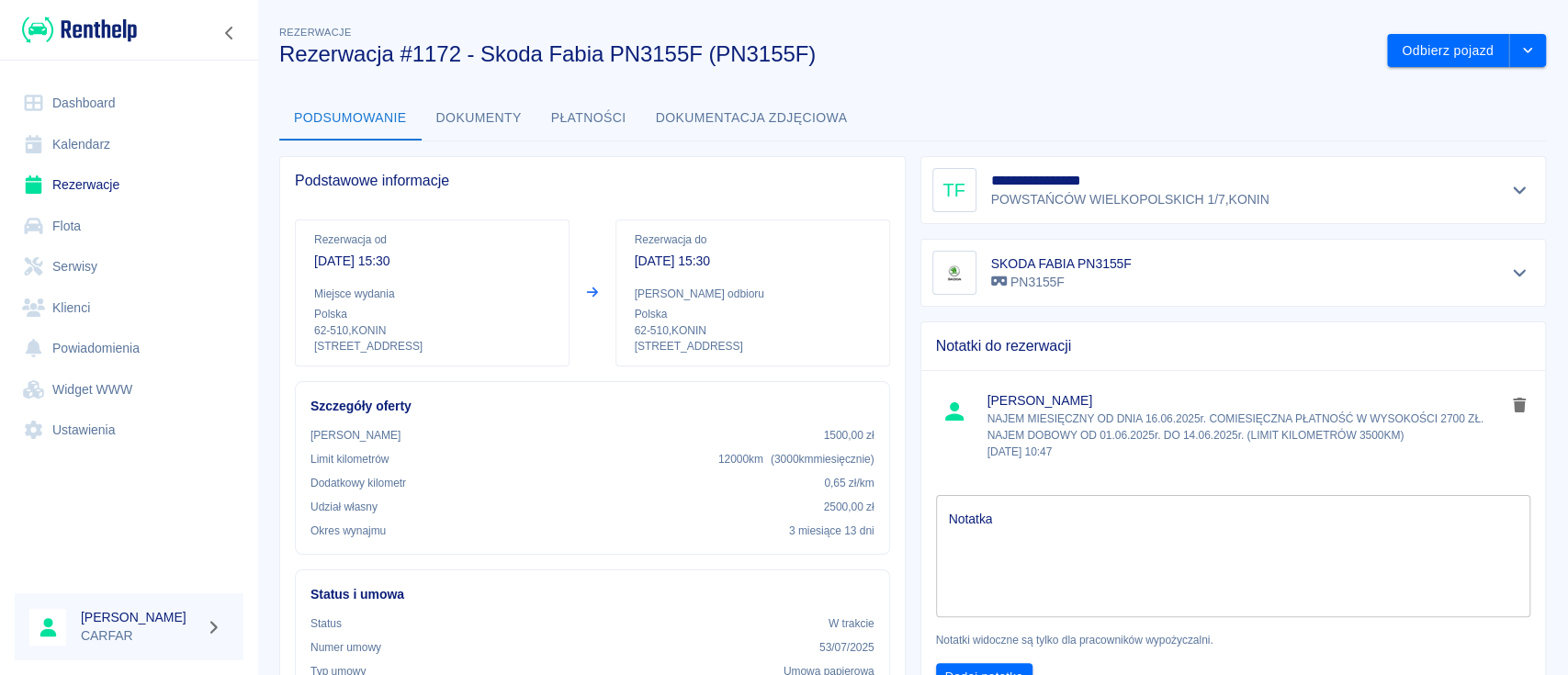
click at [130, 379] on link "Widget WWW" at bounding box center [128, 390] width 229 height 42
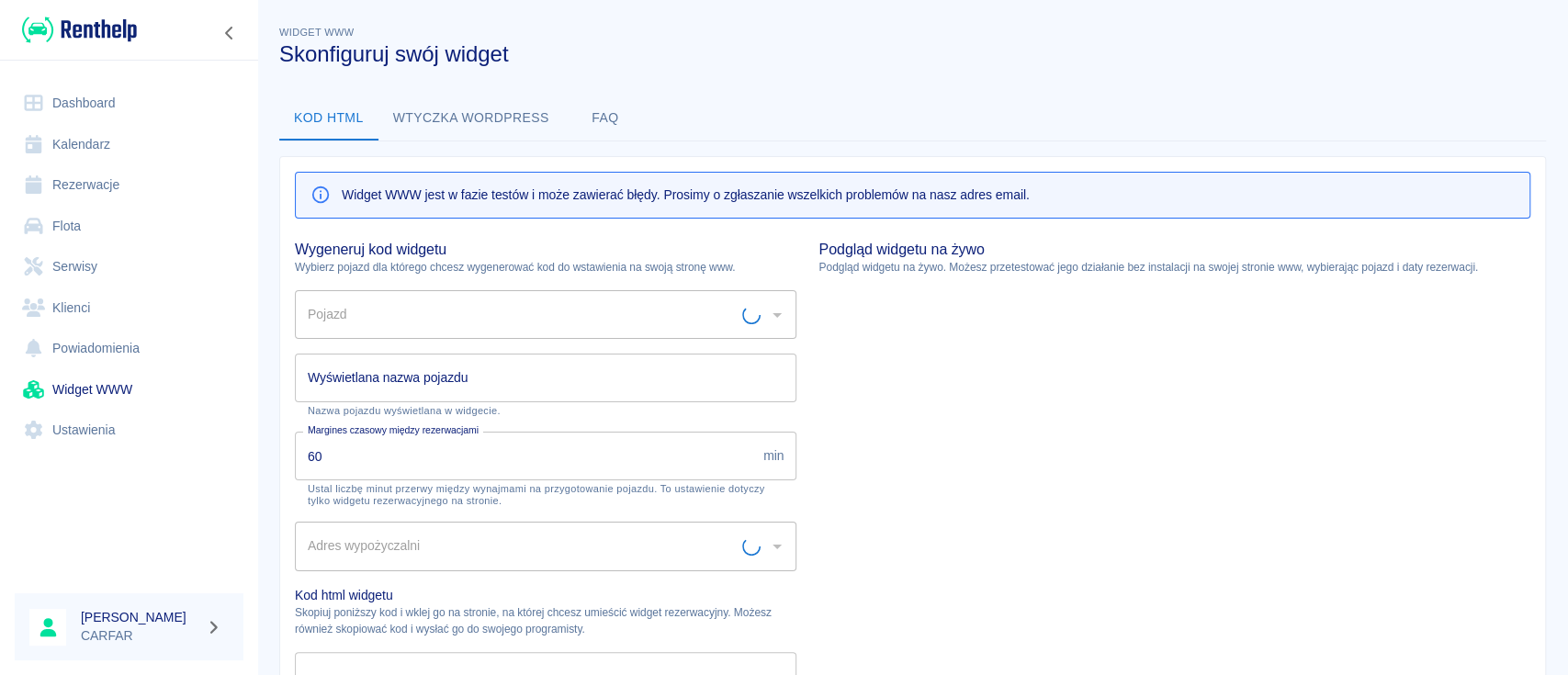
type input "Biuro - Plac Wydań - KONIN, [STREET_ADDRESS]"
type input "HYUNDAI TUCSON PN6460E - PN6460E"
type input "HYUNDAI TUCSON PN6460E"
type textarea "<script type="module" src="[URL][DOMAIN_NAME]"></script> <link rel="stylesheet"…"
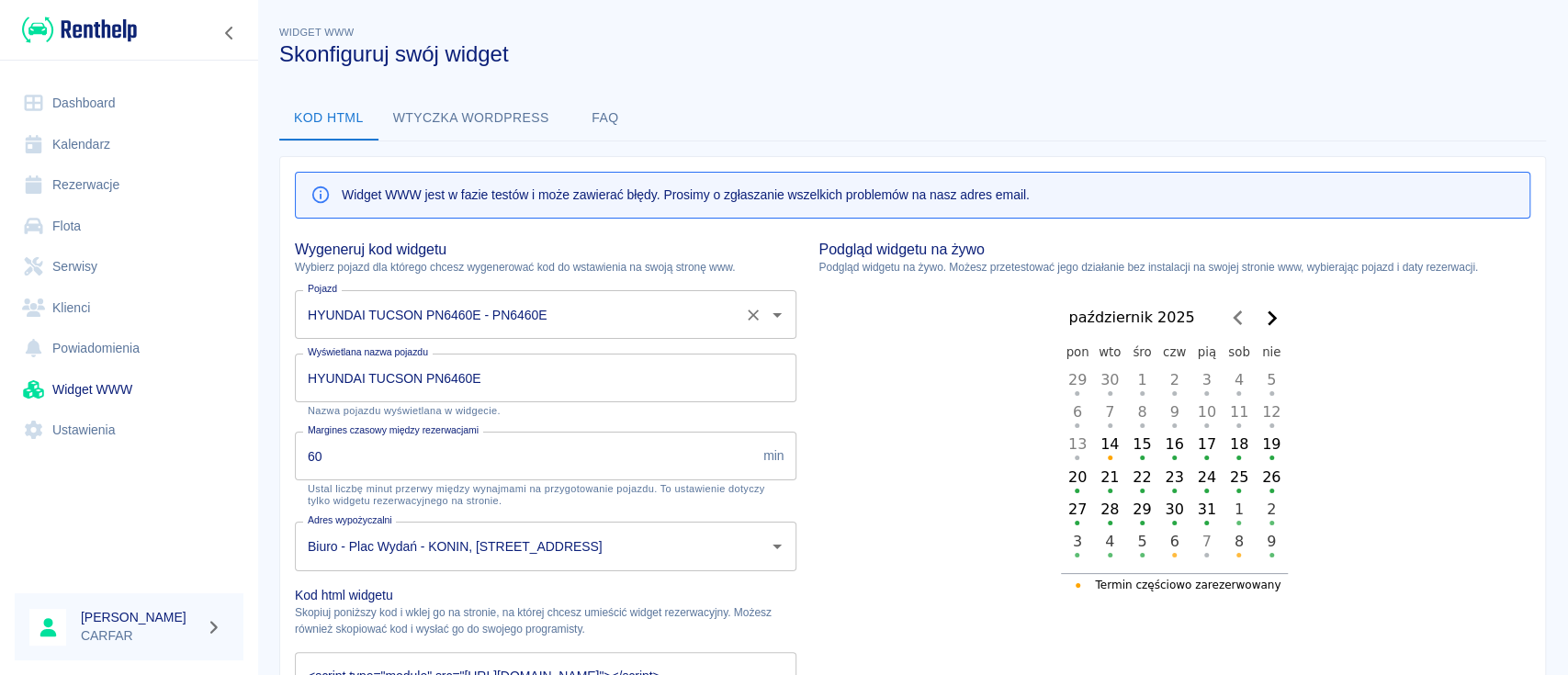
click at [573, 302] on input "HYUNDAI TUCSON PN6460E - PN6460E" at bounding box center [520, 315] width 434 height 32
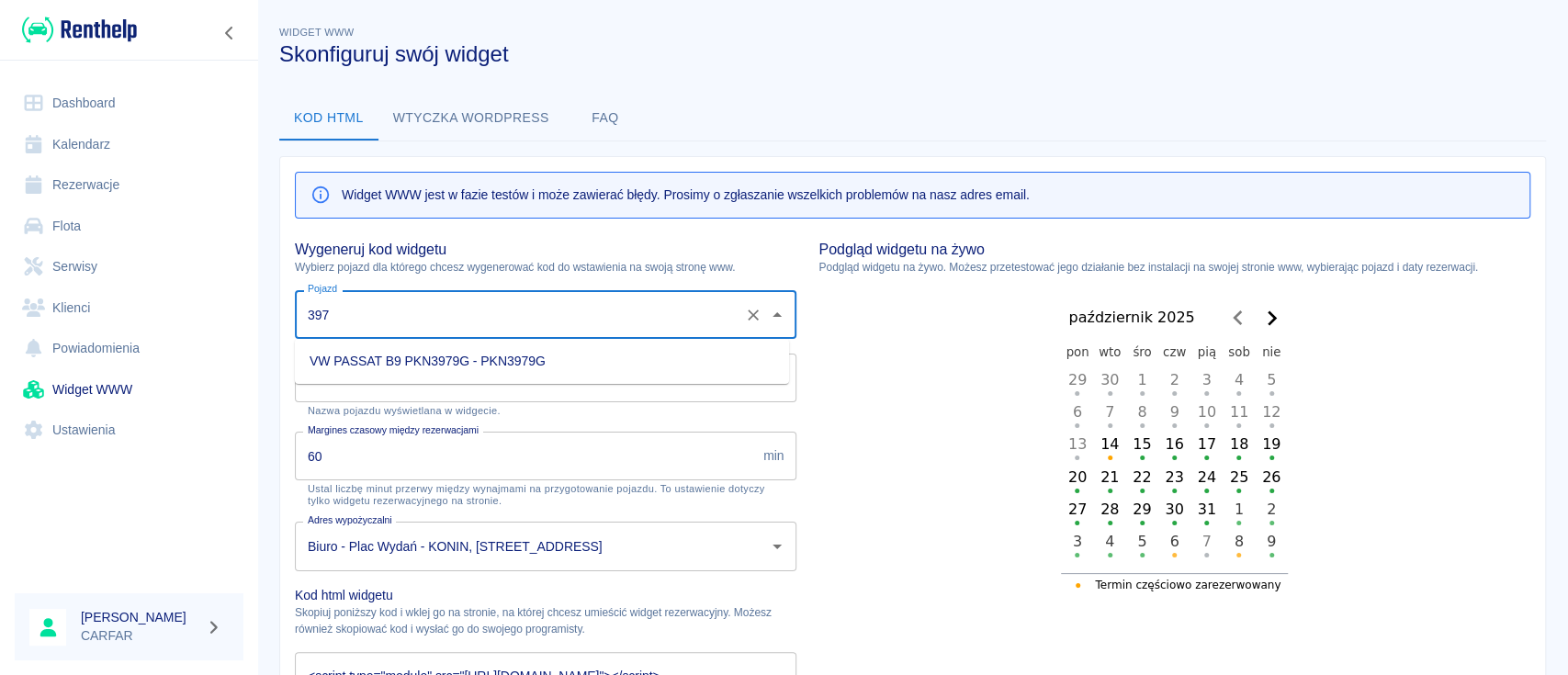
click at [595, 361] on li "VW PASSAT B9 PKN3979G - PKN3979G" at bounding box center [542, 361] width 494 height 30
type input "VW PASSAT B9 PKN3979G - PKN3979G"
type input "VW PASSAT B9 PKN3979G"
type textarea "<script type="module" src="[URL][DOMAIN_NAME]"></script> <link rel="stylesheet"…"
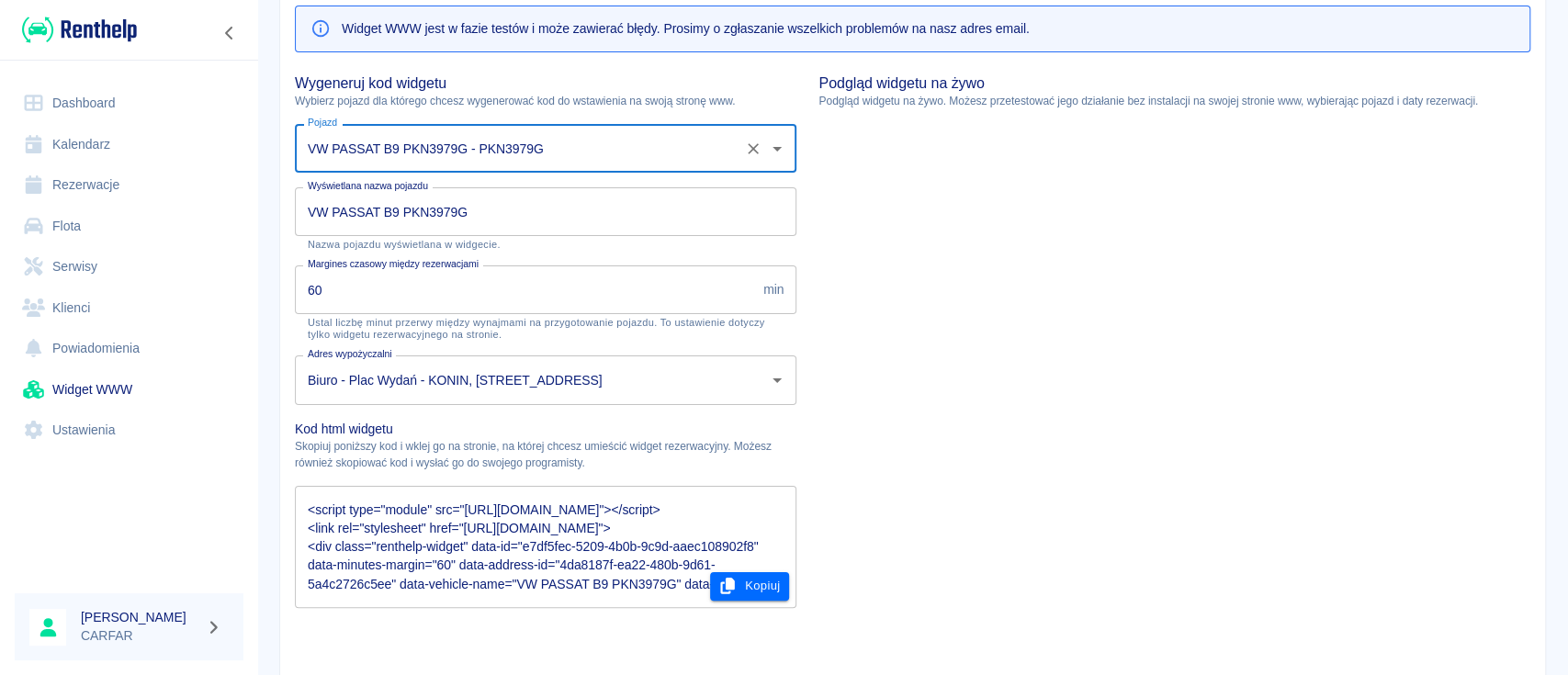
scroll to position [345, 0]
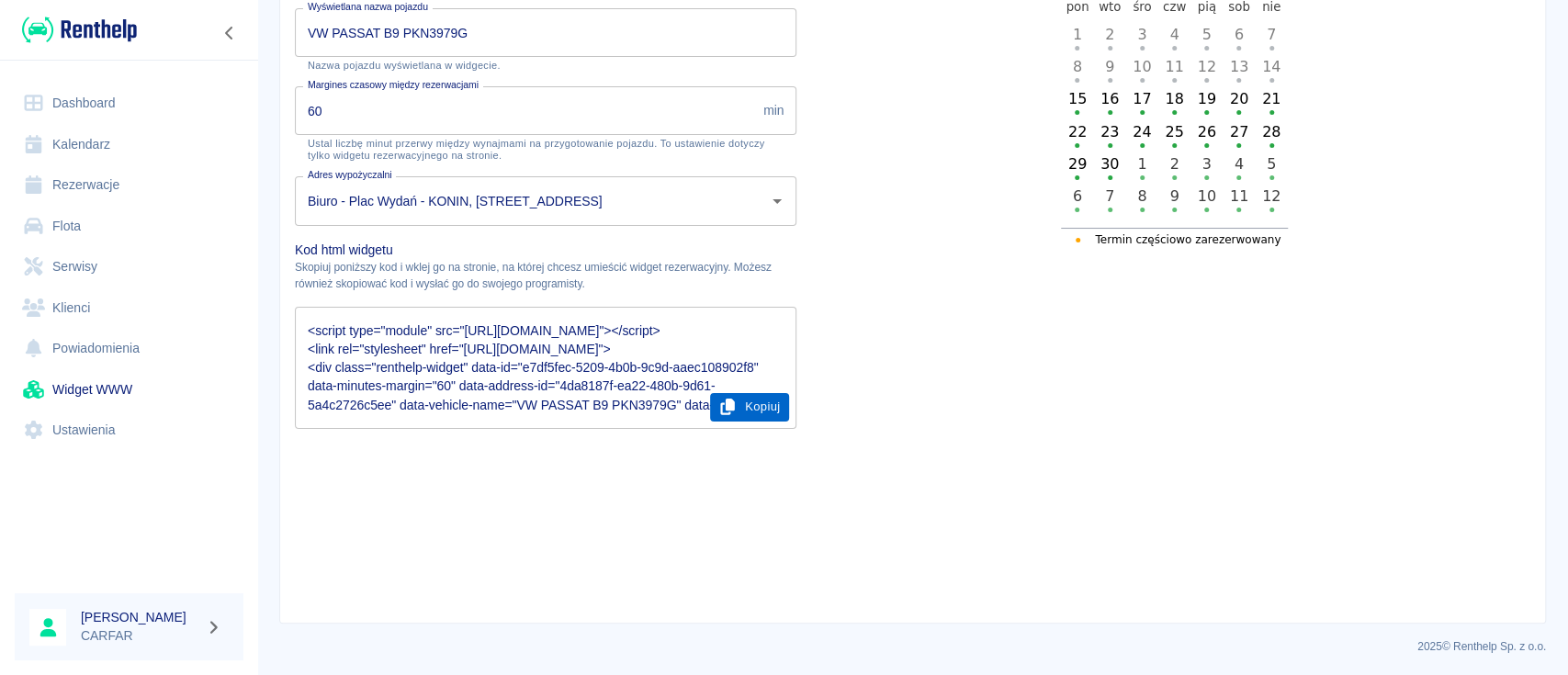
type input "VW PASSAT B9 PKN3979G - PKN3979G"
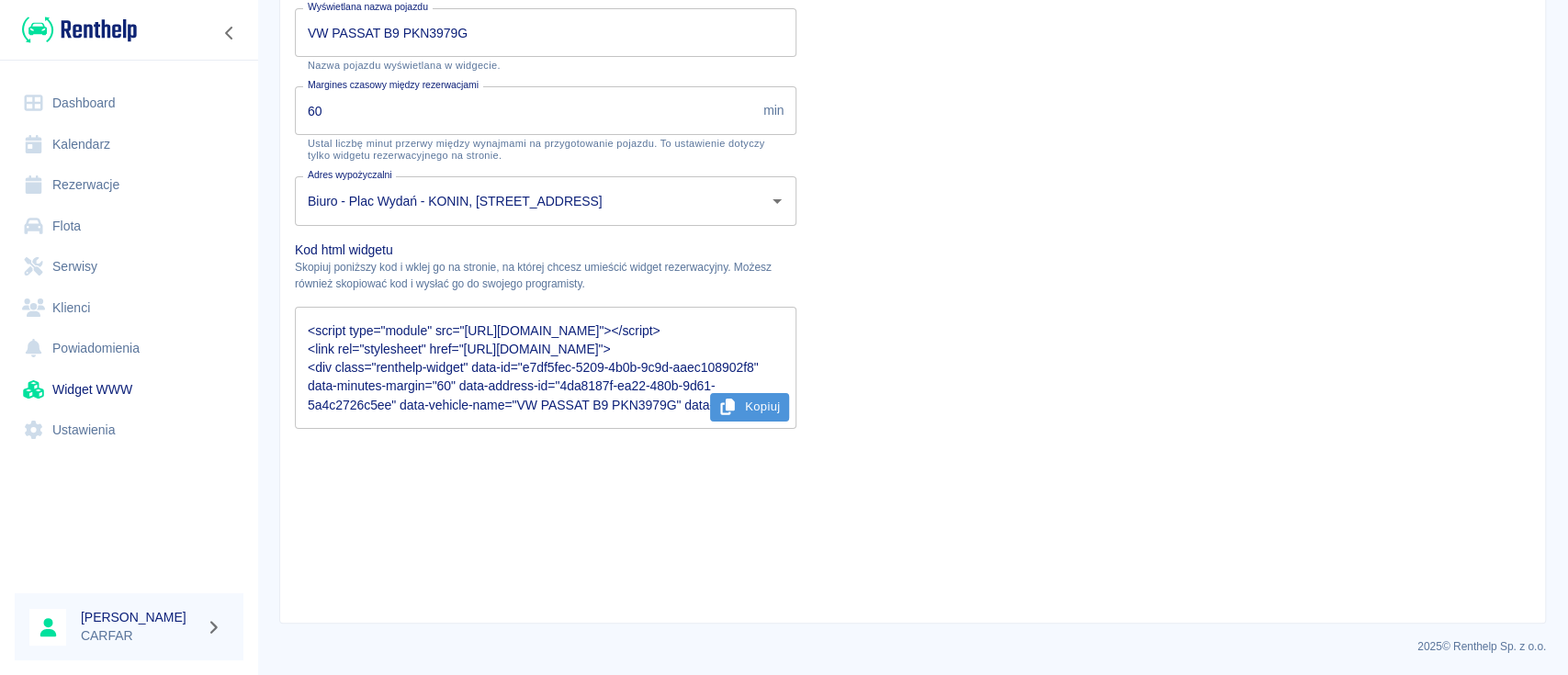
click at [738, 406] on button "Kopiuj" at bounding box center [749, 407] width 80 height 28
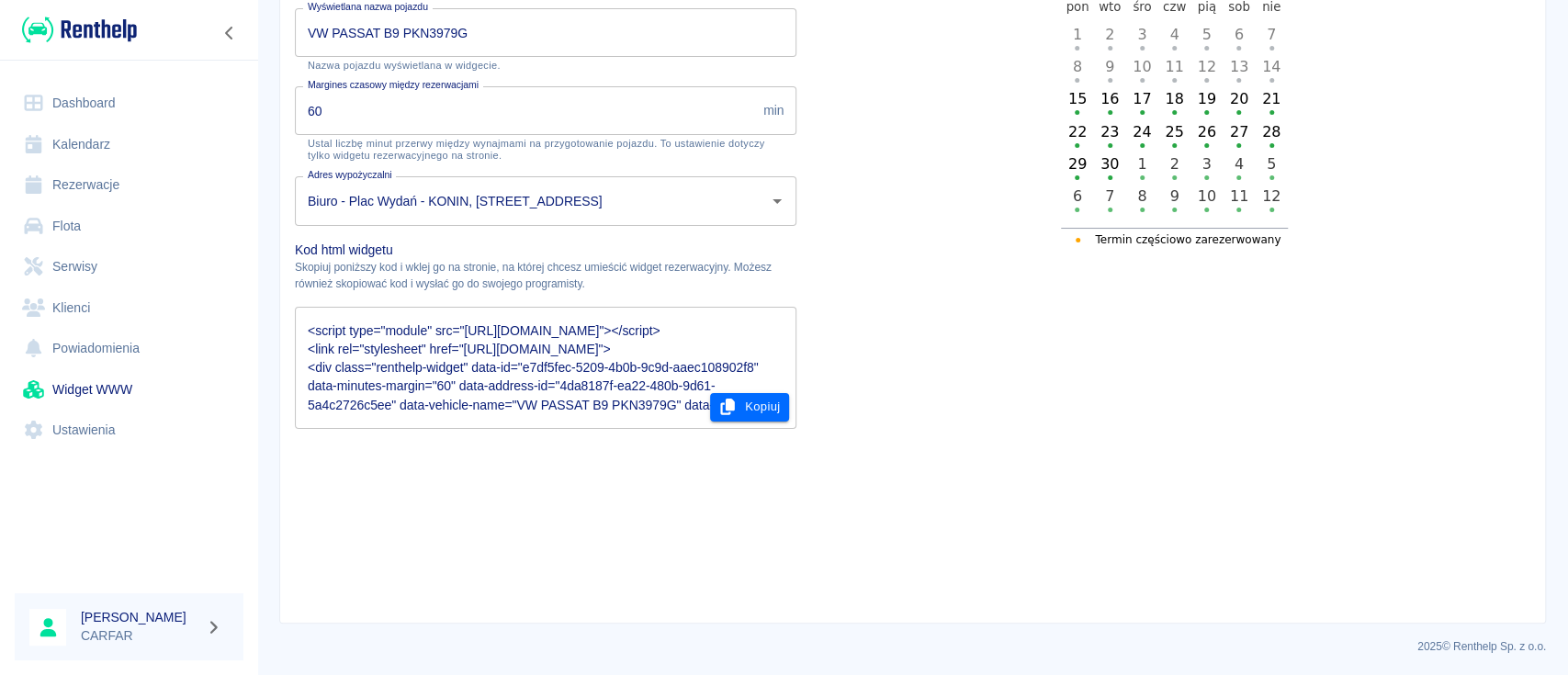
click at [71, 23] on img at bounding box center [79, 29] width 115 height 30
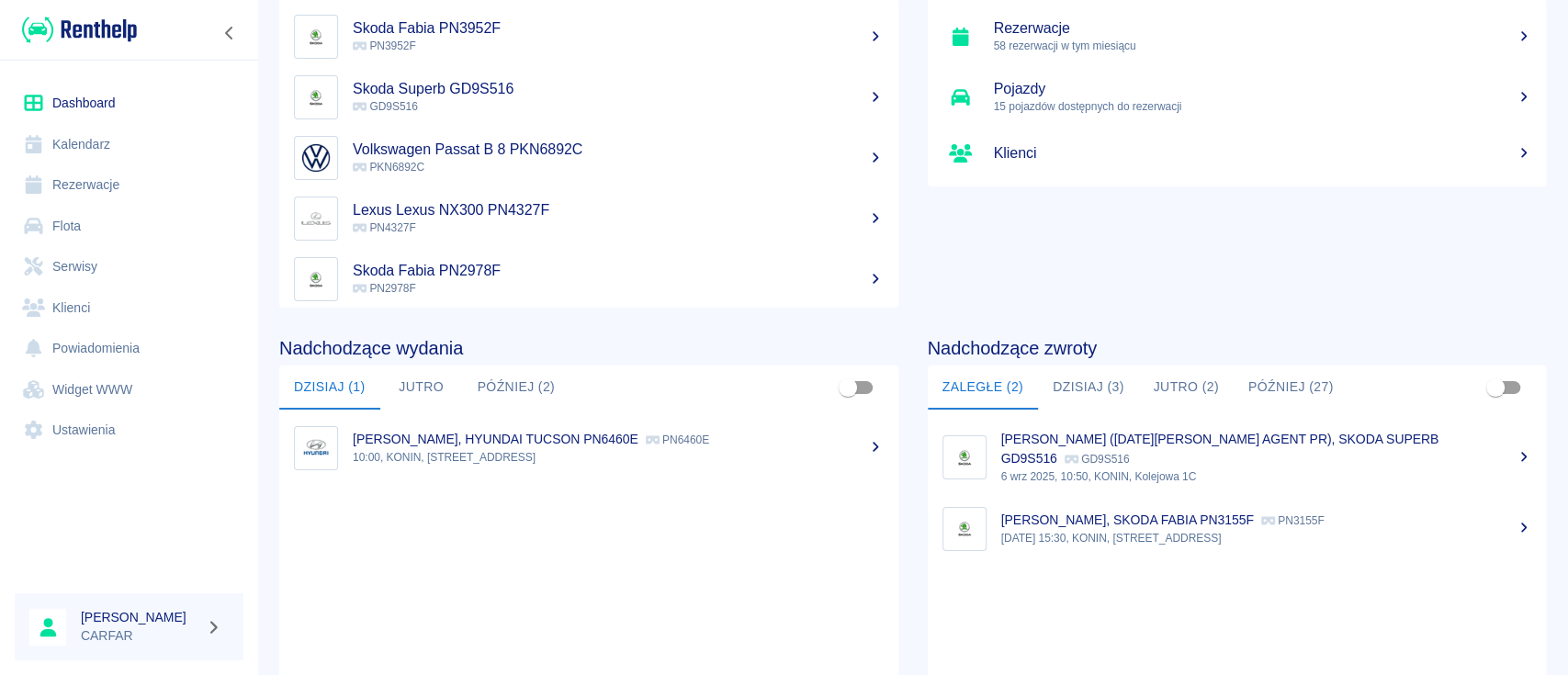
scroll to position [245, 0]
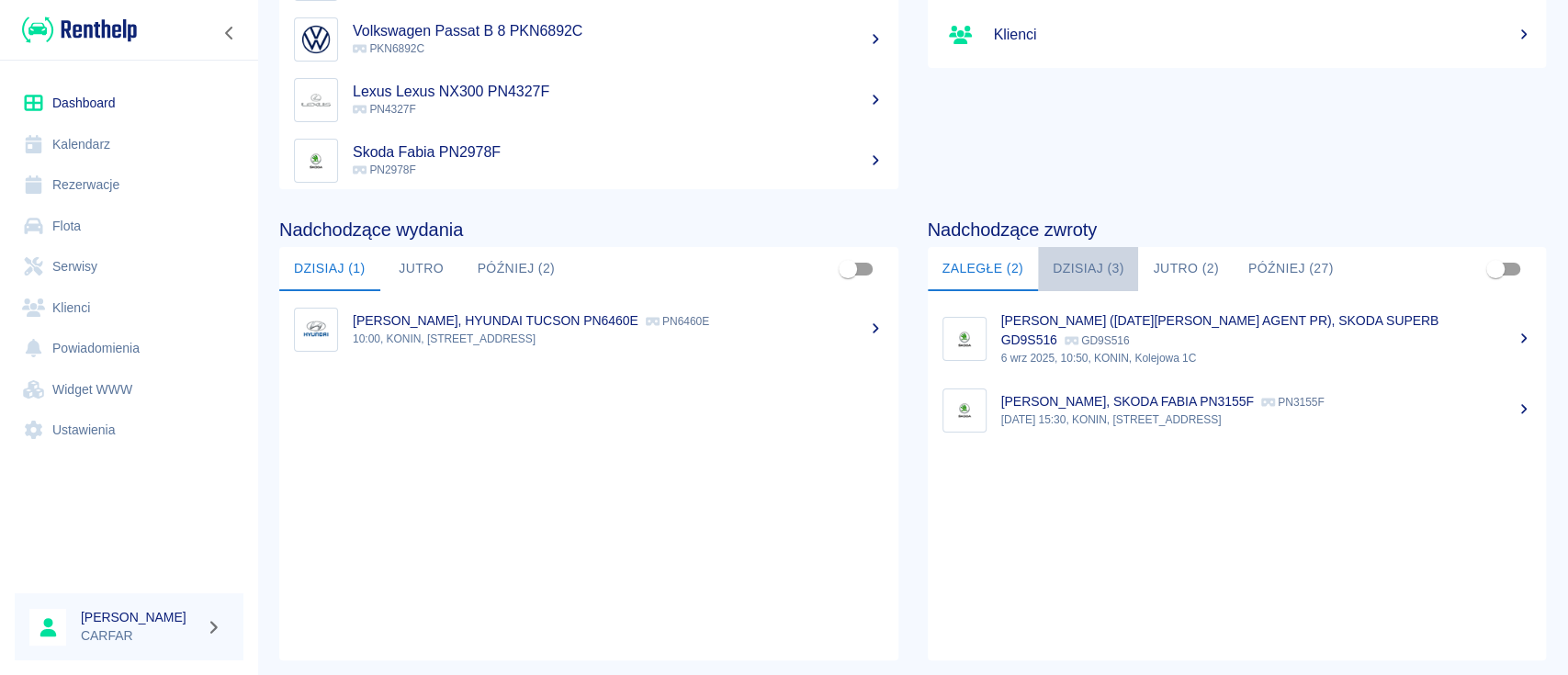
click at [1094, 252] on button "Dzisiaj (3)" at bounding box center [1088, 268] width 101 height 44
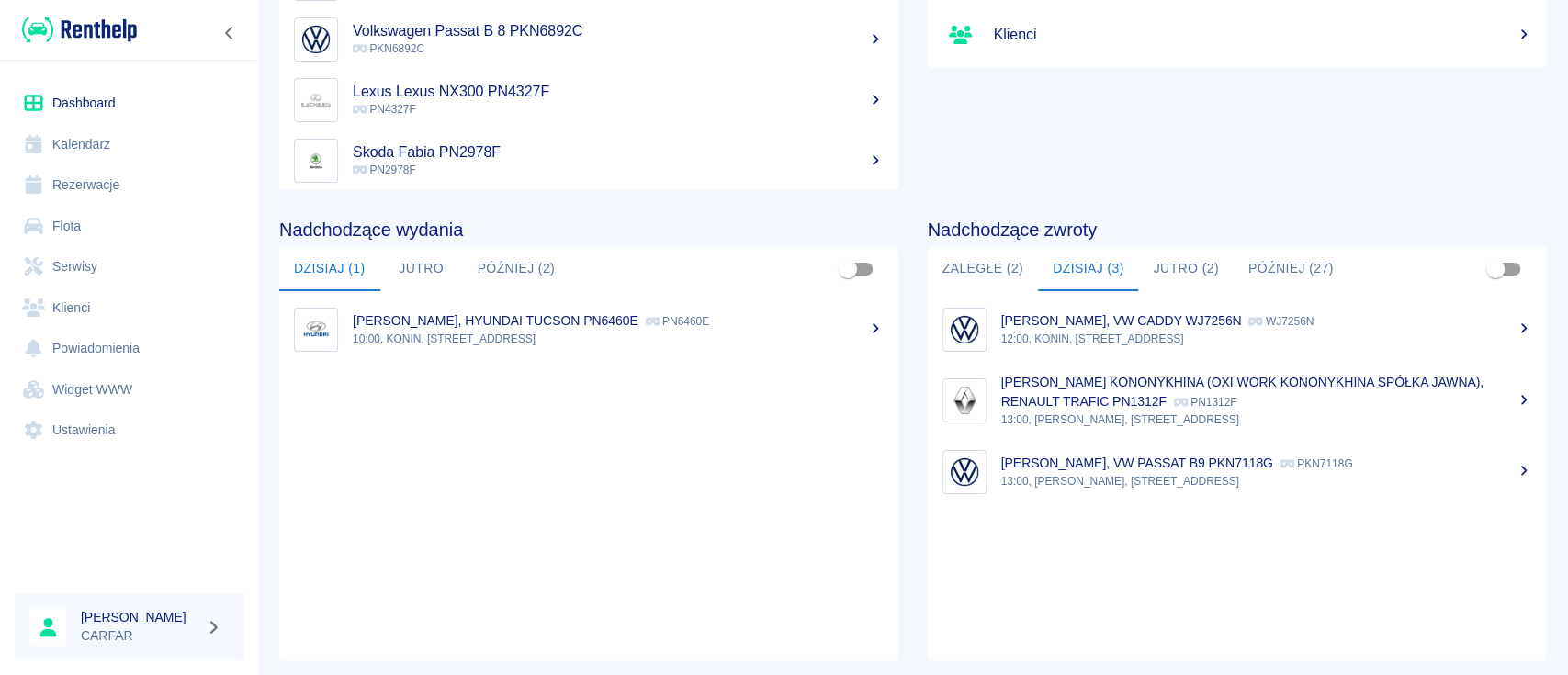
click at [980, 256] on button "Zaległe (2)" at bounding box center [983, 268] width 110 height 44
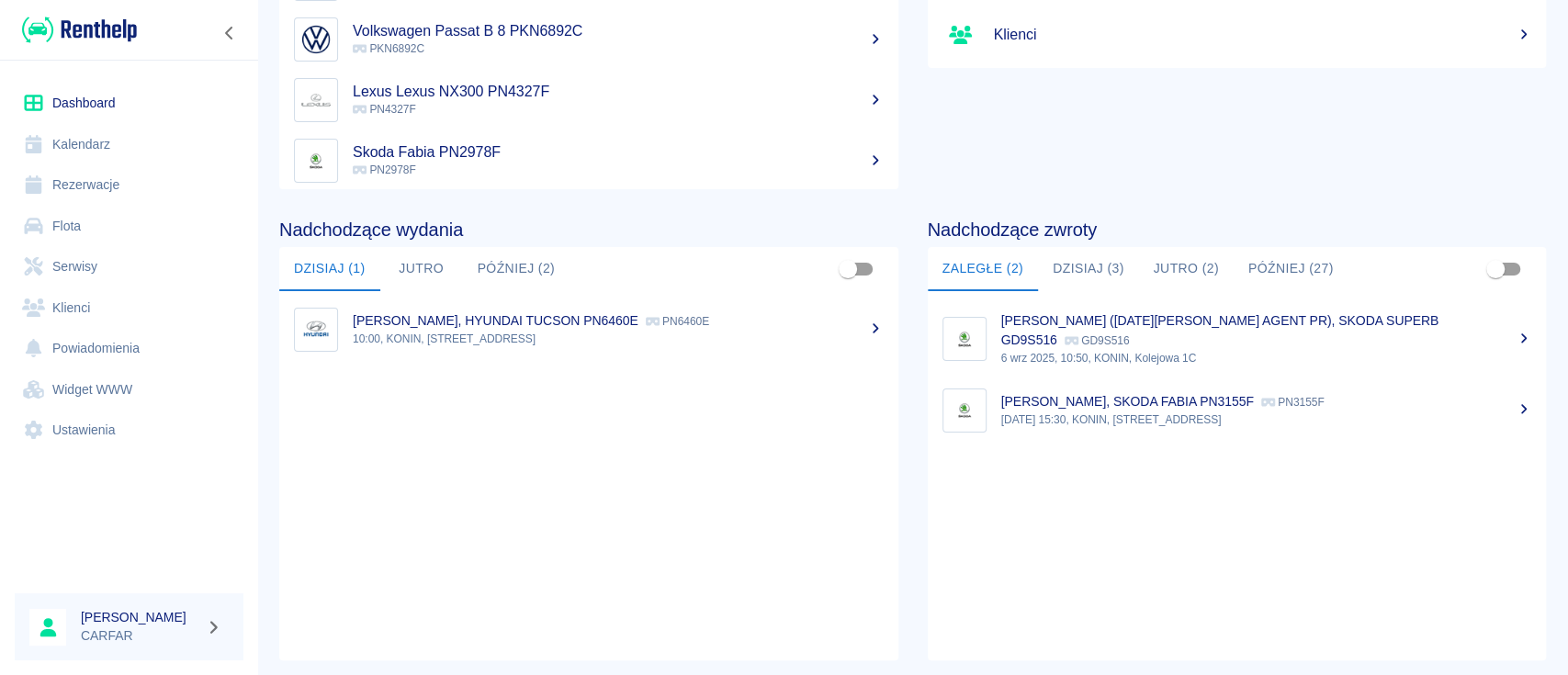
click at [1250, 419] on p "[DATE] 15:30, KONIN, [STREET_ADDRESS]" at bounding box center [1266, 419] width 531 height 16
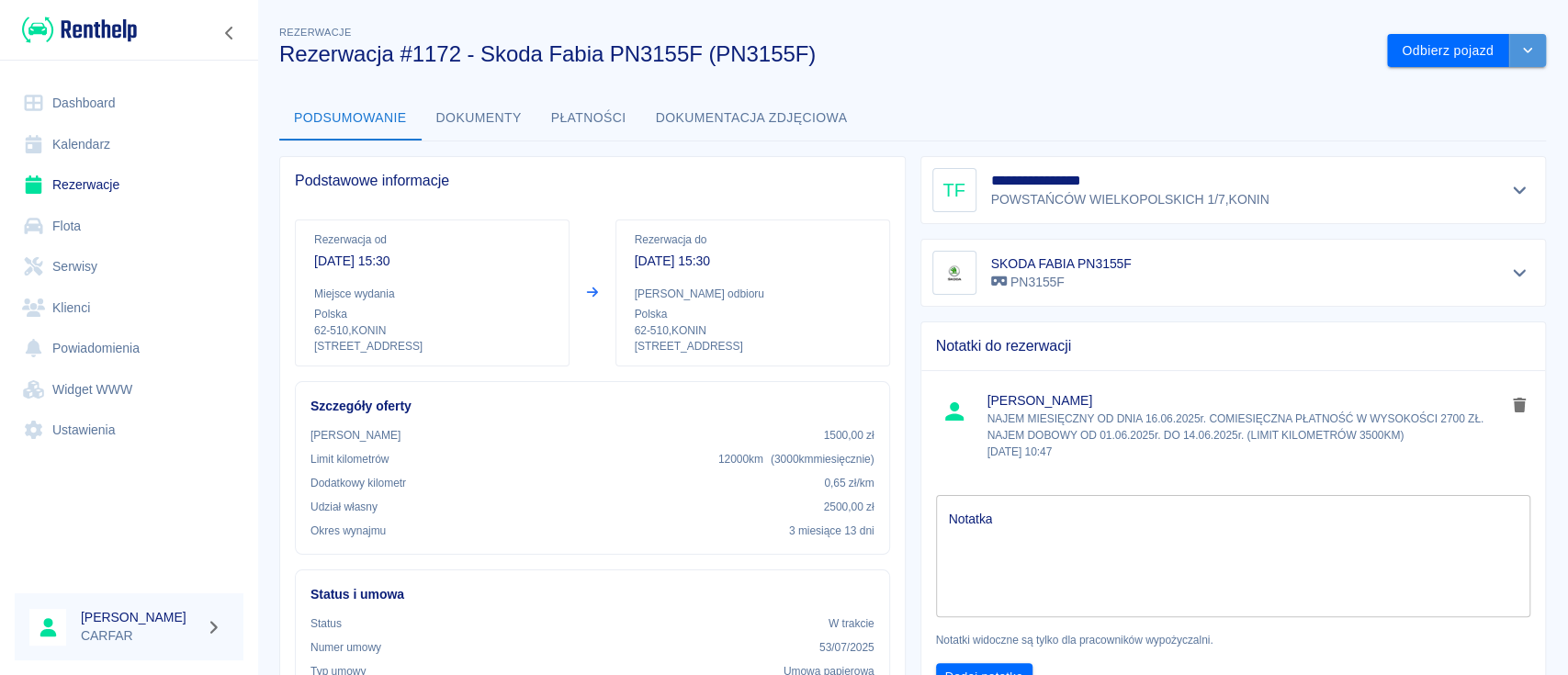
click at [1522, 63] on button "drop-down" at bounding box center [1527, 51] width 37 height 34
click at [1491, 82] on li "Przedłuż rezerwację" at bounding box center [1447, 89] width 144 height 30
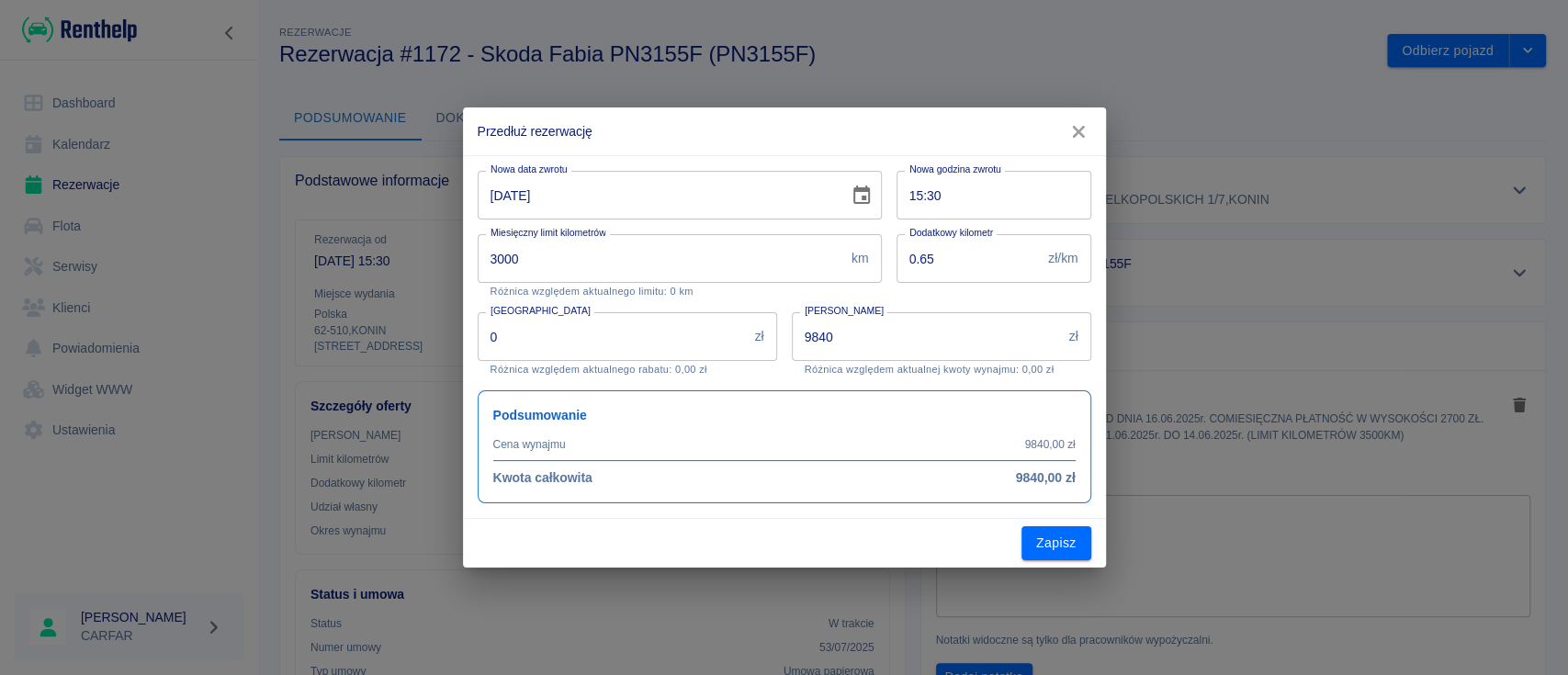
click at [861, 192] on icon "Choose date, selected date is 14 wrz 2025" at bounding box center [861, 195] width 22 height 22
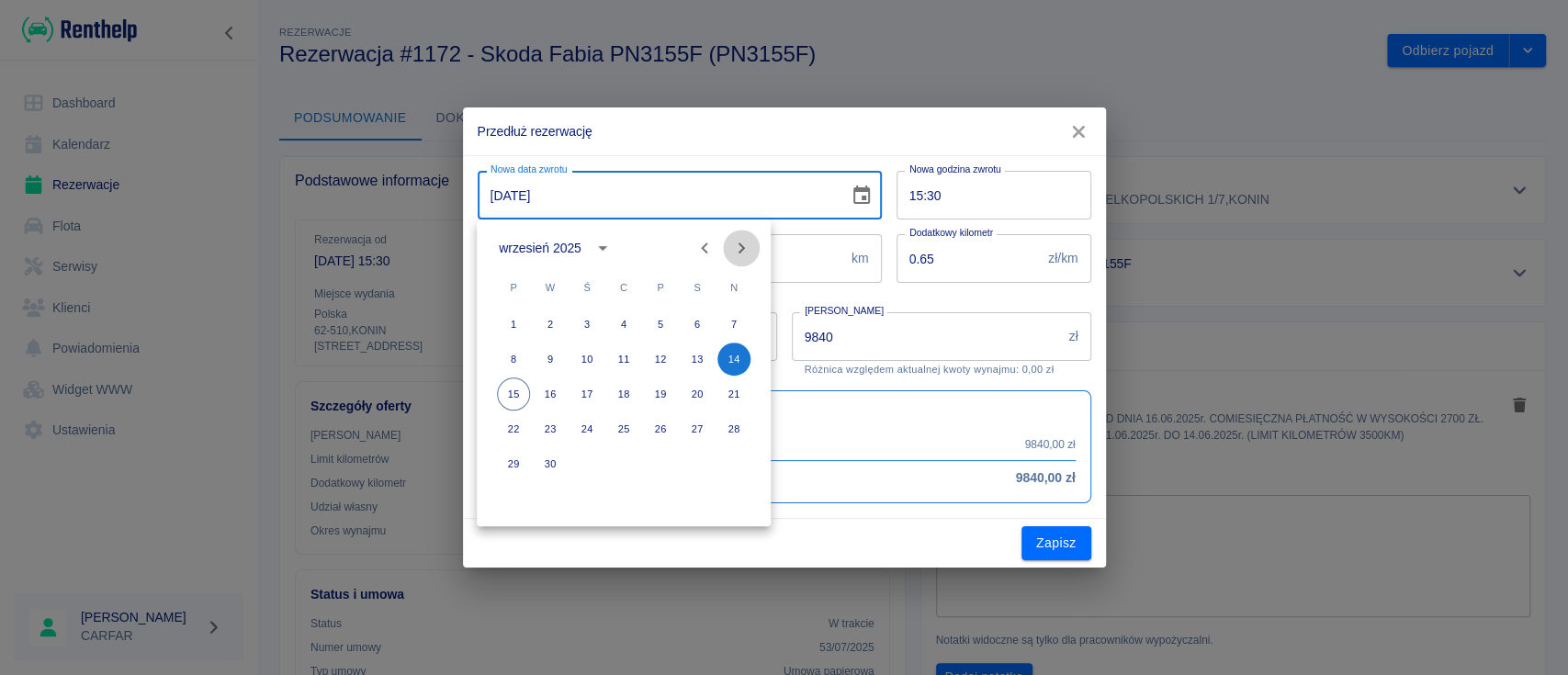
click at [747, 246] on icon "Next month" at bounding box center [741, 247] width 22 height 22
click at [541, 392] on button "14" at bounding box center [550, 393] width 33 height 33
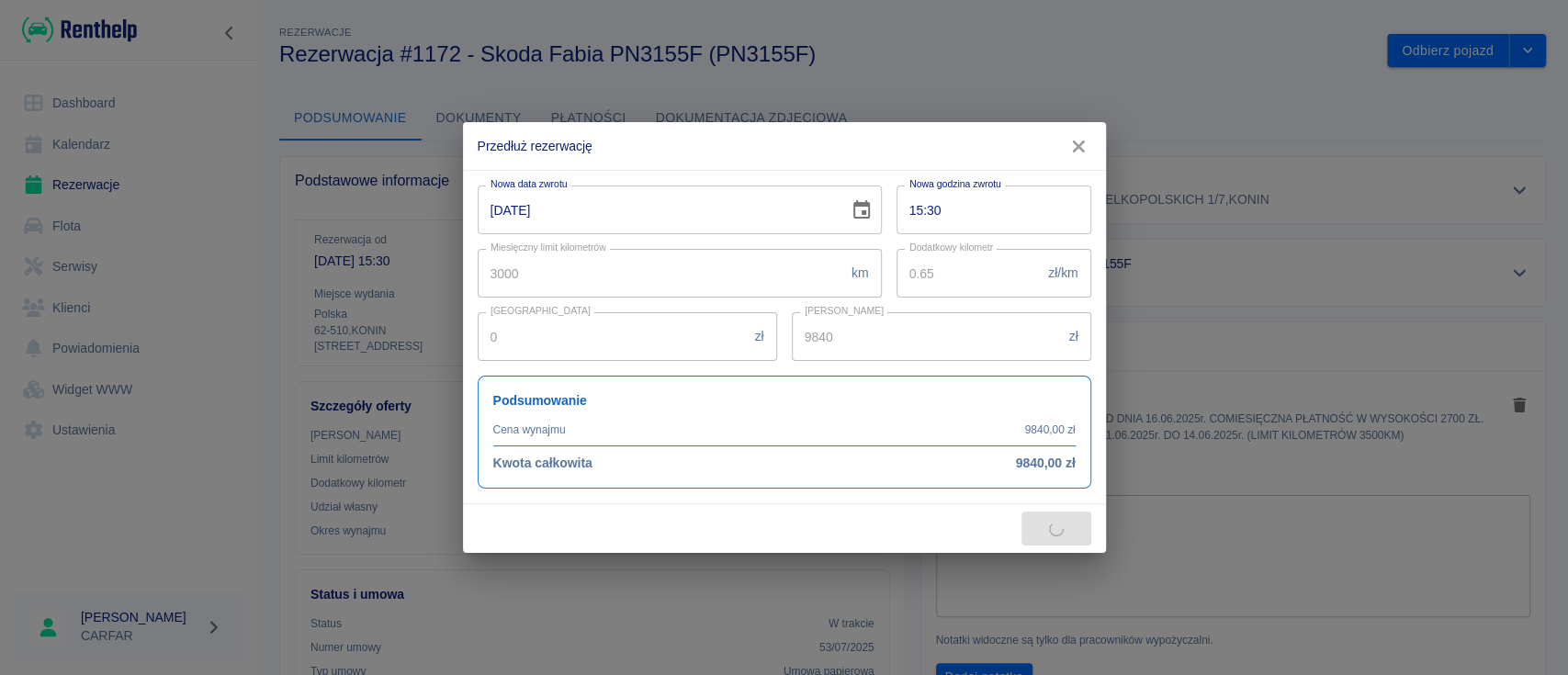
type input "[DATE]"
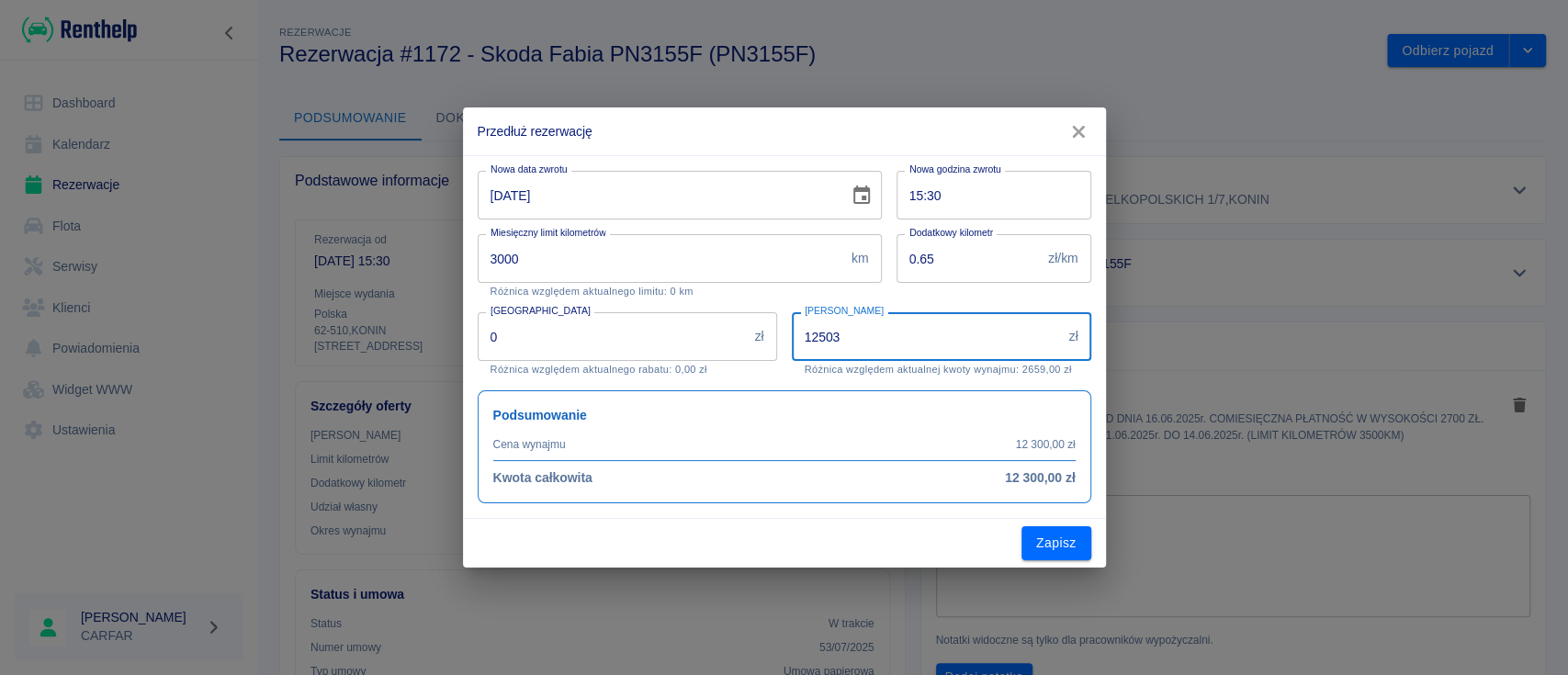
click at [1052, 332] on input "12503" at bounding box center [927, 336] width 270 height 48
click at [1052, 332] on input "12504" at bounding box center [927, 336] width 270 height 48
click at [1052, 332] on input "12505" at bounding box center [927, 336] width 270 height 48
click at [1052, 332] on input "12525" at bounding box center [927, 336] width 270 height 48
click at [1052, 332] on input "12526" at bounding box center [927, 336] width 270 height 48
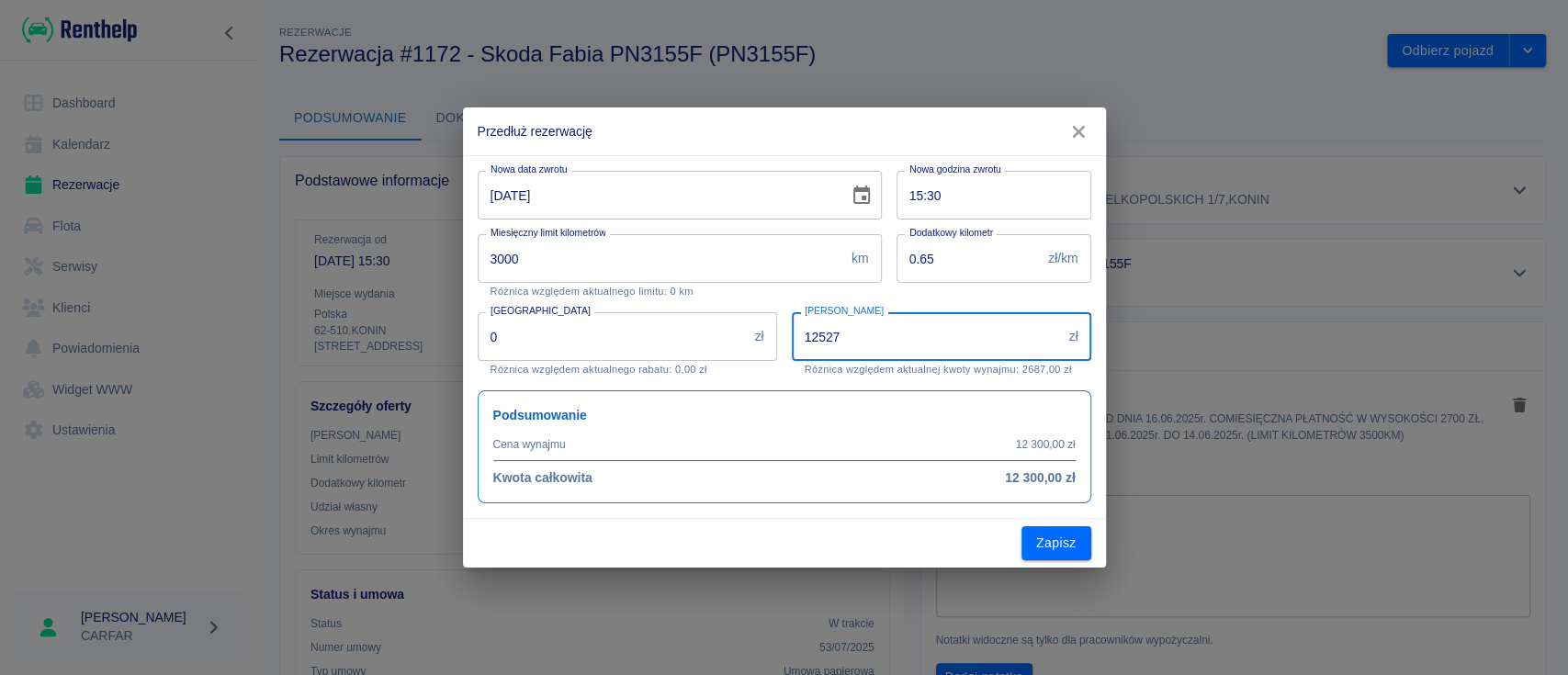
click at [1052, 332] on input "12527" at bounding box center [927, 336] width 270 height 48
click at [1052, 332] on input "12538" at bounding box center [927, 336] width 270 height 48
click at [1052, 332] on input "12539" at bounding box center [927, 336] width 270 height 48
type input "12540"
click at [1052, 332] on input "12540" at bounding box center [927, 336] width 270 height 48
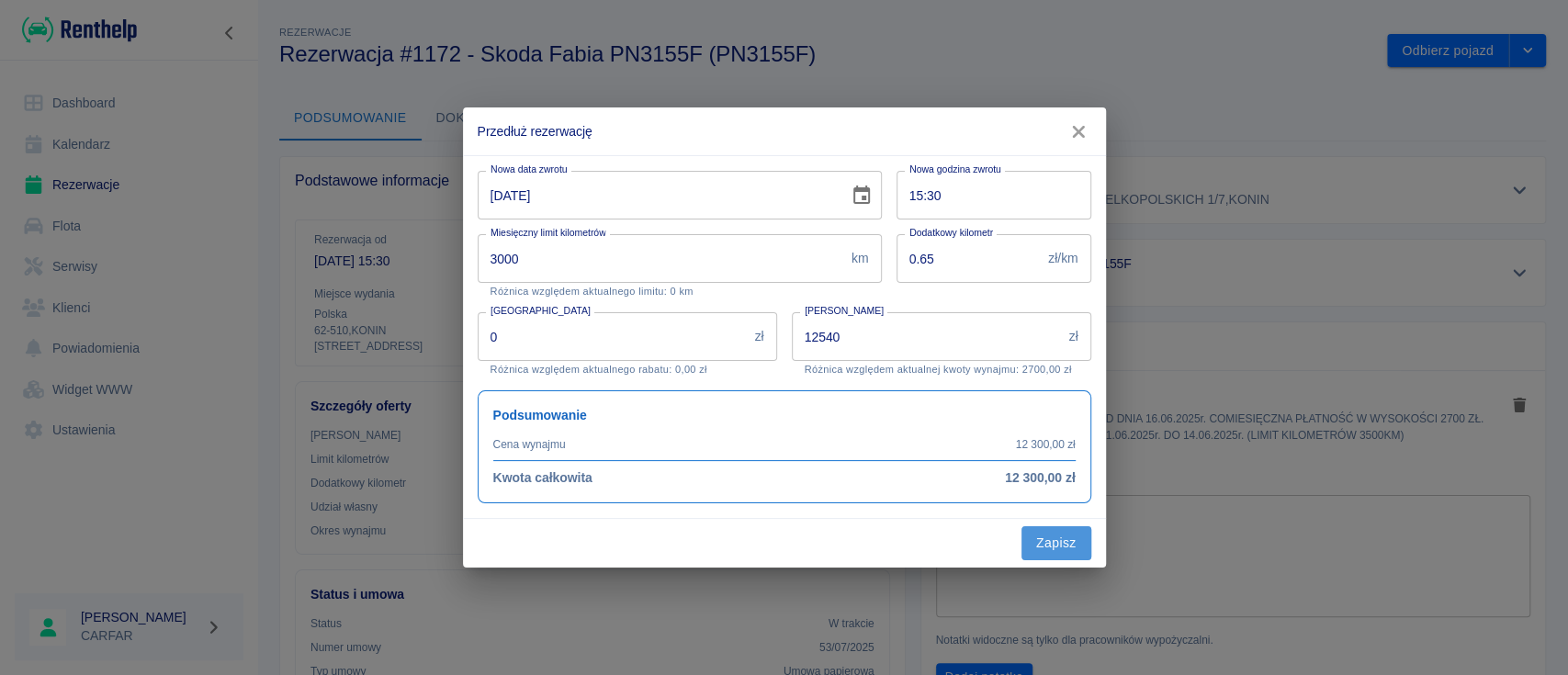
click at [1072, 536] on button "Zapisz" at bounding box center [1057, 543] width 70 height 34
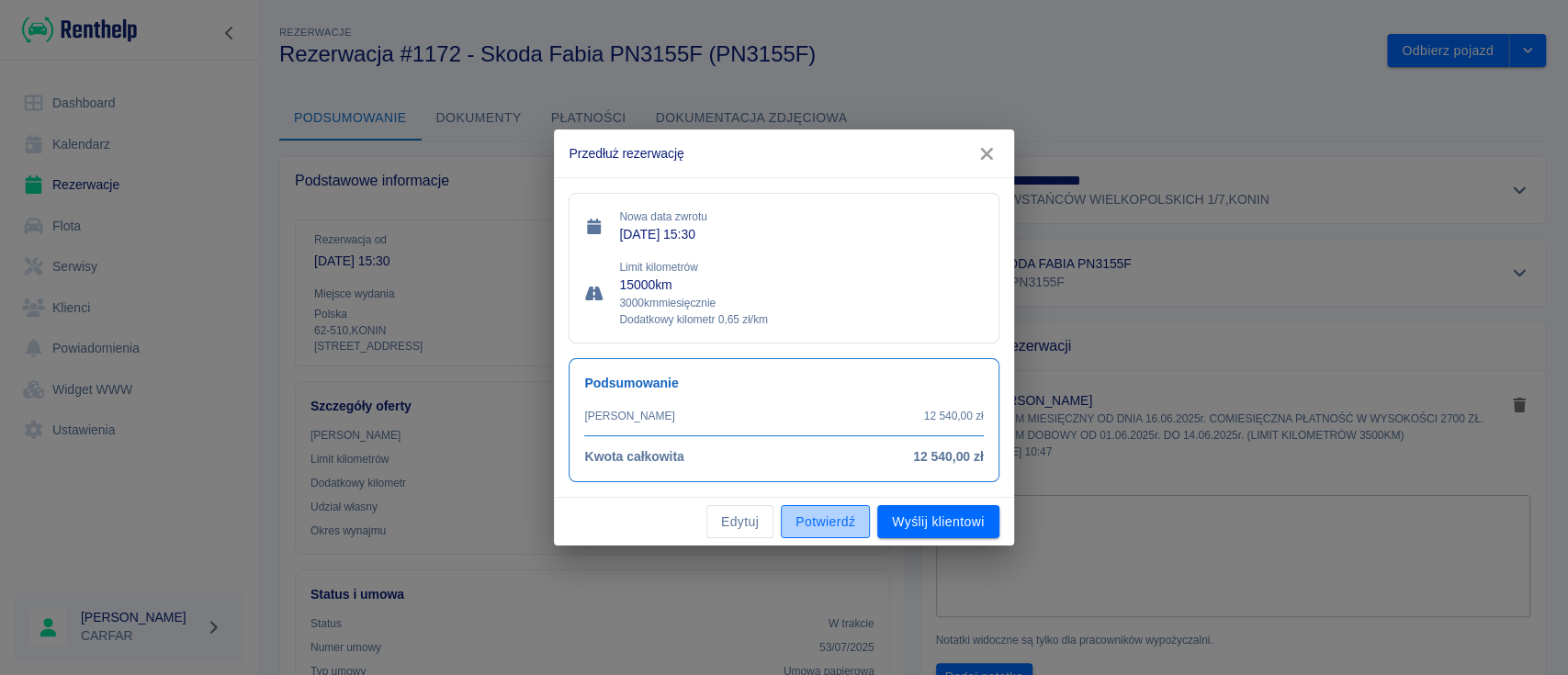
click at [820, 512] on button "Potwierdź" at bounding box center [825, 522] width 89 height 34
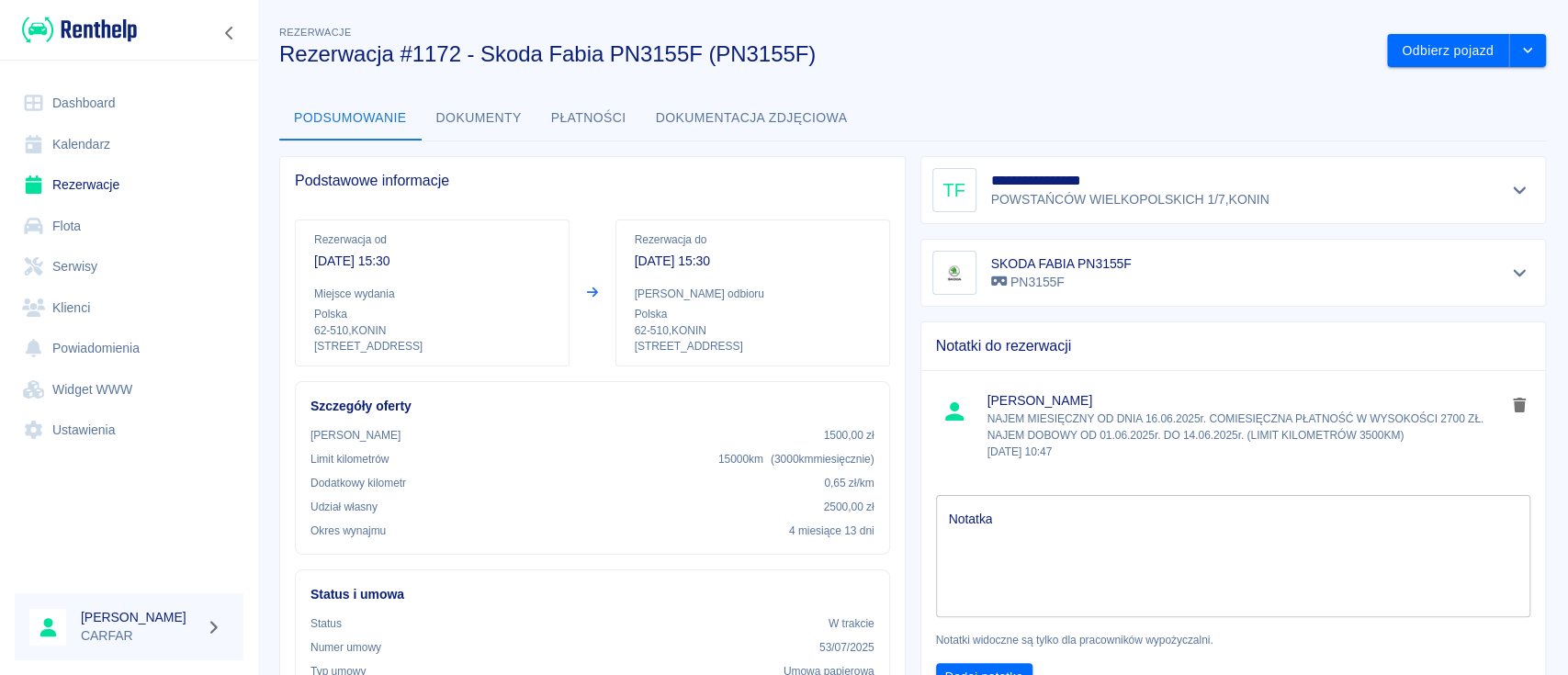
click at [100, 32] on img at bounding box center [79, 29] width 115 height 30
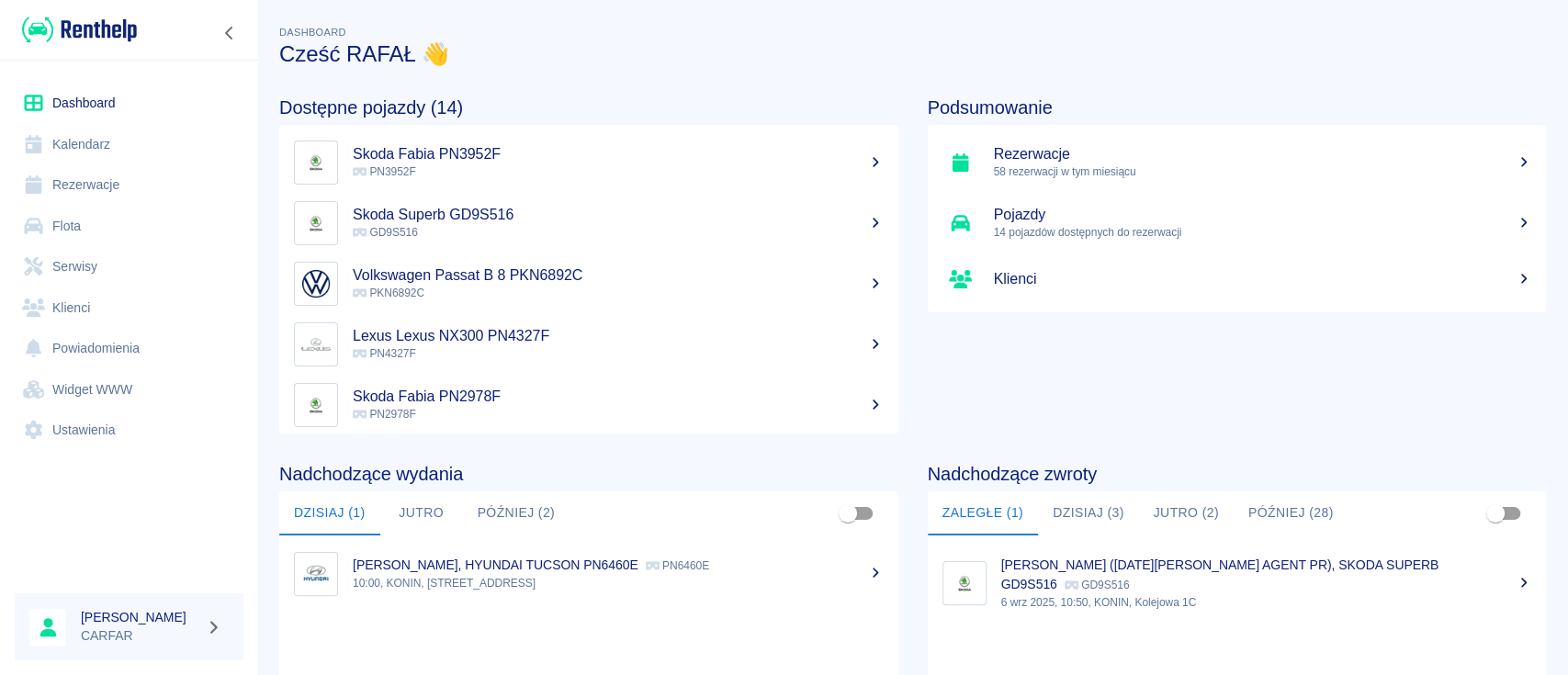
scroll to position [122, 0]
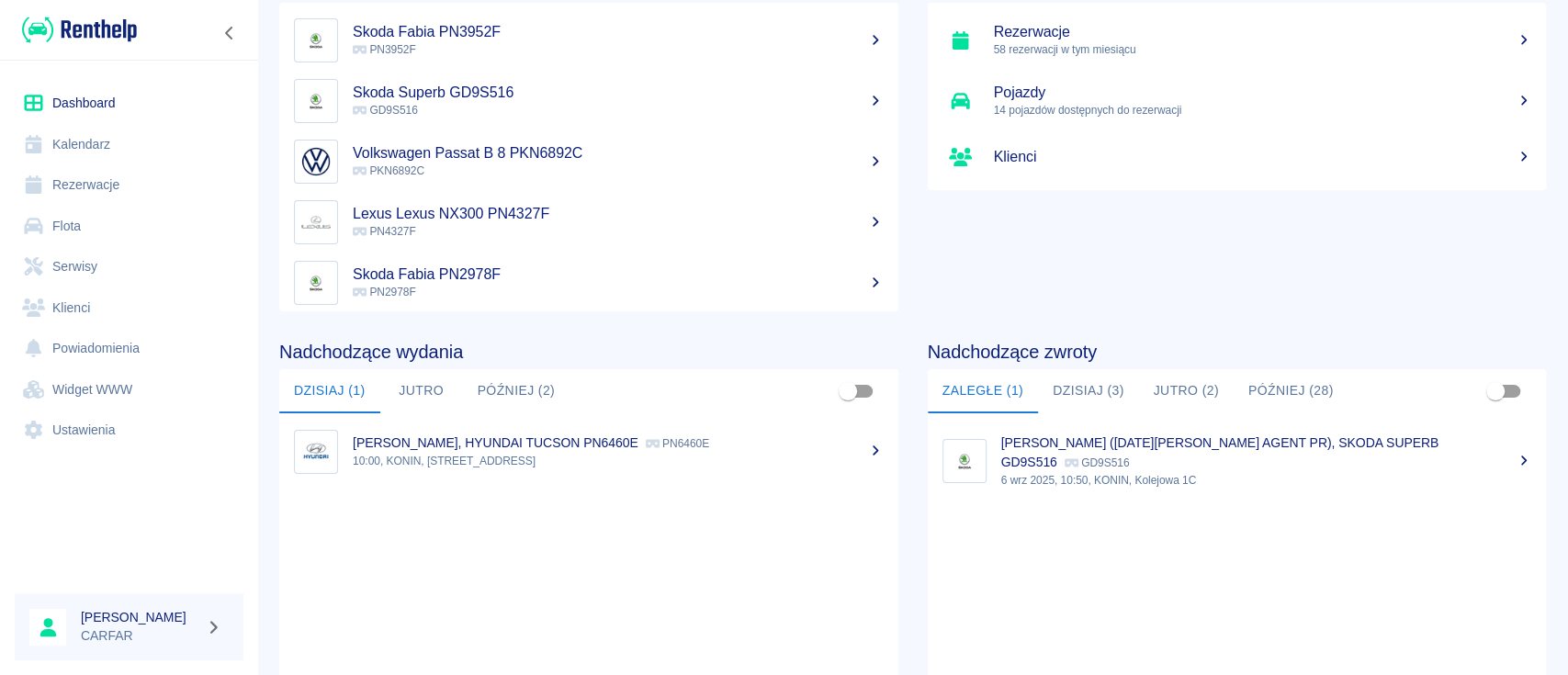
click at [545, 466] on p "10:00, KONIN, [STREET_ADDRESS]" at bounding box center [618, 460] width 531 height 16
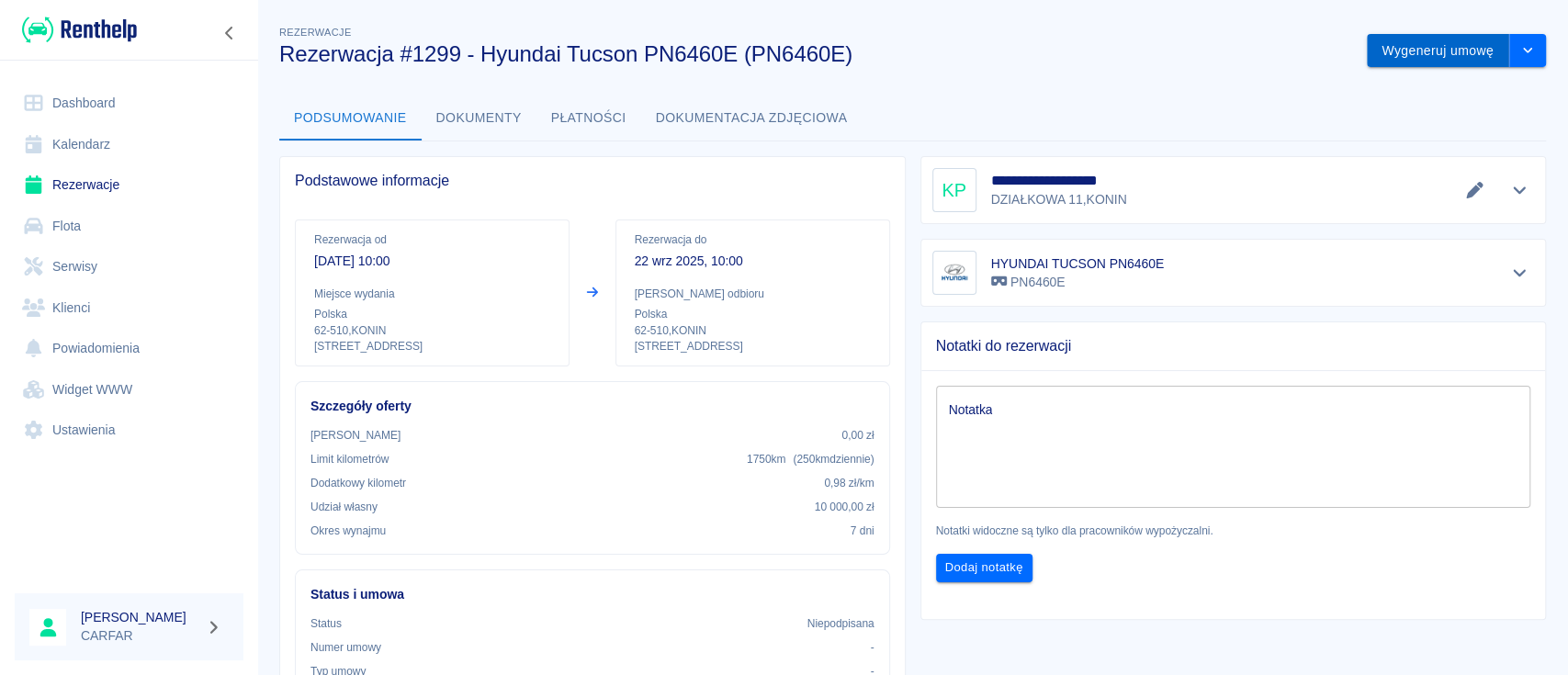
click at [1440, 49] on button "Wygeneruj umowę" at bounding box center [1438, 51] width 142 height 34
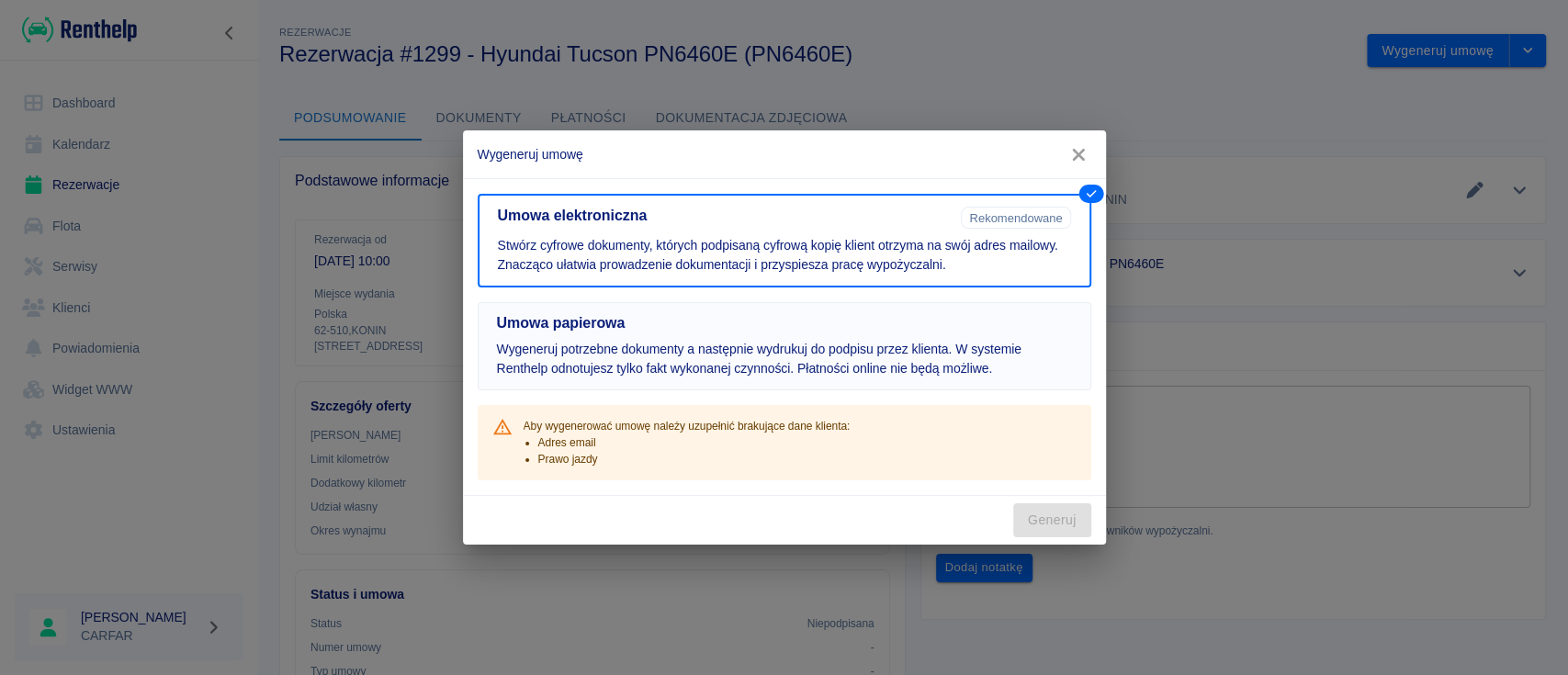
click at [737, 338] on button "Umowa papierowa Wygeneruj potrzebne dokumenty a następnie wydrukuj do podpisu p…" at bounding box center [784, 346] width 614 height 88
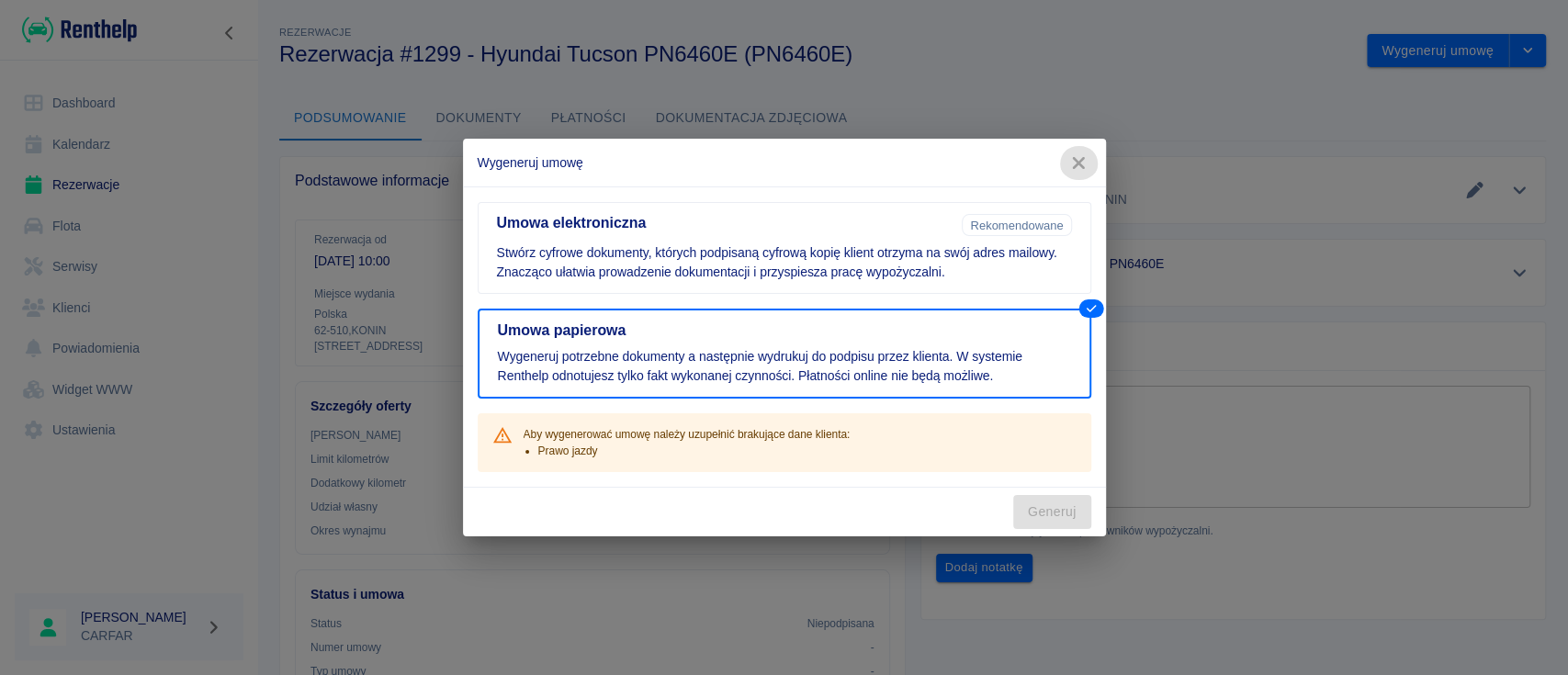
click at [1083, 165] on icon "button" at bounding box center [1078, 163] width 24 height 19
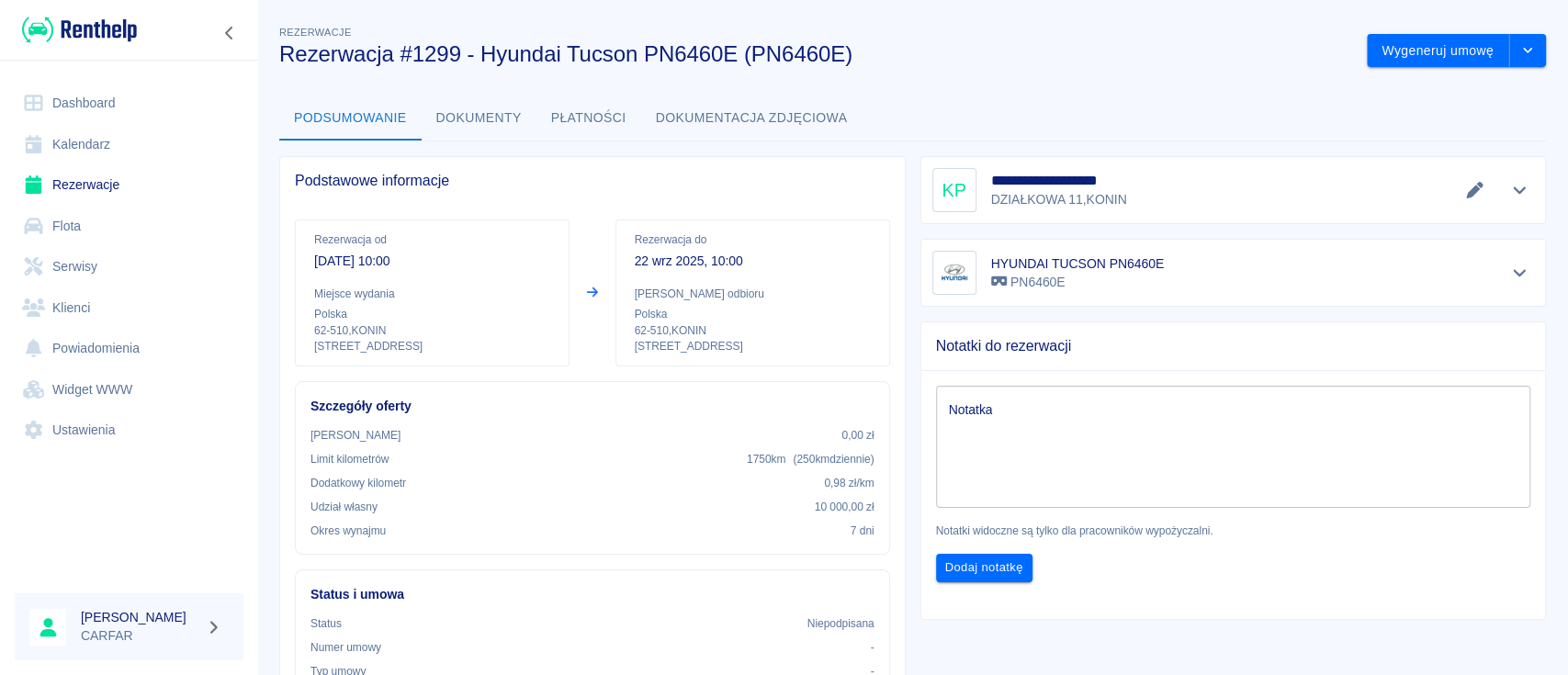
click at [1460, 200] on div at bounding box center [1475, 190] width 30 height 26
click at [1464, 188] on icon "Edytuj dane" at bounding box center [1474, 190] width 21 height 16
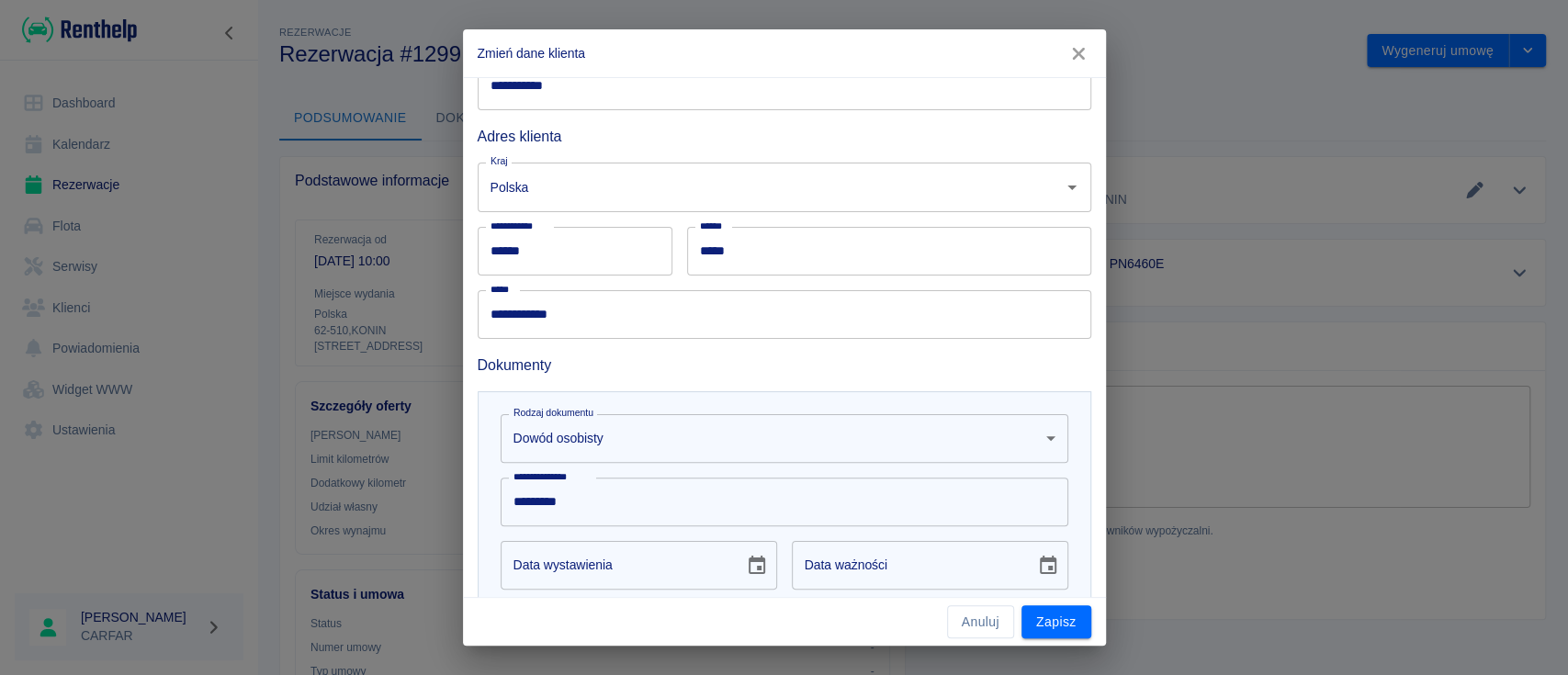
scroll to position [419, 0]
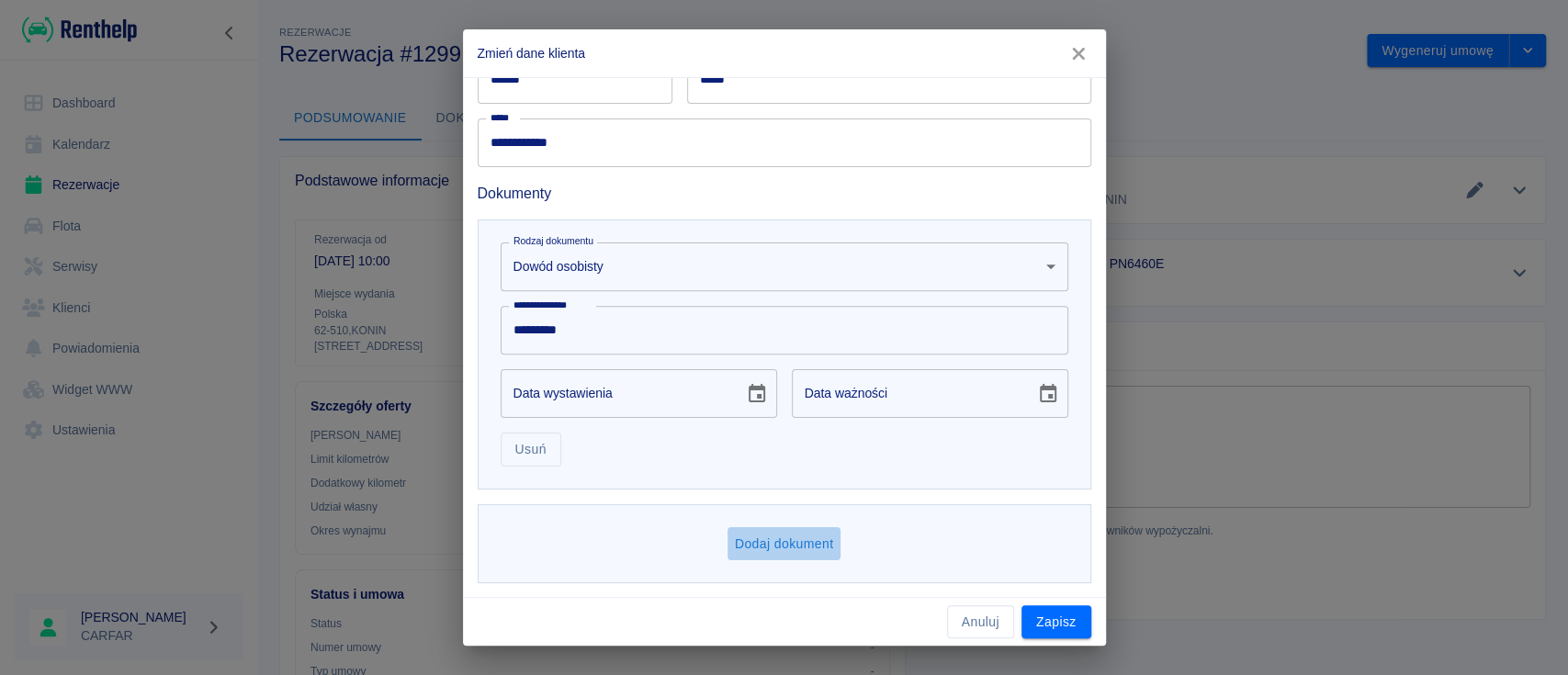
click at [783, 550] on button "Dodaj dokument" at bounding box center [784, 544] width 114 height 34
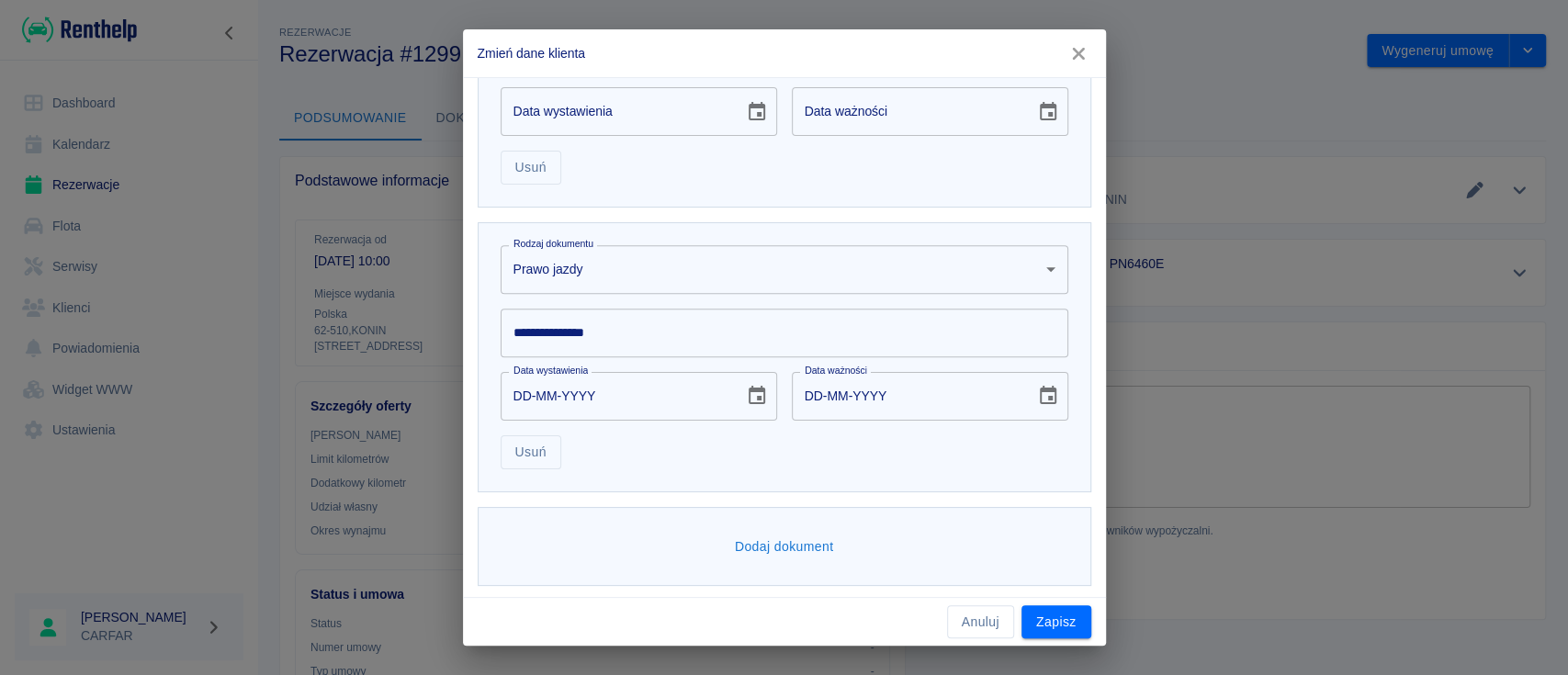
scroll to position [703, 0]
click at [692, 340] on input "**********" at bounding box center [784, 329] width 567 height 48
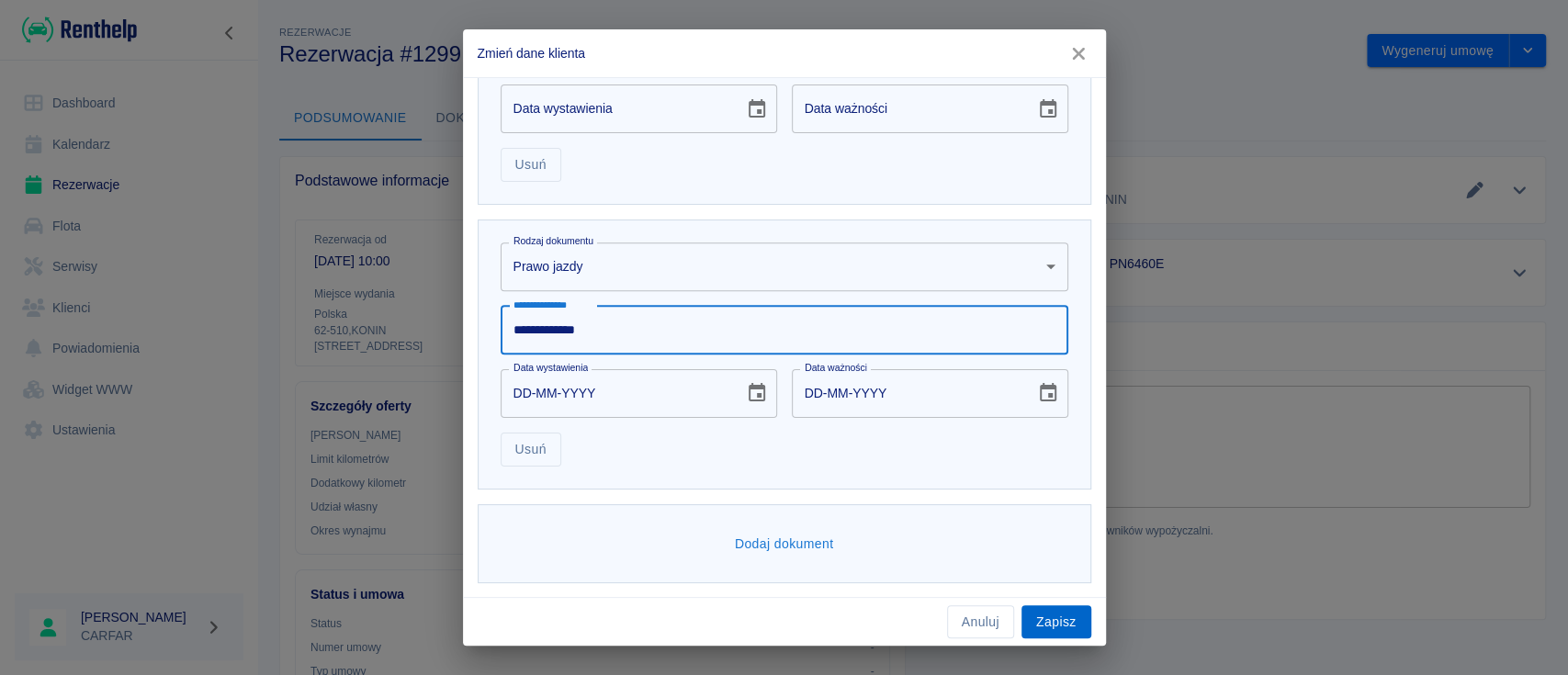
type input "**********"
click at [1049, 628] on button "Zapisz" at bounding box center [1057, 622] width 70 height 34
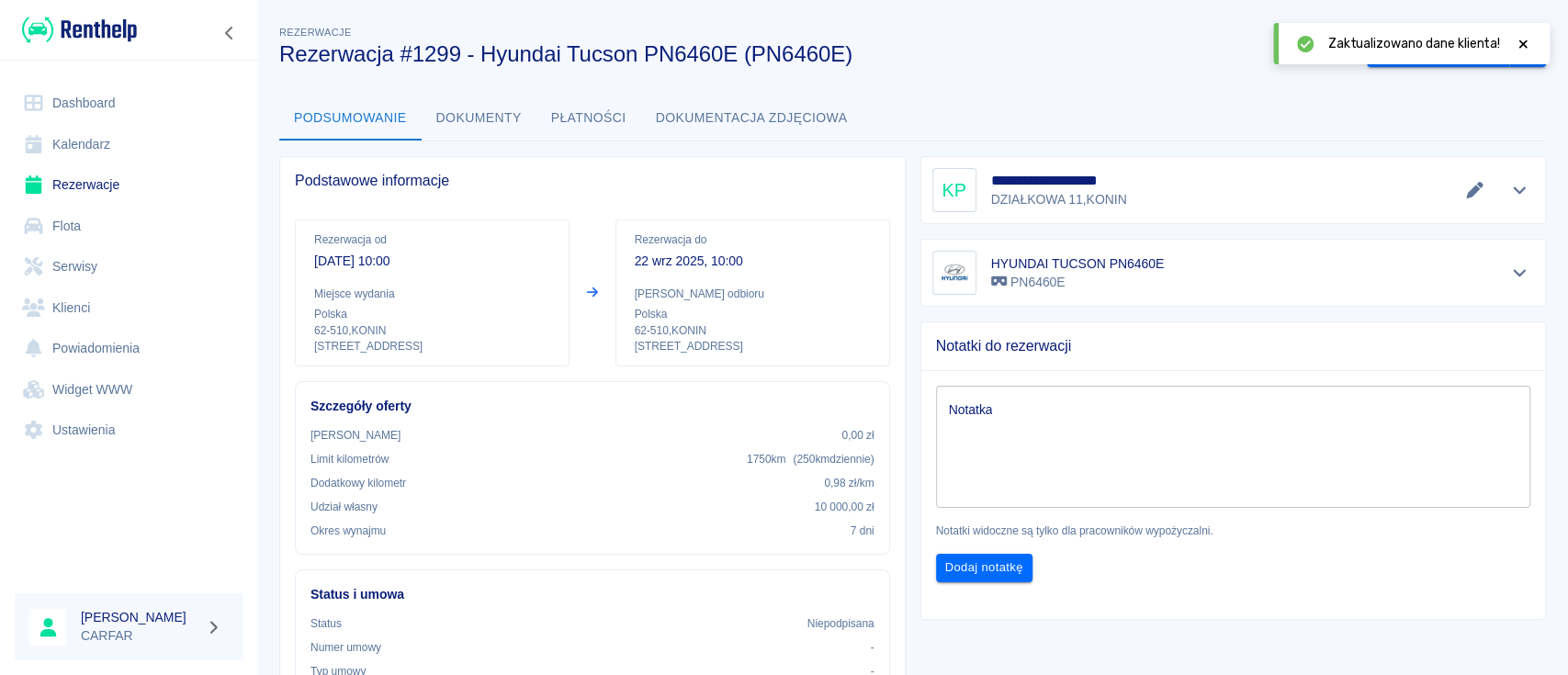
click at [1523, 44] on icon at bounding box center [1522, 45] width 16 height 13
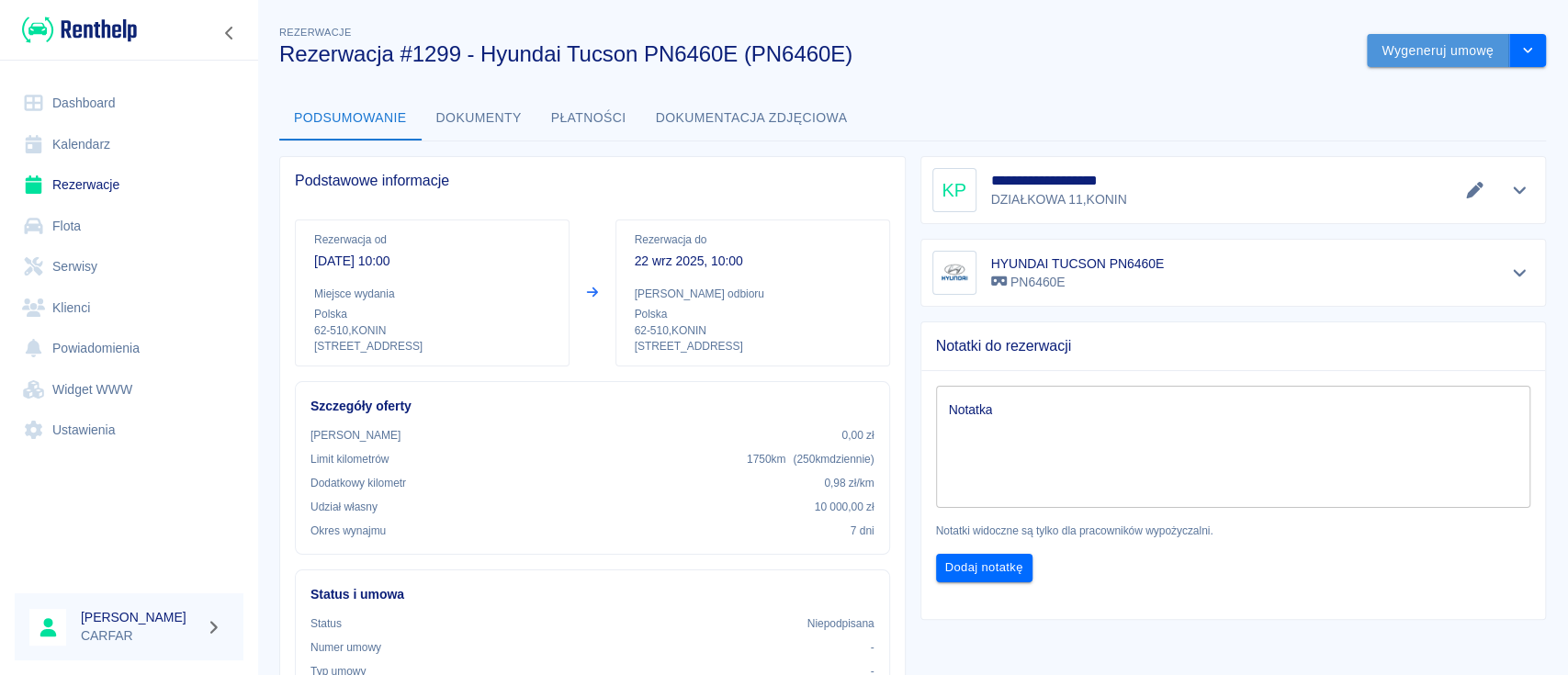
click at [1411, 54] on button "Wygeneruj umowę" at bounding box center [1438, 51] width 142 height 34
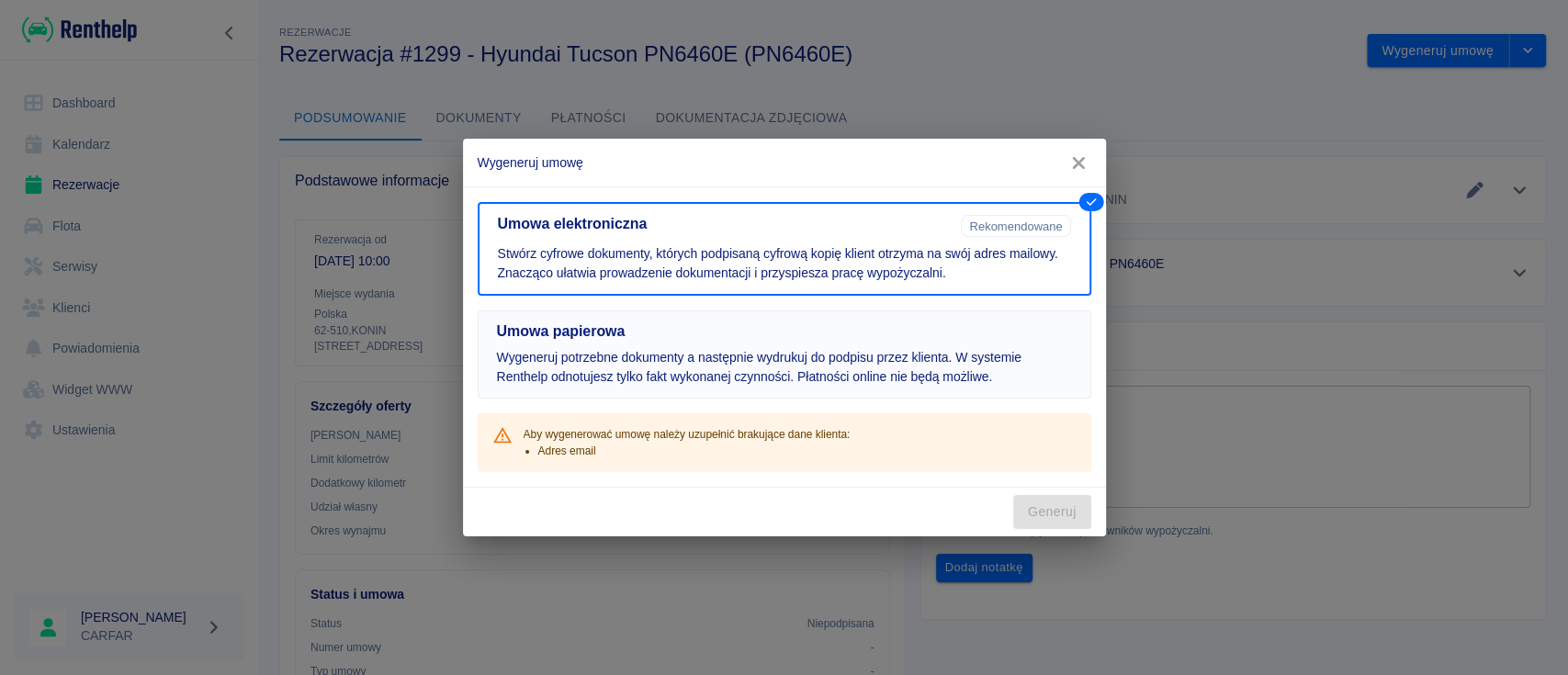
click at [834, 350] on p "Wygeneruj potrzebne dokumenty a następnie wydrukuj do podpisu przez klienta. W …" at bounding box center [784, 367] width 575 height 39
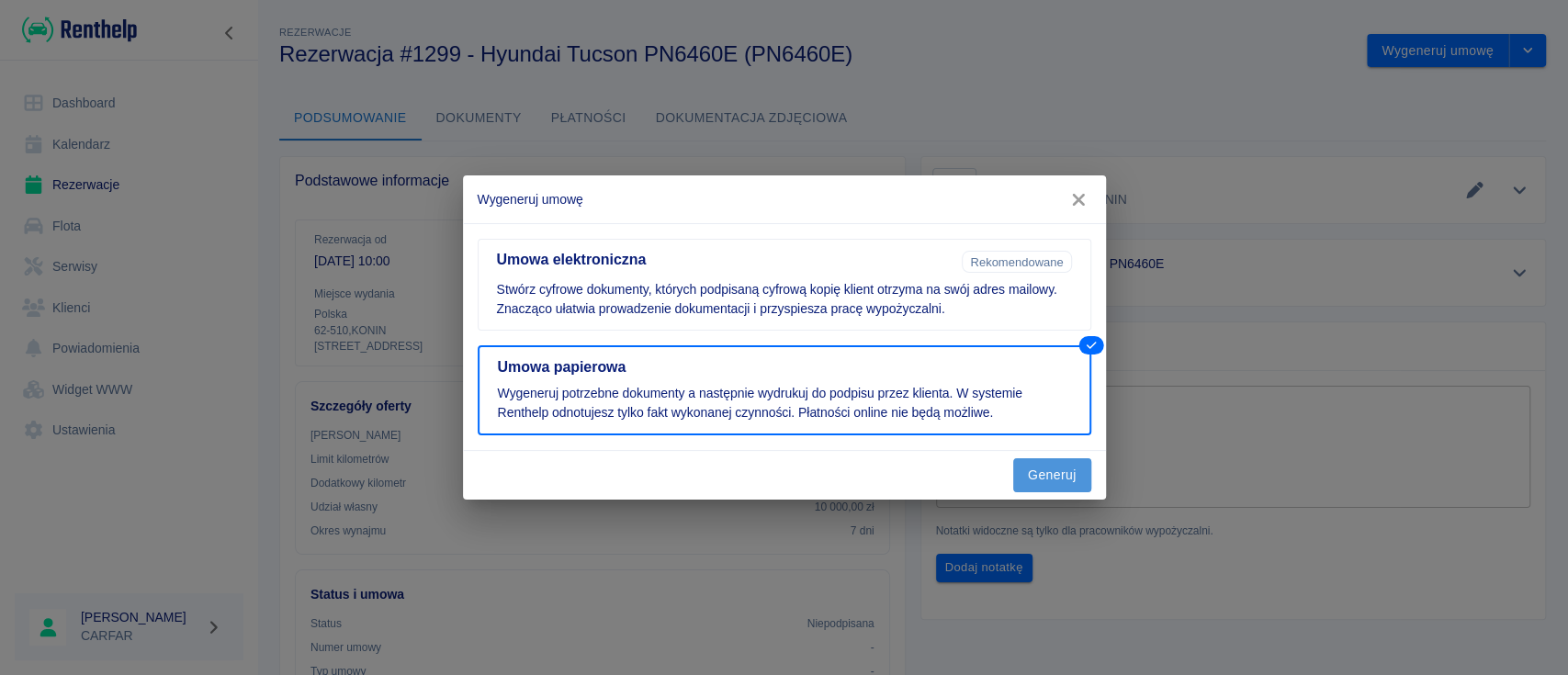
click at [1060, 469] on button "Generuj" at bounding box center [1052, 475] width 78 height 34
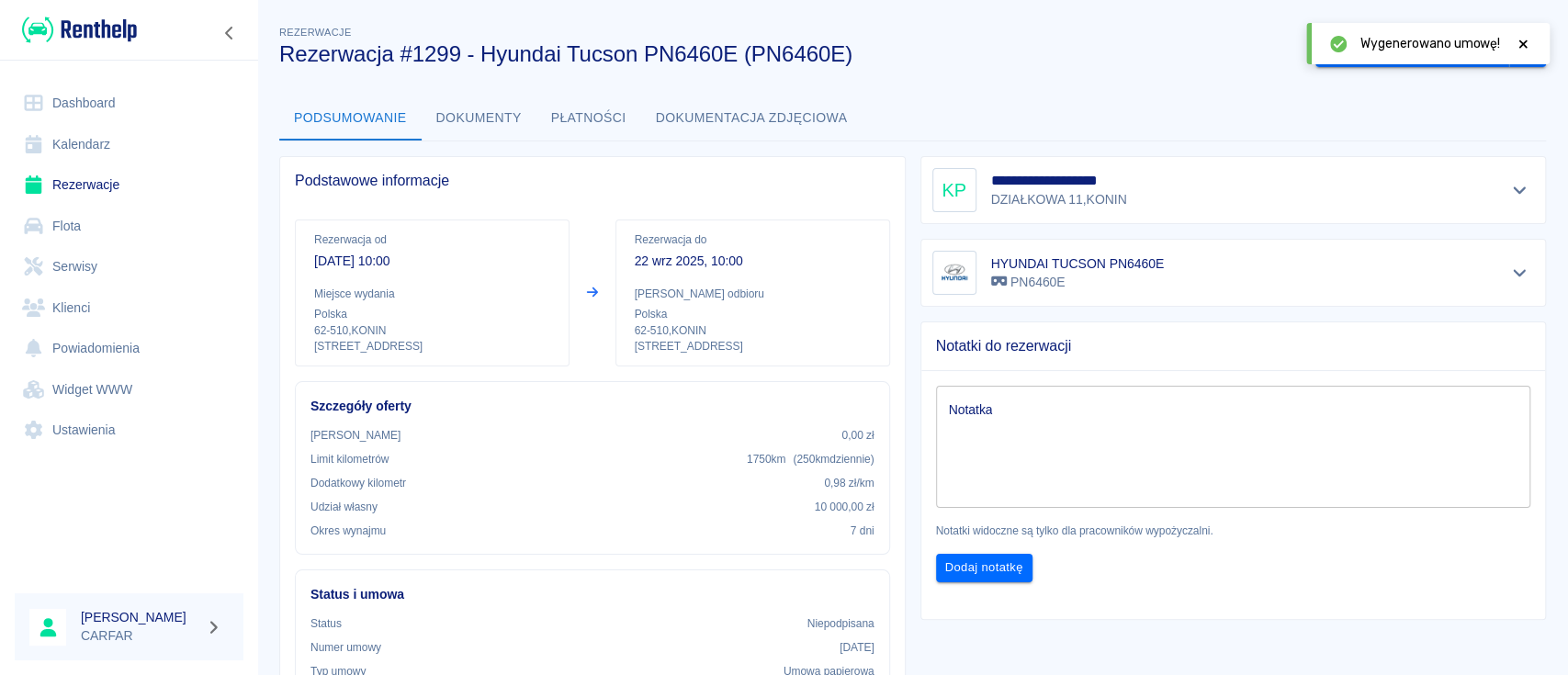
click at [1521, 42] on icon at bounding box center [1522, 44] width 9 height 9
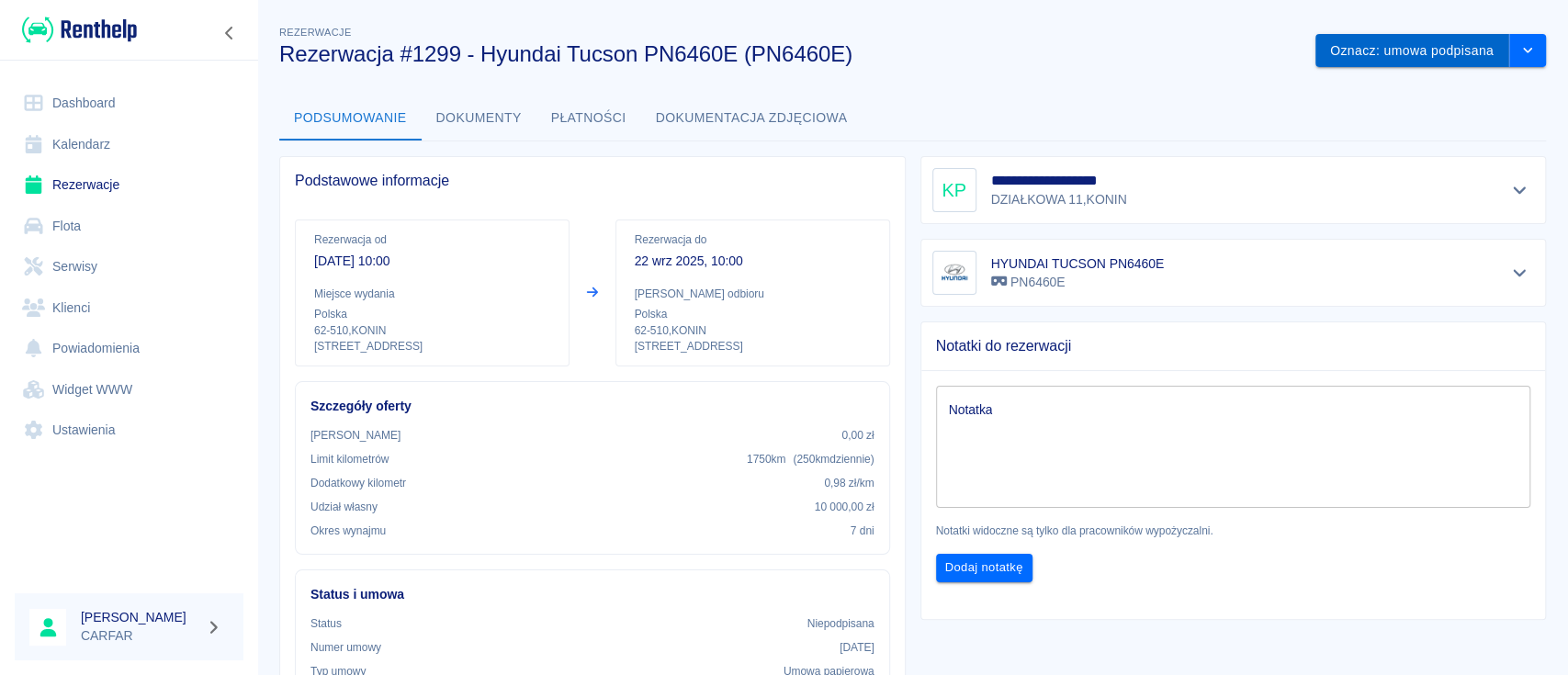
click at [1426, 57] on button "Oznacz: umowa podpisana" at bounding box center [1412, 51] width 194 height 34
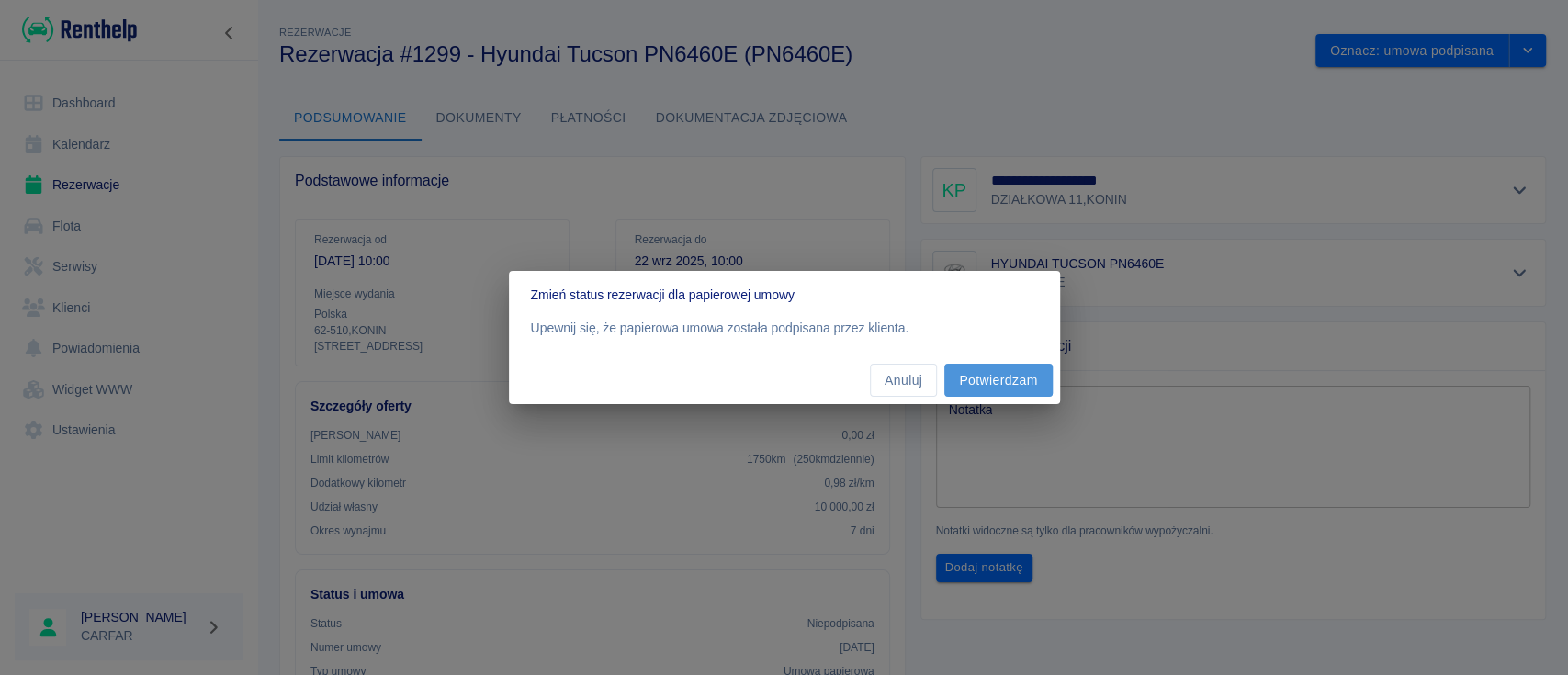
click at [1014, 382] on button "Potwierdzam" at bounding box center [997, 380] width 107 height 34
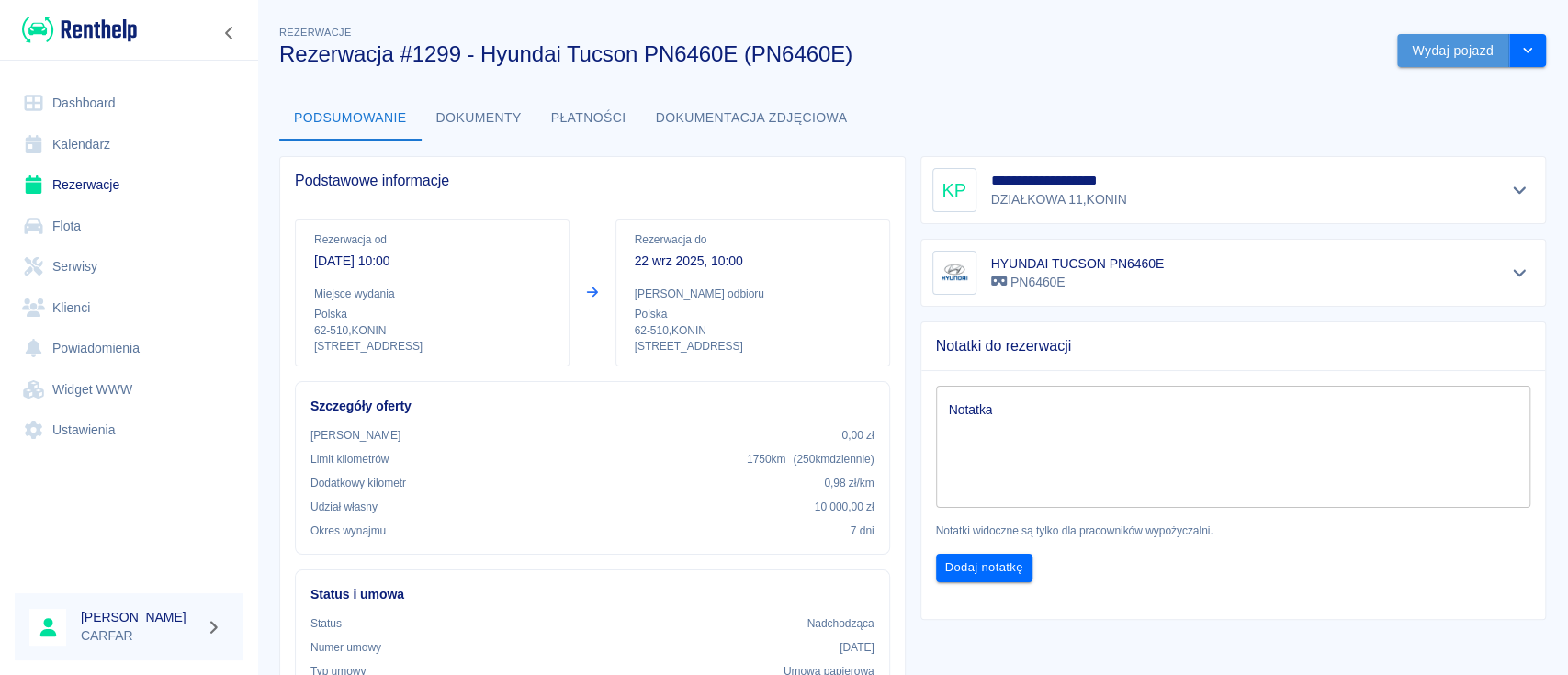
click at [1455, 57] on button "Wydaj pojazd" at bounding box center [1453, 51] width 112 height 34
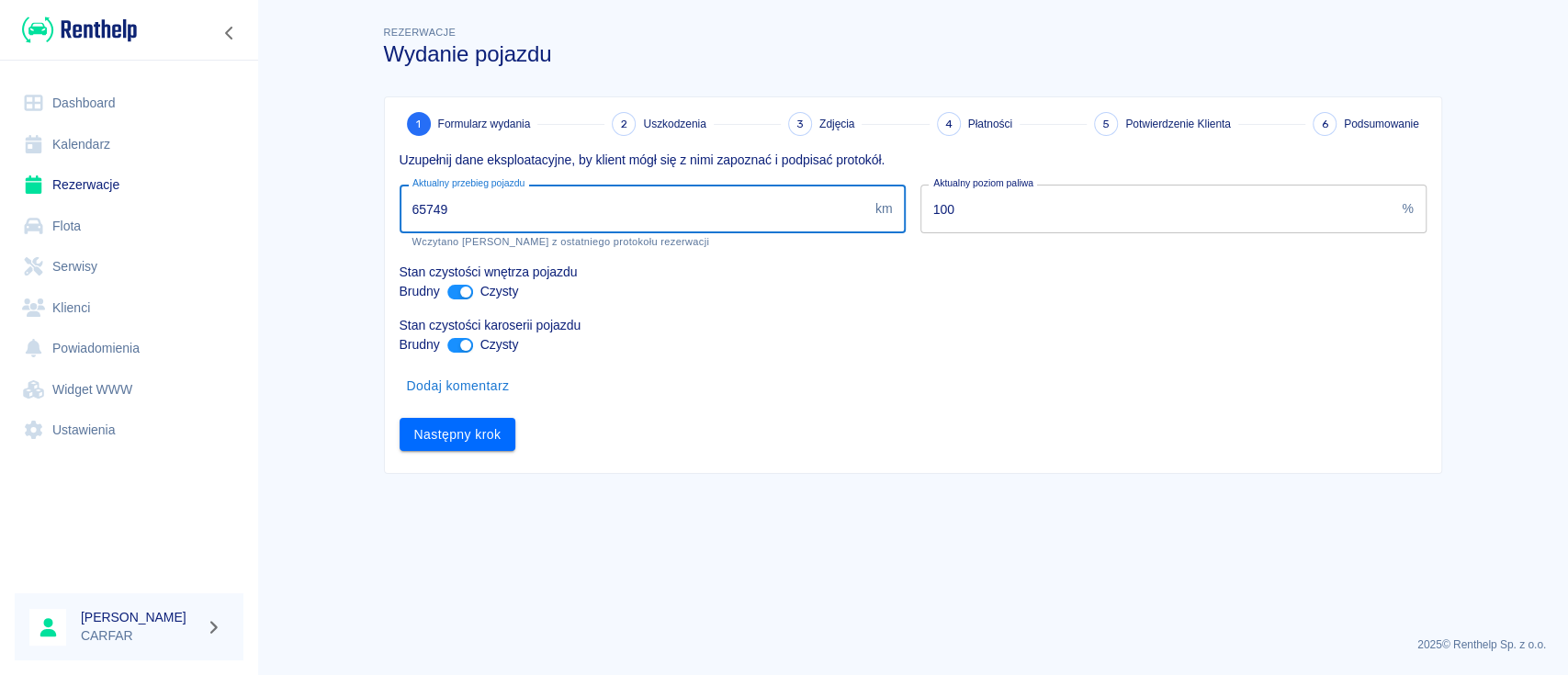
click at [617, 211] on input "65749" at bounding box center [634, 209] width 469 height 48
type input "65783"
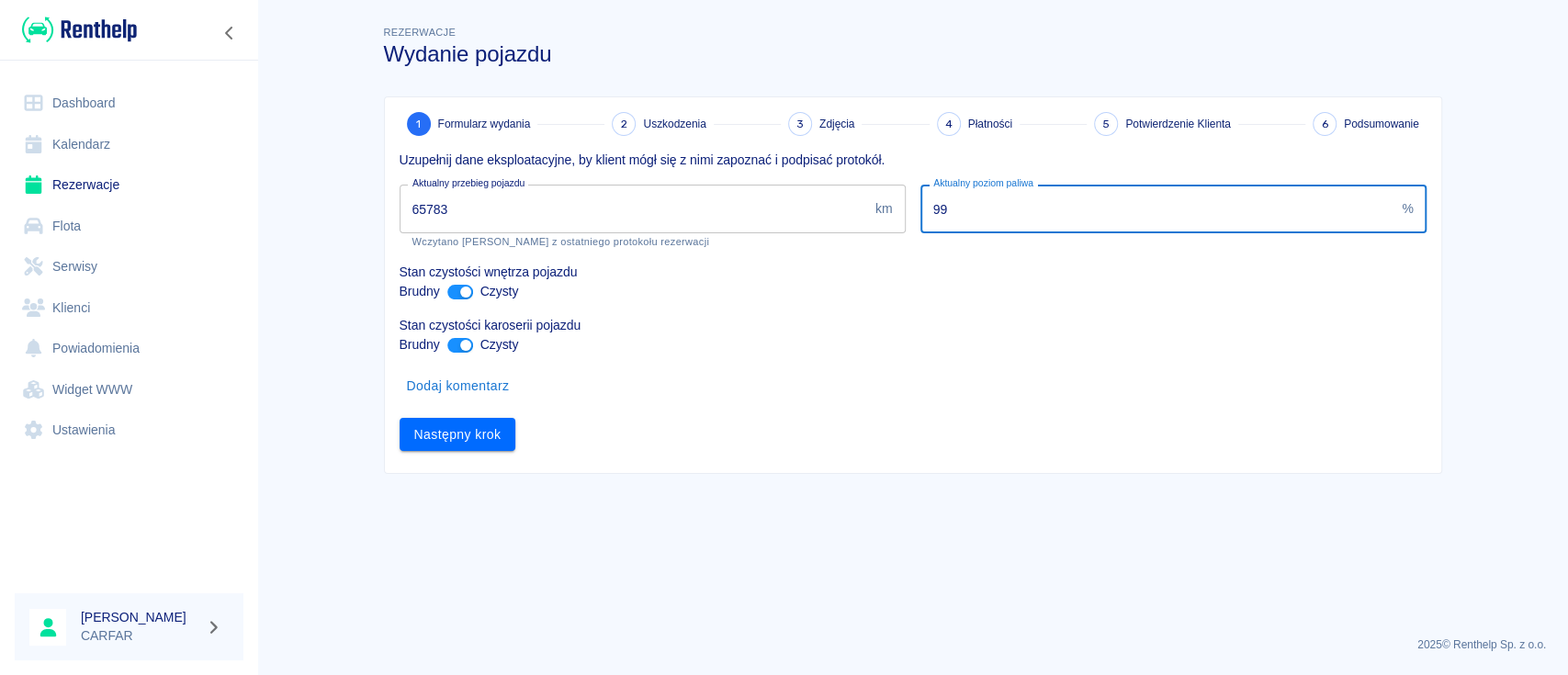
click at [1387, 214] on input "99" at bounding box center [1157, 209] width 475 height 48
click at [1387, 214] on input "98" at bounding box center [1157, 209] width 475 height 48
click at [1387, 214] on input "97" at bounding box center [1157, 209] width 475 height 48
click at [1387, 214] on input "96" at bounding box center [1157, 209] width 475 height 48
type input "95"
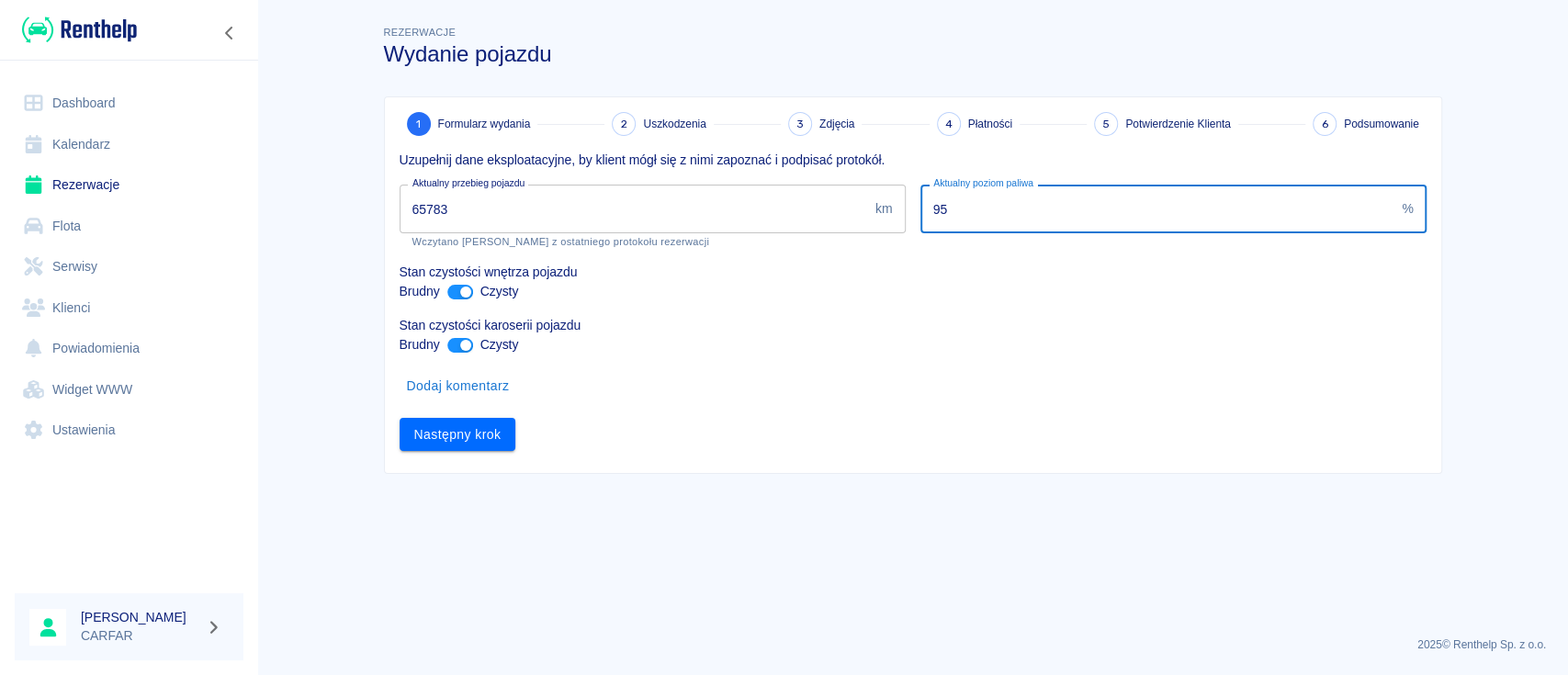
click at [1387, 214] on input "95" at bounding box center [1157, 209] width 475 height 48
click at [506, 431] on button "Następny krok" at bounding box center [457, 435] width 117 height 34
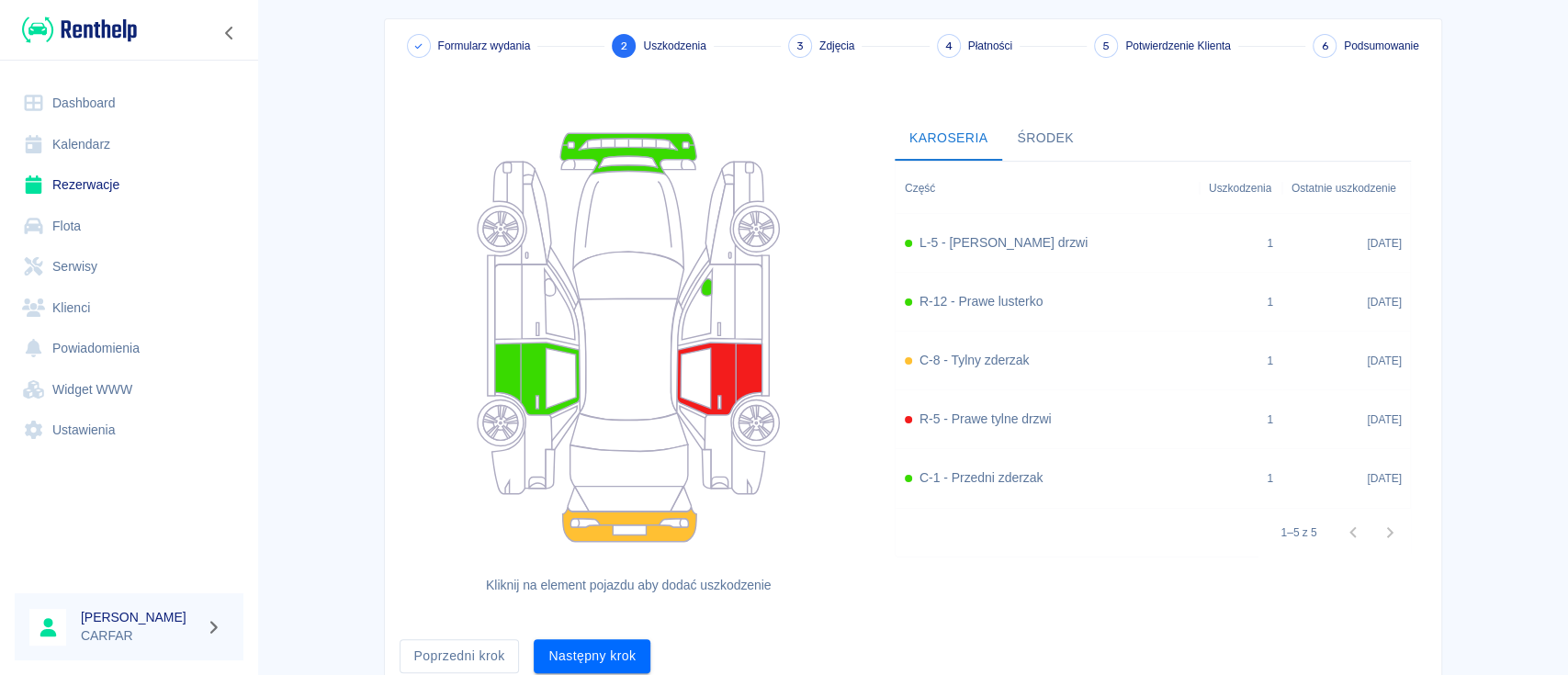
scroll to position [152, 0]
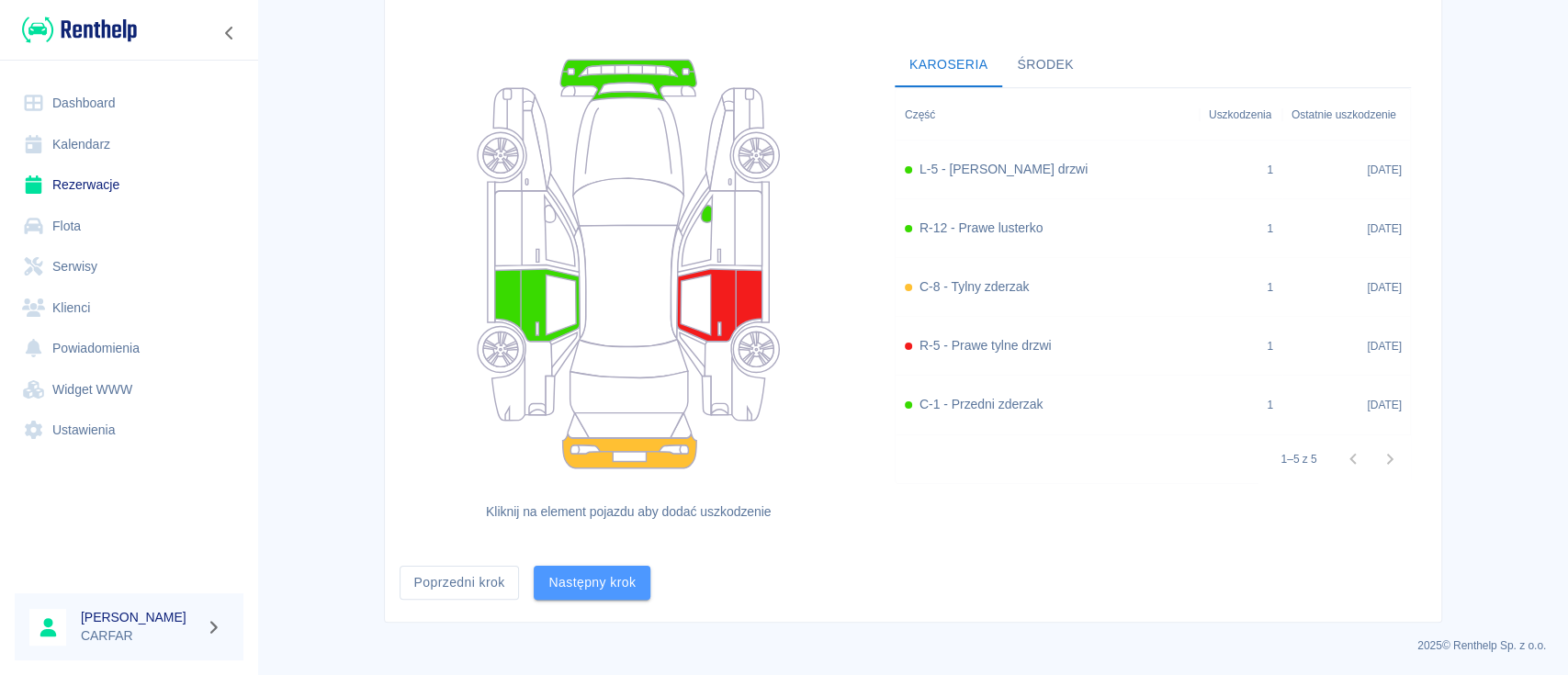
click at [581, 570] on button "Następny krok" at bounding box center [592, 582] width 117 height 34
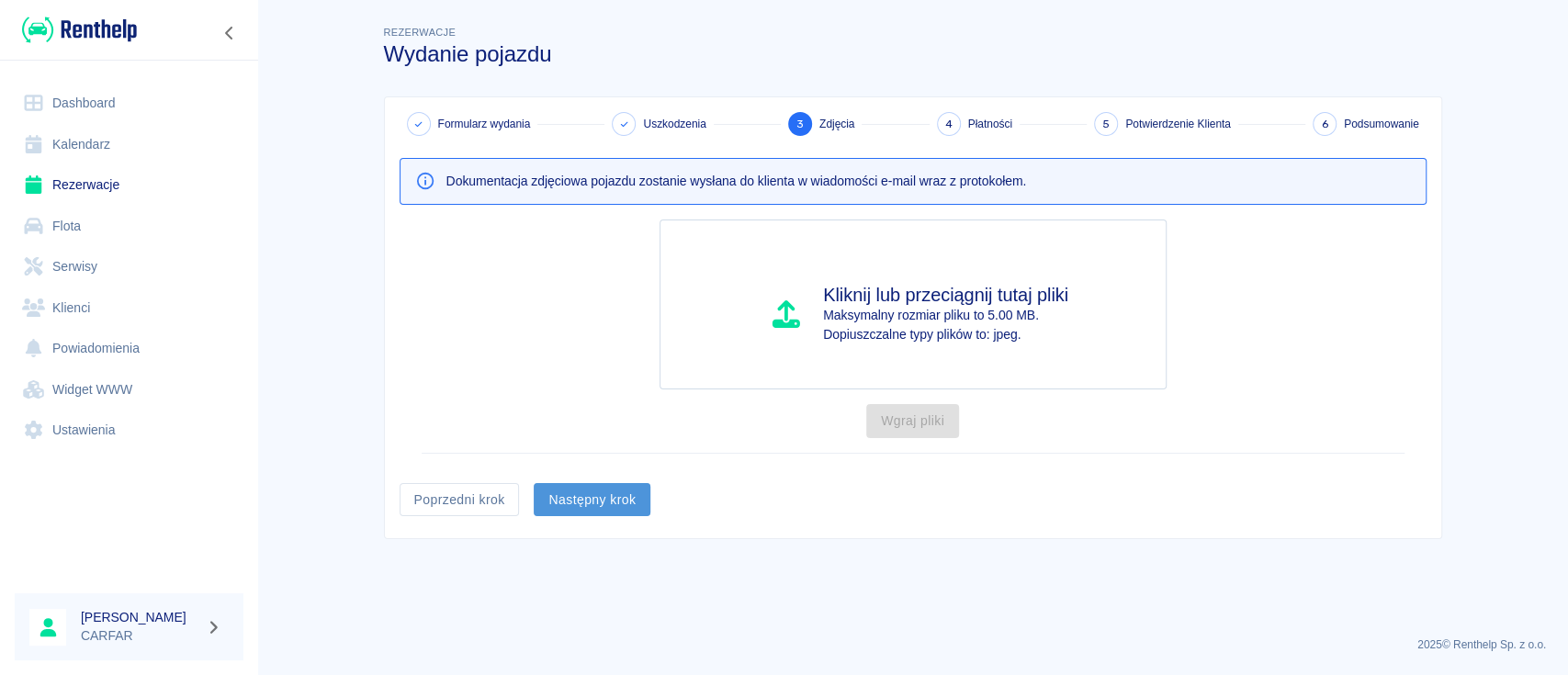
click at [600, 507] on button "Następny krok" at bounding box center [592, 500] width 117 height 34
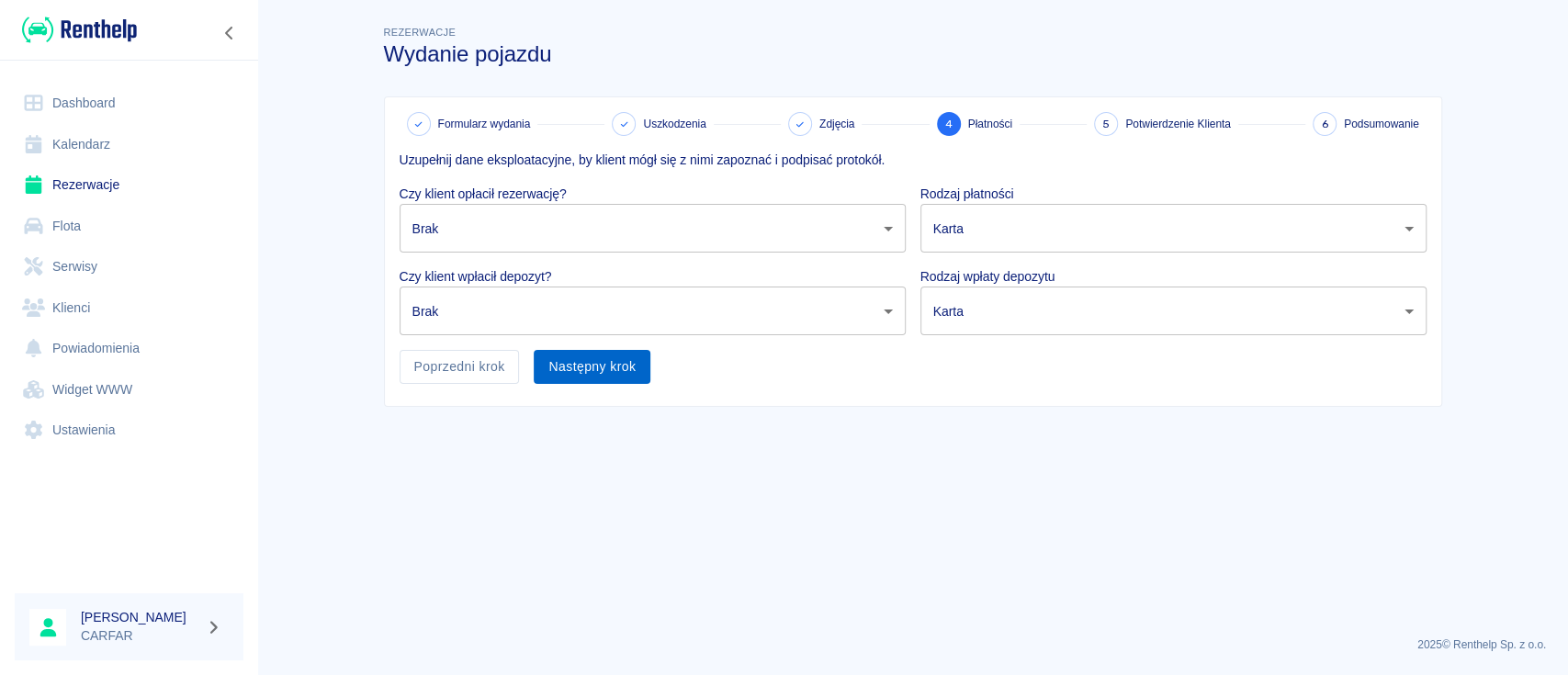
click at [609, 358] on button "Następny krok" at bounding box center [592, 367] width 117 height 34
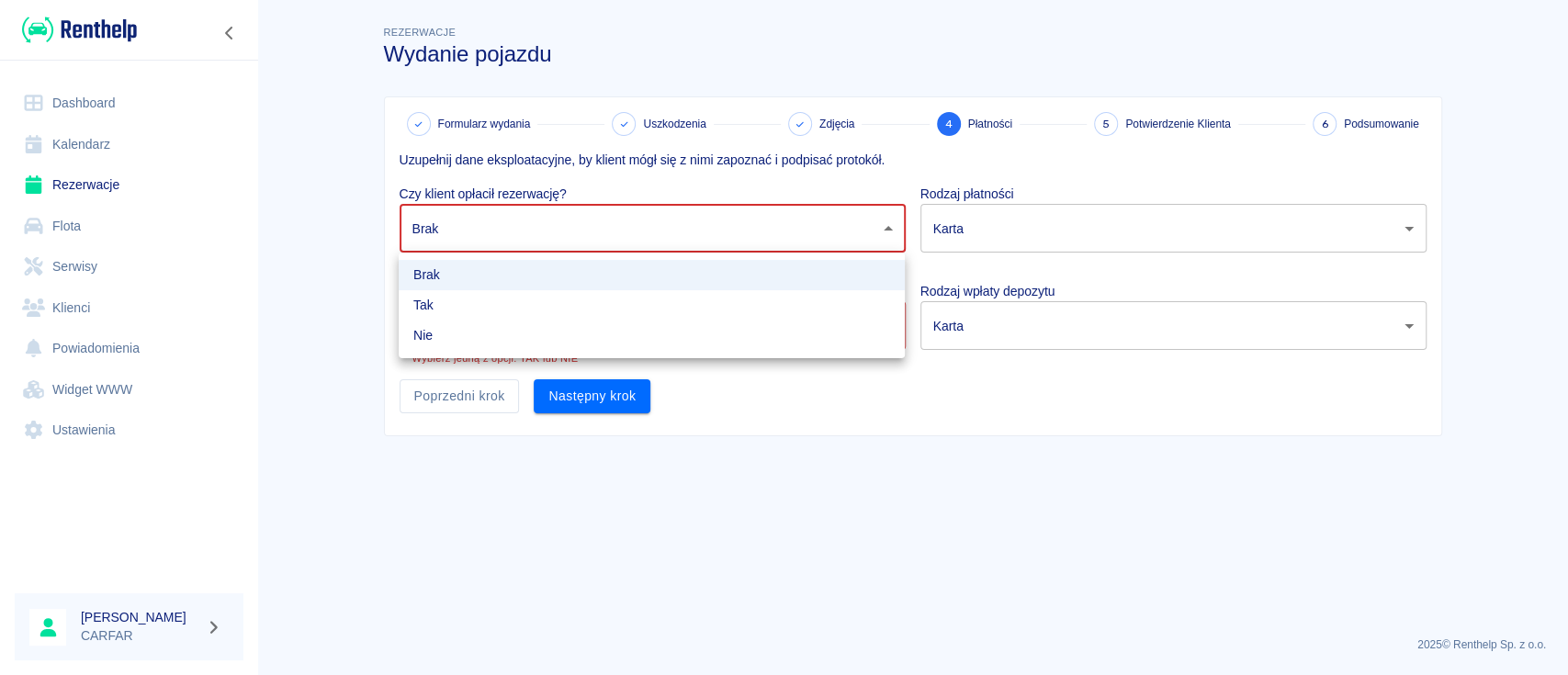
click at [567, 235] on body "Używamy plików Cookies, by zapewnić Ci najlepsze możliwe doświadczenie. Aby dow…" at bounding box center [784, 338] width 1568 height 675
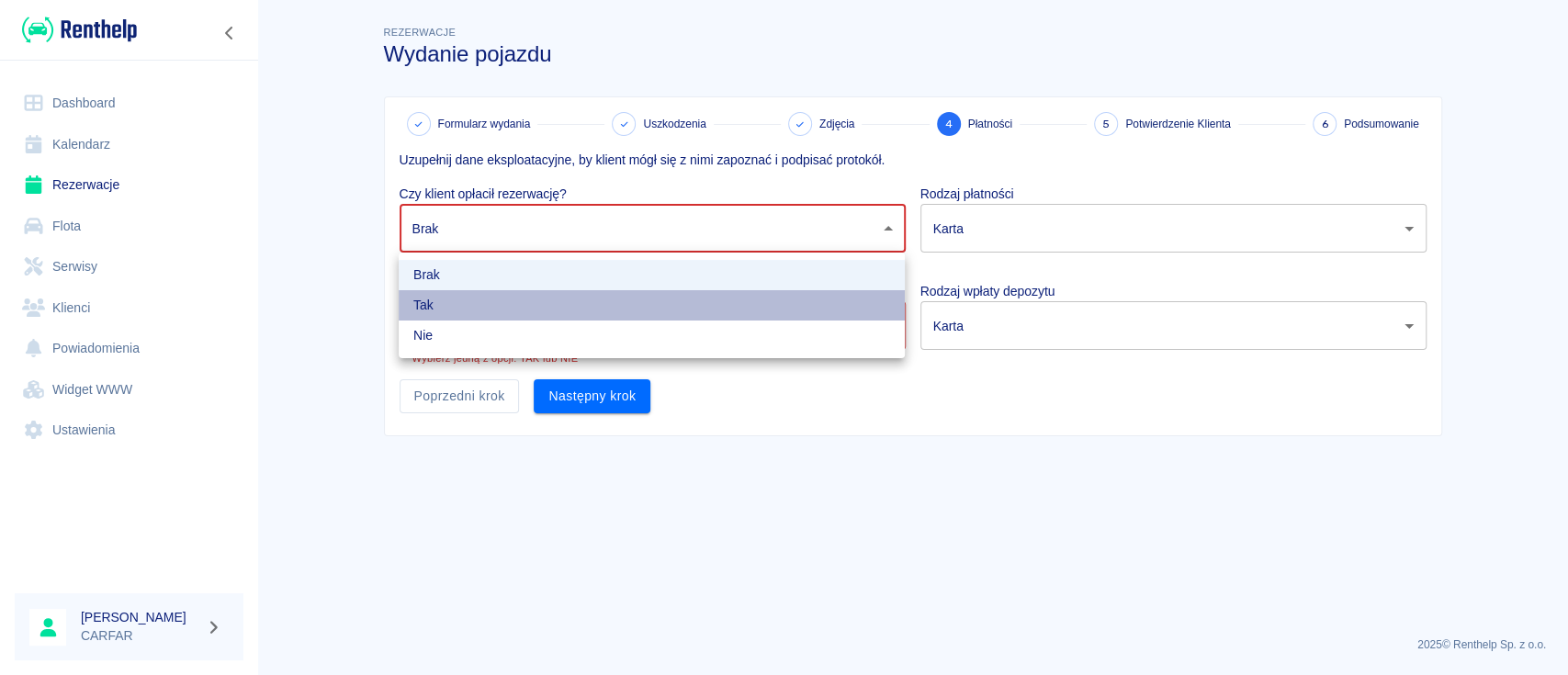
click at [536, 300] on li "Tak" at bounding box center [651, 305] width 506 height 30
type input "true"
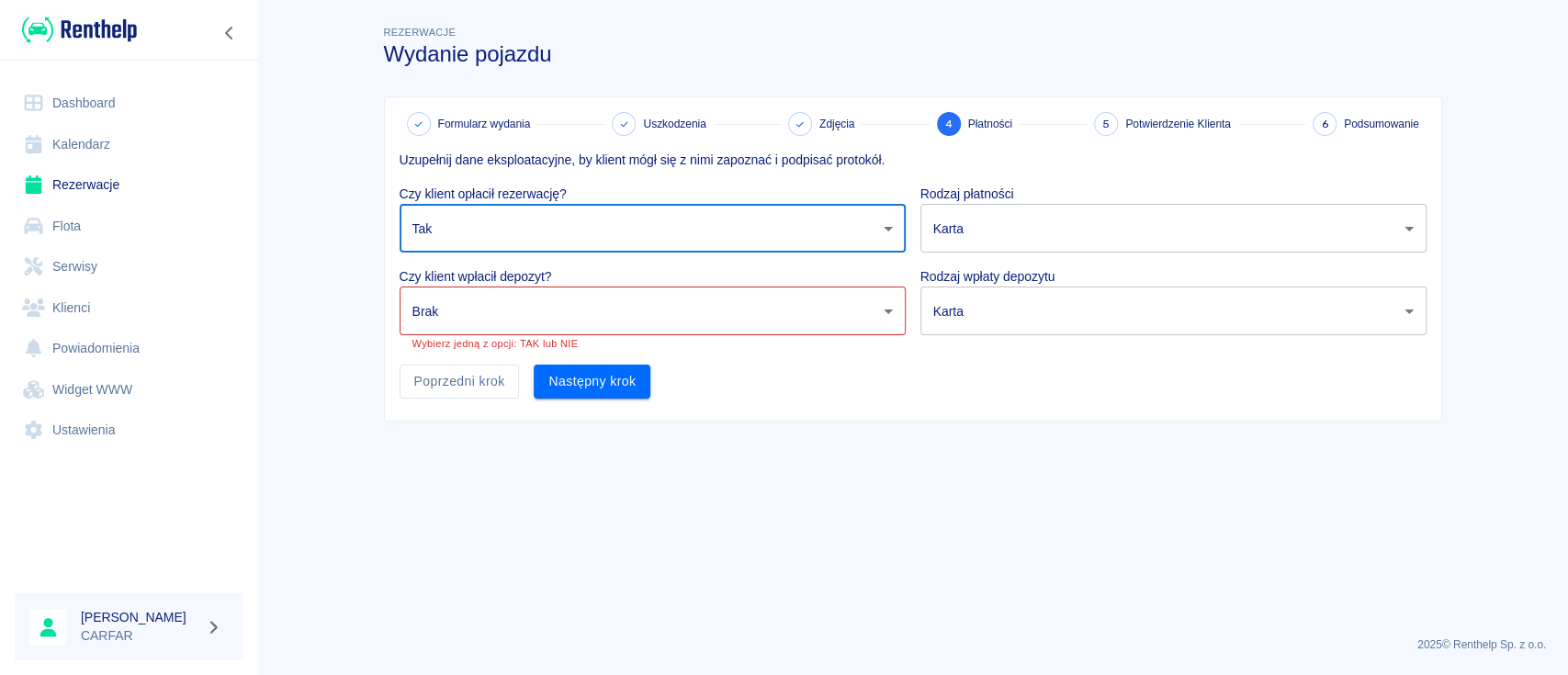
click at [528, 319] on body "Używamy plików Cookies, by zapewnić Ci najlepsze możliwe doświadczenie. Aby dow…" at bounding box center [784, 338] width 1568 height 675
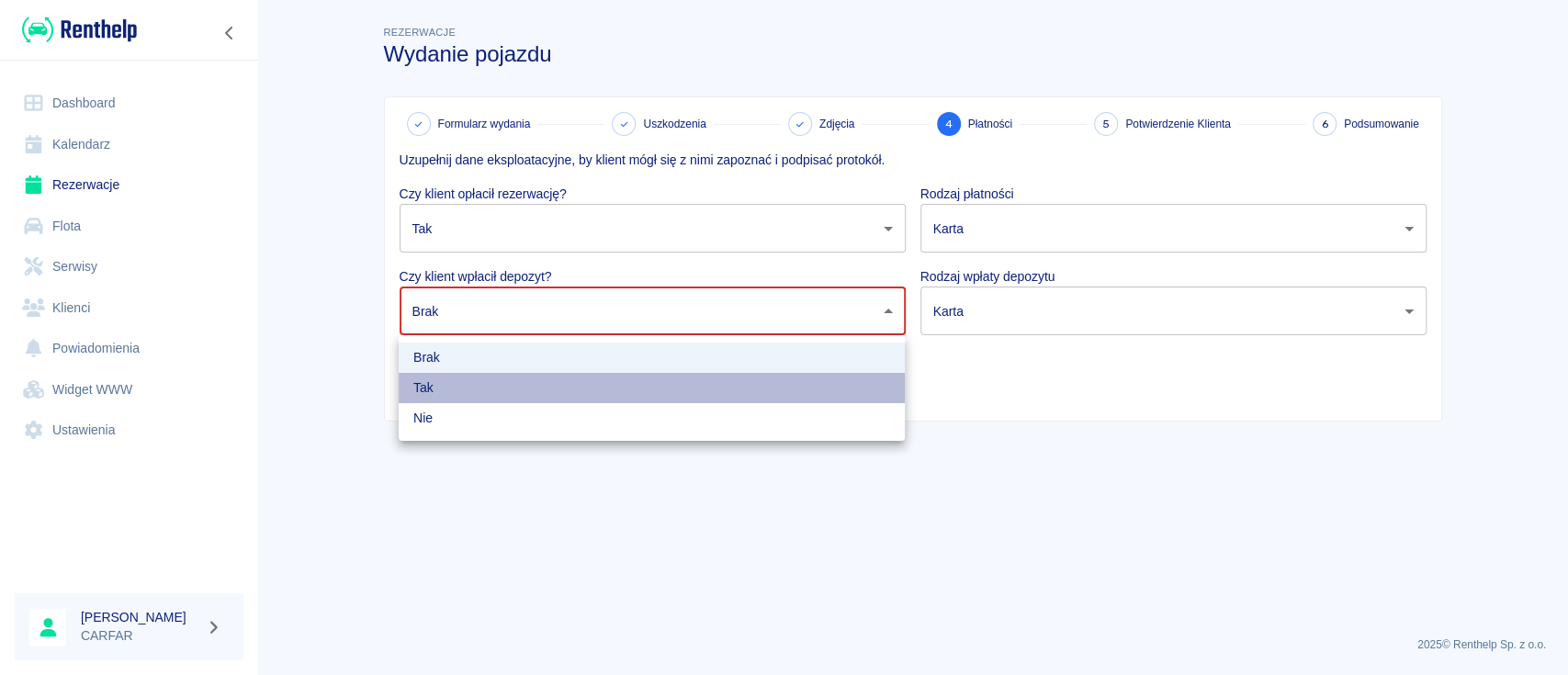
click at [533, 386] on li "Tak" at bounding box center [651, 388] width 506 height 30
type input "true"
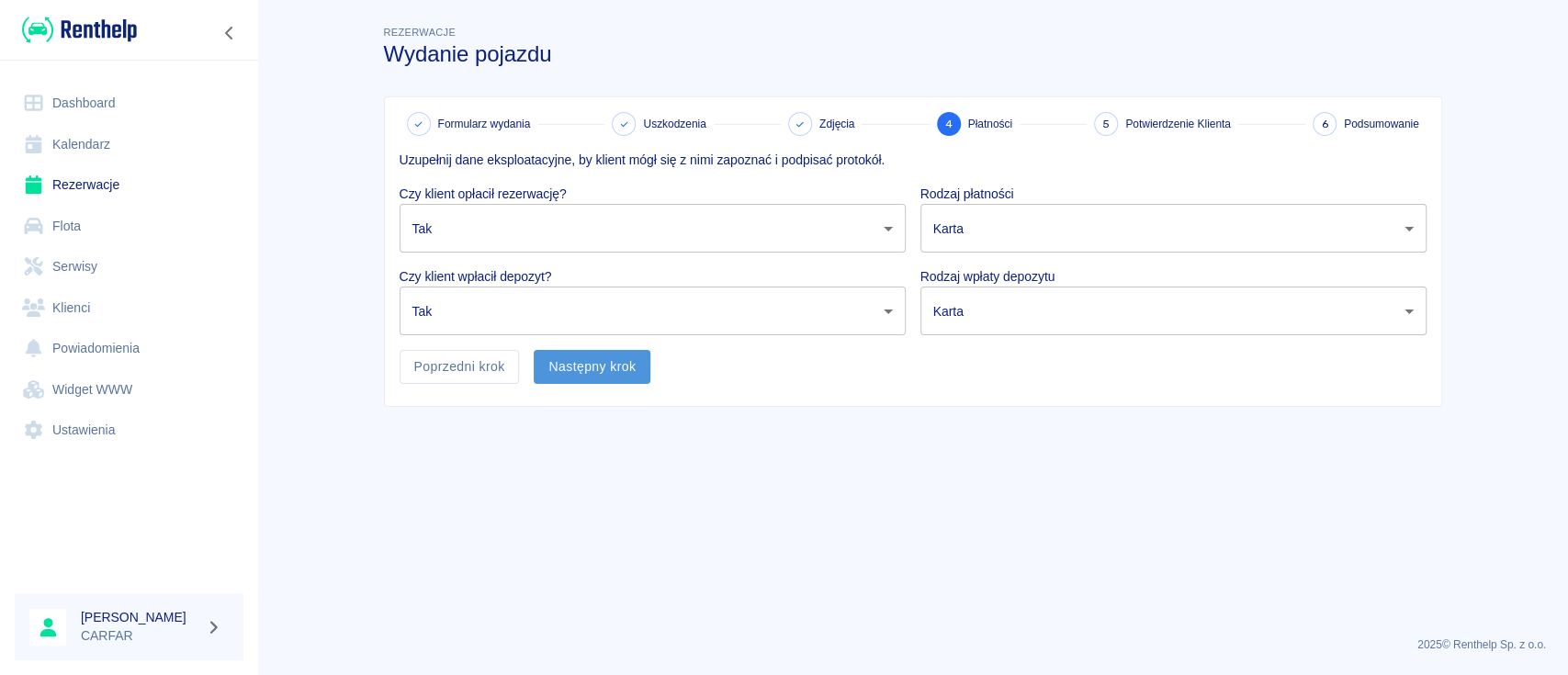
click at [613, 368] on button "Następny krok" at bounding box center [592, 367] width 117 height 34
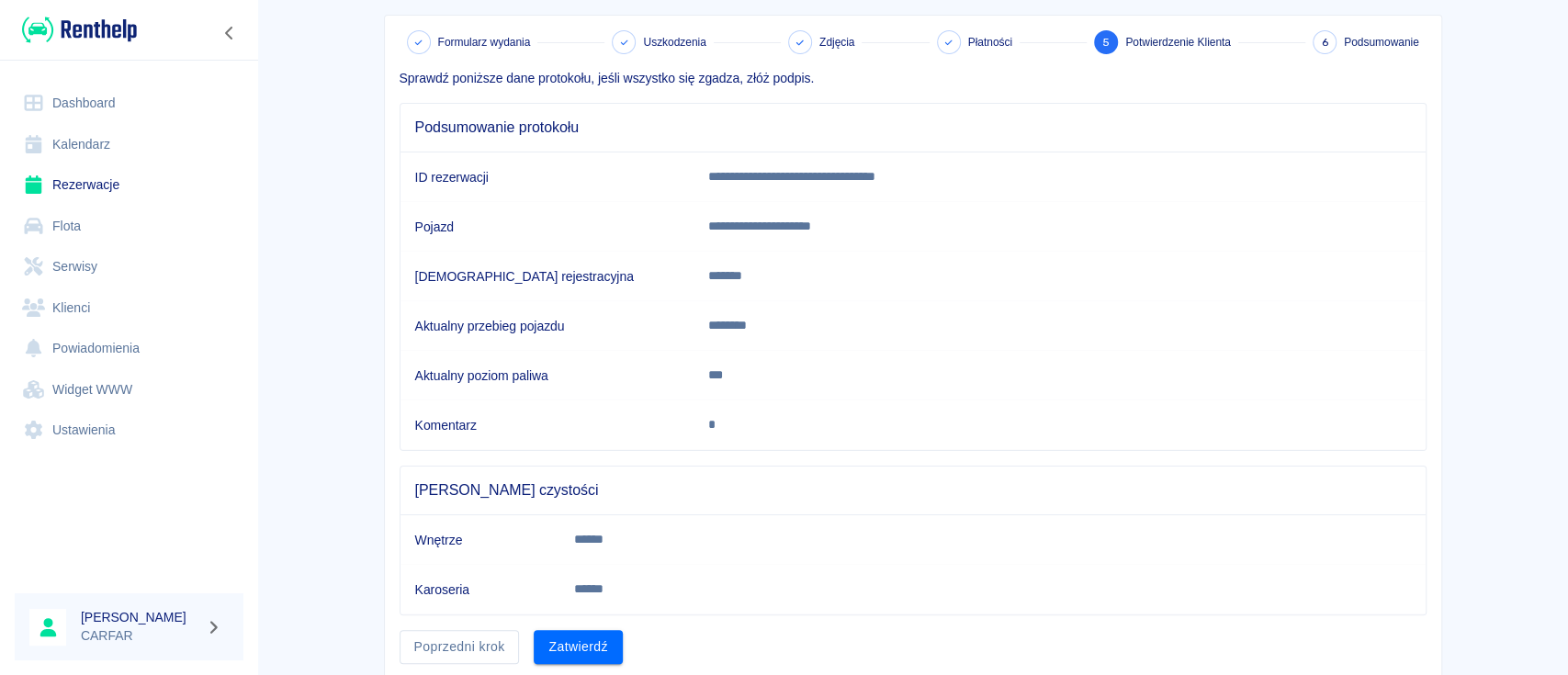
scroll to position [144, 0]
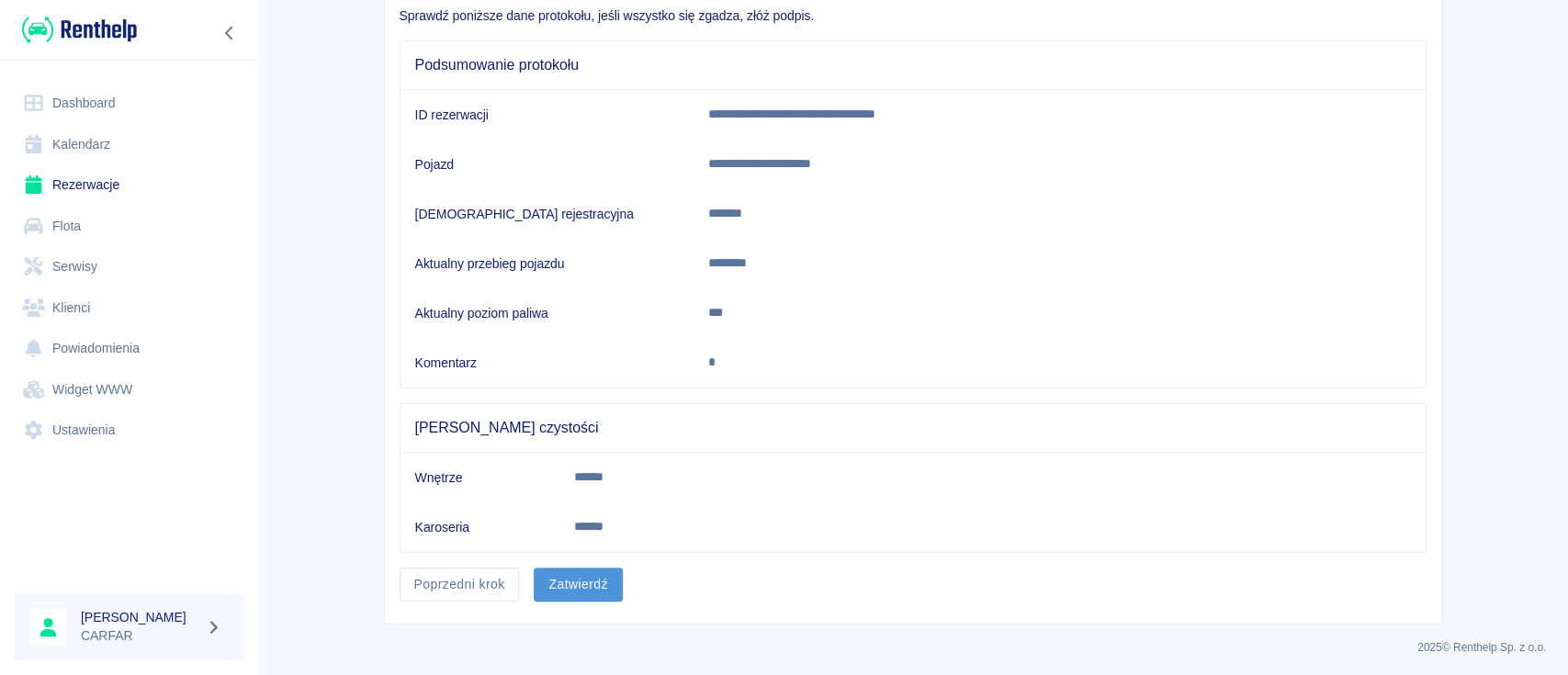
click at [587, 579] on button "Zatwierdź" at bounding box center [578, 584] width 88 height 34
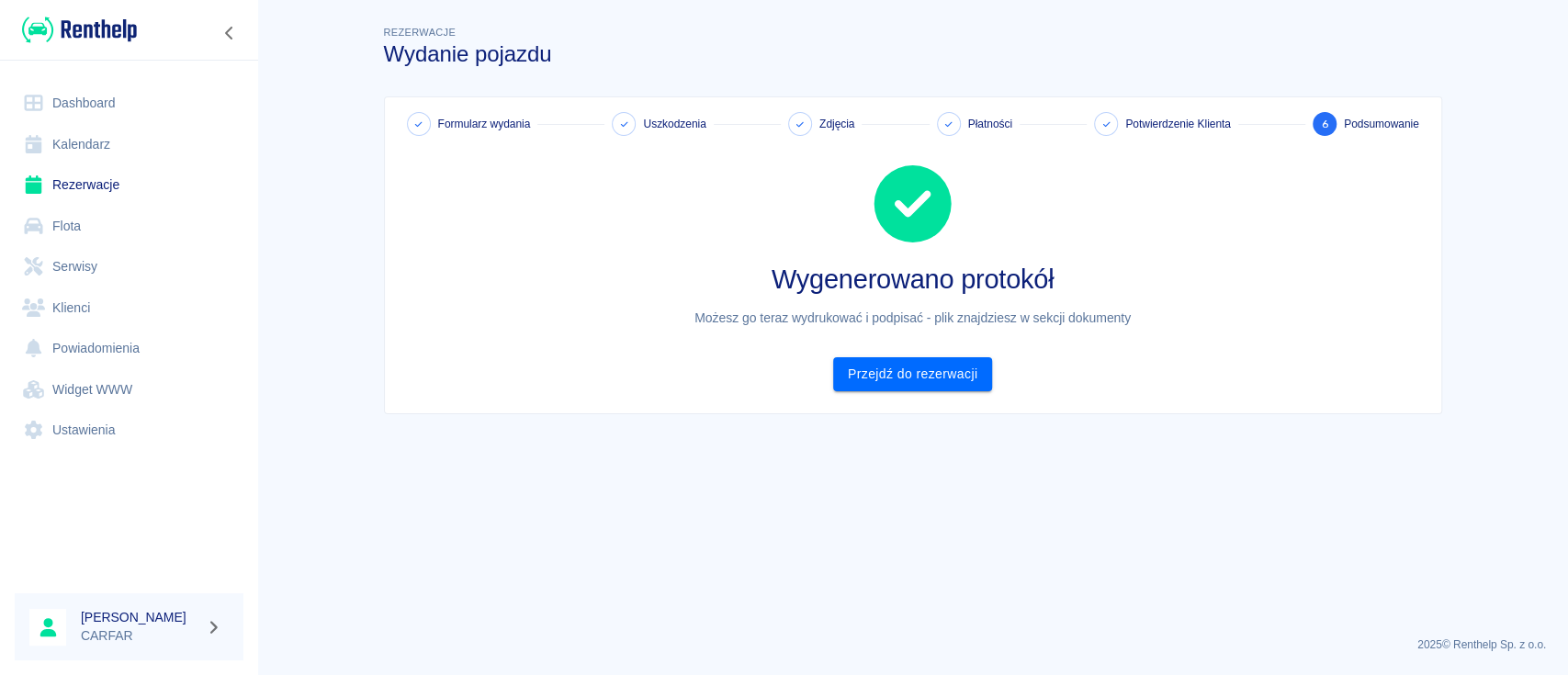
scroll to position [0, 0]
click at [882, 370] on link "Przejdź do rezerwacji" at bounding box center [913, 374] width 159 height 34
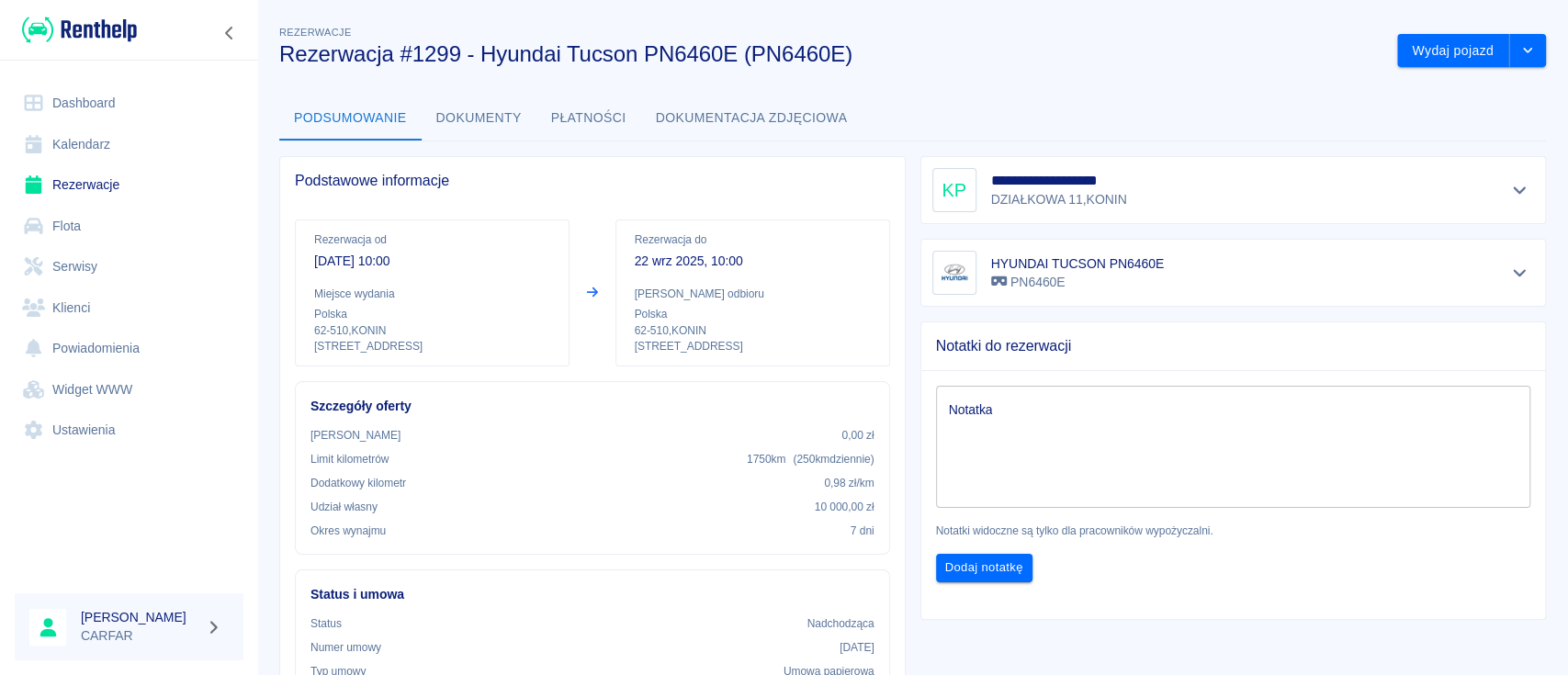
click at [120, 26] on img at bounding box center [79, 29] width 115 height 30
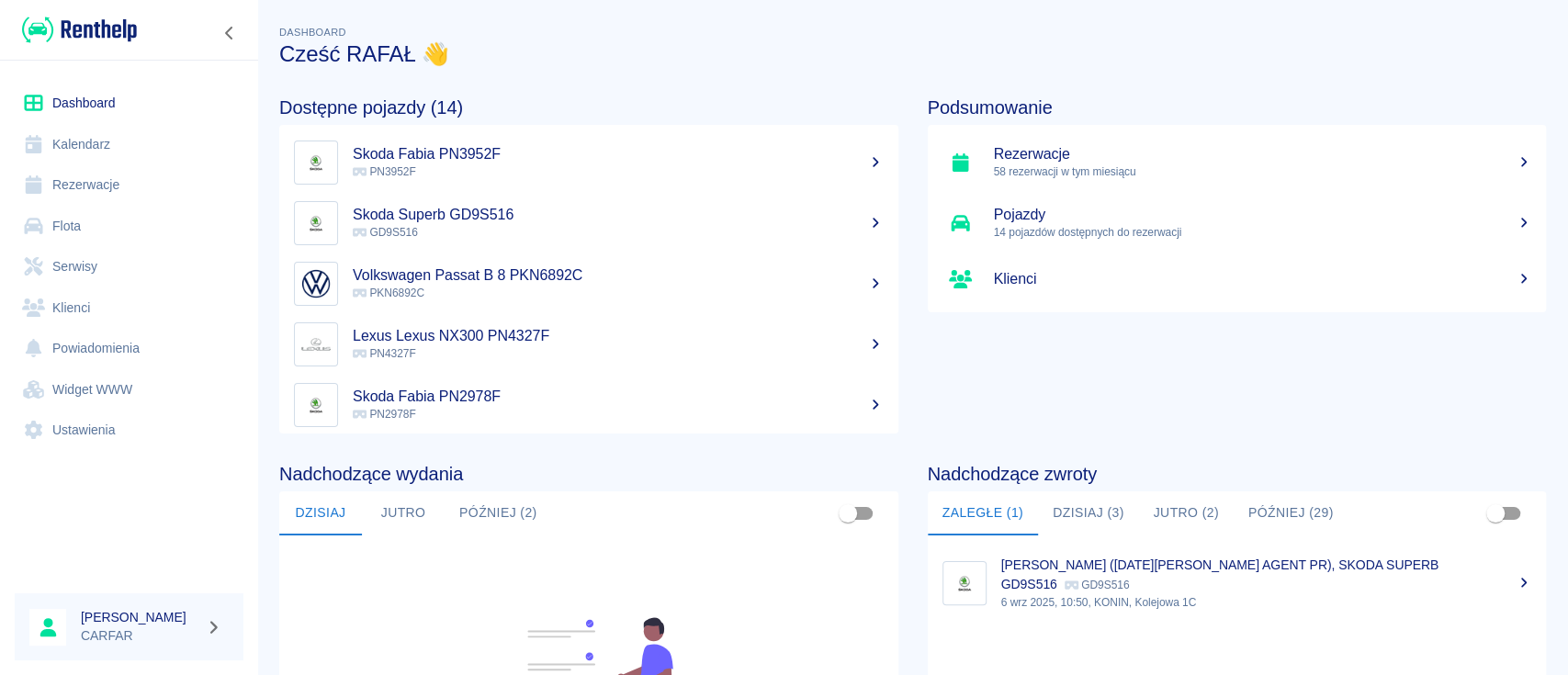
click at [1073, 502] on button "Dzisiaj (3)" at bounding box center [1088, 513] width 101 height 44
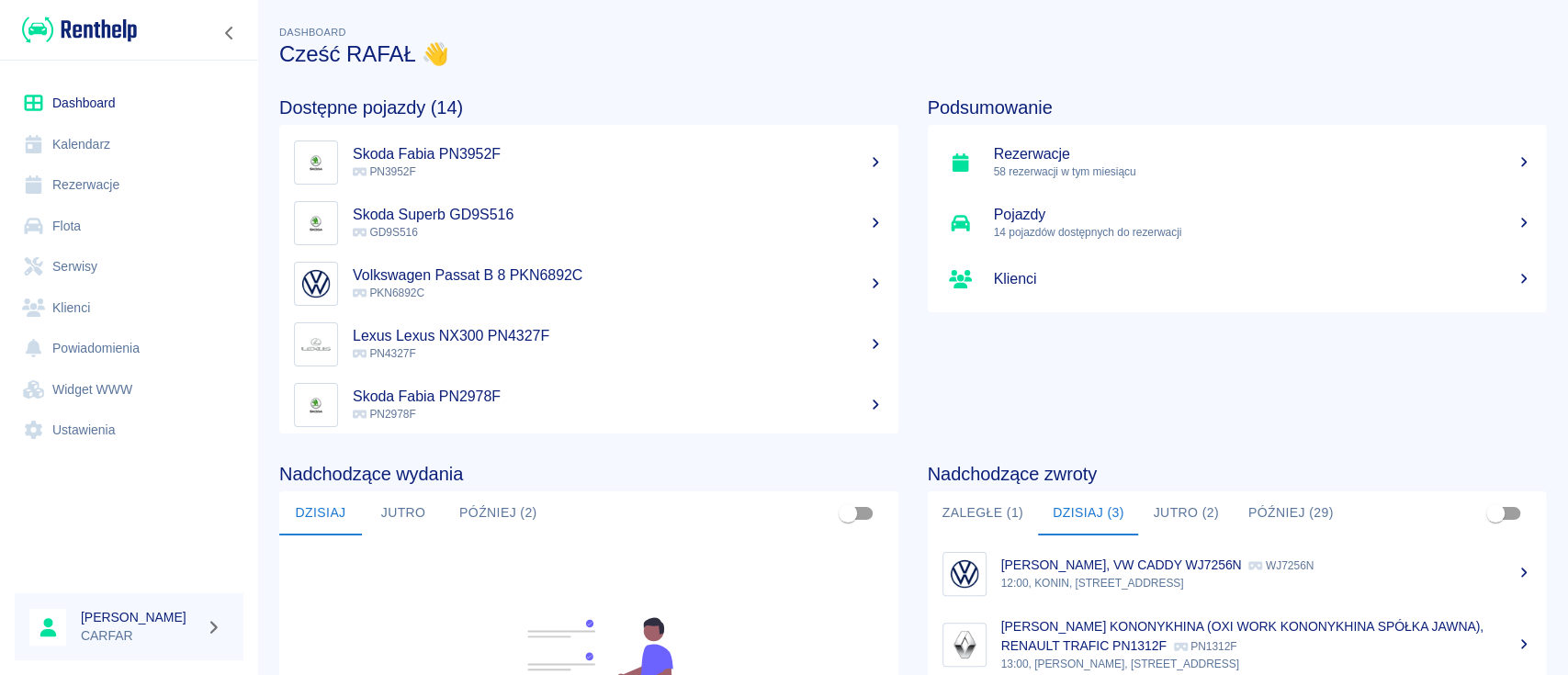
scroll to position [245, 0]
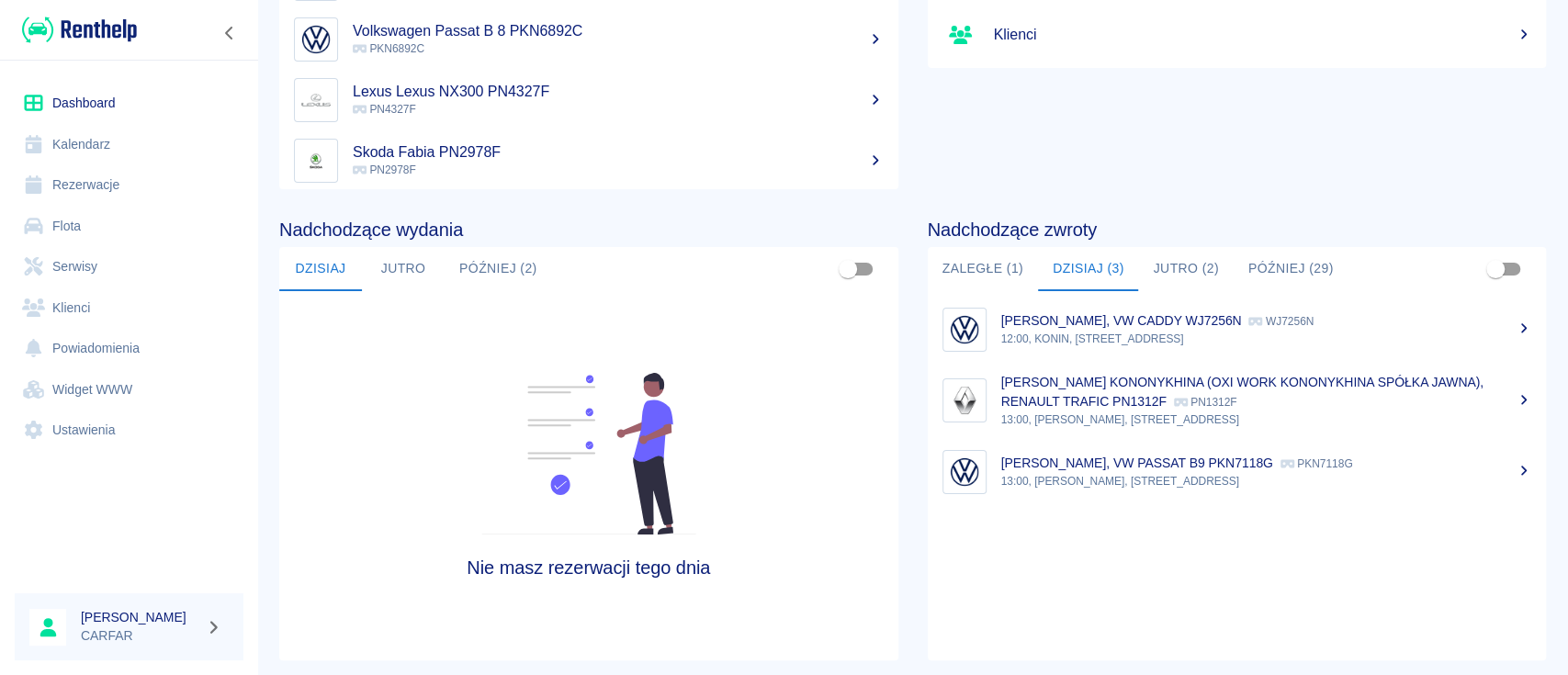
click at [106, 174] on link "Rezerwacje" at bounding box center [128, 185] width 229 height 42
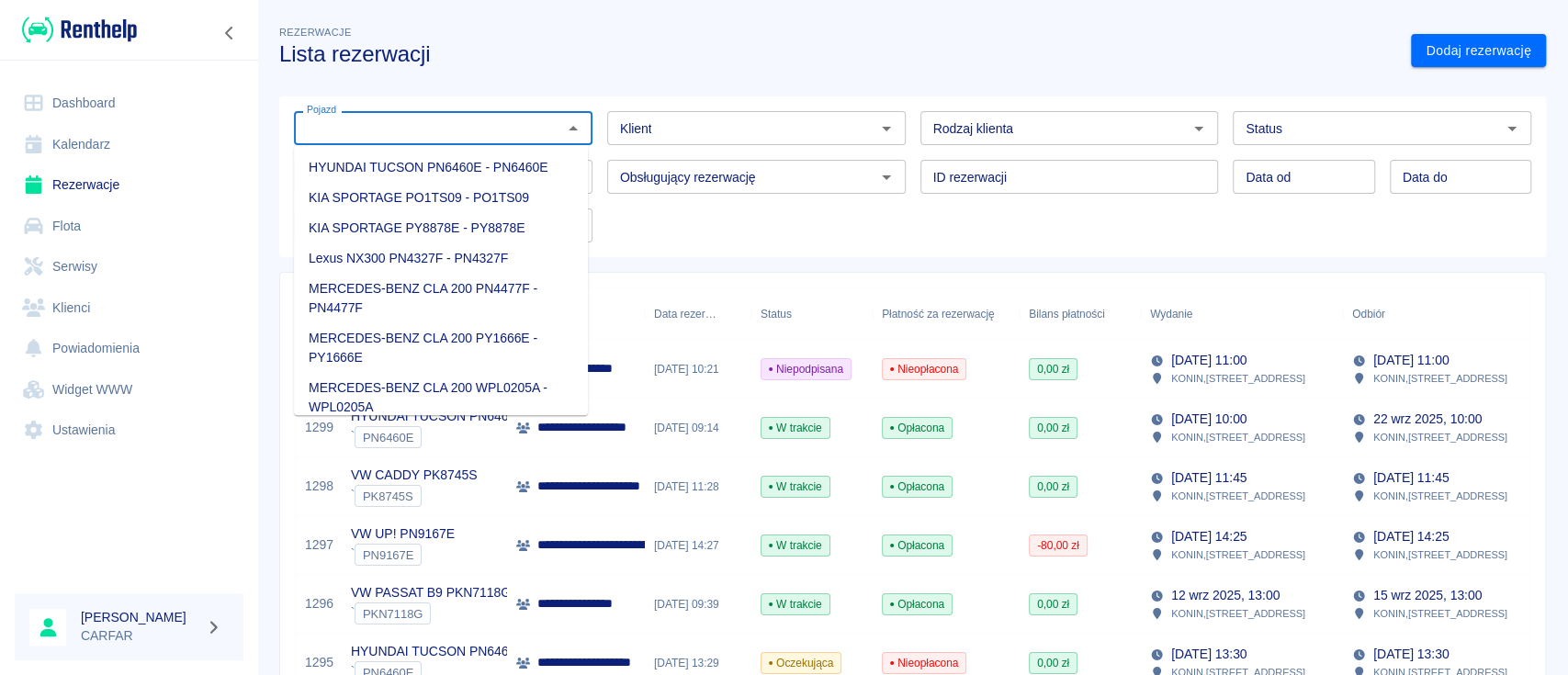
click at [507, 131] on input "Pojazd" at bounding box center [428, 128] width 257 height 23
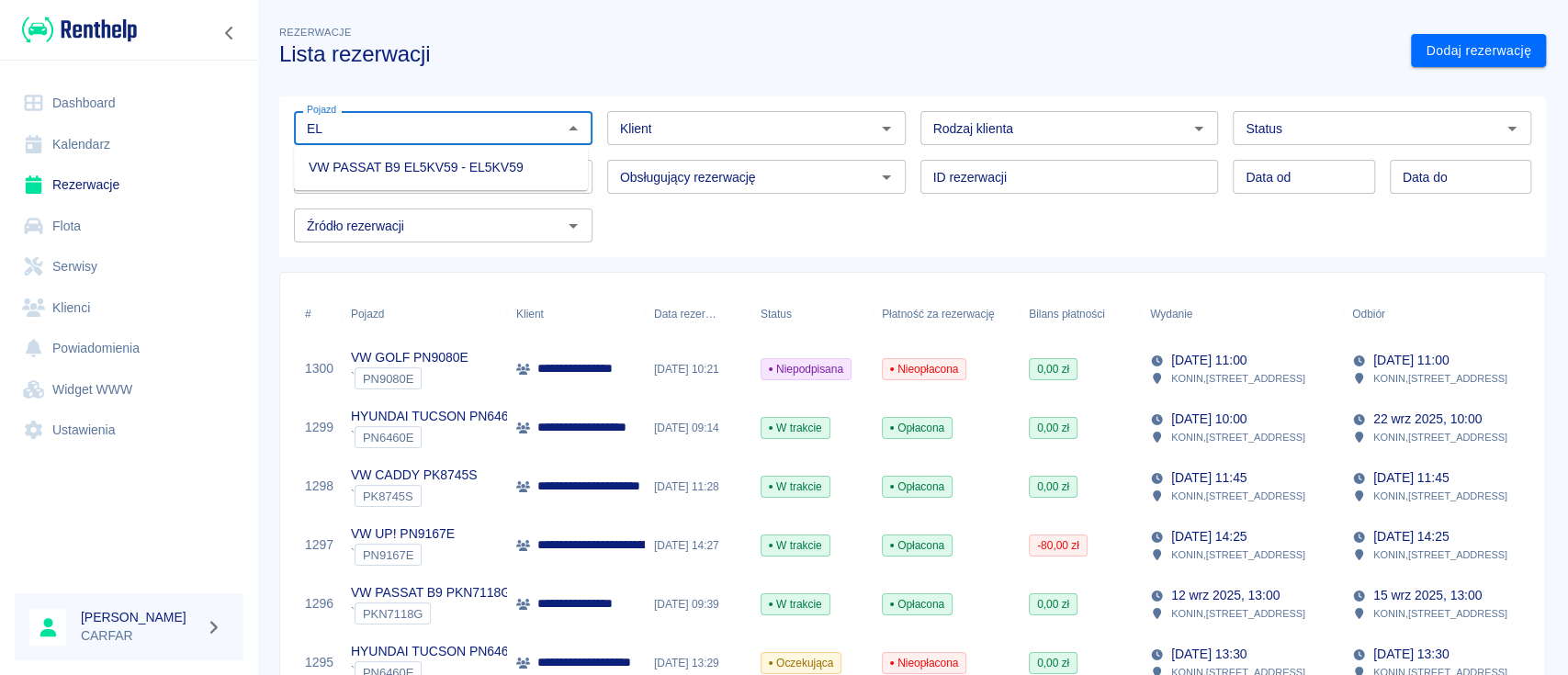
click at [500, 158] on li "VW PASSAT B9 EL5KV59 - EL5KV59" at bounding box center [441, 168] width 294 height 30
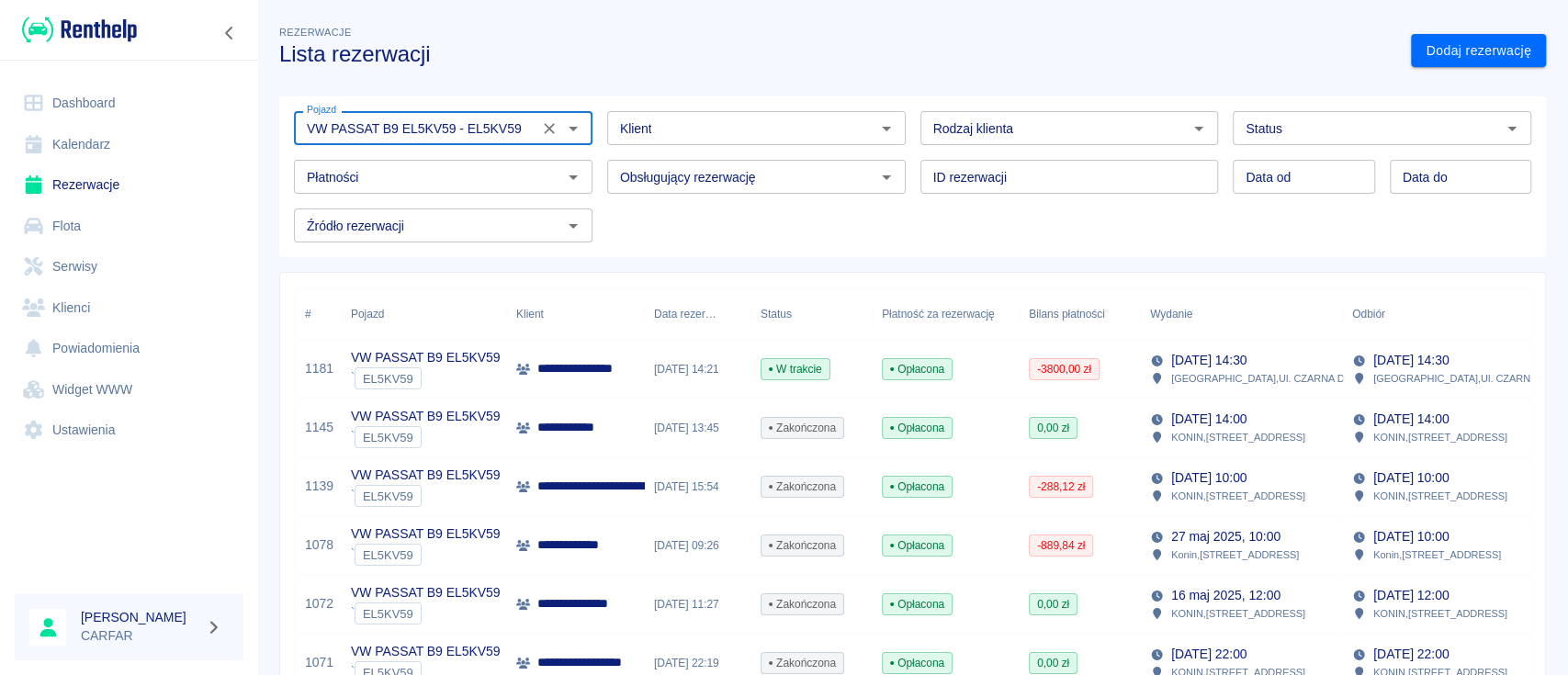
type input "VW PASSAT B9 EL5KV59 - EL5KV59"
click at [602, 371] on p "**********" at bounding box center [592, 369] width 110 height 19
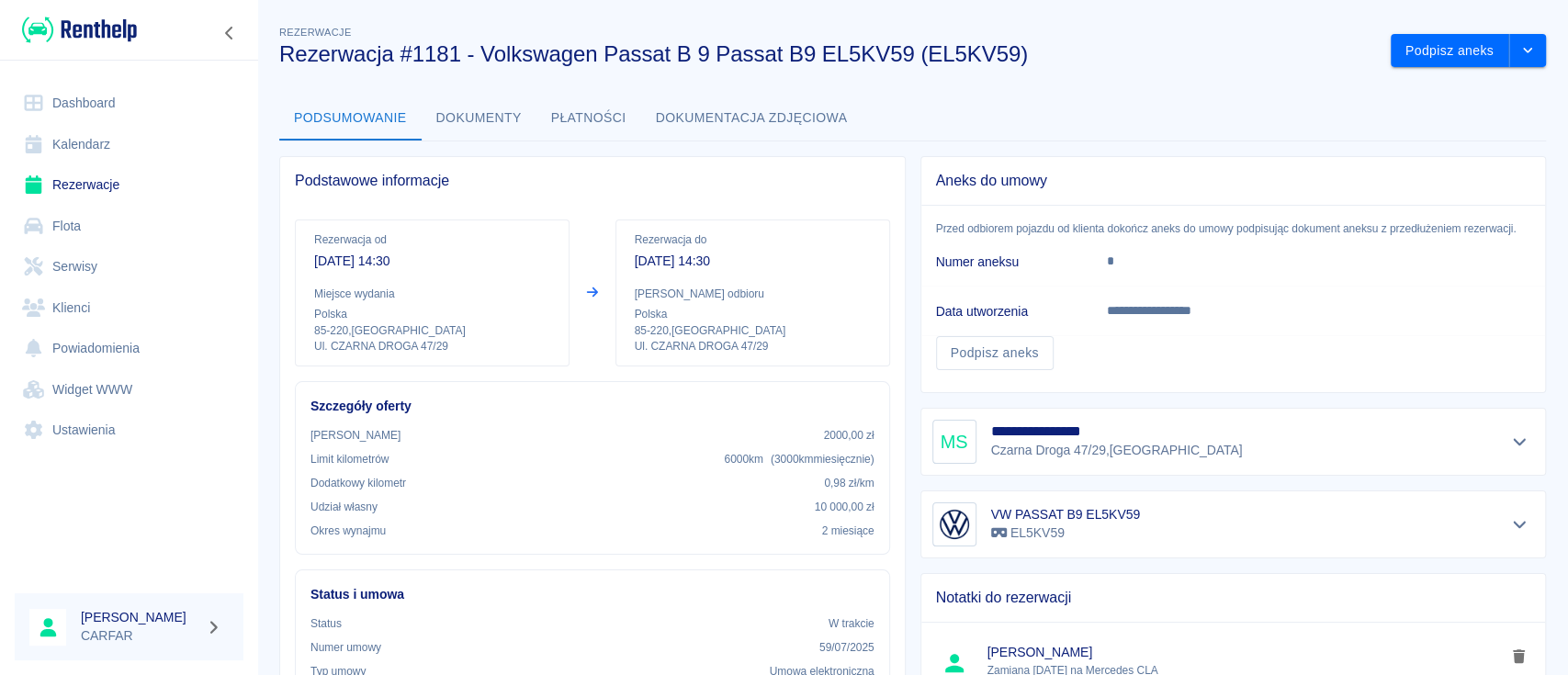
click at [77, 27] on img at bounding box center [79, 29] width 115 height 30
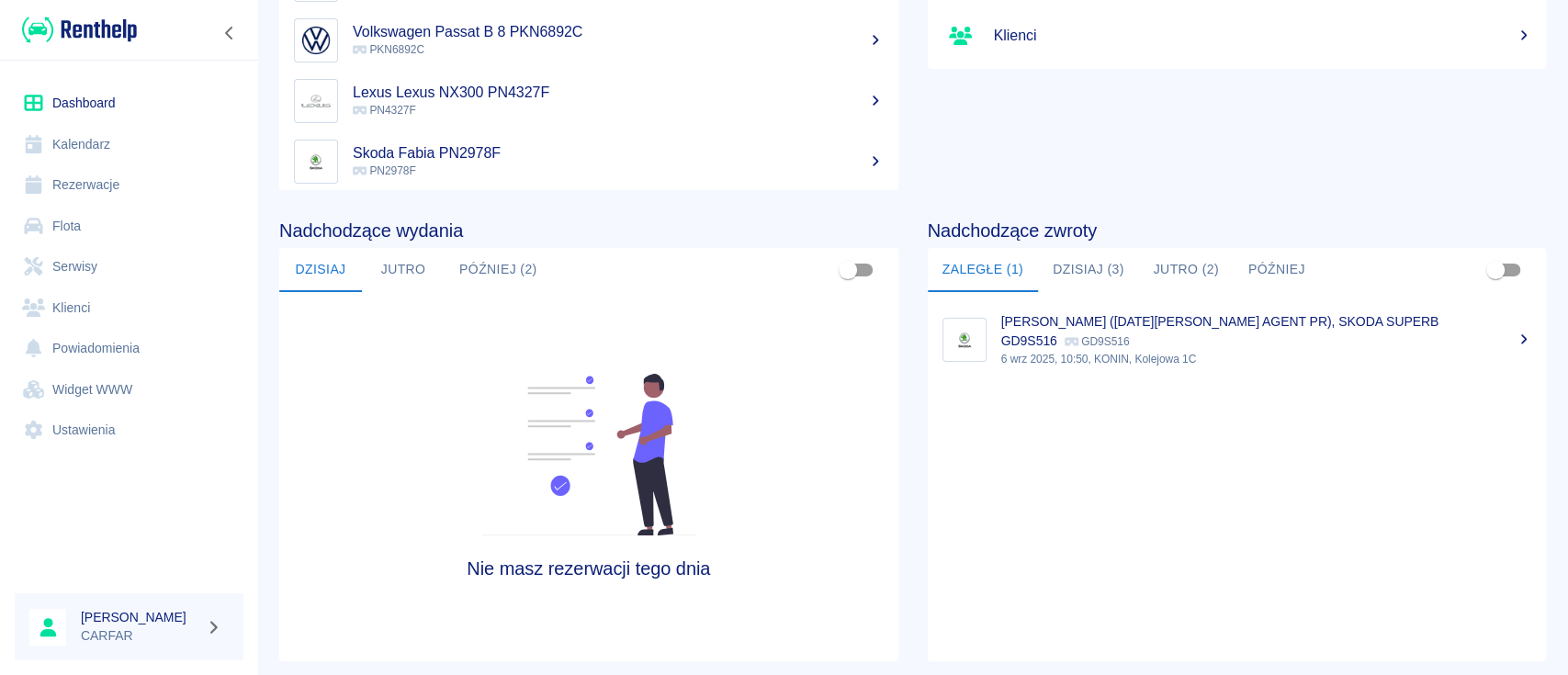
scroll to position [245, 0]
click at [1262, 354] on p "6 wrz 2025, 10:50, KONIN, Kolejowa 1C" at bounding box center [1266, 357] width 531 height 16
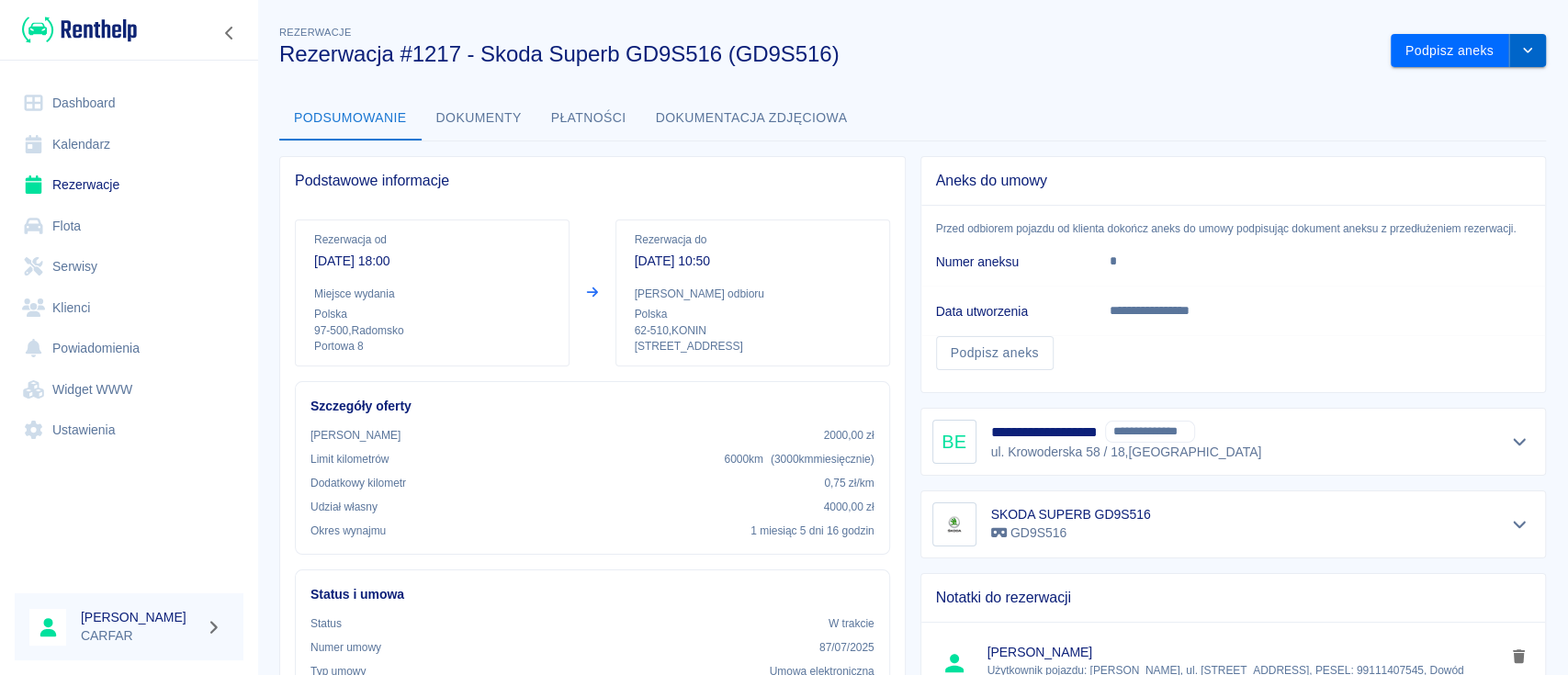
click at [1509, 61] on button "drop-down" at bounding box center [1527, 51] width 37 height 34
click at [1485, 86] on li "Przedłuż rezerwację" at bounding box center [1448, 89] width 144 height 30
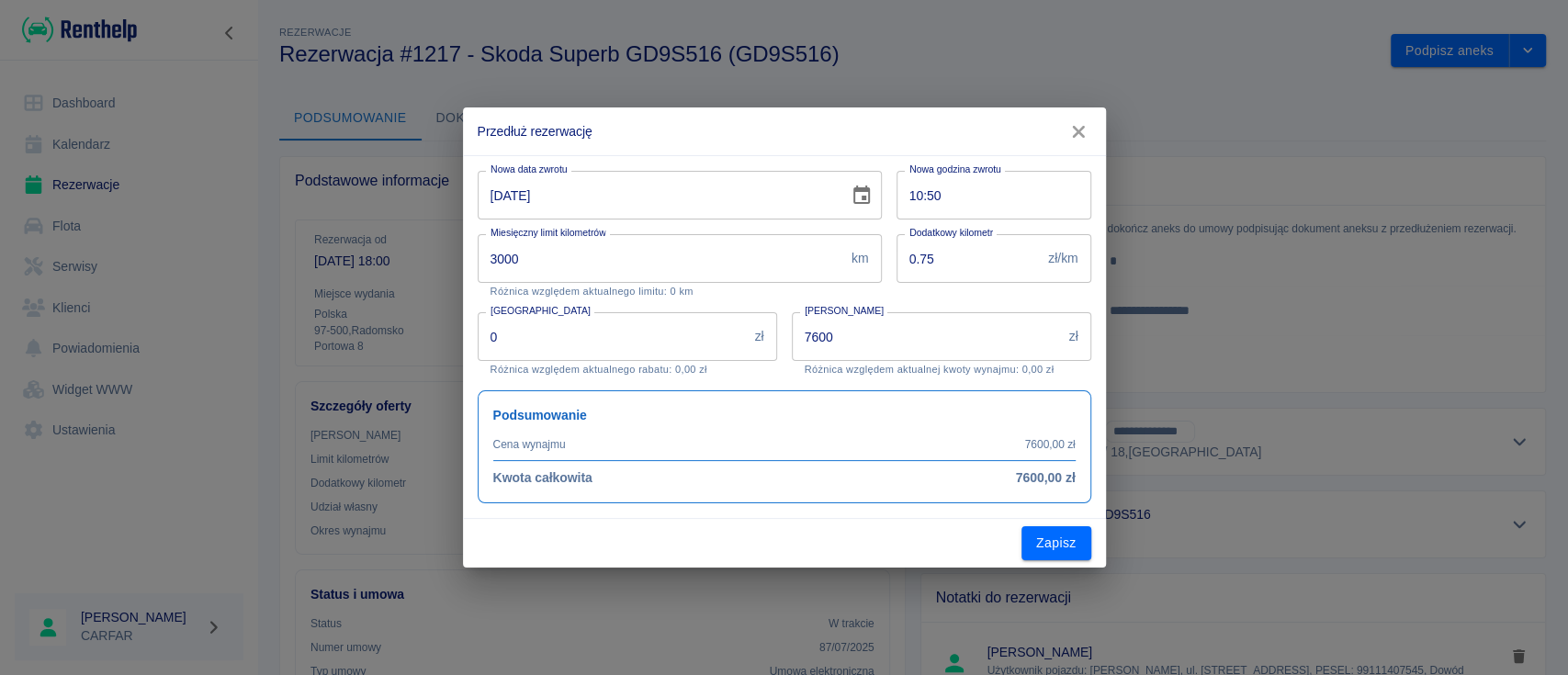
click at [859, 202] on icon "Choose date, selected date is 6 wrz 2025" at bounding box center [860, 194] width 16 height 18
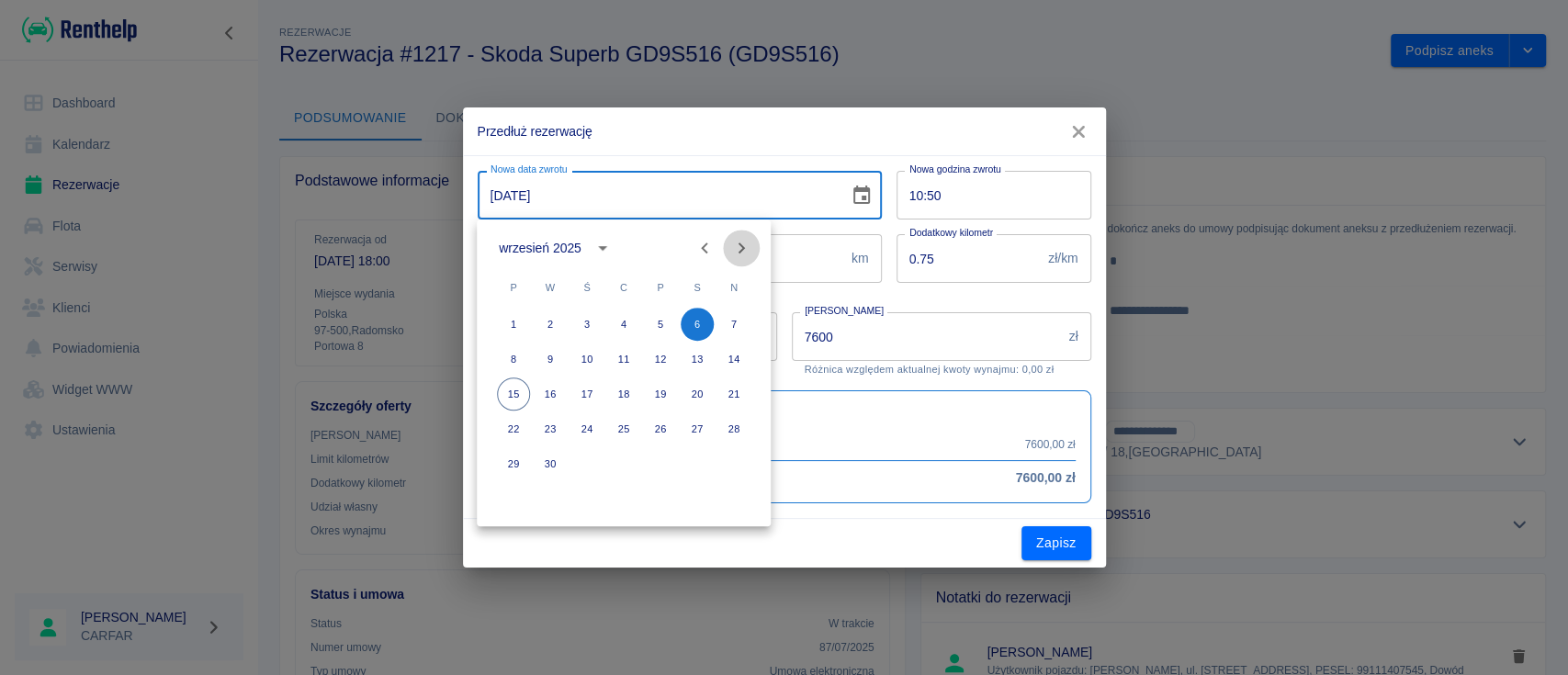
click at [739, 246] on icon "Next month" at bounding box center [741, 248] width 7 height 11
click at [512, 358] on button "6" at bounding box center [513, 358] width 33 height 33
type input "06-10-2025"
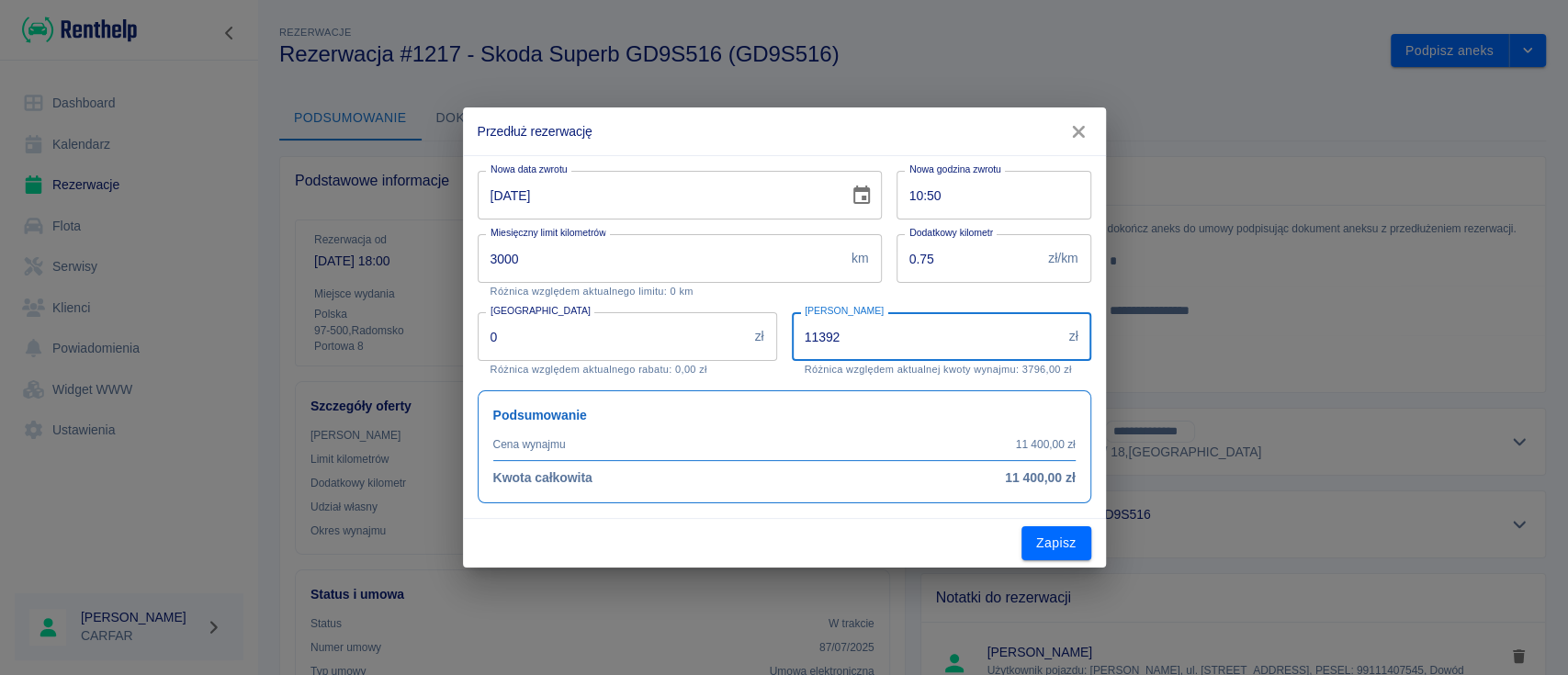
click at [1053, 340] on input "11392" at bounding box center [927, 336] width 270 height 48
click at [1053, 340] on input "11391" at bounding box center [927, 336] width 270 height 48
click at [1053, 340] on input "11390" at bounding box center [927, 336] width 270 height 48
click at [1053, 340] on input "11389" at bounding box center [927, 336] width 270 height 48
click at [1053, 340] on input "11388" at bounding box center [927, 336] width 270 height 48
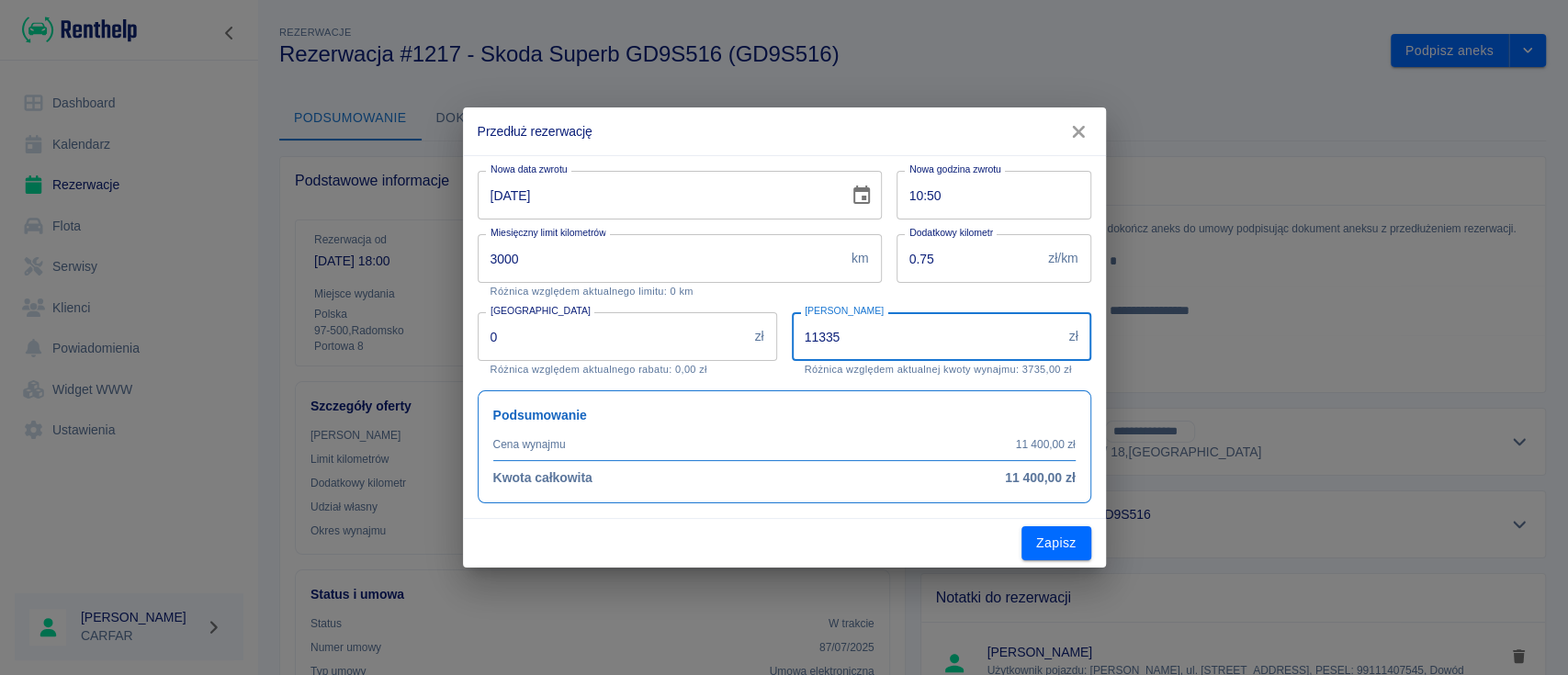
click at [1053, 340] on input "11334" at bounding box center [927, 336] width 270 height 48
click at [1053, 340] on input "11313" at bounding box center [927, 336] width 270 height 48
click at [1053, 340] on input "11312" at bounding box center [927, 336] width 270 height 48
click at [1053, 340] on input "11311" at bounding box center [927, 336] width 270 height 48
click at [1053, 340] on input "11302" at bounding box center [927, 336] width 270 height 48
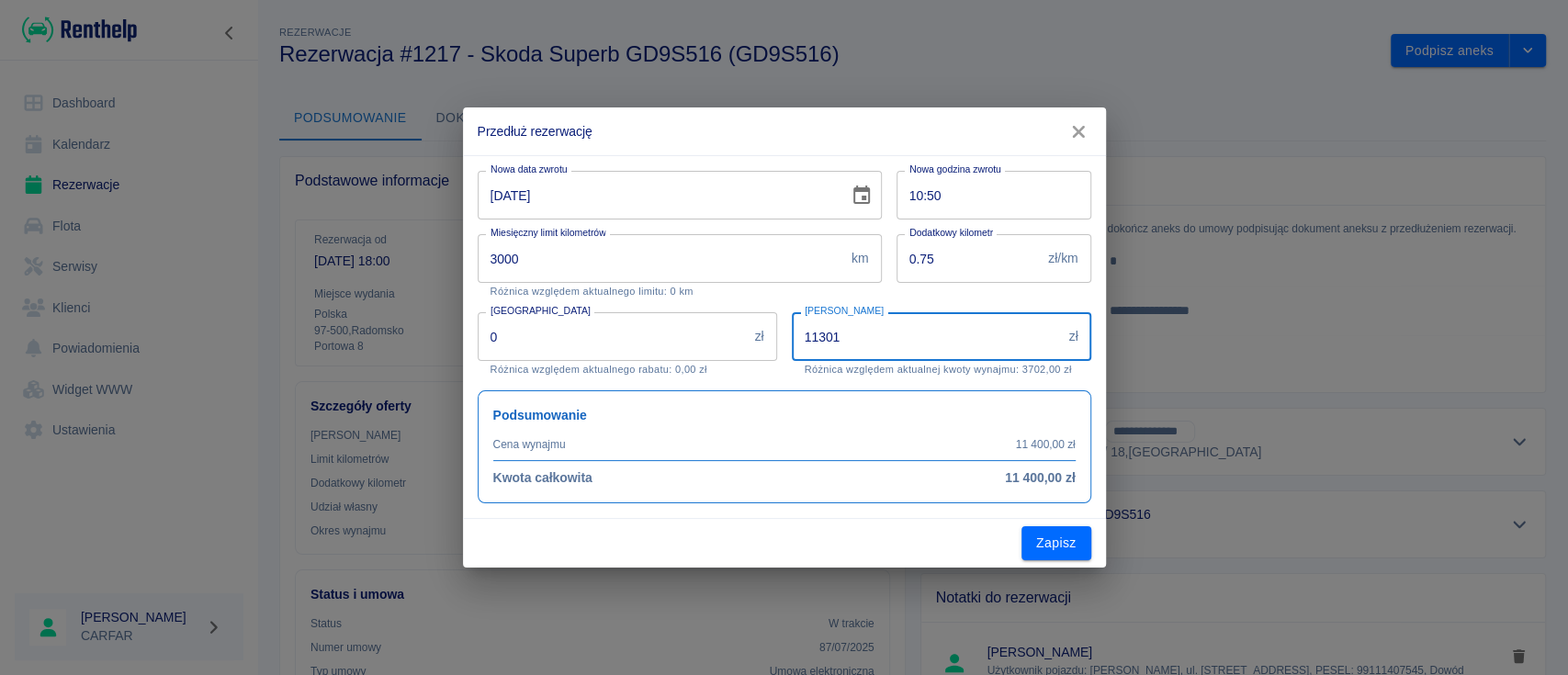
click at [1053, 340] on input "11301" at bounding box center [927, 336] width 270 height 48
type input "11300"
click at [1053, 340] on input "11300" at bounding box center [927, 336] width 270 height 48
click at [1039, 540] on button "Zapisz" at bounding box center [1057, 543] width 70 height 34
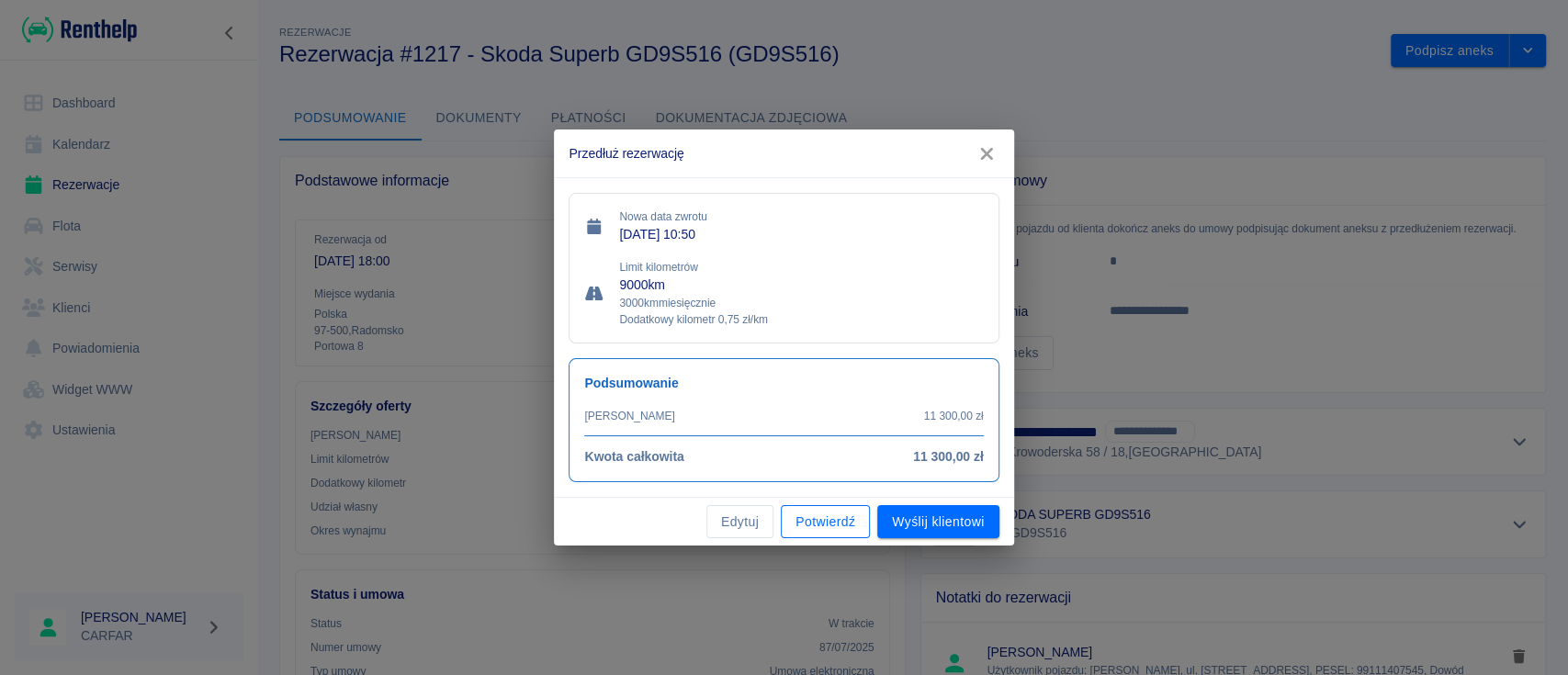
click at [826, 516] on button "Potwierdź" at bounding box center [825, 522] width 89 height 34
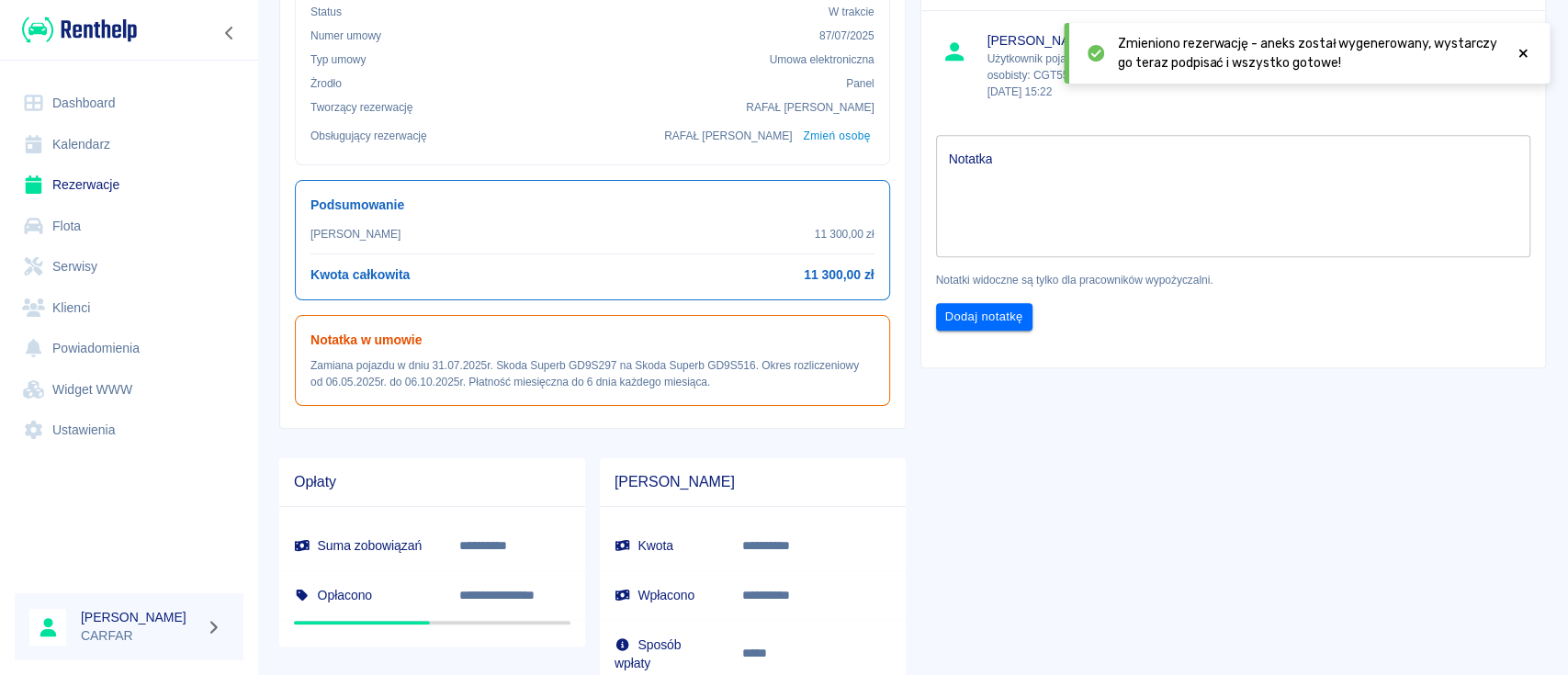
scroll to position [367, 0]
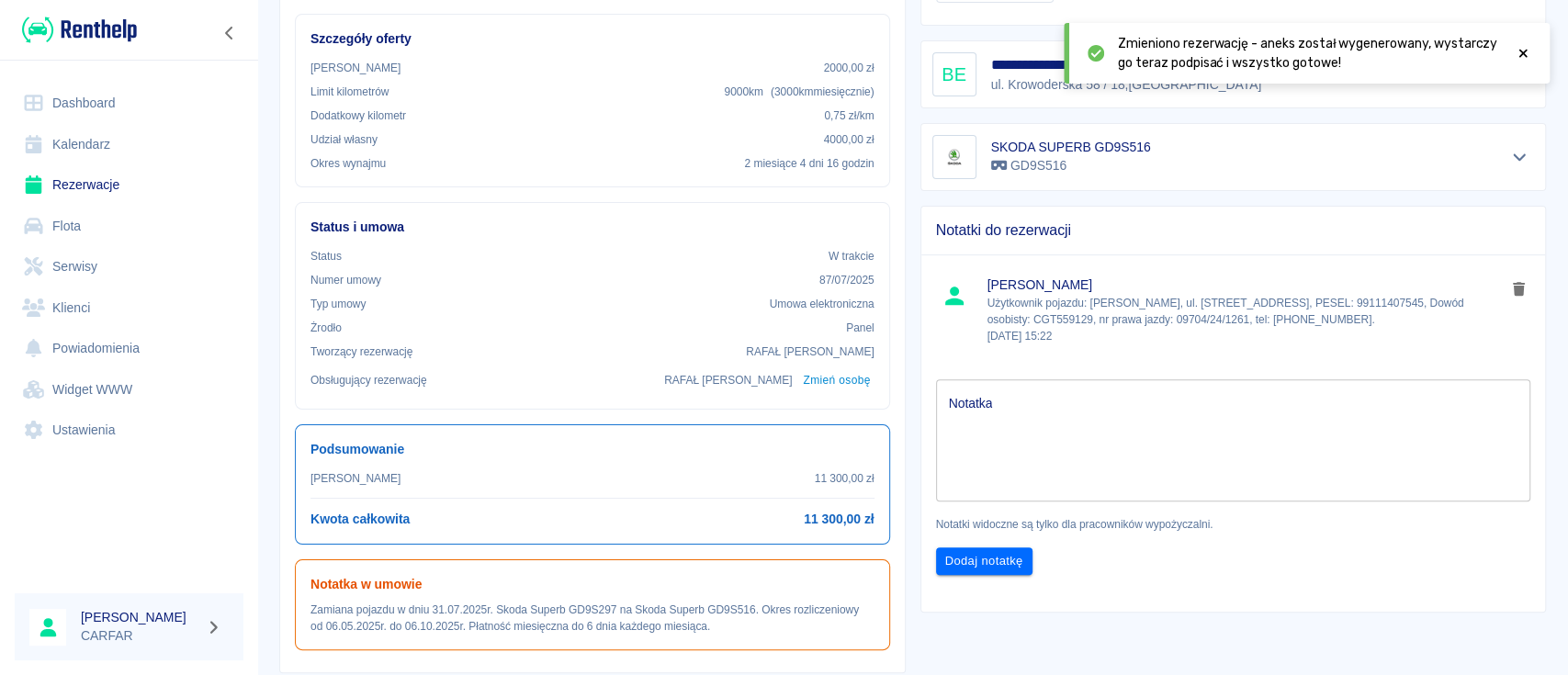
click at [101, 25] on img at bounding box center [79, 29] width 115 height 30
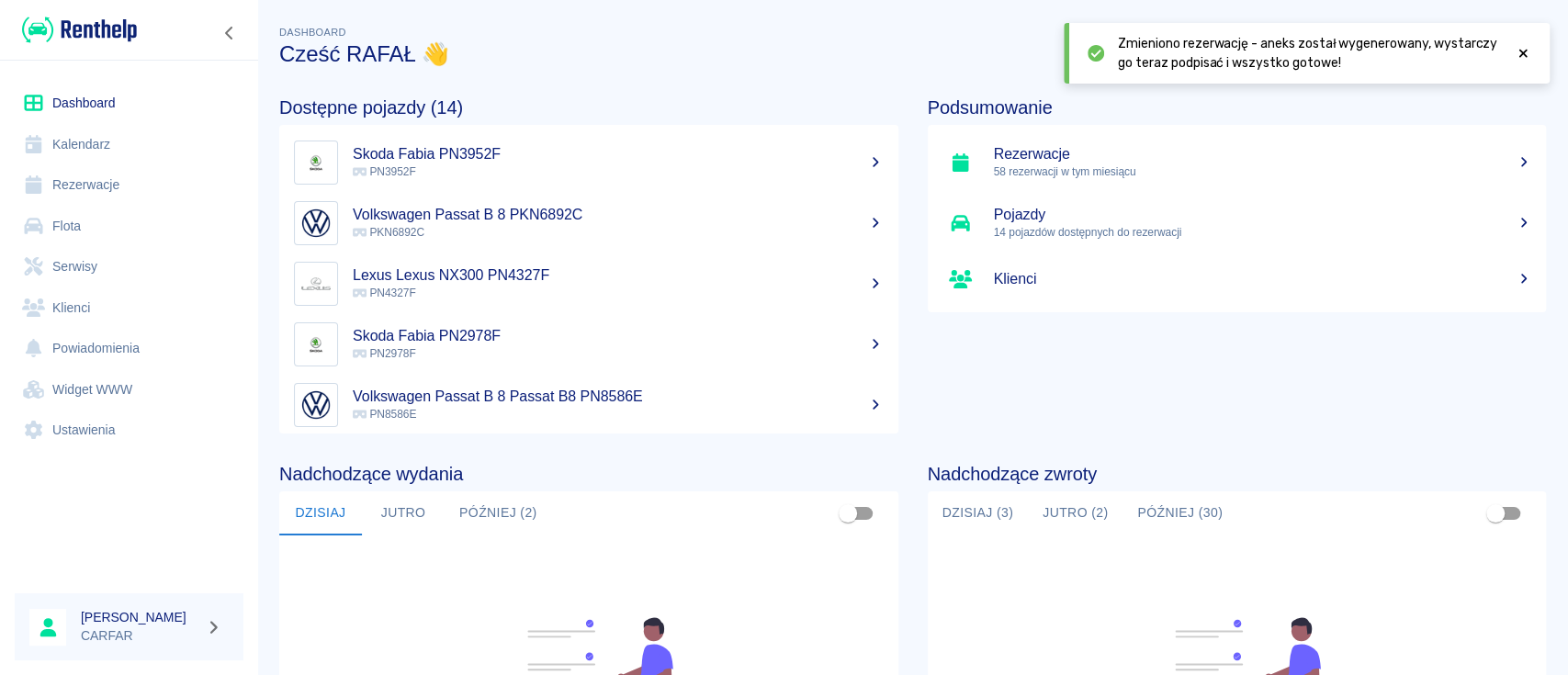
scroll to position [122, 0]
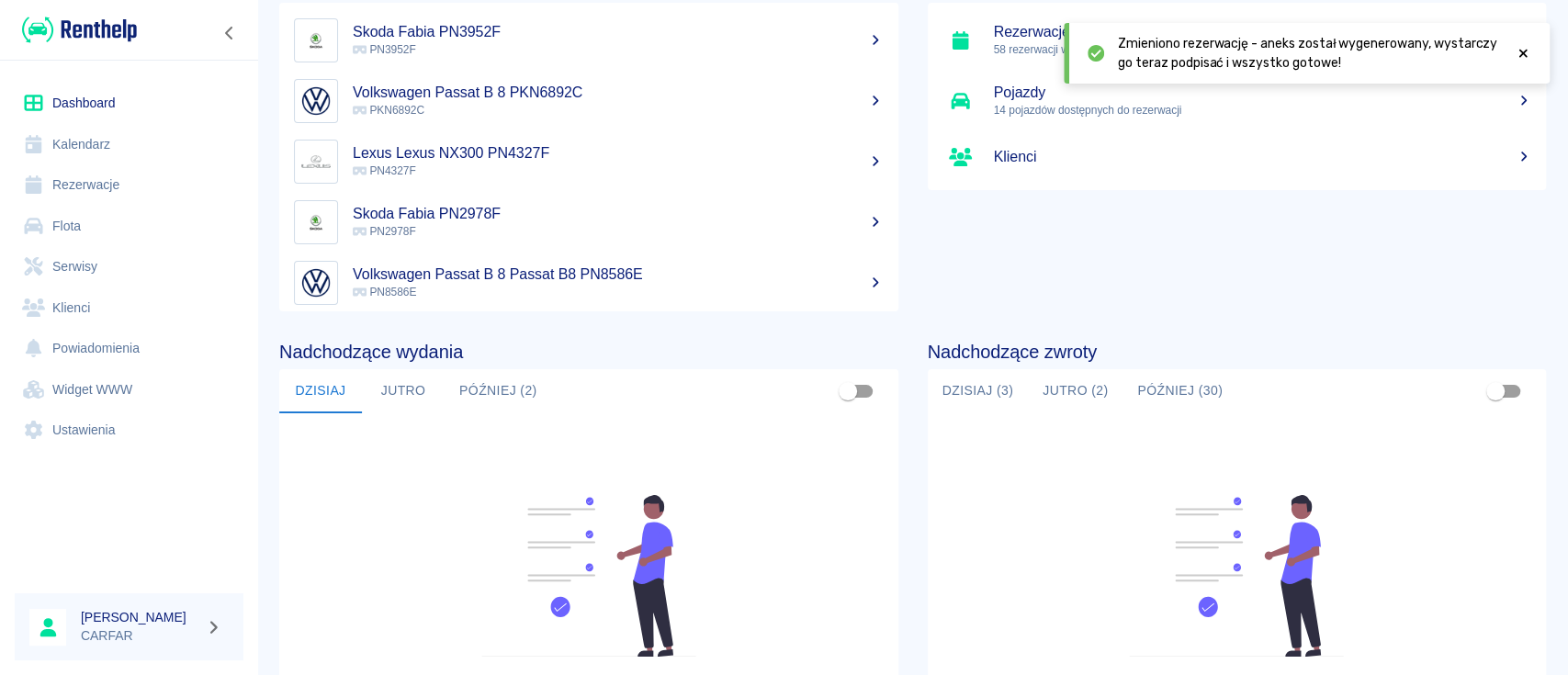
click at [968, 383] on button "Dzisiaj (3)" at bounding box center [978, 391] width 101 height 44
